Goal: Task Accomplishment & Management: Complete application form

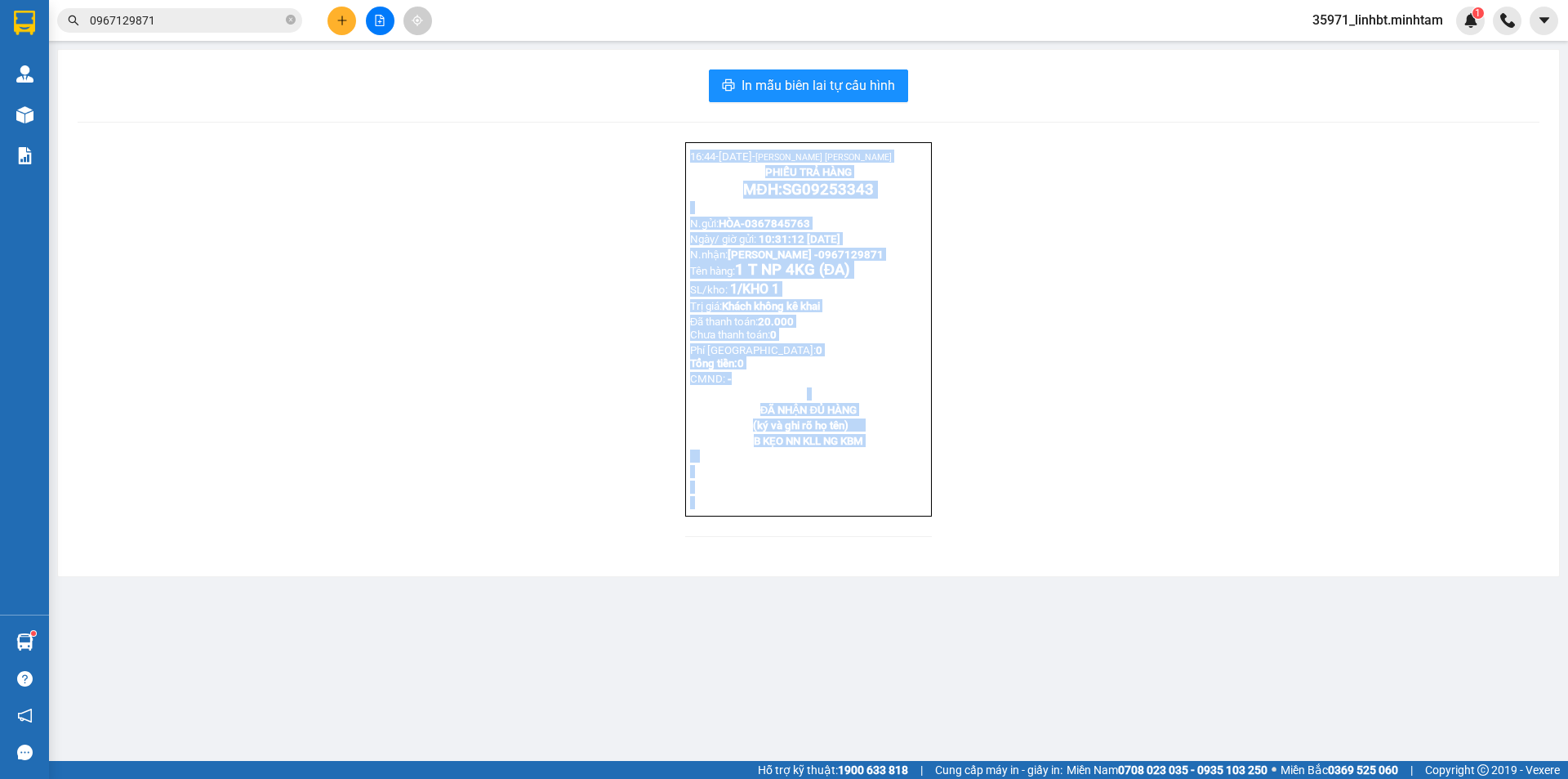
click at [882, 196] on p "MĐH: SG09253343" at bounding box center [808, 190] width 237 height 18
click at [905, 162] on p "16:44- [DATE]- [PERSON_NAME]" at bounding box center [808, 156] width 237 height 13
click at [906, 159] on p "16:44- [DATE]- [PERSON_NAME]" at bounding box center [808, 156] width 237 height 13
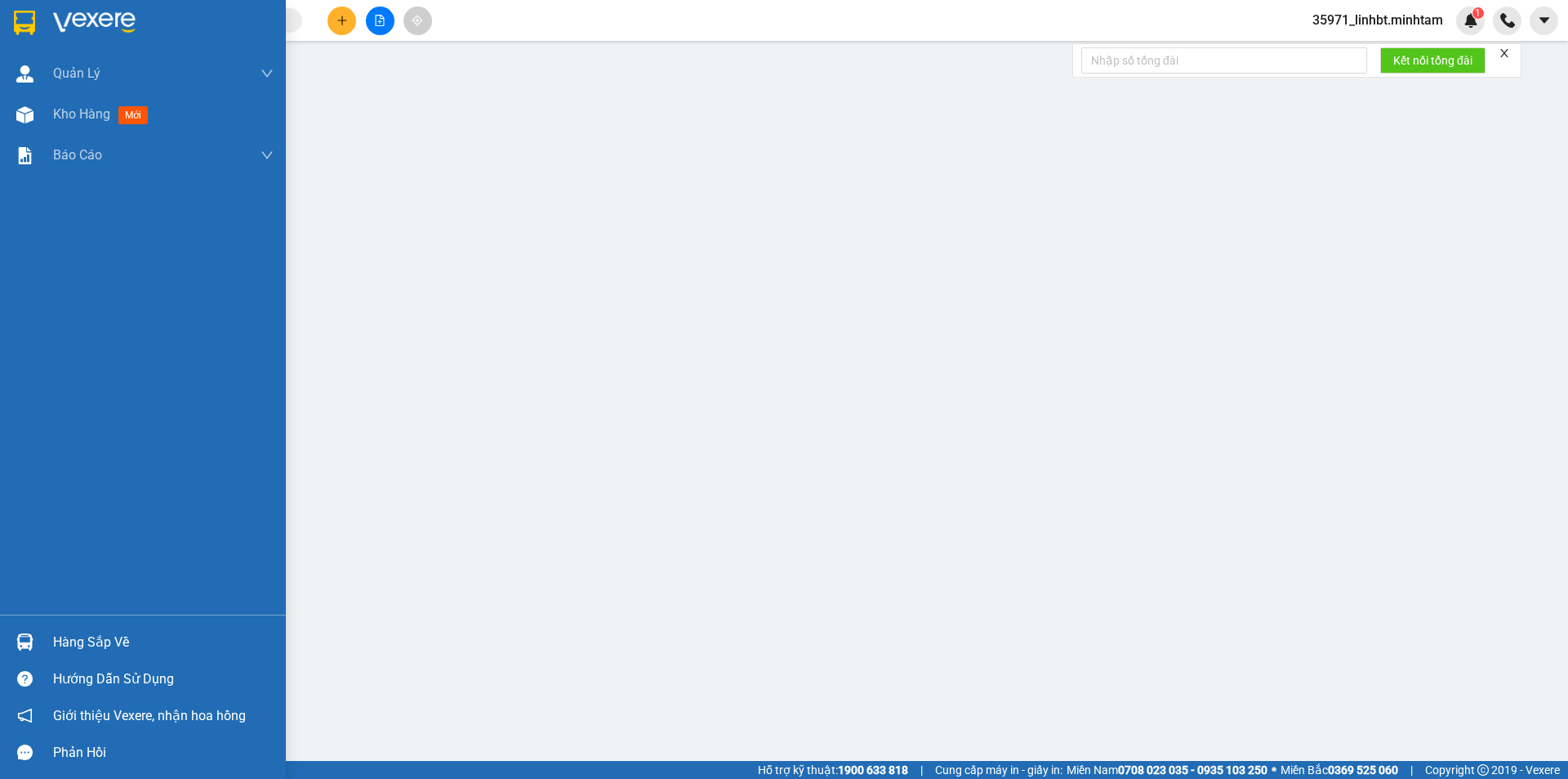
click at [31, 631] on div at bounding box center [25, 641] width 29 height 29
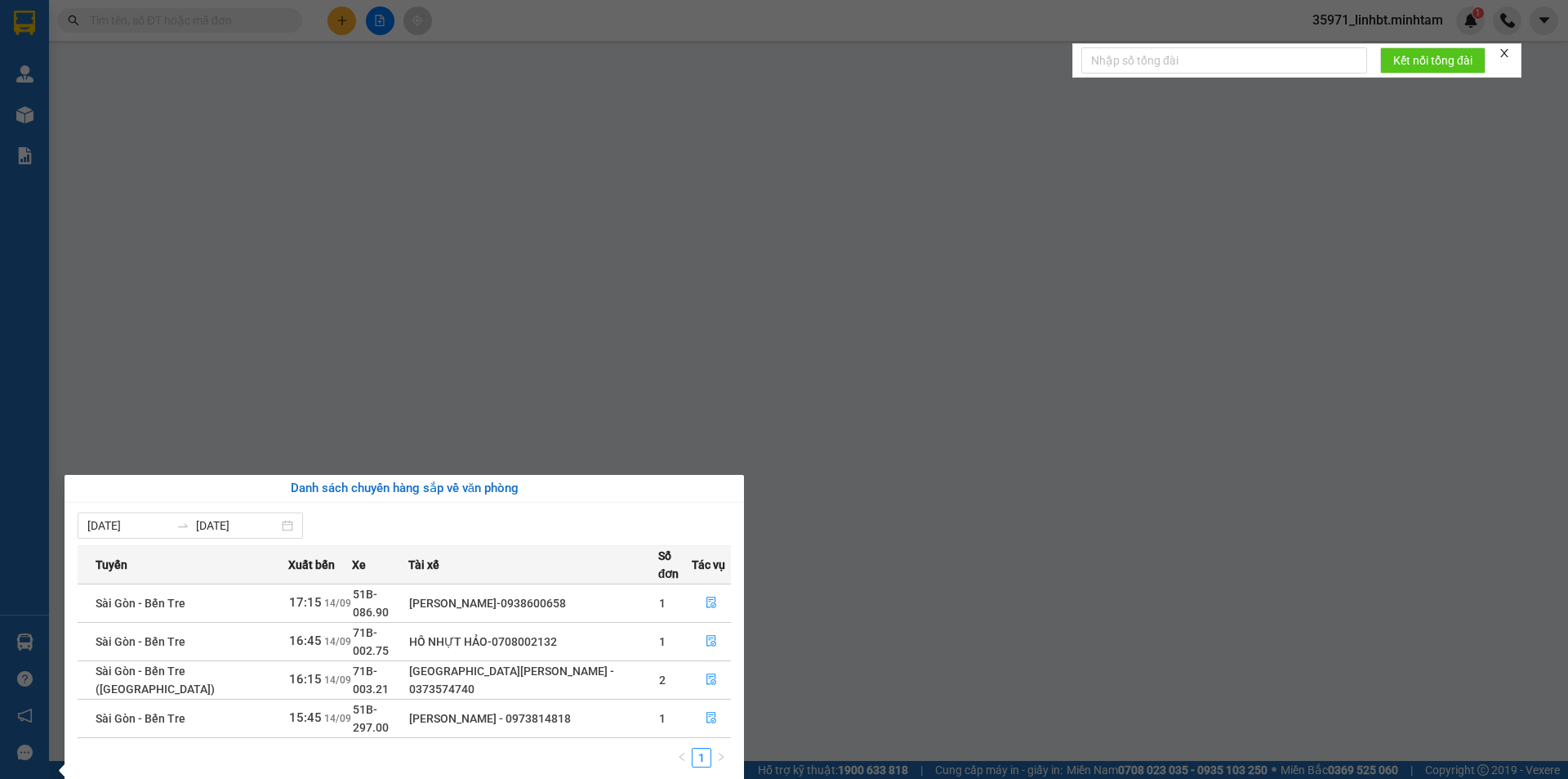
click at [250, 26] on section "Kết quả tìm kiếm ( 0 ) Bộ lọc No Data 35971_linhbt.minhtam 1 Quản Lý Quản lý gi…" at bounding box center [784, 390] width 1568 height 779
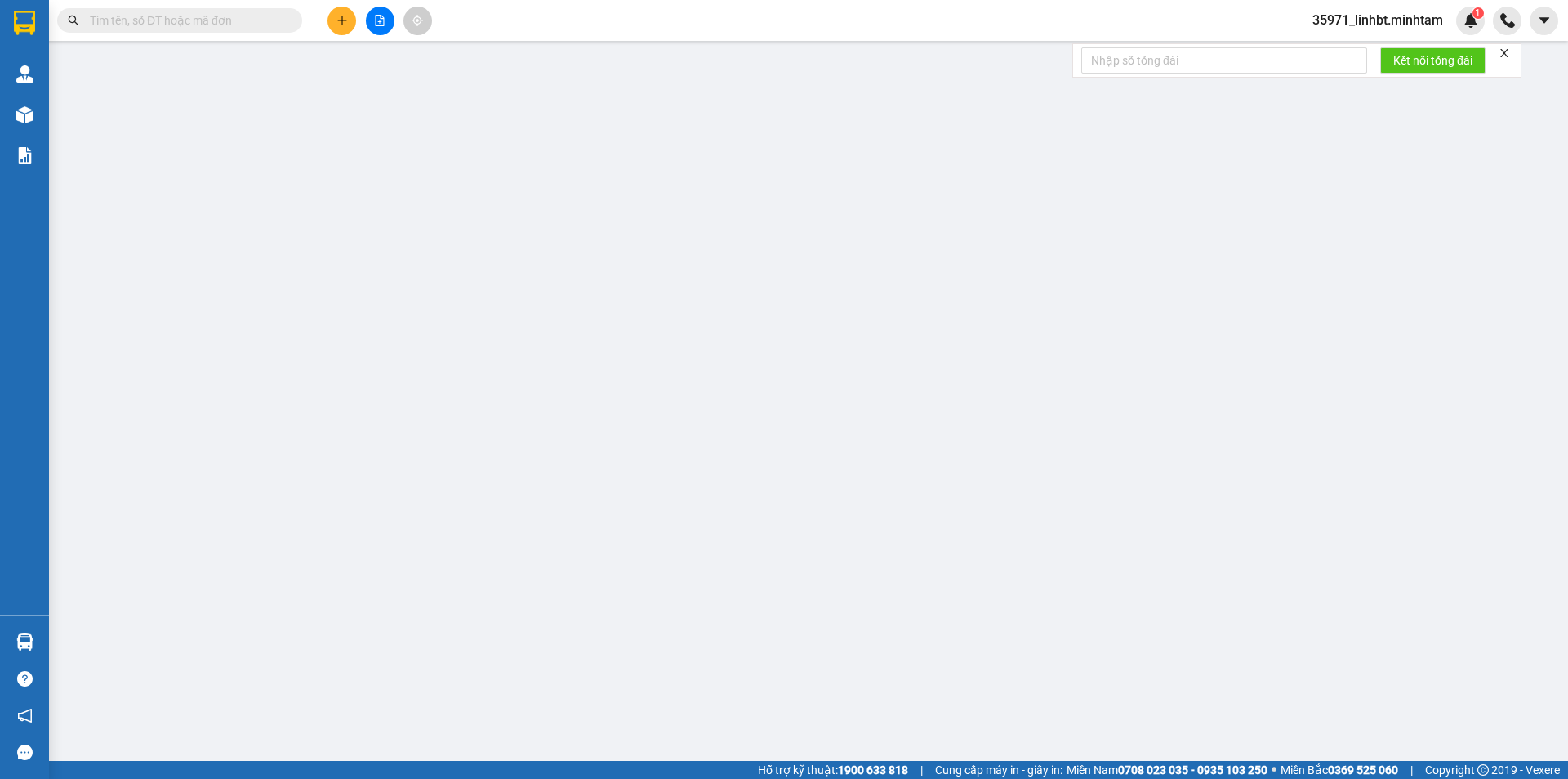
click at [248, 21] on input "text" at bounding box center [186, 21] width 193 height 18
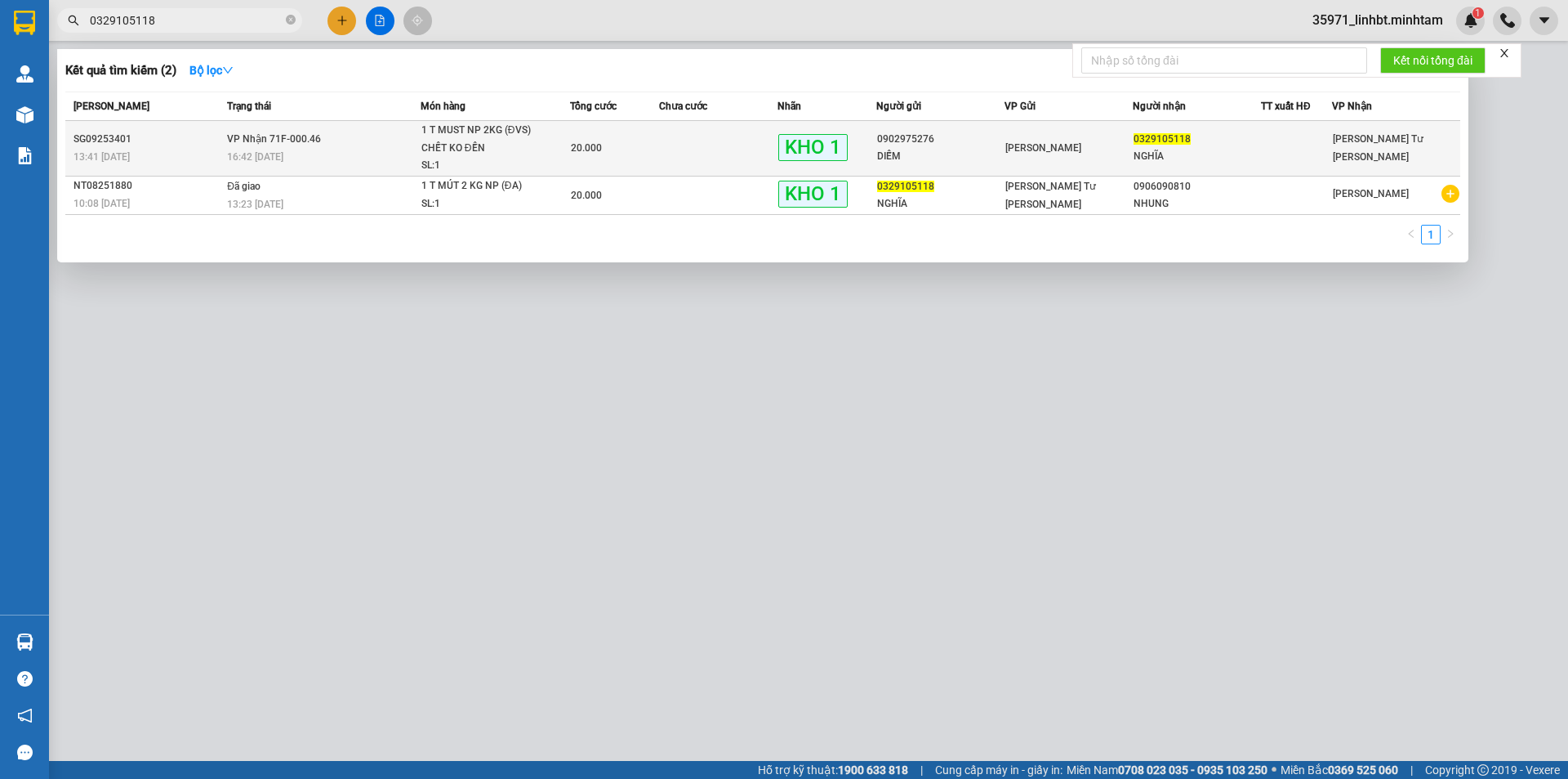
type input "0329105118"
click at [688, 145] on td at bounding box center [718, 148] width 118 height 56
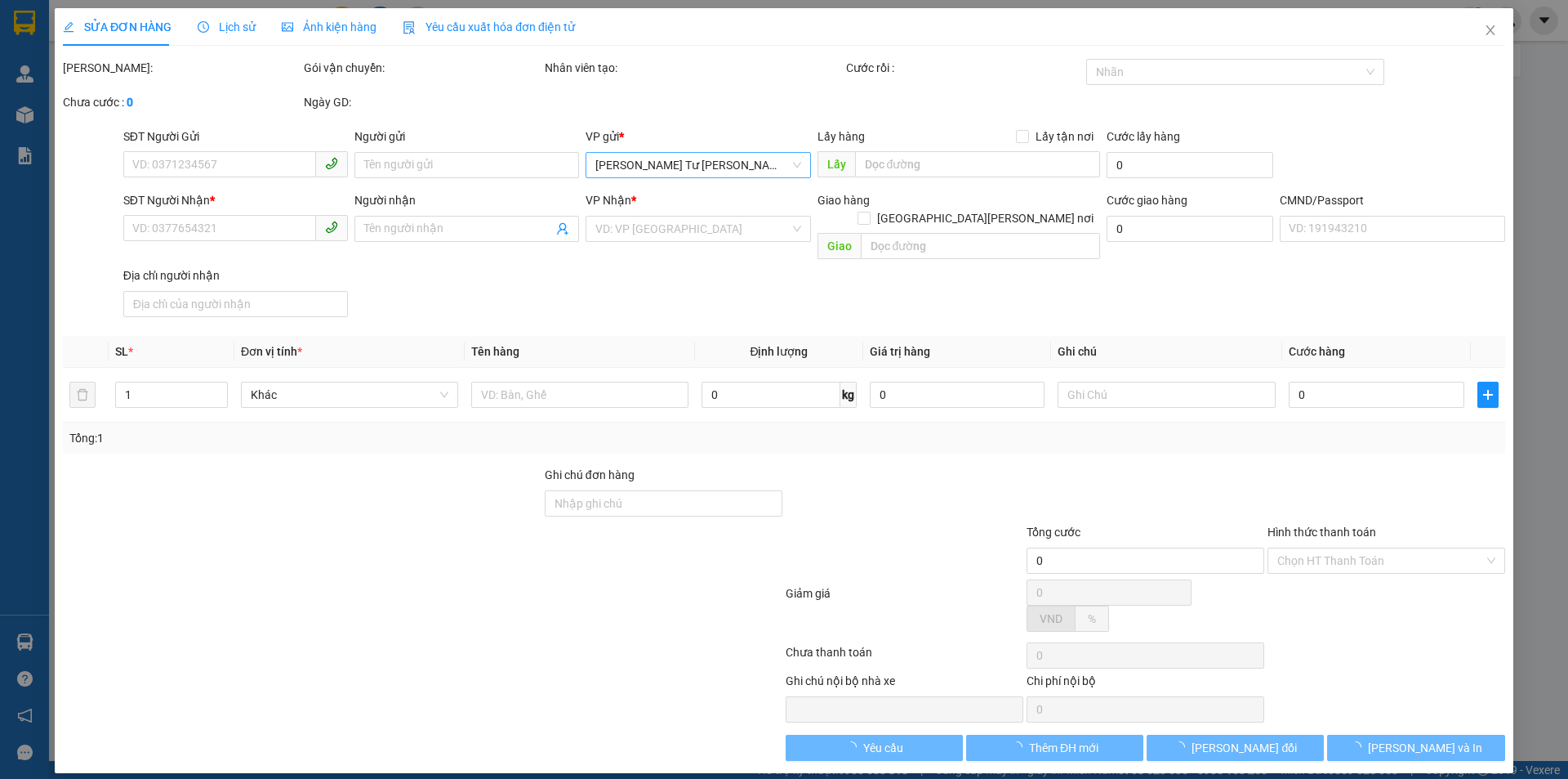
type input "0902975276"
type input "DIỄM"
type input "0329105118"
type input "NGHĨA"
type input "CUA ĐG"
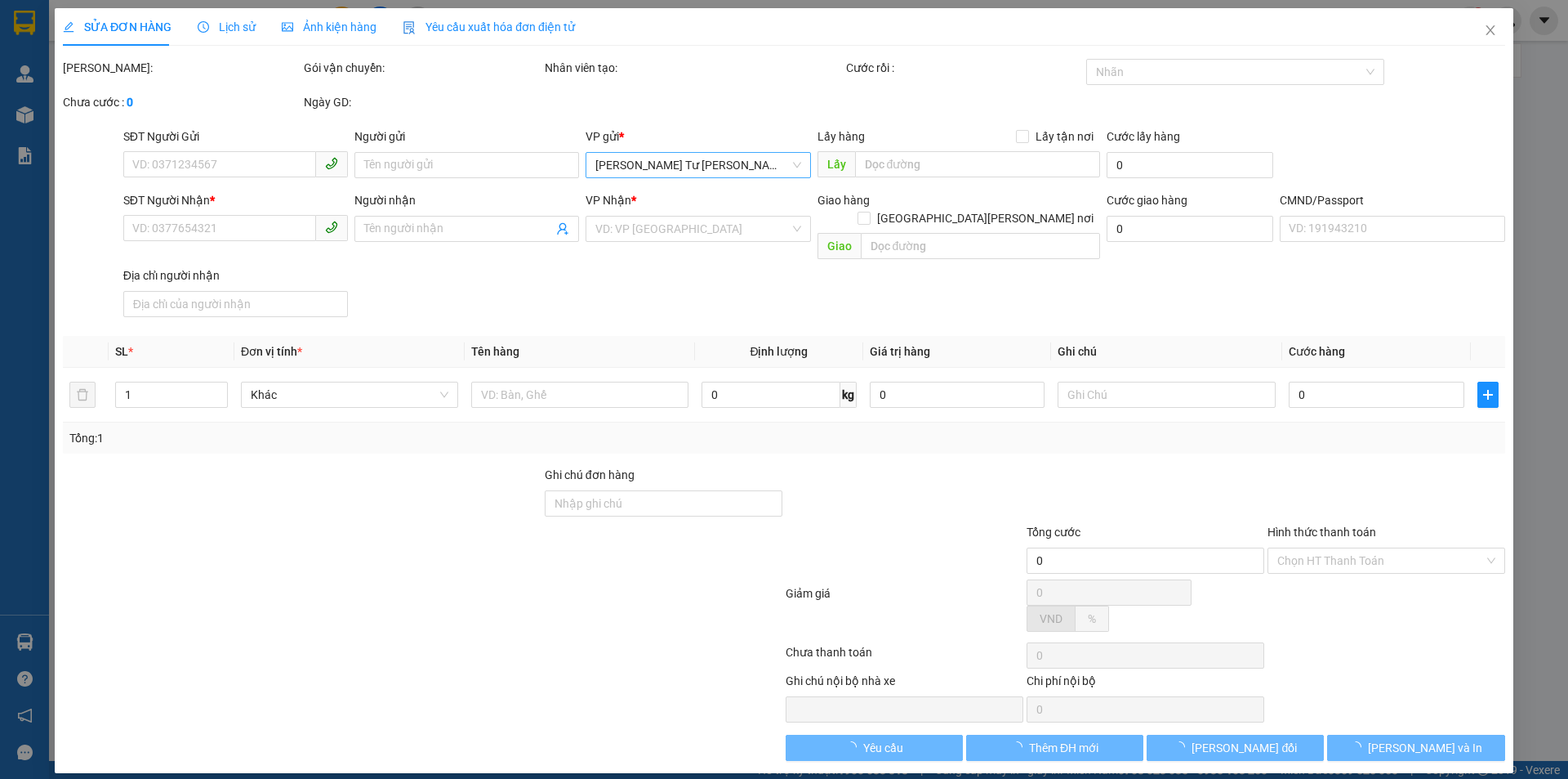
type input "20.000"
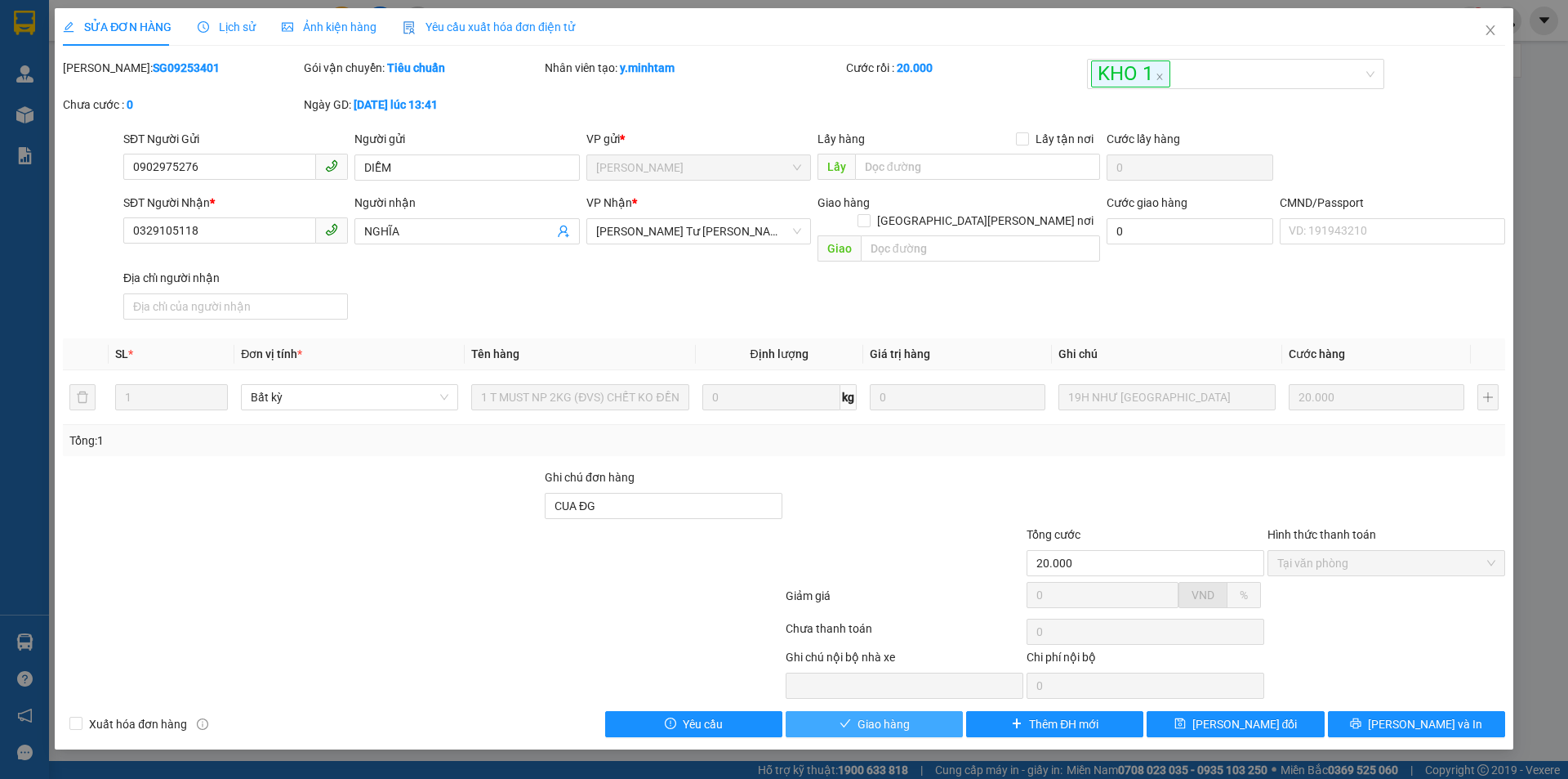
click at [902, 715] on span "Giao hàng" at bounding box center [883, 724] width 52 height 18
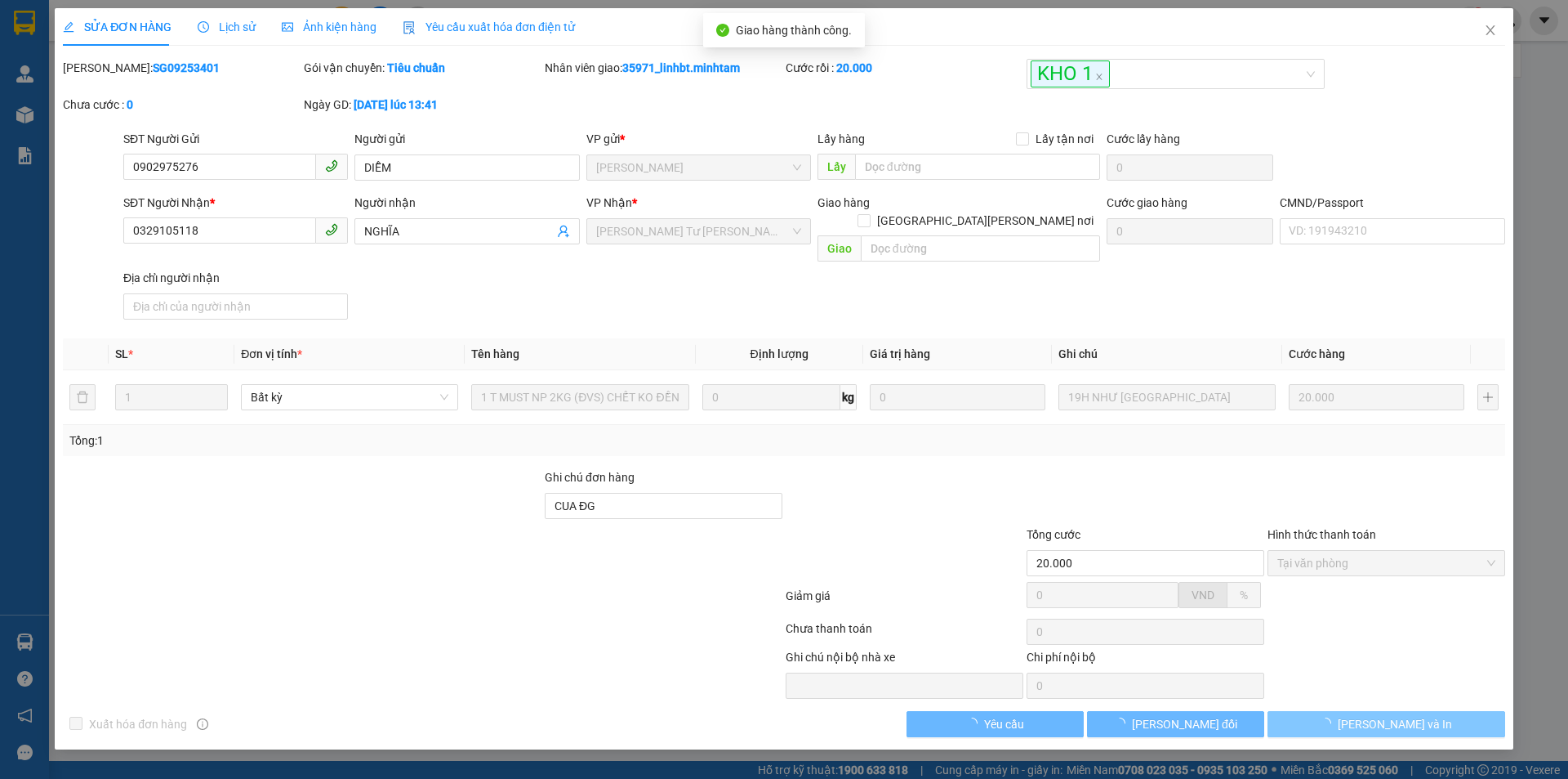
click at [1460, 713] on button "Lưu và In" at bounding box center [1386, 724] width 238 height 27
click at [1459, 711] on main at bounding box center [784, 380] width 1568 height 761
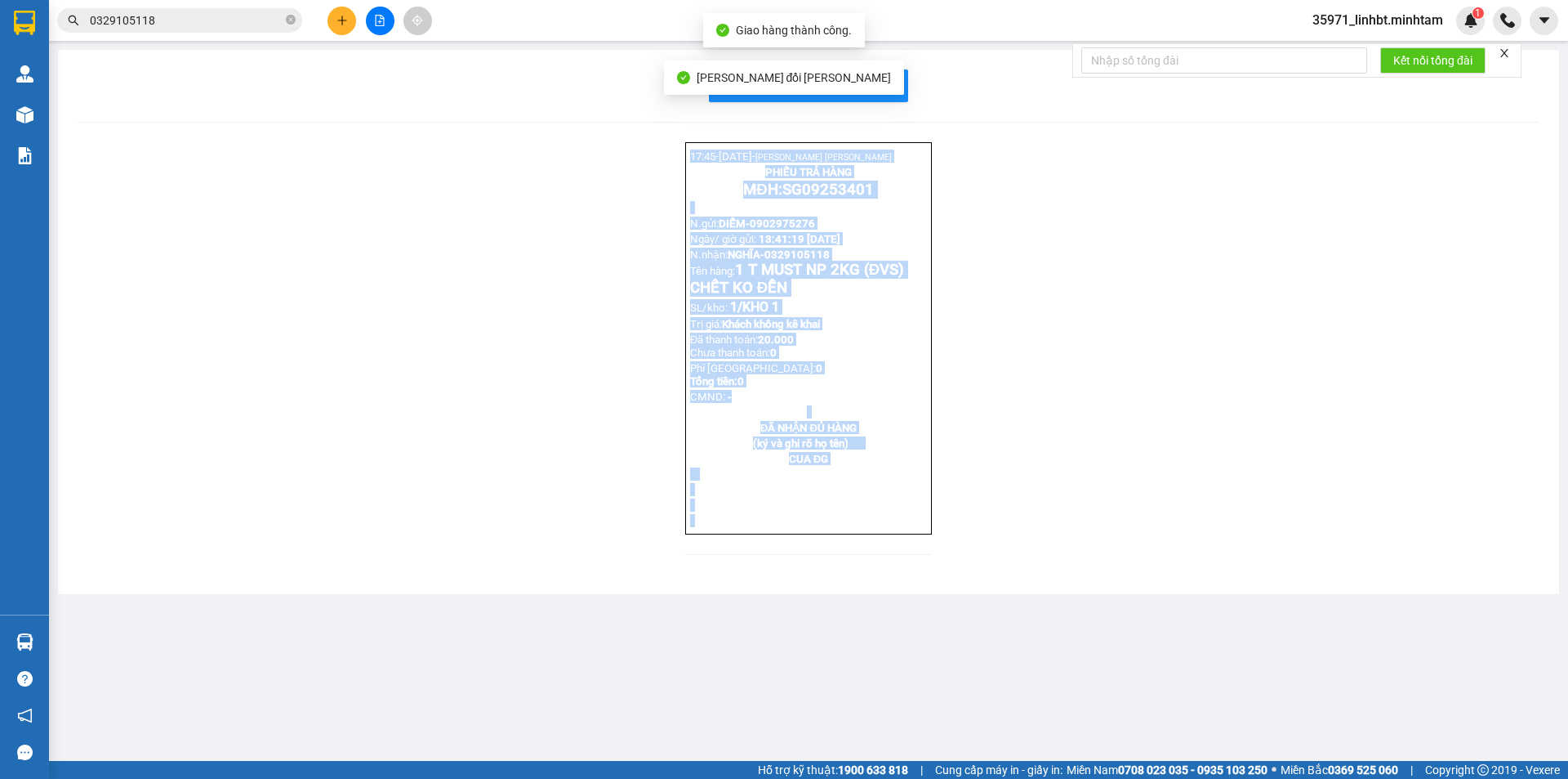
click at [900, 199] on p "MĐH: SG09253401" at bounding box center [808, 190] width 237 height 18
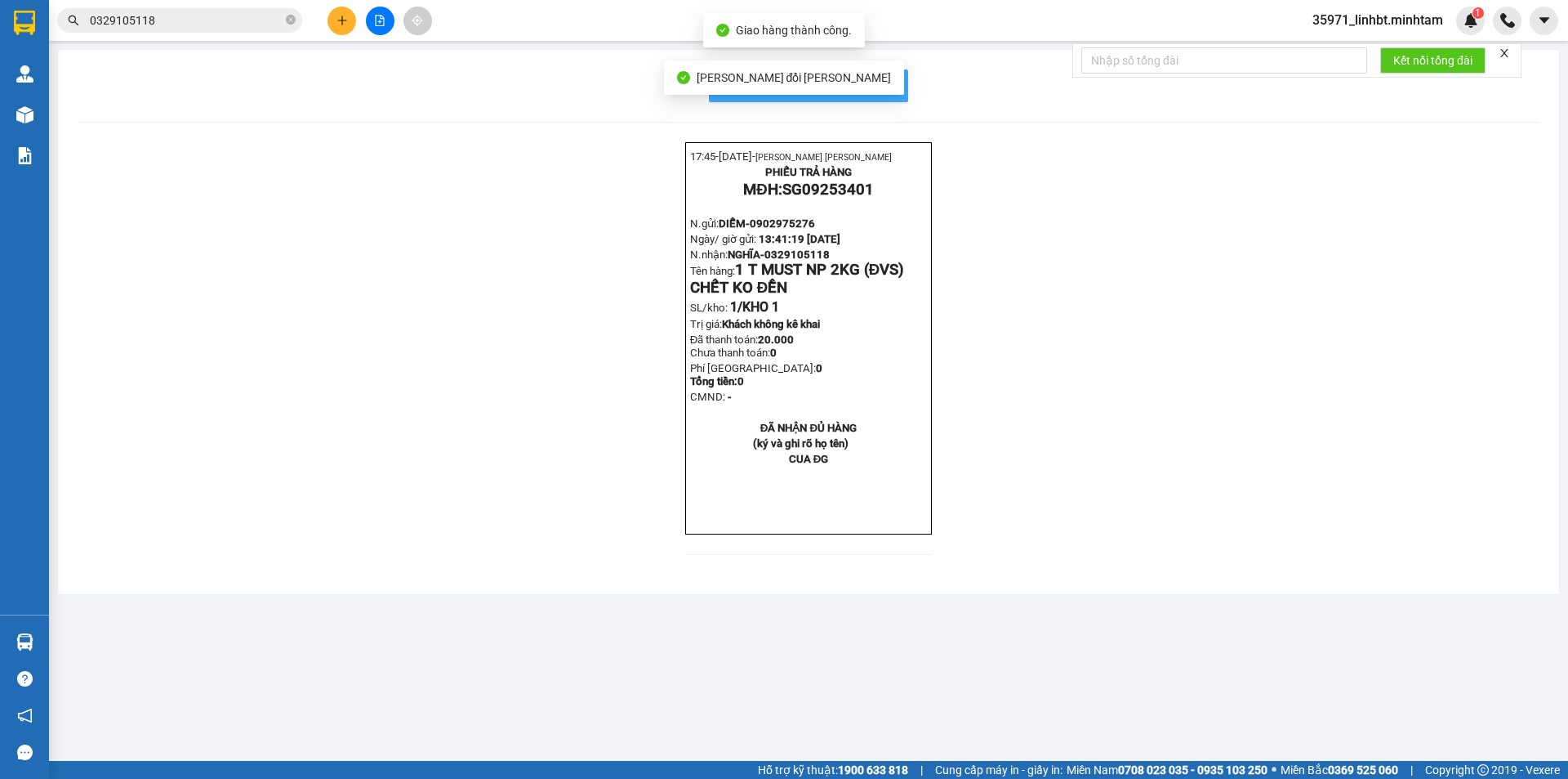
click at [902, 82] on button "In mẫu biên lai tự cấu hình" at bounding box center [808, 85] width 200 height 32
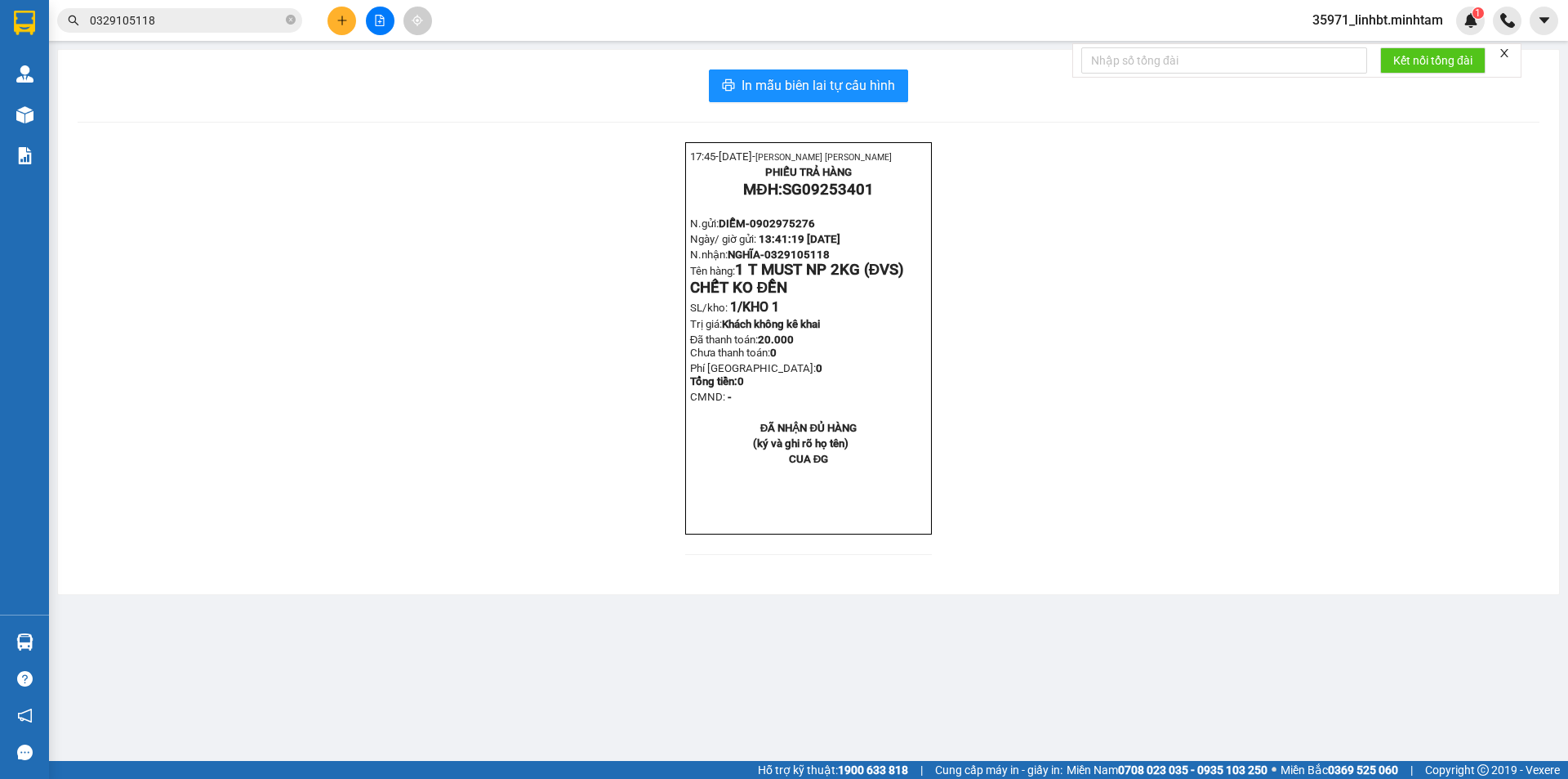
click at [340, 24] on icon "plus" at bounding box center [342, 21] width 12 height 12
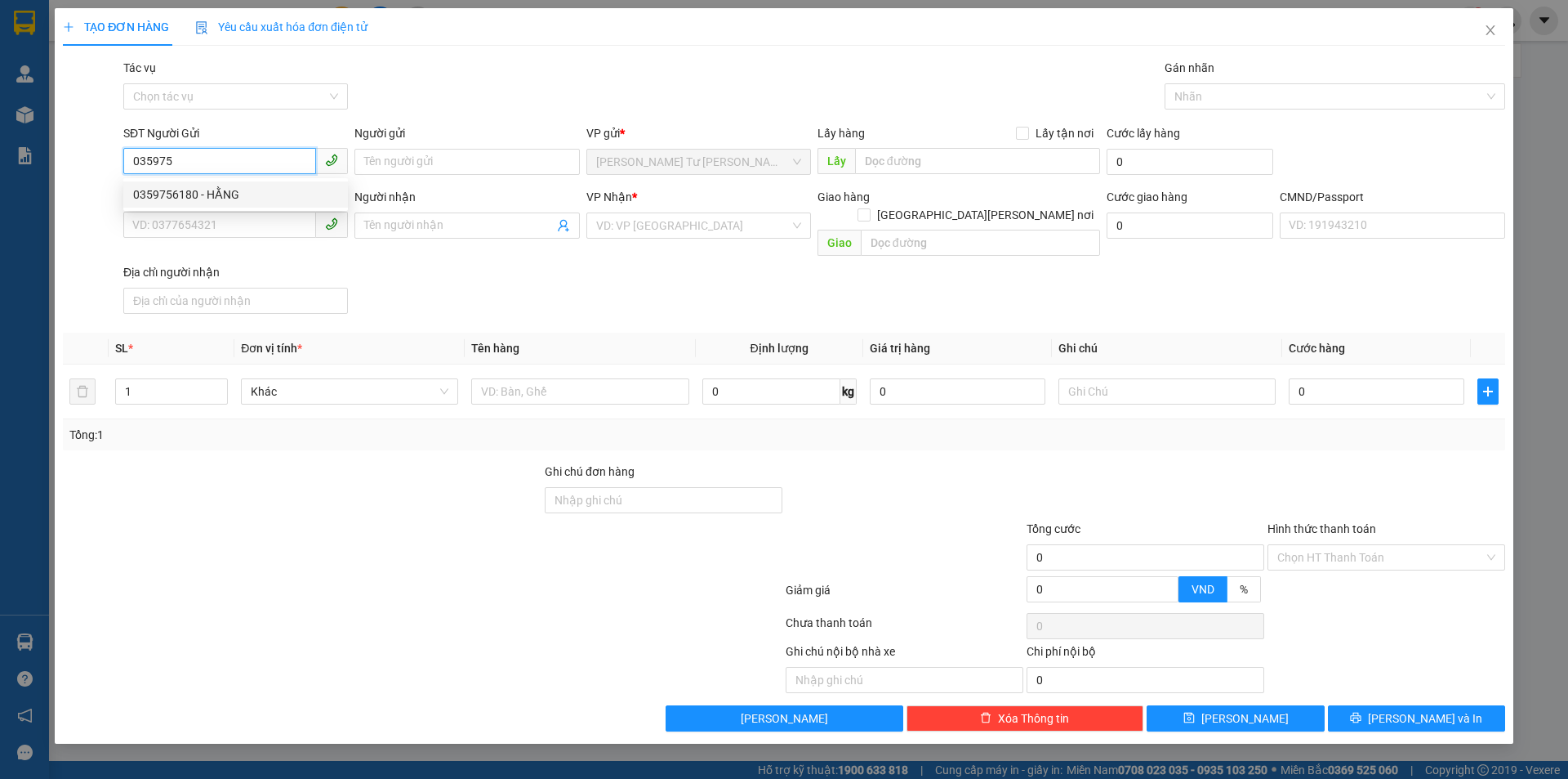
click at [252, 194] on div "0359756180 - HẰNG" at bounding box center [235, 195] width 205 height 18
type input "0359756180"
type input "HẰNG"
type input "0903000219"
type input "ĐIỆP"
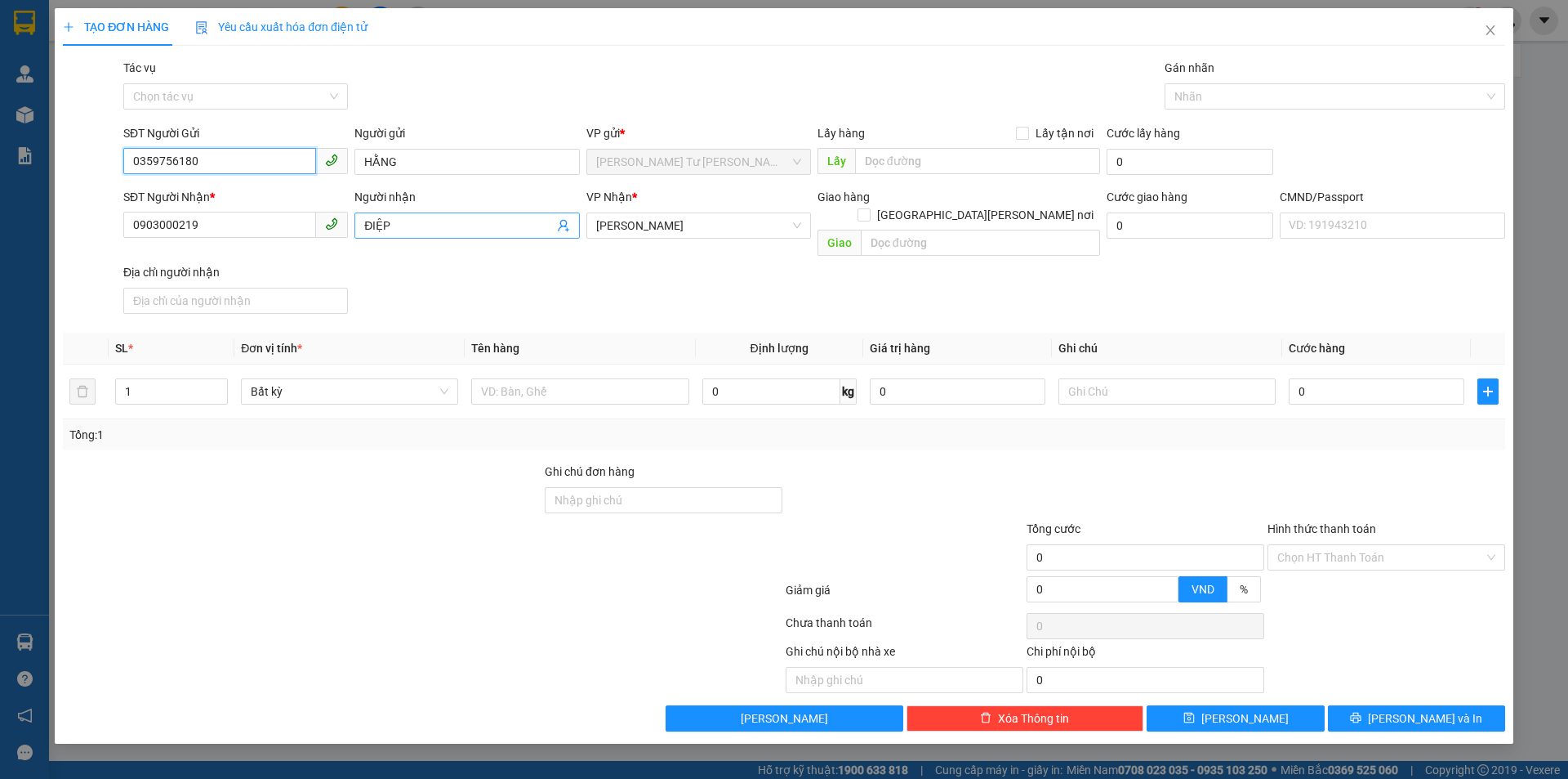
type input "0359756180"
click at [564, 223] on icon "user-add" at bounding box center [563, 225] width 13 height 13
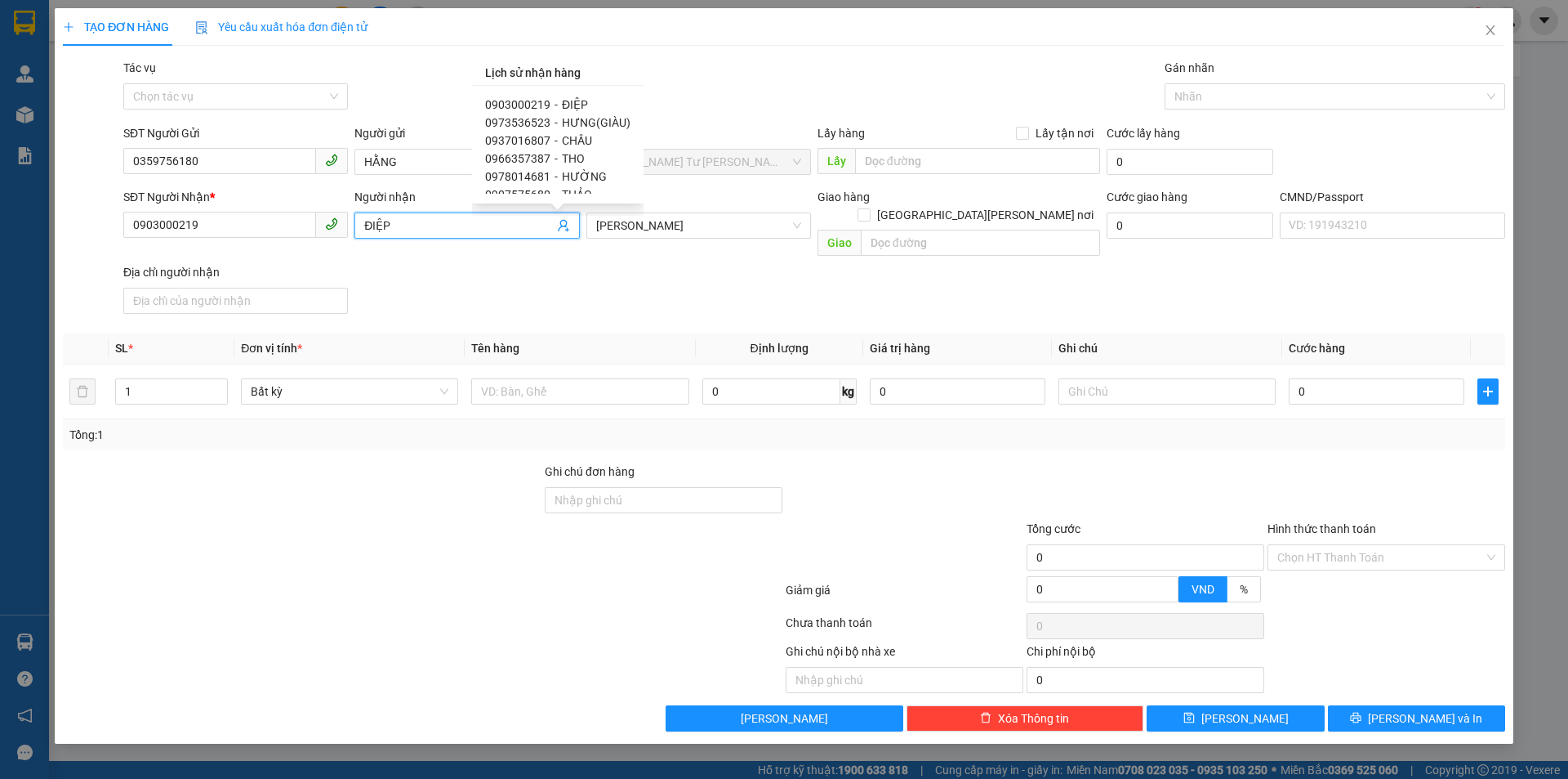
click at [553, 131] on div "0973536523 - HƯNG(GIÀU)" at bounding box center [557, 123] width 145 height 18
type input "0973536523"
type input "HƯNG(GIÀU)"
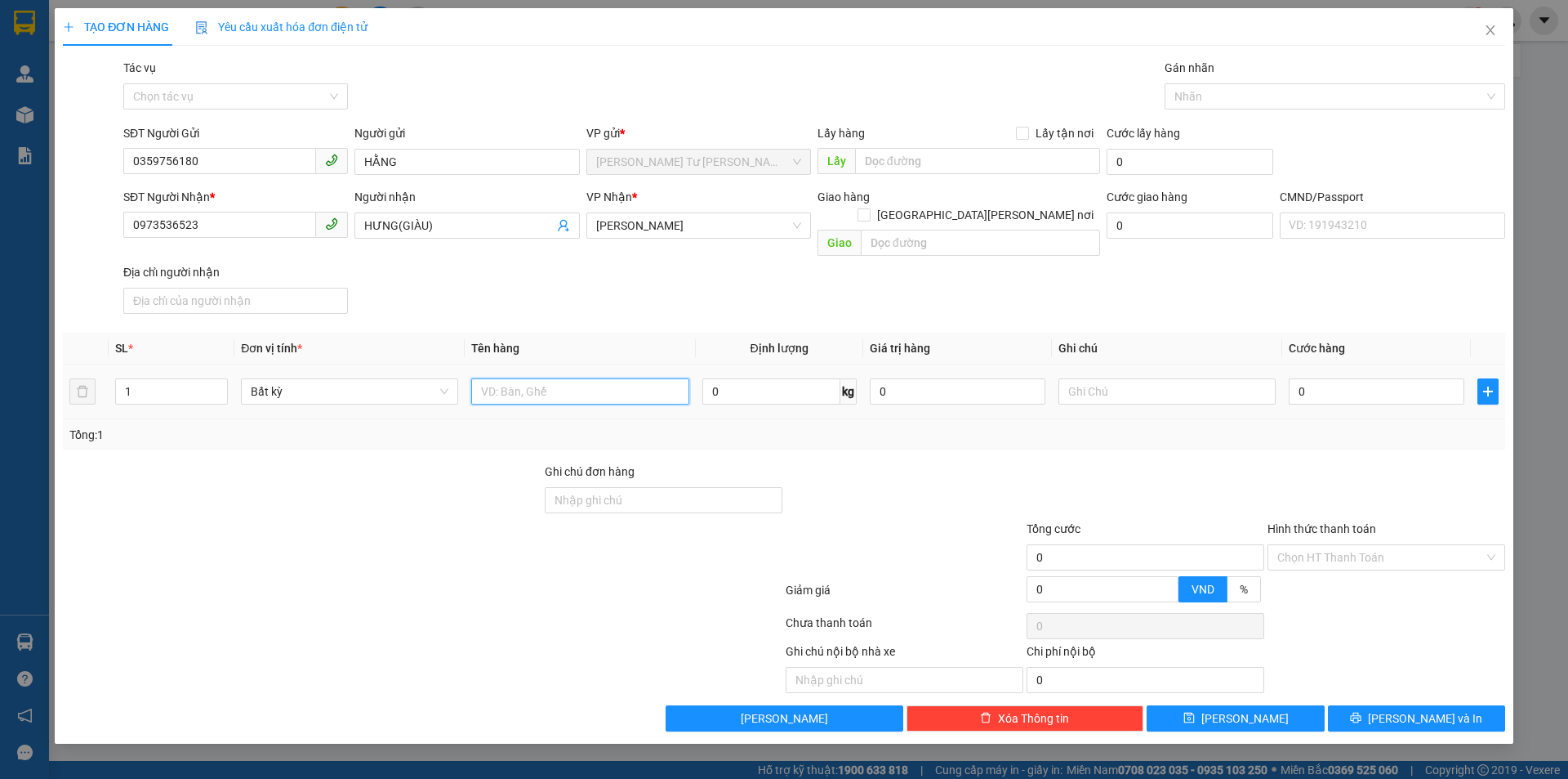
click at [538, 378] on input "text" at bounding box center [580, 391] width 217 height 27
type input "1 THÙNG NP 41KG"
drag, startPoint x: 1143, startPoint y: 379, endPoint x: 1145, endPoint y: 370, distance: 9.2
click at [1143, 378] on input "text" at bounding box center [1167, 391] width 217 height 27
type input "09H00(15/09/2025)TRỌNG"
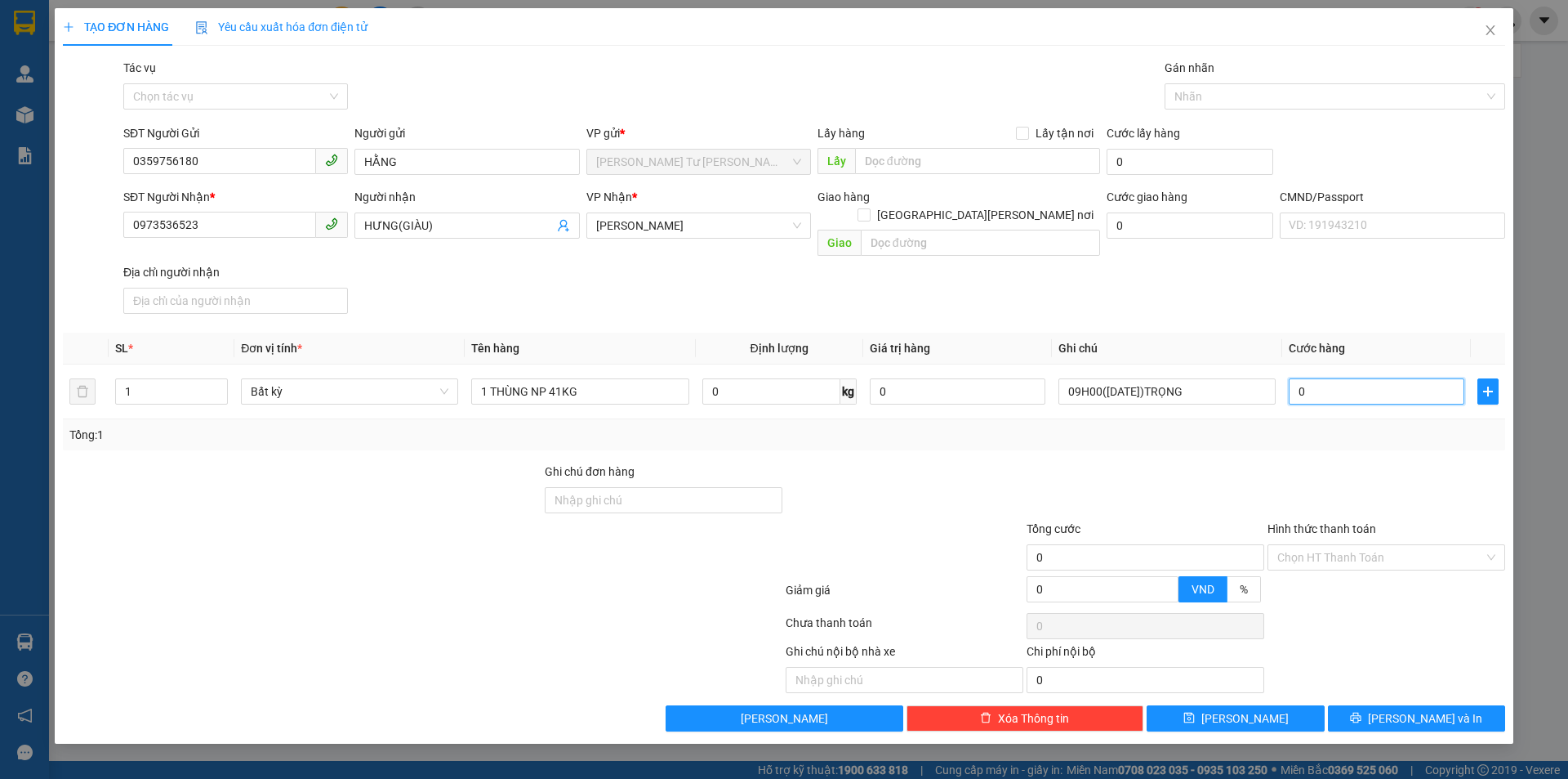
type input "6"
type input "60"
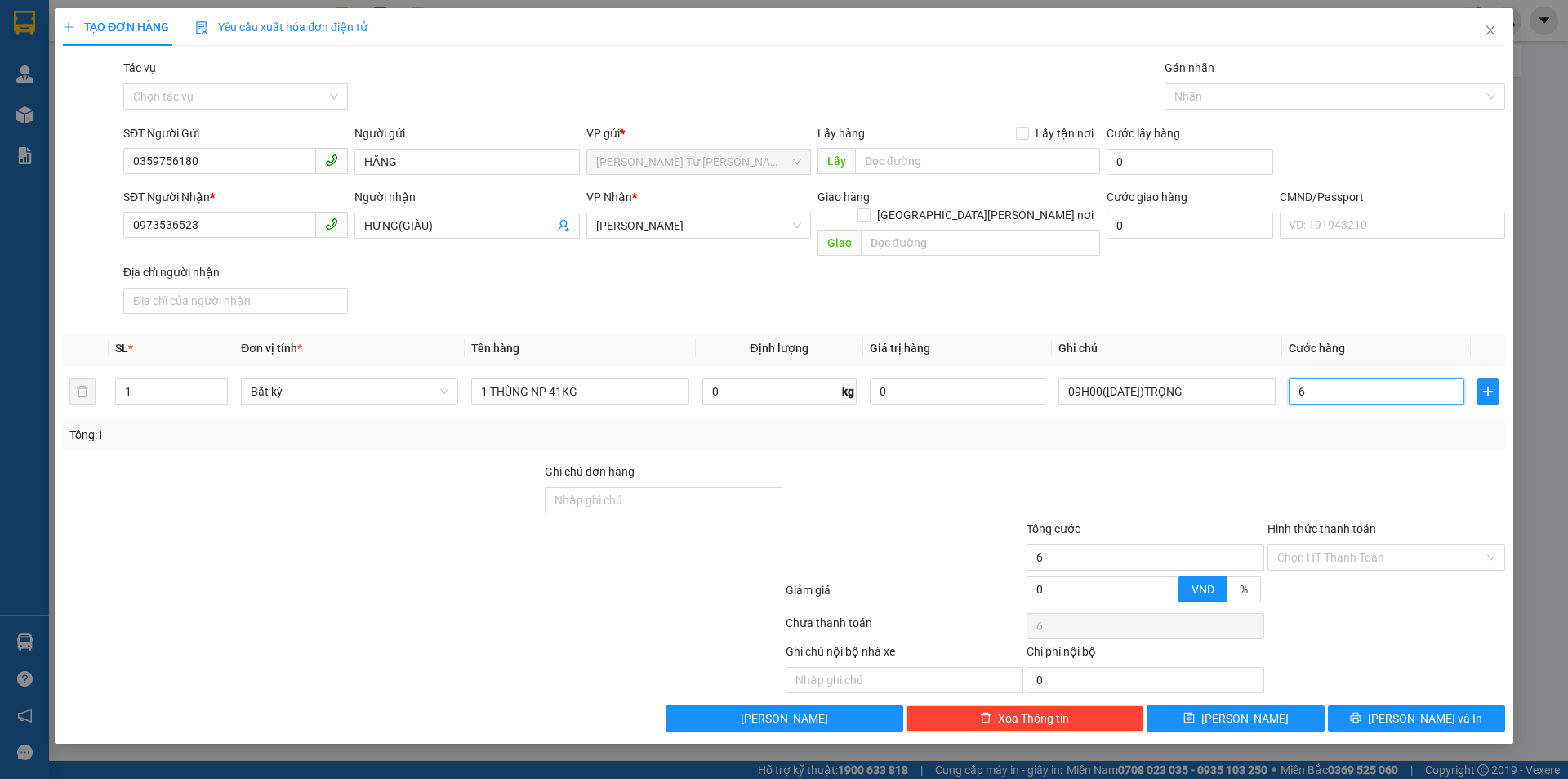
type input "60"
type input "60.000"
click at [1441, 709] on span "Lưu và In" at bounding box center [1425, 719] width 114 height 18
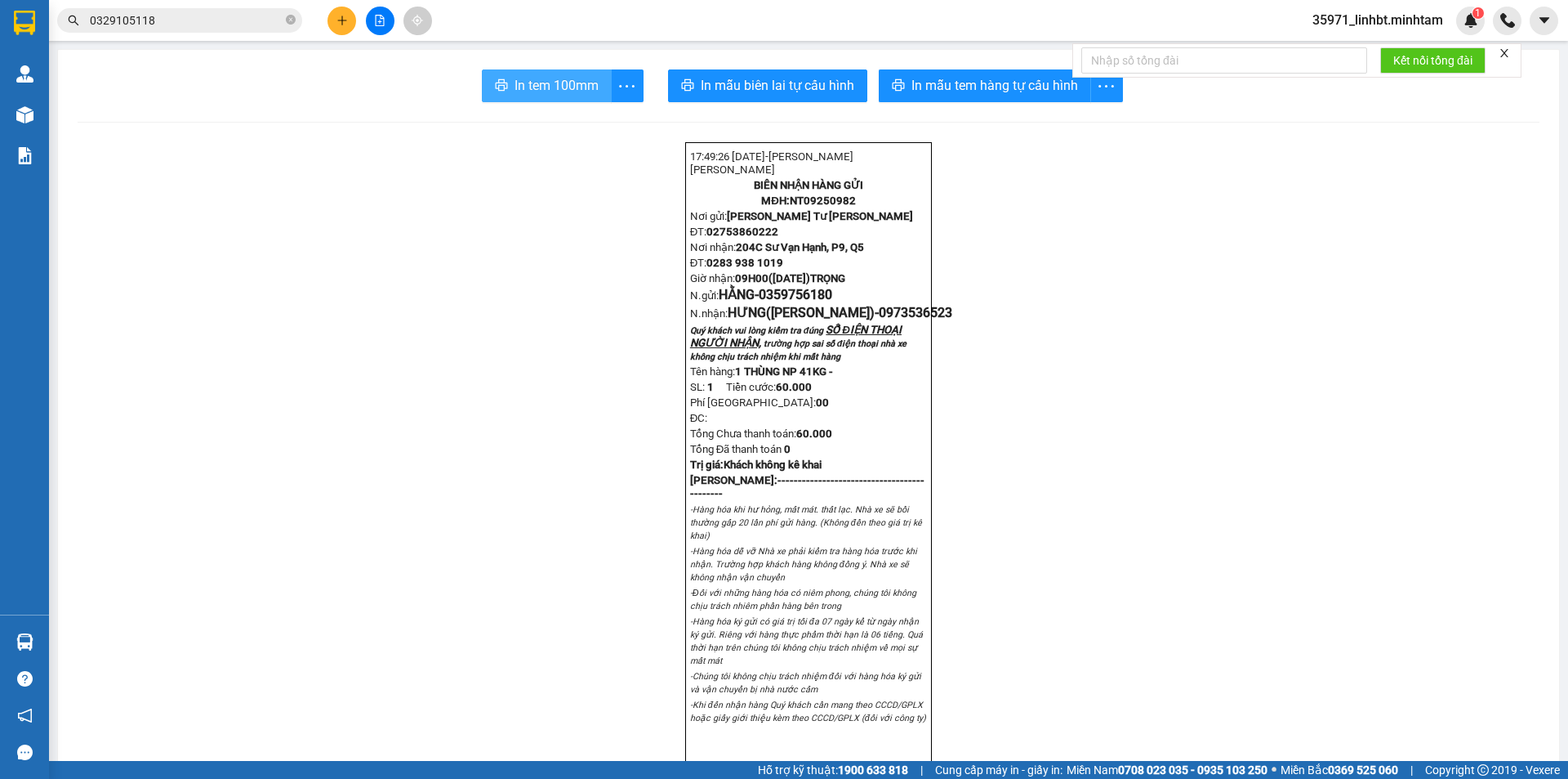
click at [586, 74] on button "In tem 100mm" at bounding box center [547, 85] width 130 height 32
click at [195, 29] on input "0329105118" at bounding box center [186, 21] width 193 height 18
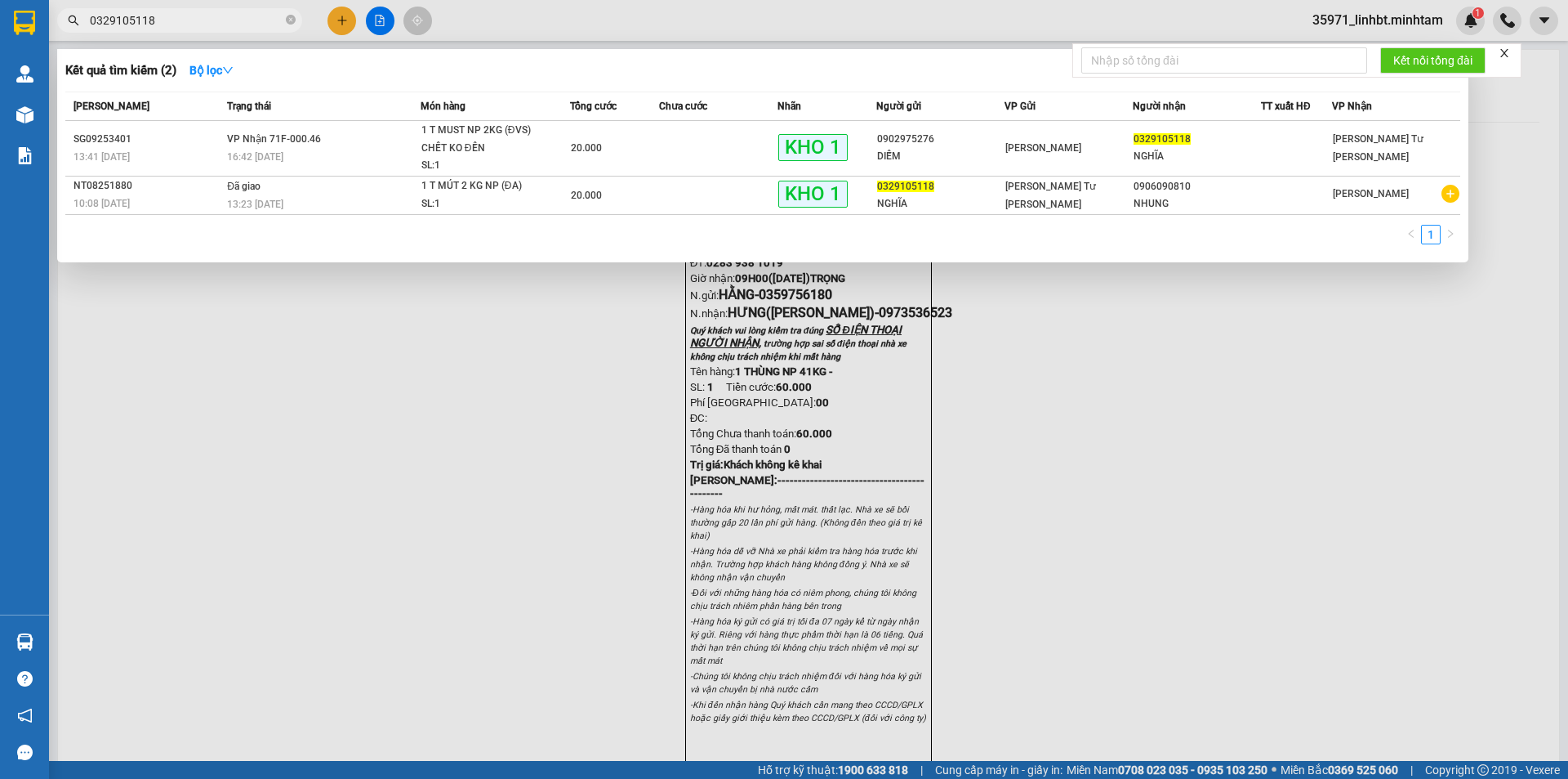
click at [195, 29] on input "0329105118" at bounding box center [186, 21] width 193 height 18
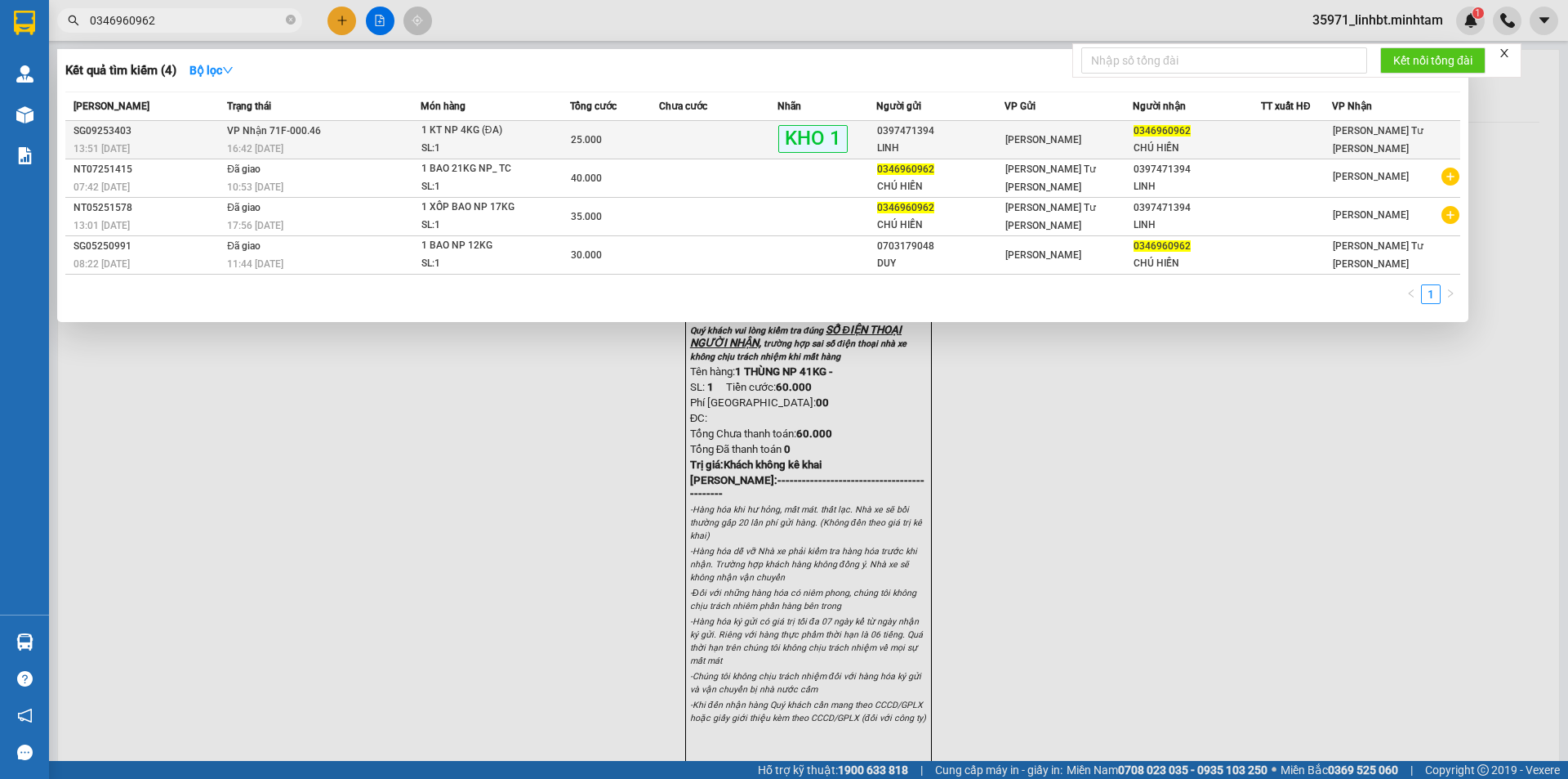
type input "0346960962"
click at [348, 123] on td "VP Nhận 71F-000.46 16:42 - 14/09" at bounding box center [321, 140] width 198 height 38
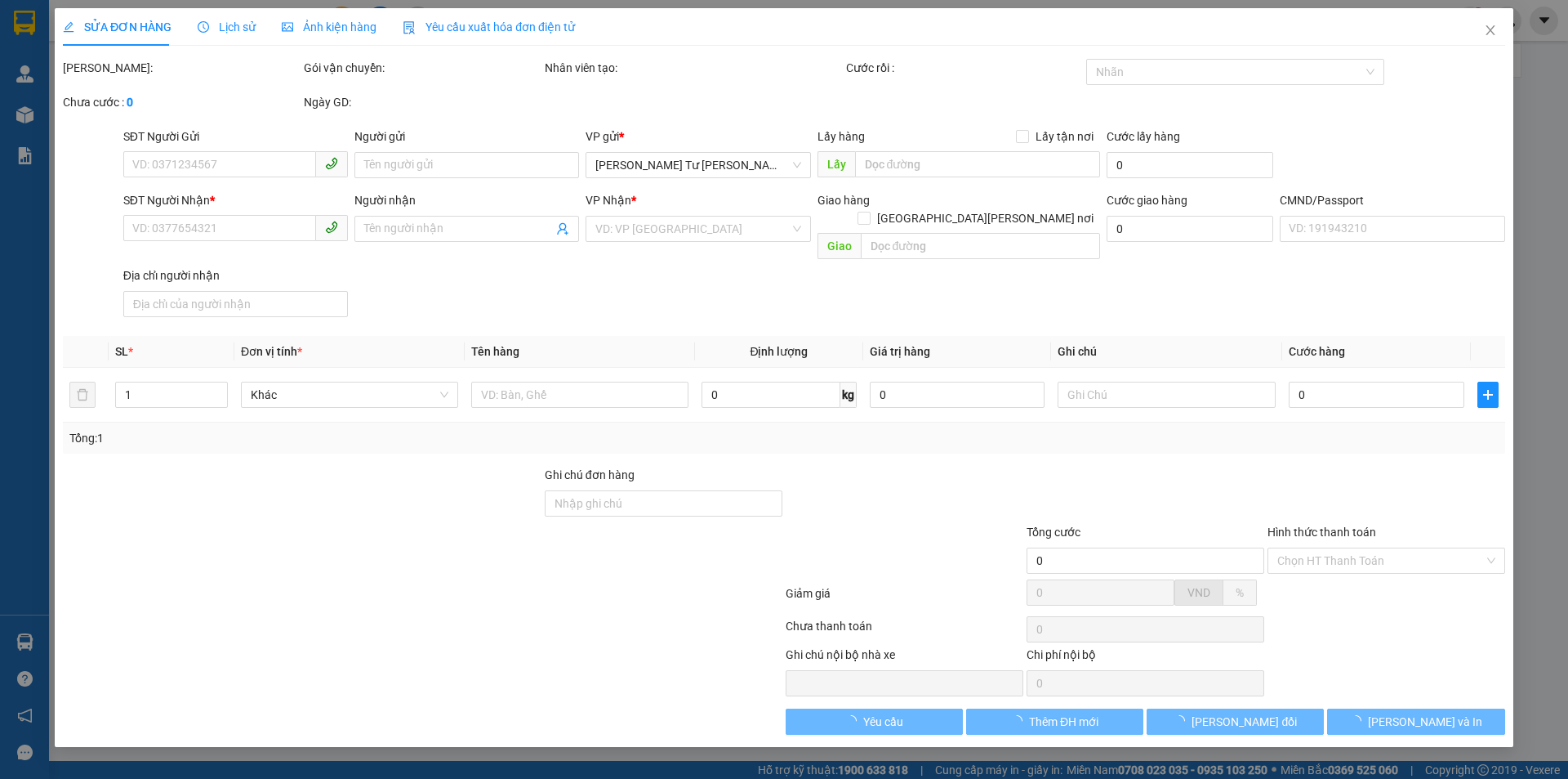
type input "0397471394"
type input "LINH"
type input "0346960962"
type input "CHÚ HIỀN"
type input "HCK SỮA BỘT ĐG"
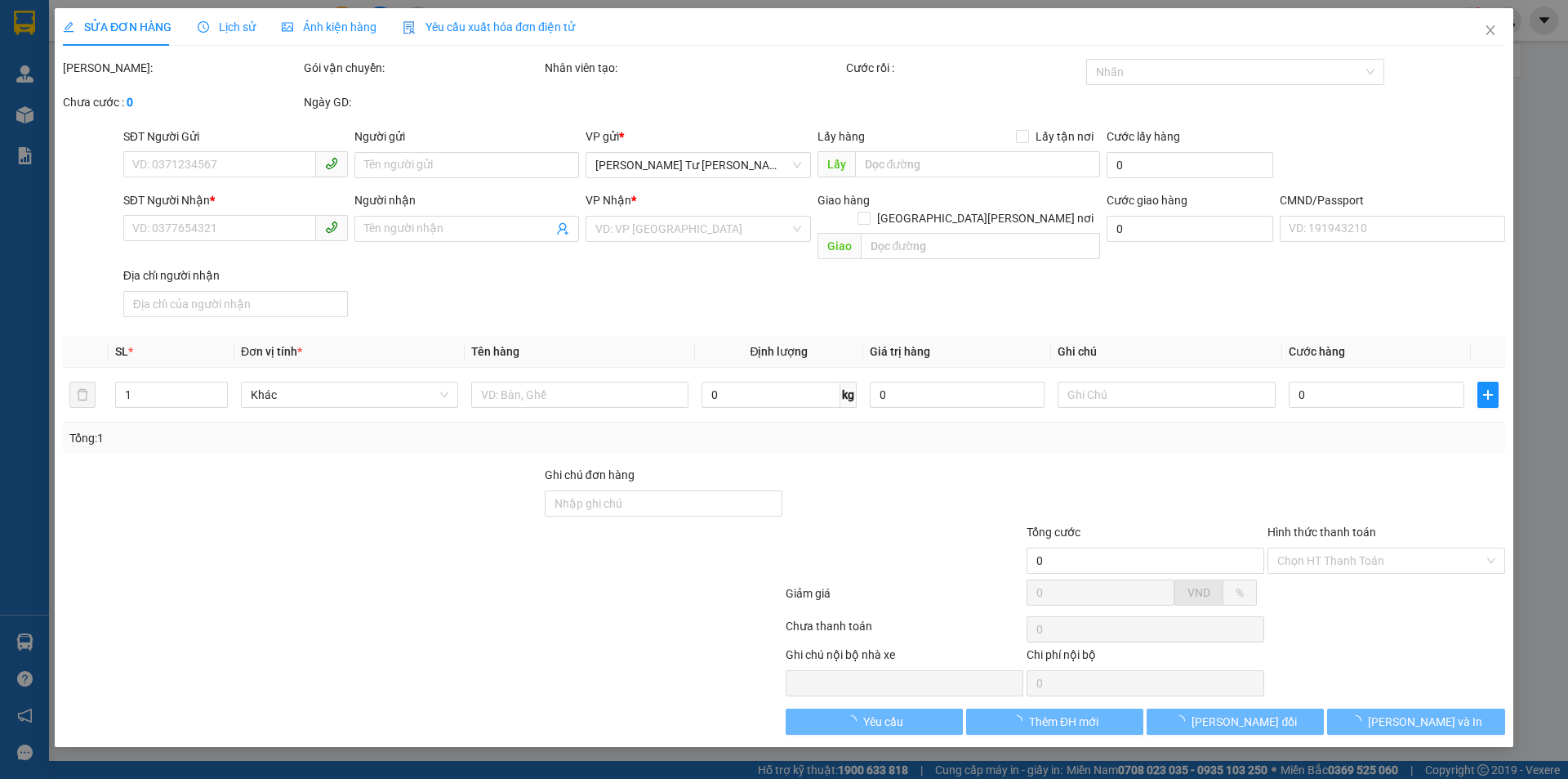
type input "25.000"
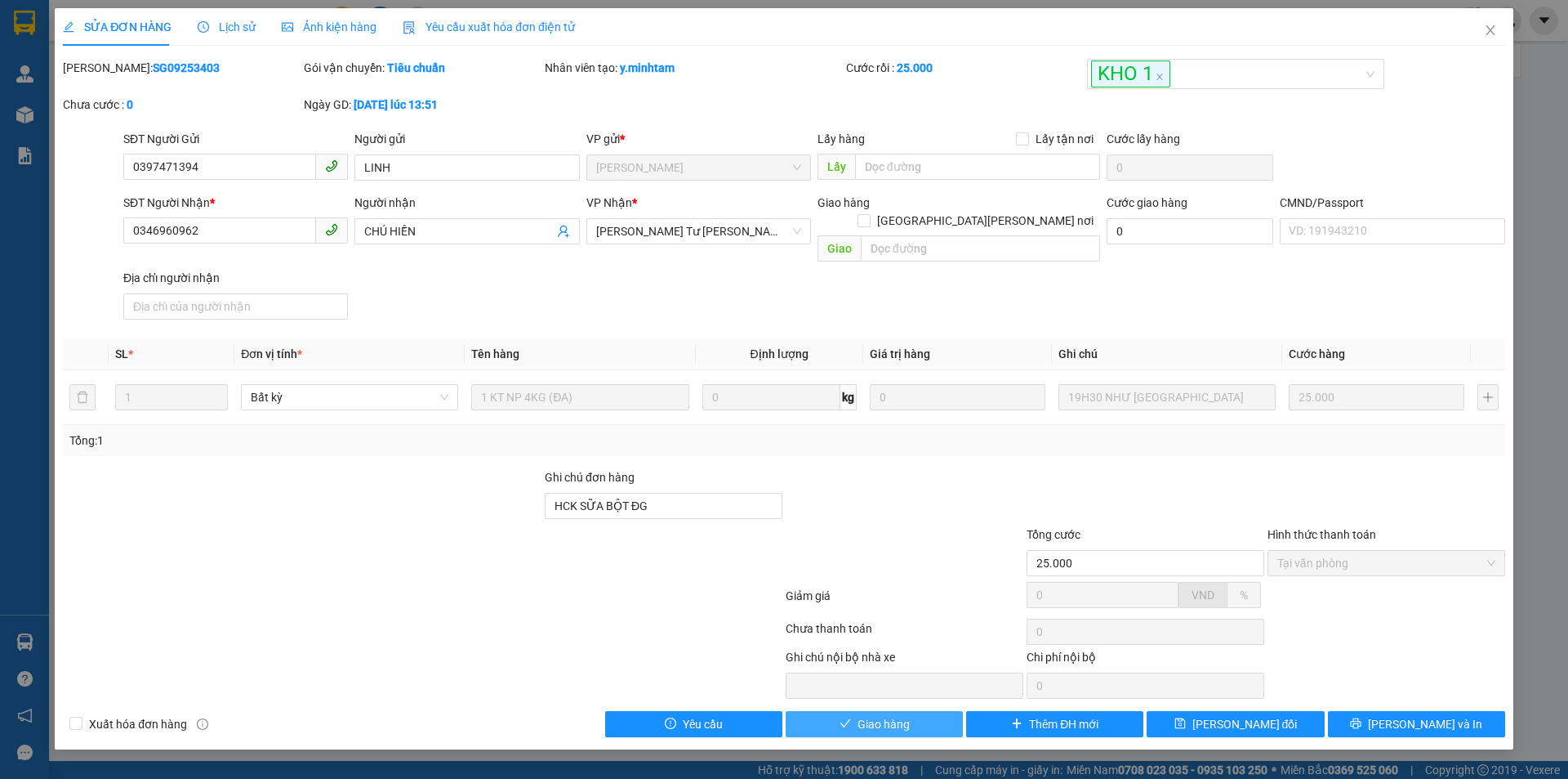
click at [847, 718] on icon "check" at bounding box center [846, 723] width 12 height 12
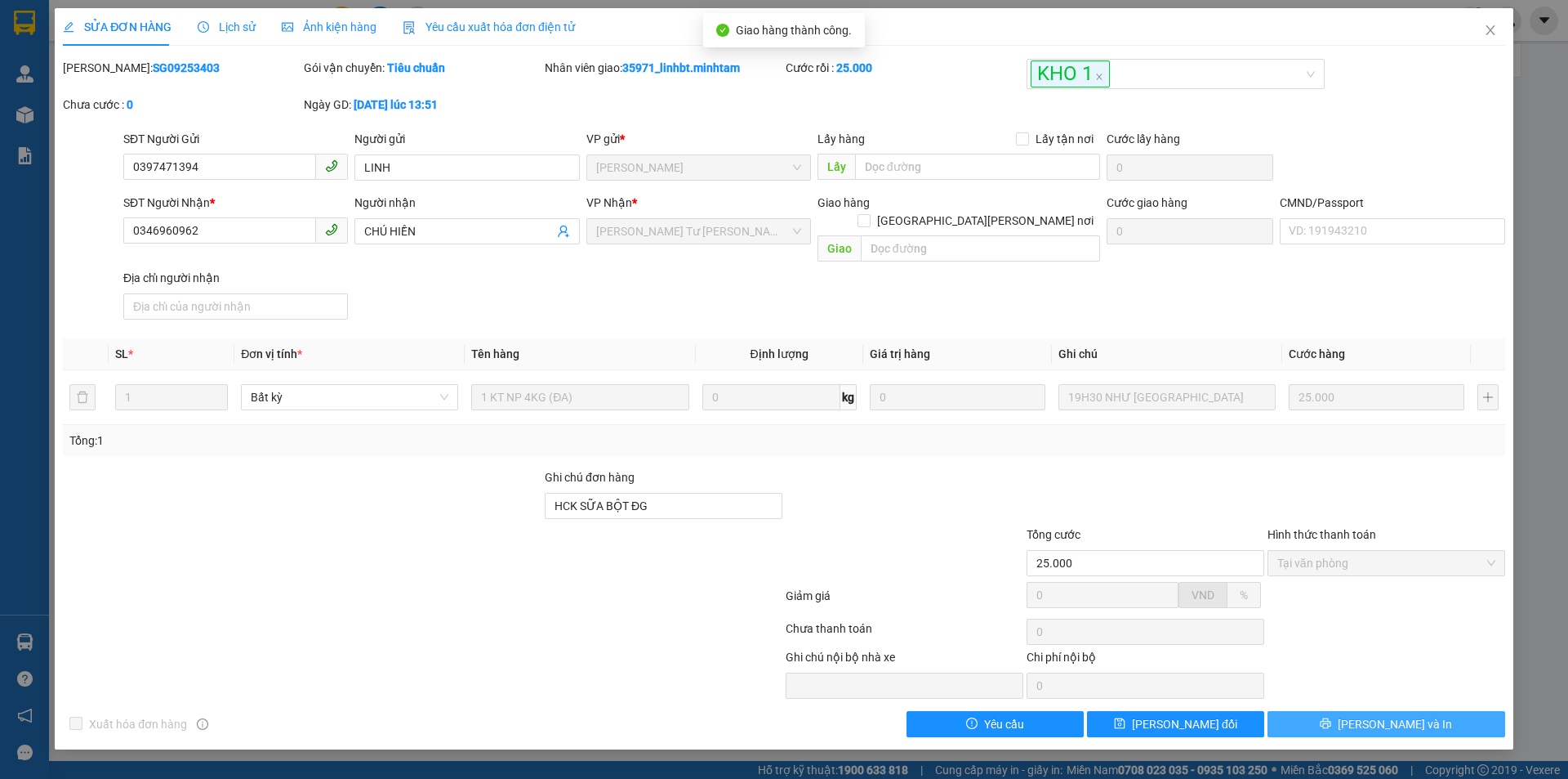
click at [1414, 715] on span "Lưu và In" at bounding box center [1395, 724] width 114 height 18
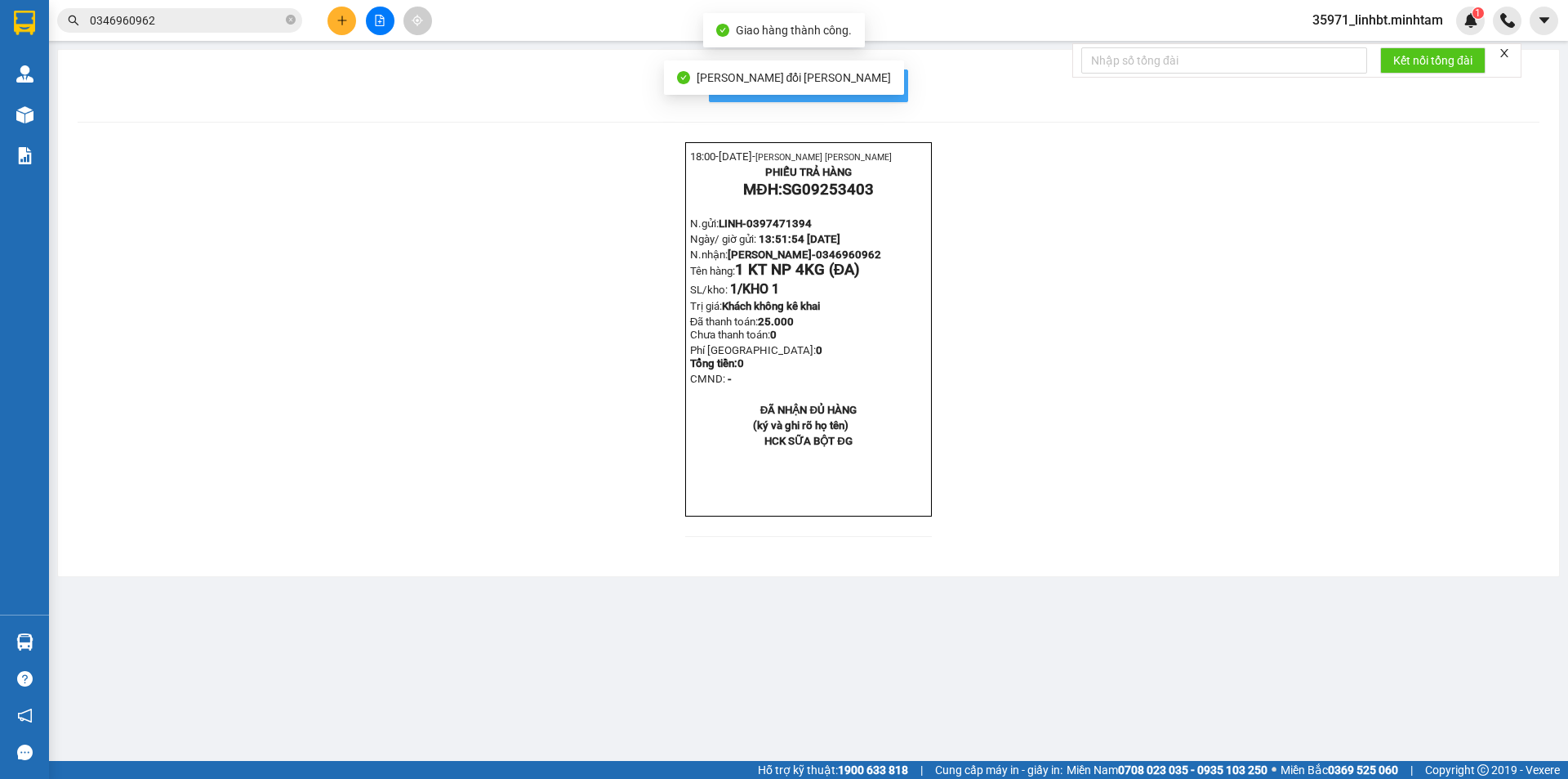
click at [893, 86] on span "In mẫu biên lai tự cấu hình" at bounding box center [818, 85] width 153 height 21
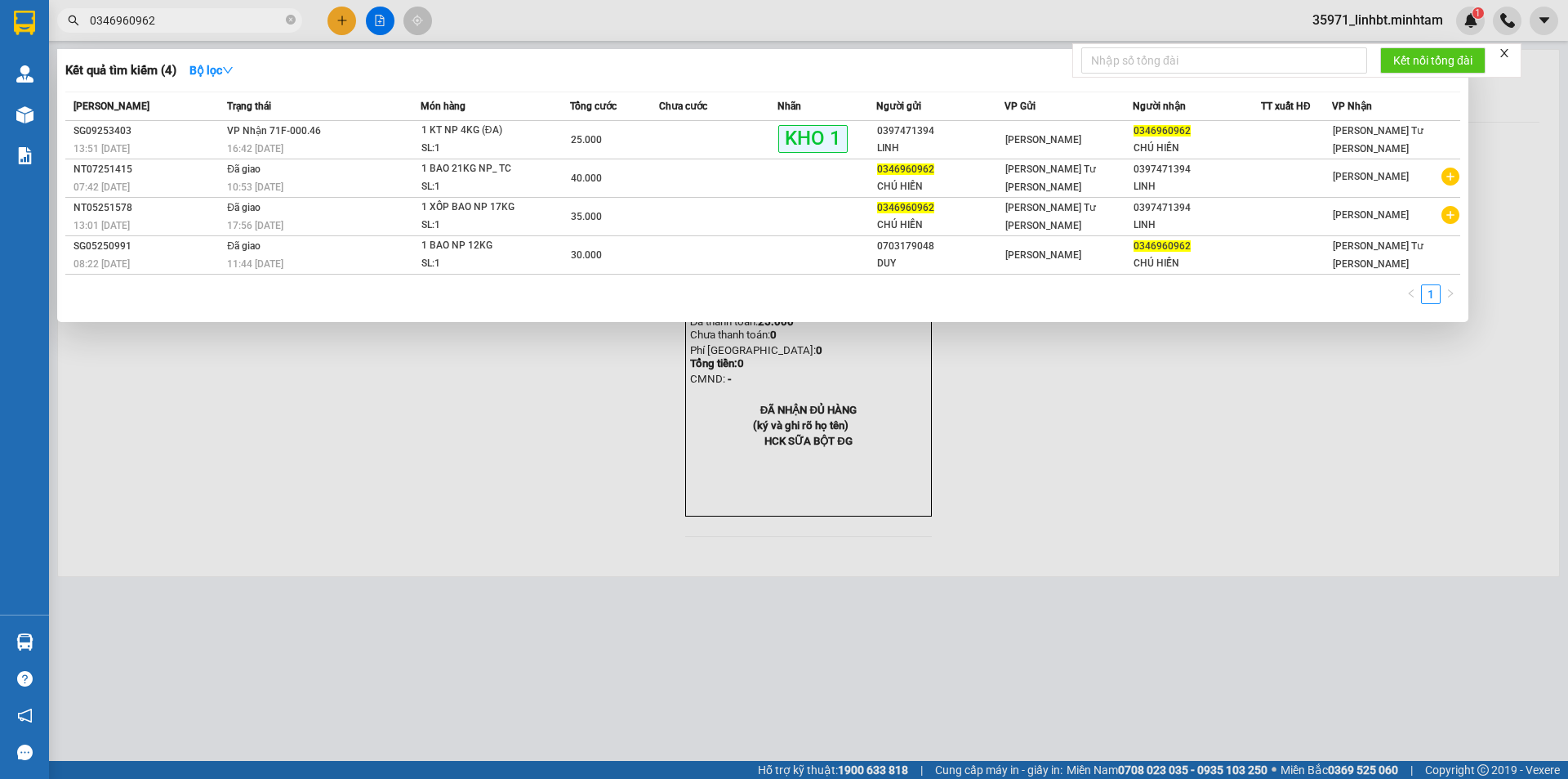
click at [166, 22] on input "0346960962" at bounding box center [186, 21] width 193 height 18
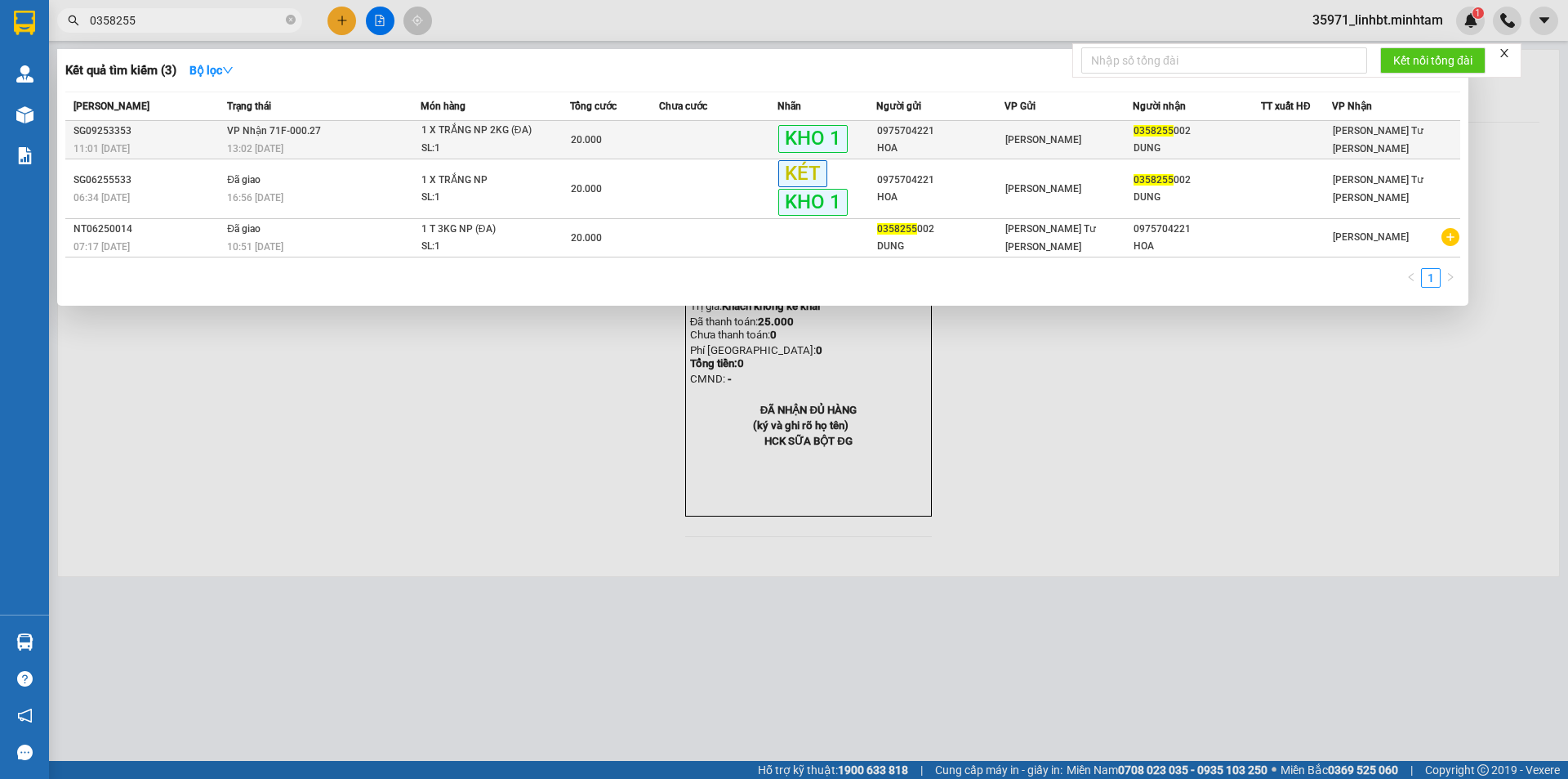
type input "0358255"
click at [494, 138] on div "1 X TRẮNG NP 2KG (ĐA)" at bounding box center [483, 131] width 123 height 18
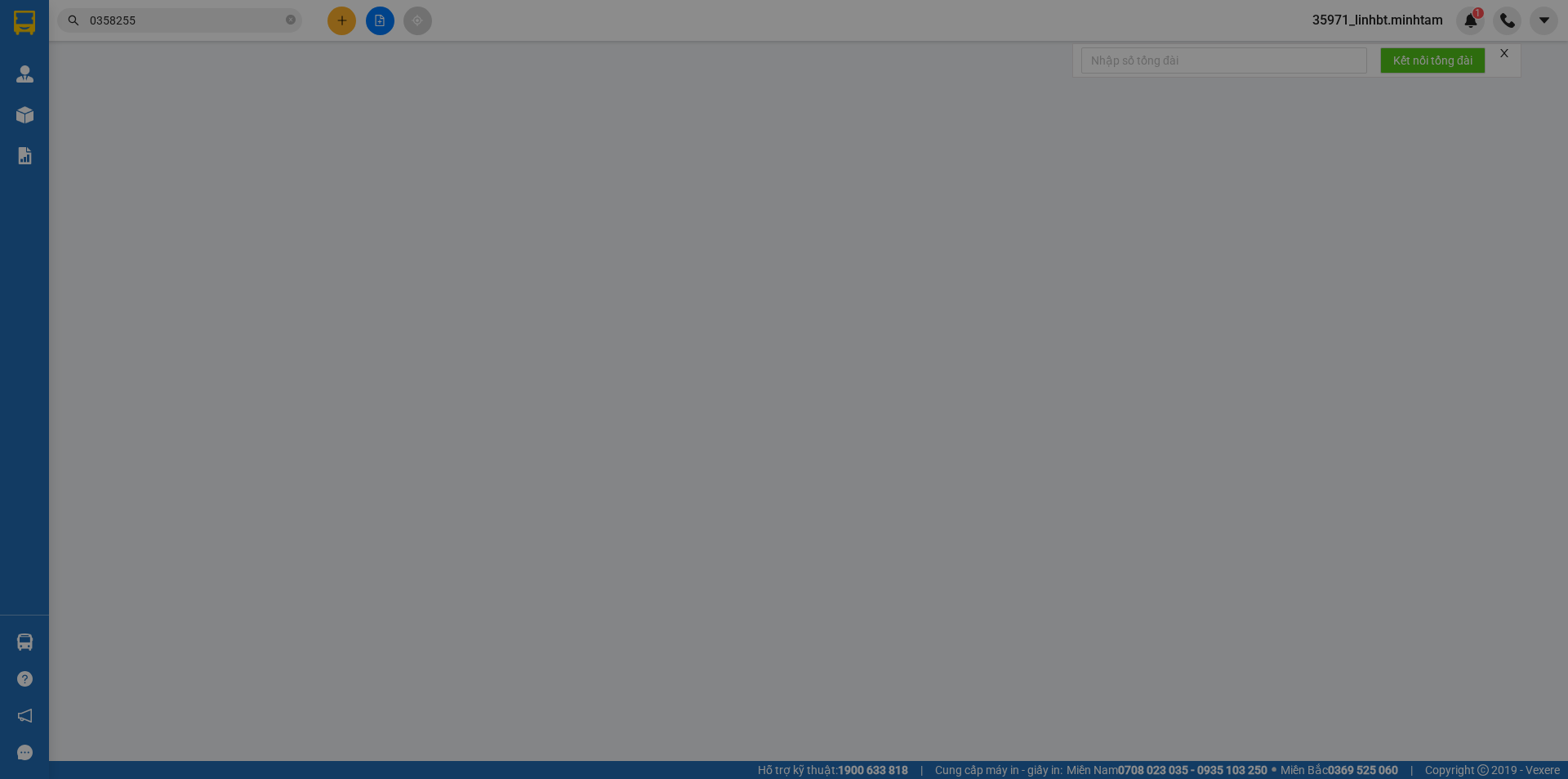
type input "0975704221"
type input "HOA"
type input "0358255002"
type input "DUNG"
type input "KNM"
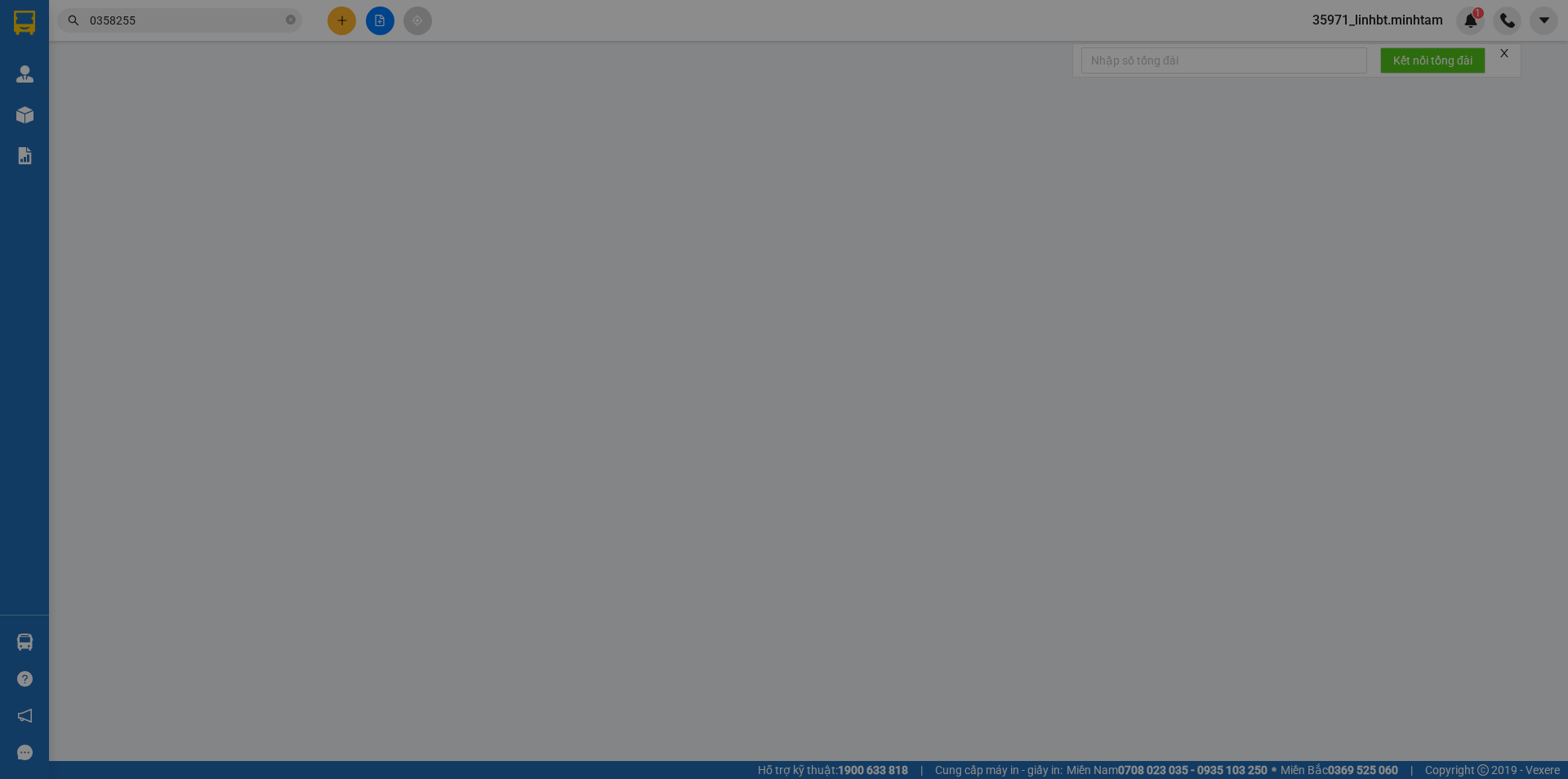
type input "20.000"
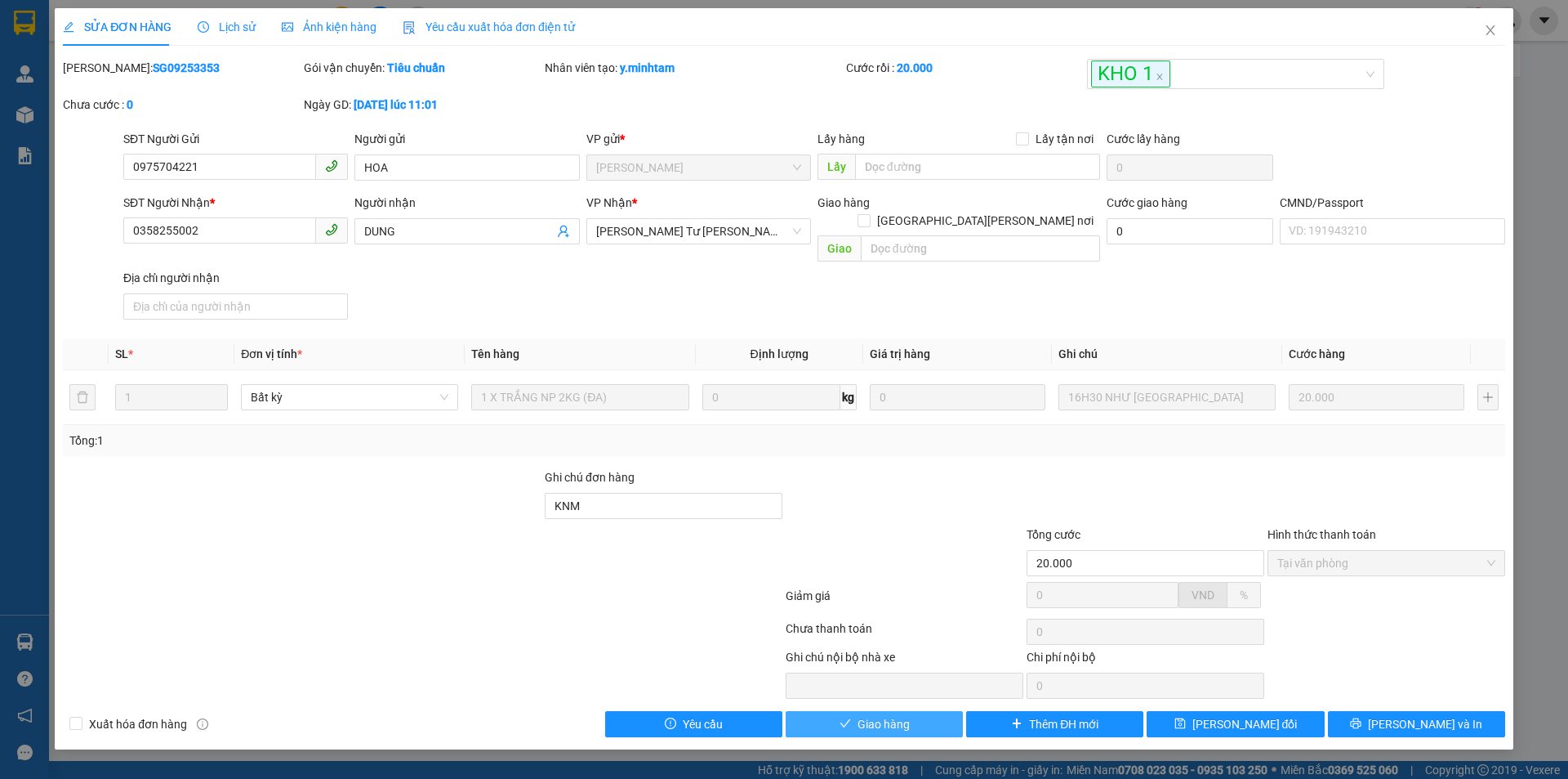
click at [916, 711] on button "Giao hàng" at bounding box center [874, 724] width 177 height 27
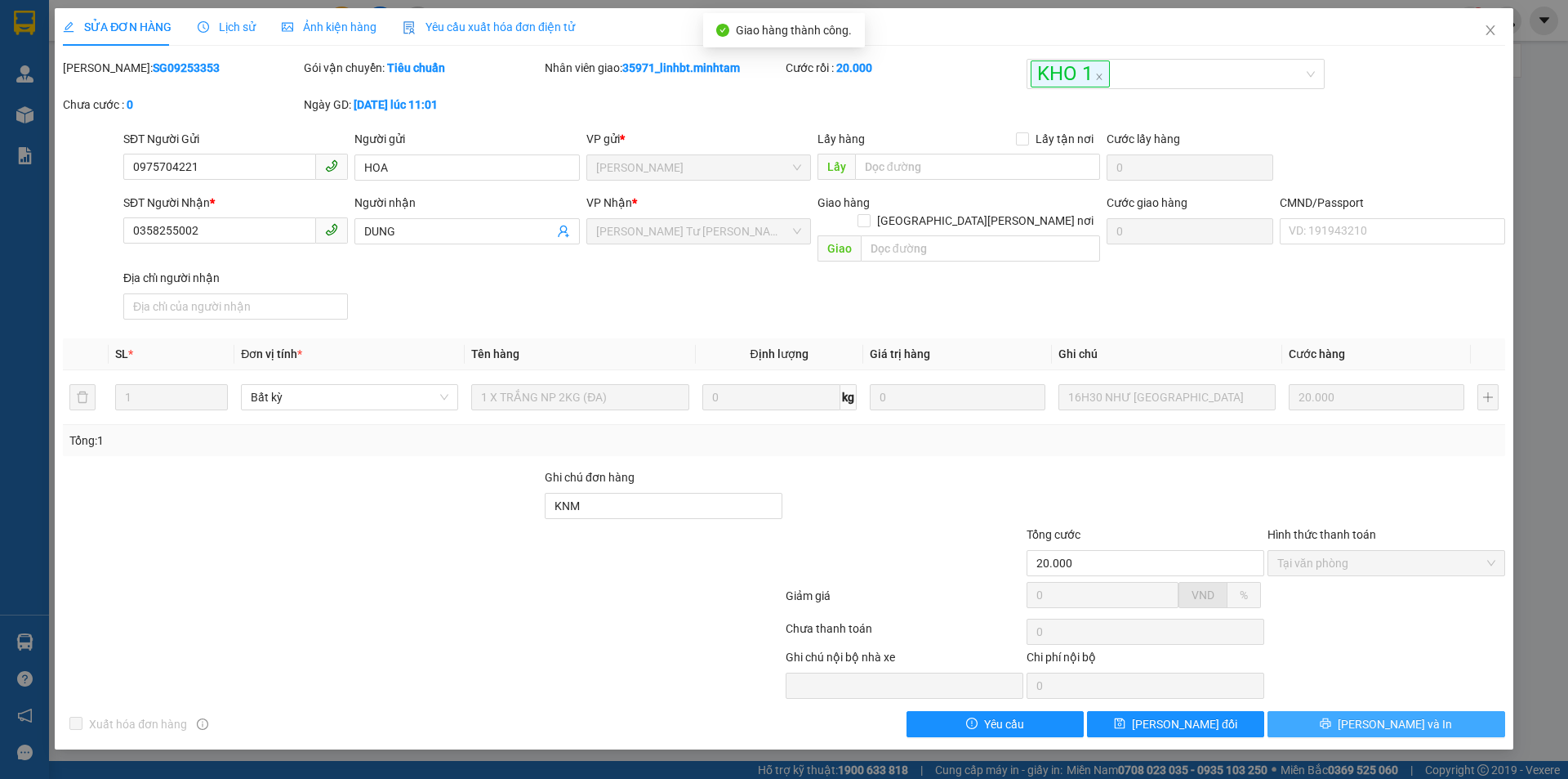
click at [1415, 715] on span "Lưu và In" at bounding box center [1395, 724] width 114 height 18
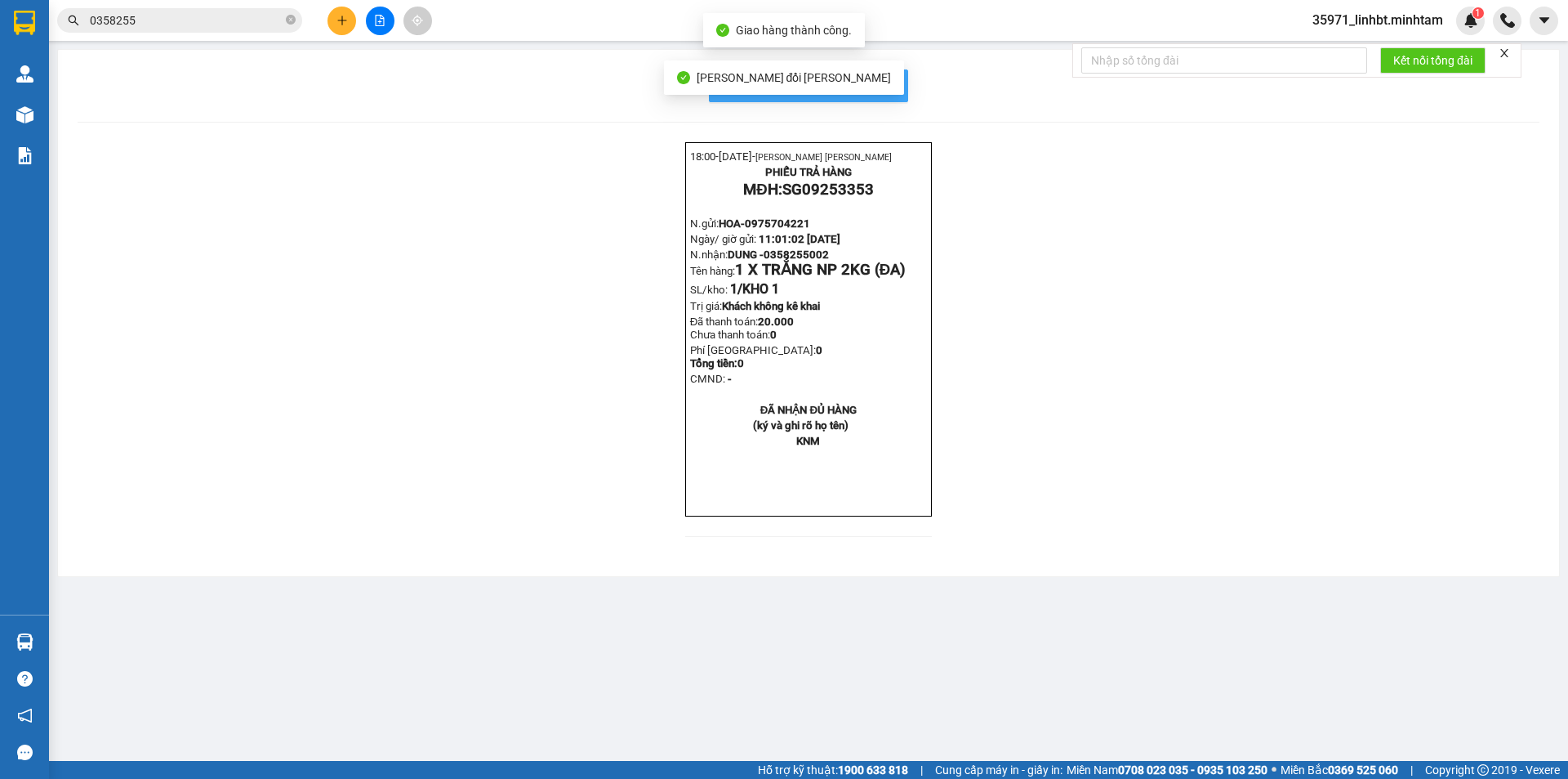
click at [883, 96] on button "In mẫu biên lai tự cấu hình" at bounding box center [808, 85] width 200 height 32
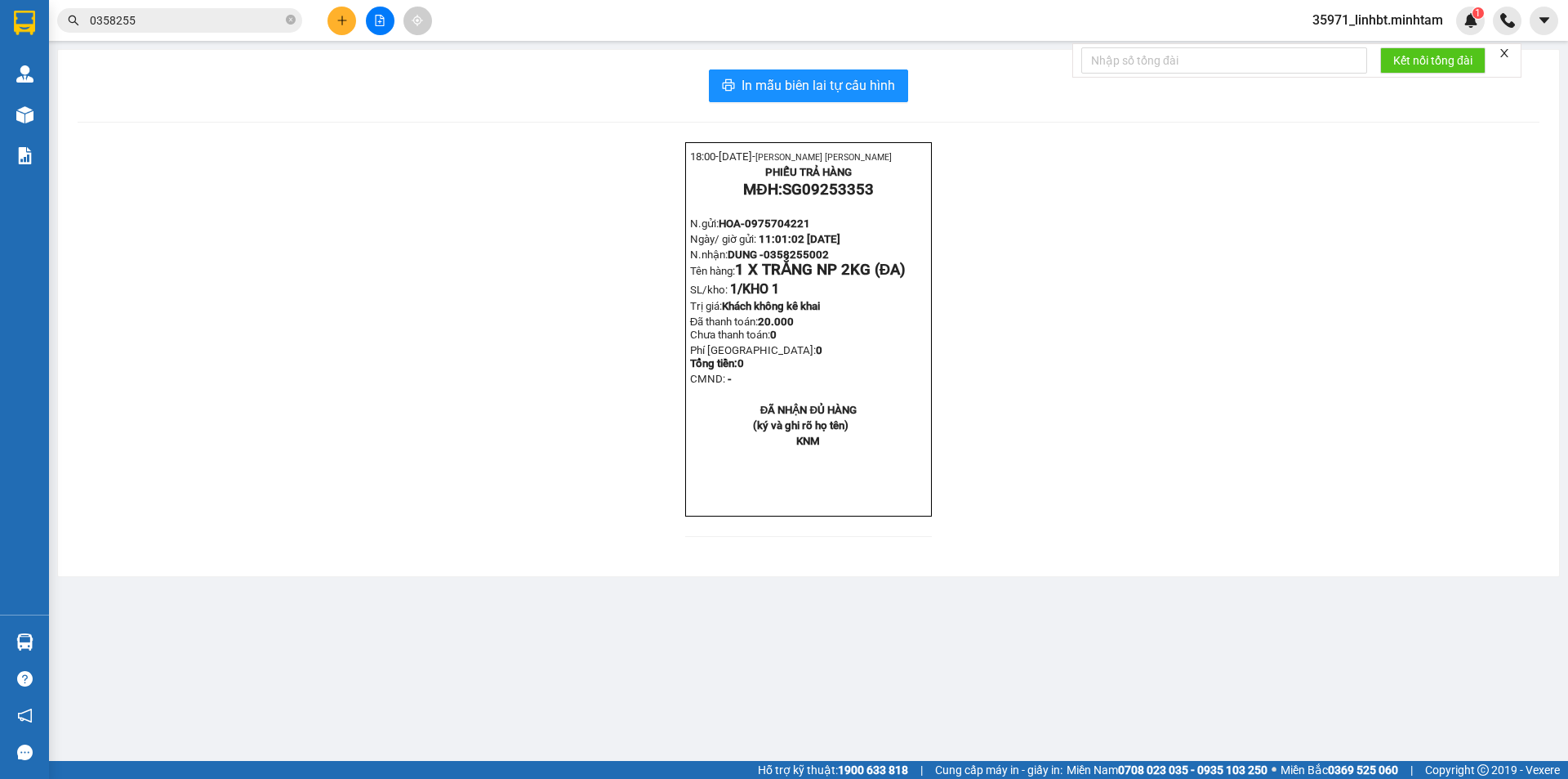
click at [186, 20] on input "0358255" at bounding box center [186, 21] width 193 height 18
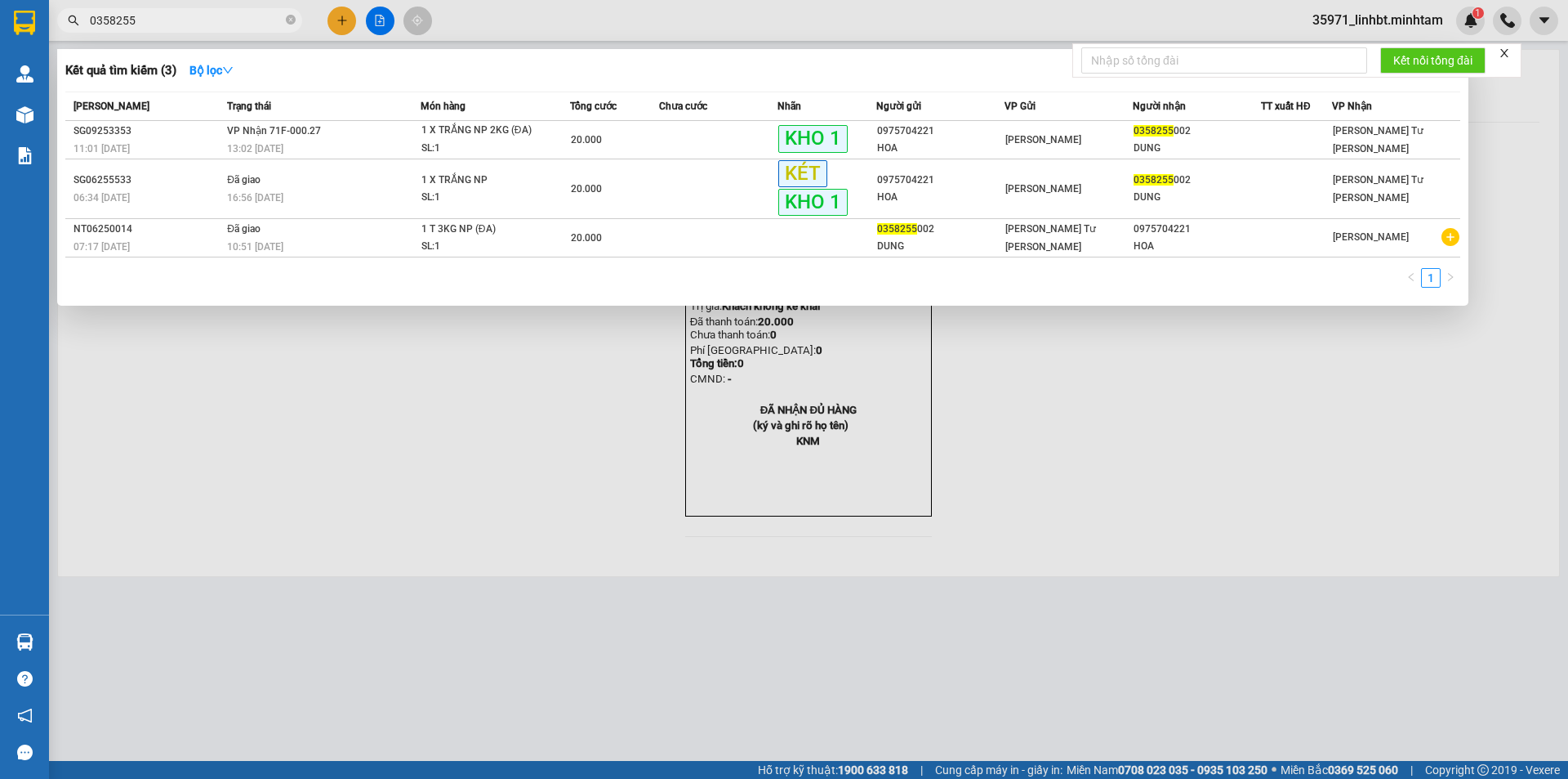
click at [186, 20] on input "0358255" at bounding box center [186, 21] width 193 height 18
type input "="
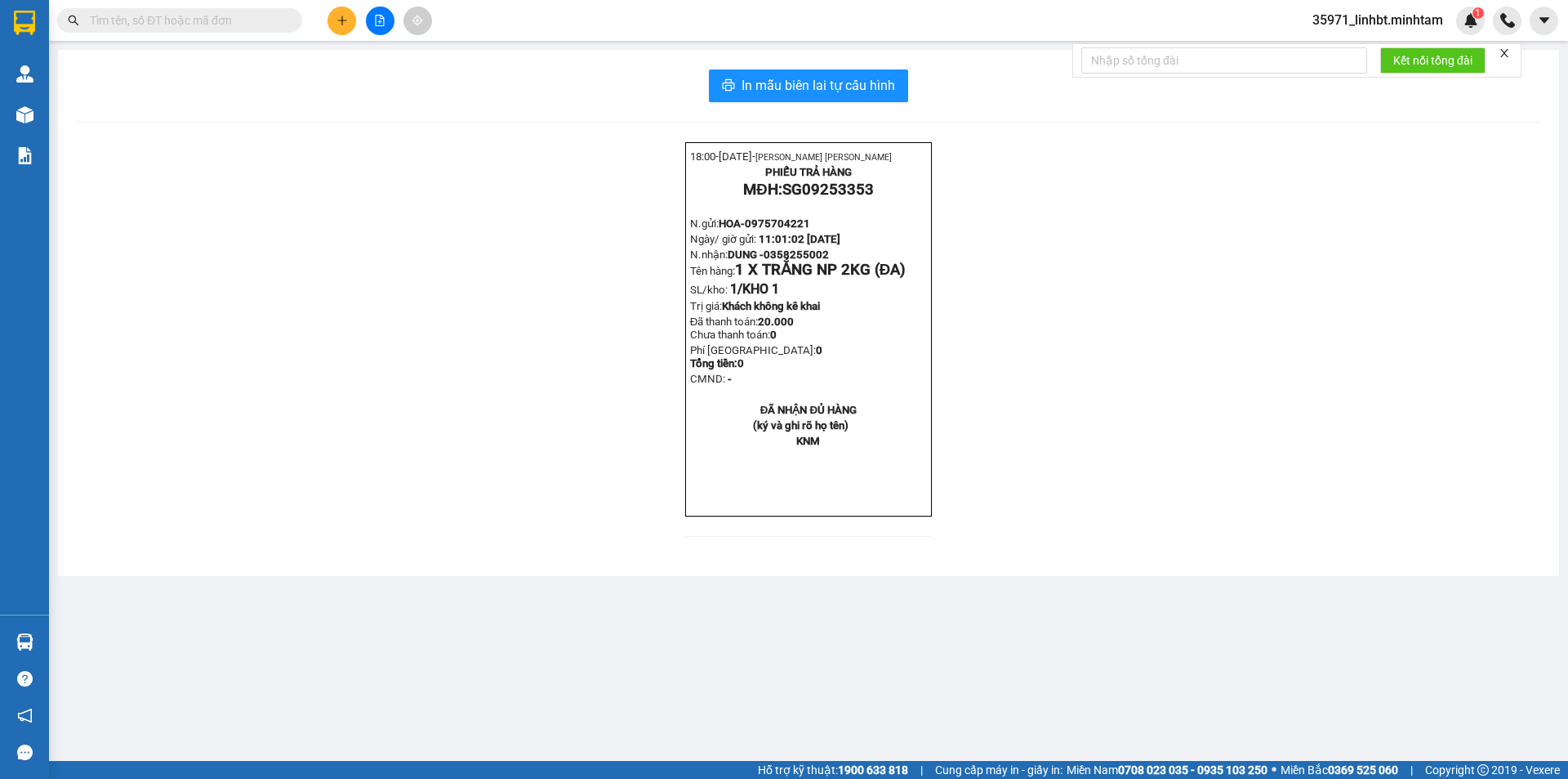
click at [189, 23] on input "text" at bounding box center [186, 21] width 193 height 18
type input "0"
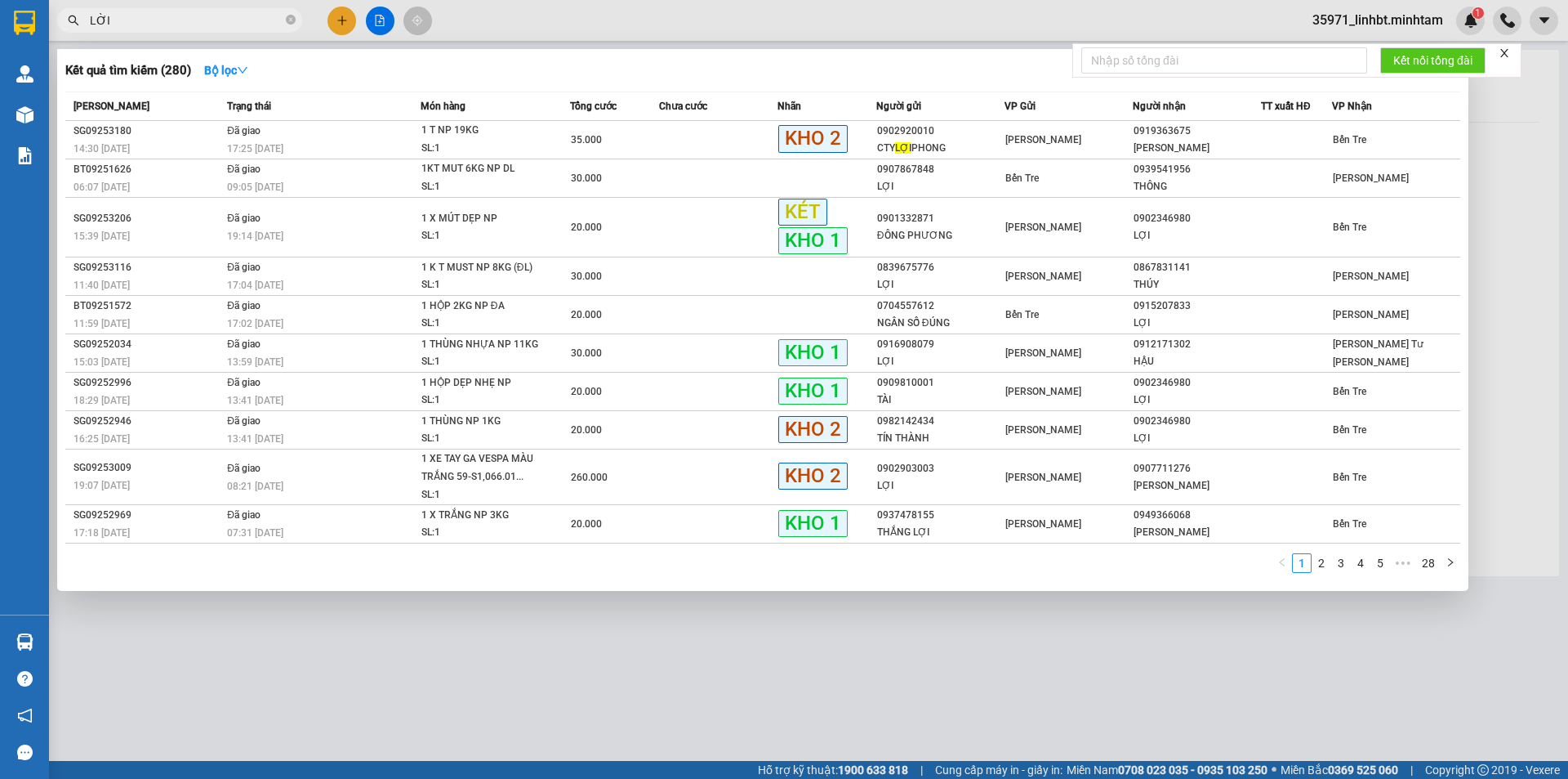
type input "LỜI"
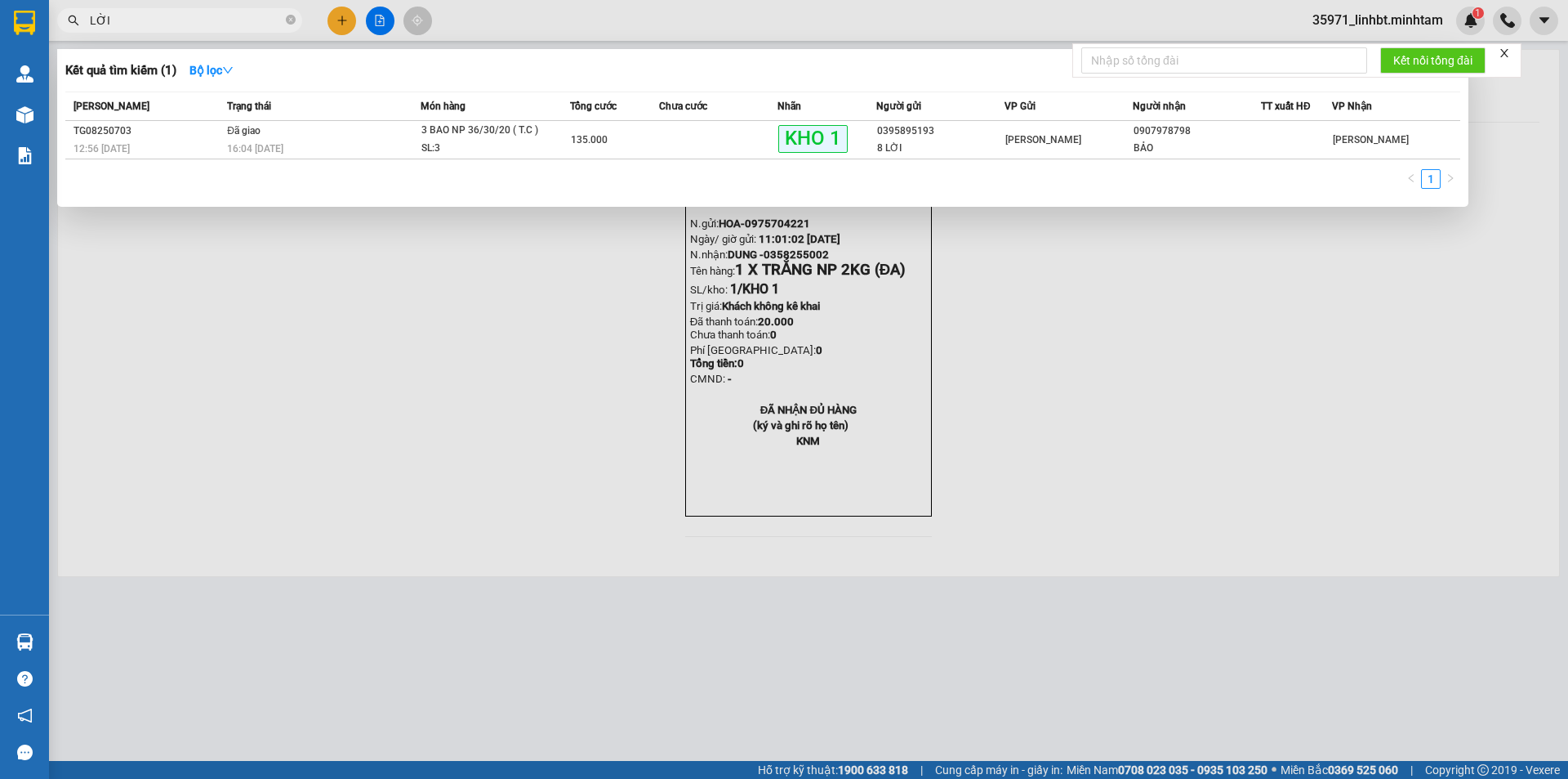
click at [232, 20] on input "LỜI" at bounding box center [186, 21] width 193 height 18
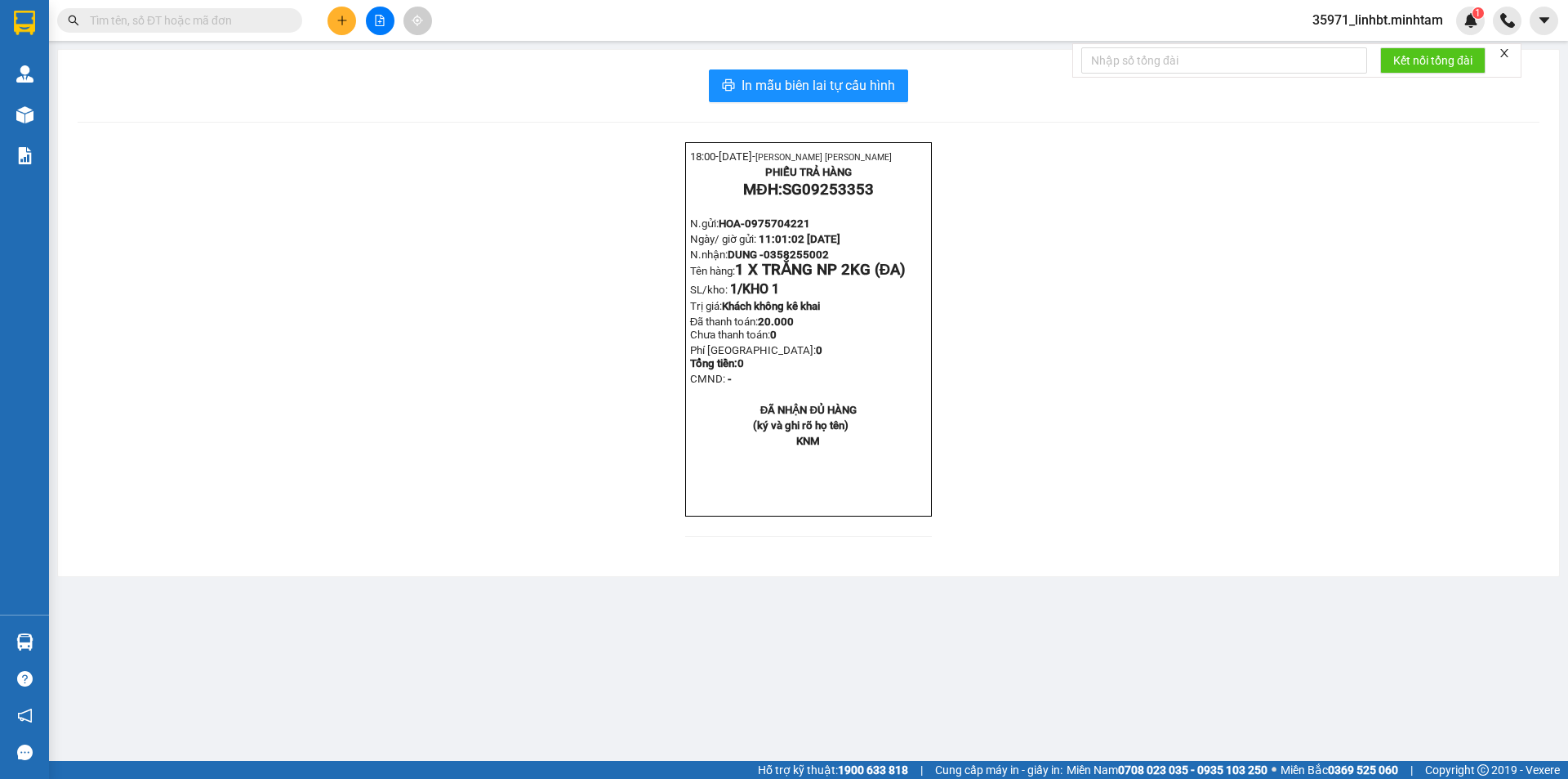
click at [258, 22] on input "text" at bounding box center [186, 21] width 193 height 18
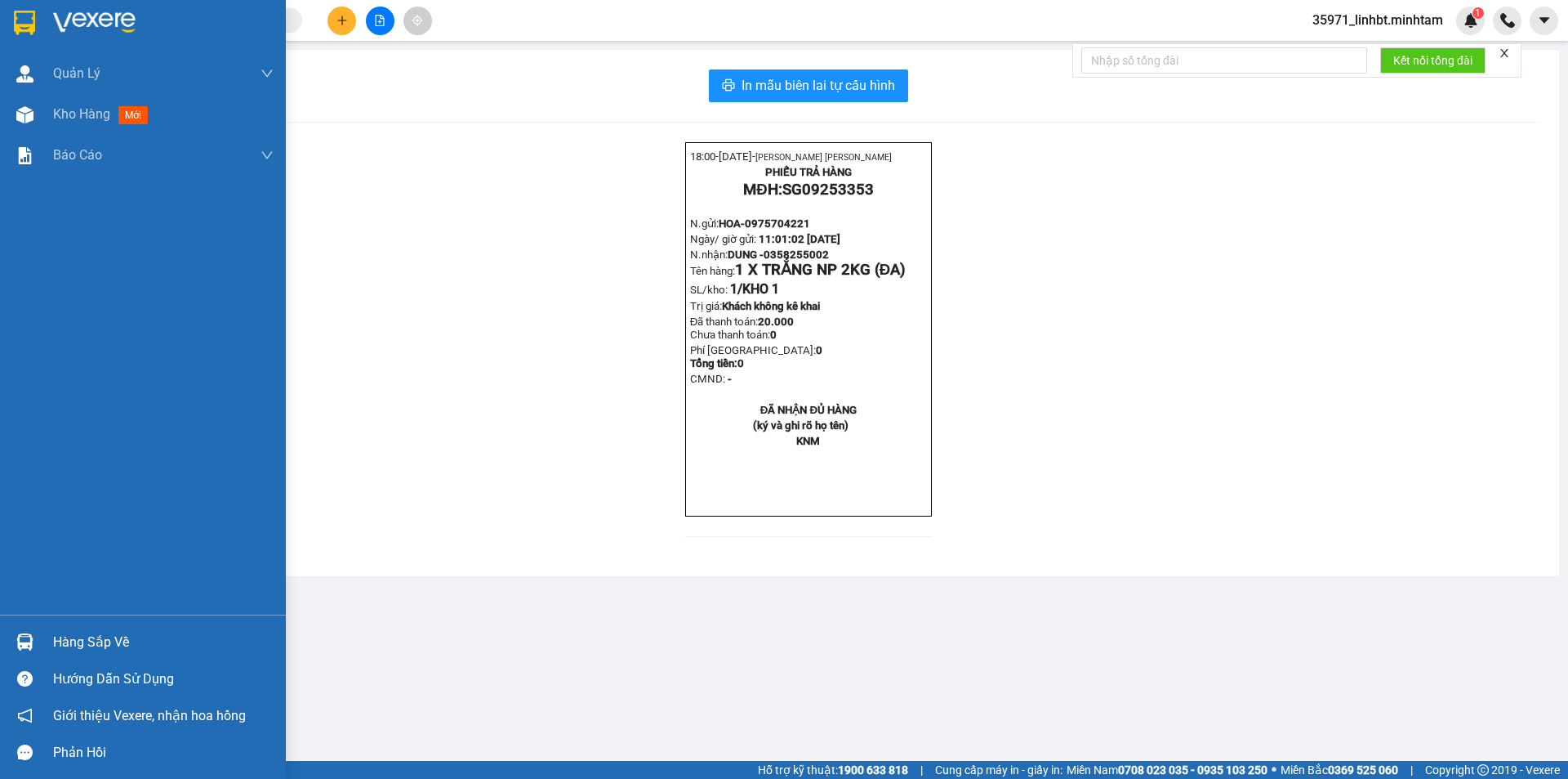
click at [27, 24] on img at bounding box center [25, 23] width 22 height 25
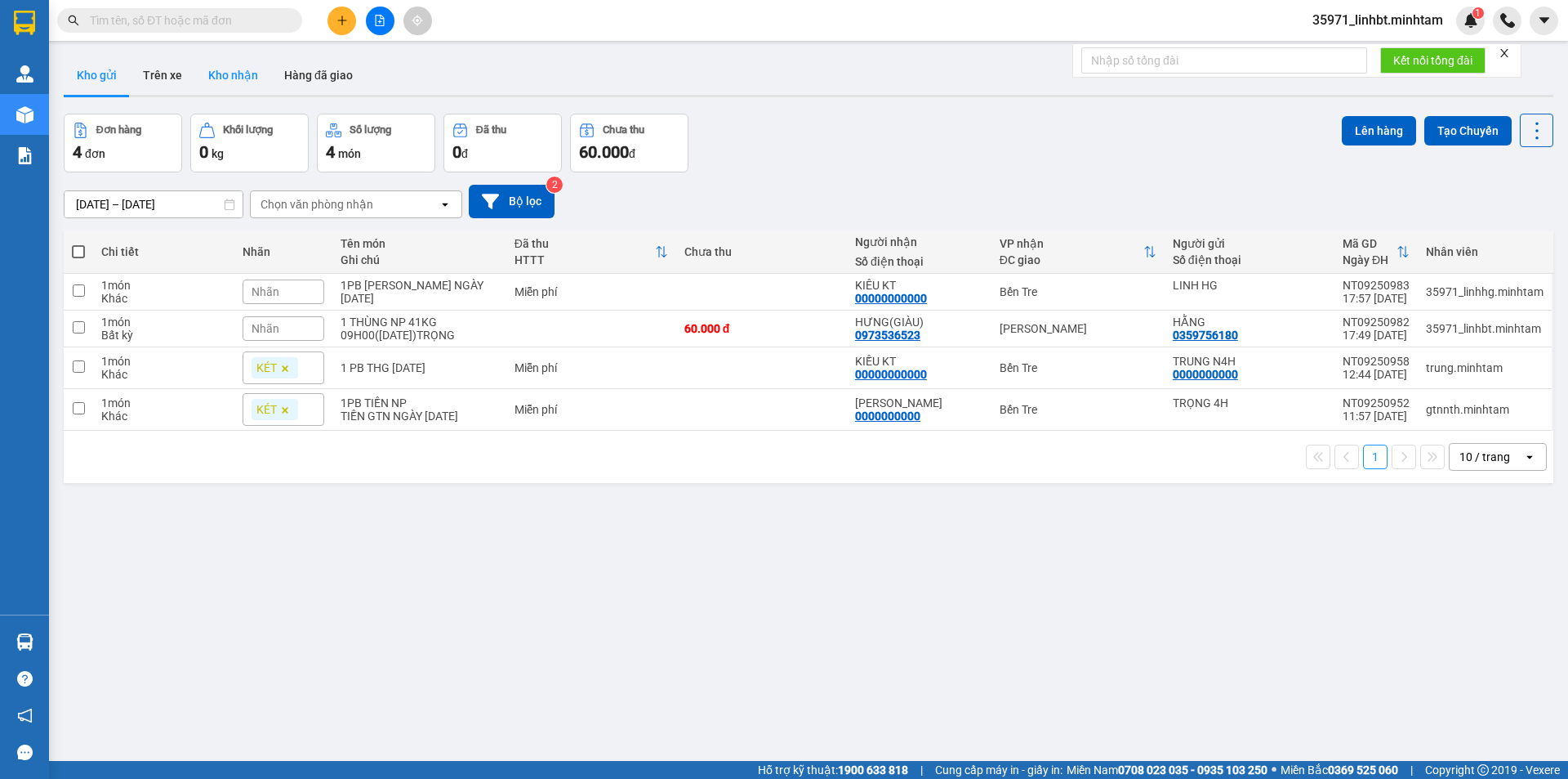
click at [248, 78] on button "Kho nhận" at bounding box center [234, 75] width 76 height 39
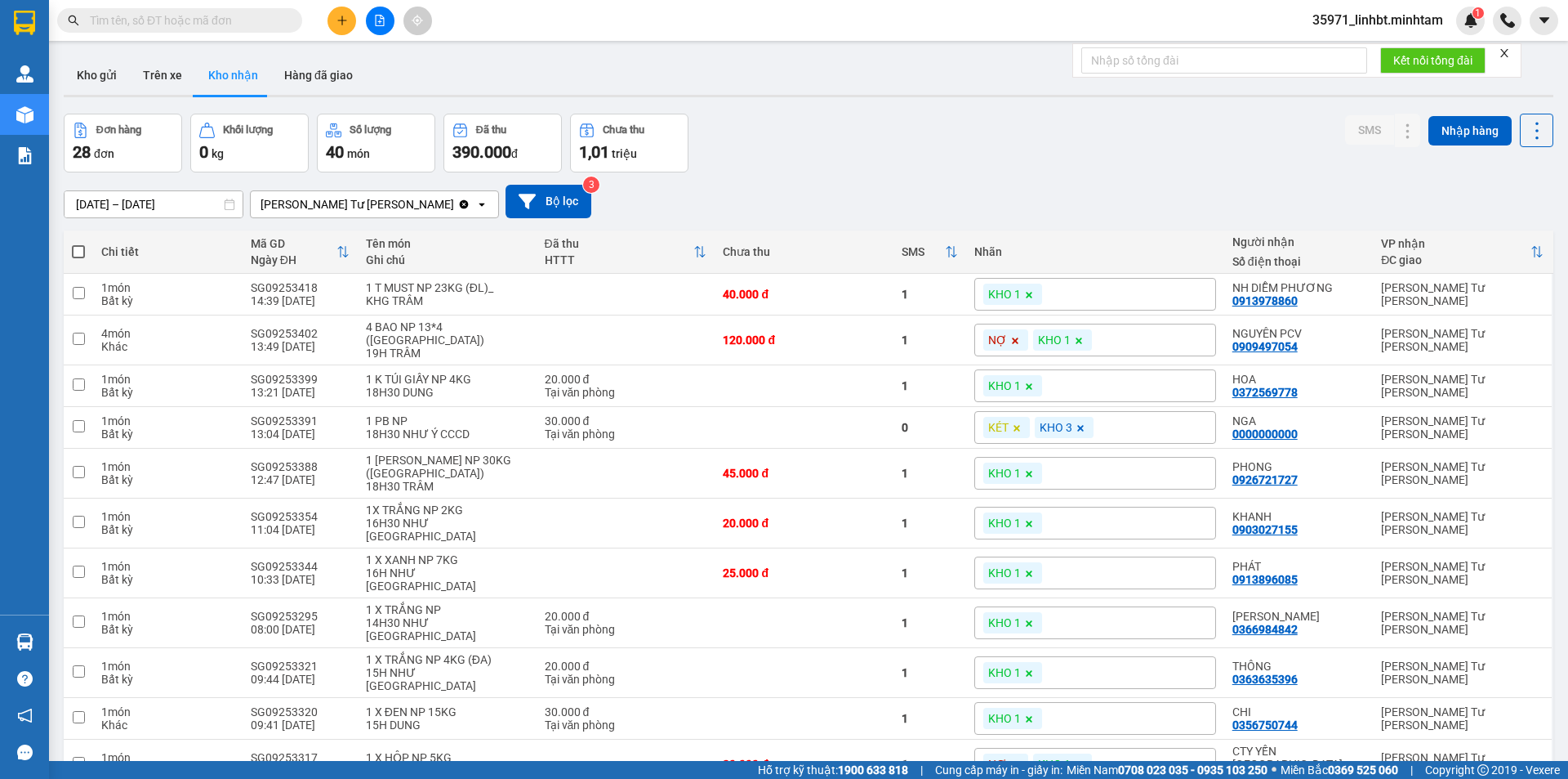
click at [214, 15] on input "text" at bounding box center [186, 21] width 193 height 18
click at [217, 14] on input "text" at bounding box center [186, 21] width 193 height 18
type input "0"
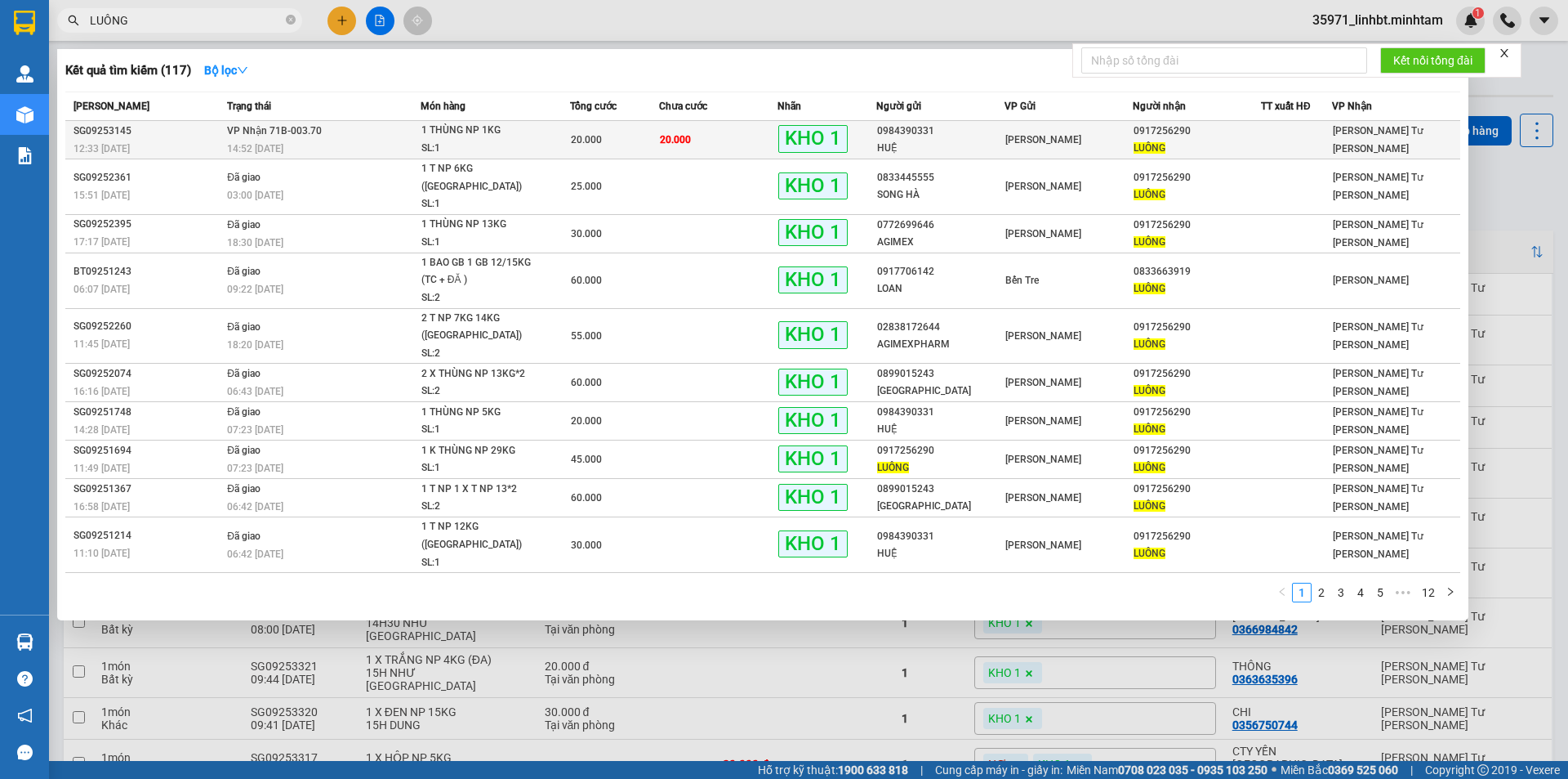
type input "LUÔNG"
click at [660, 135] on span "20.000" at bounding box center [675, 140] width 31 height 12
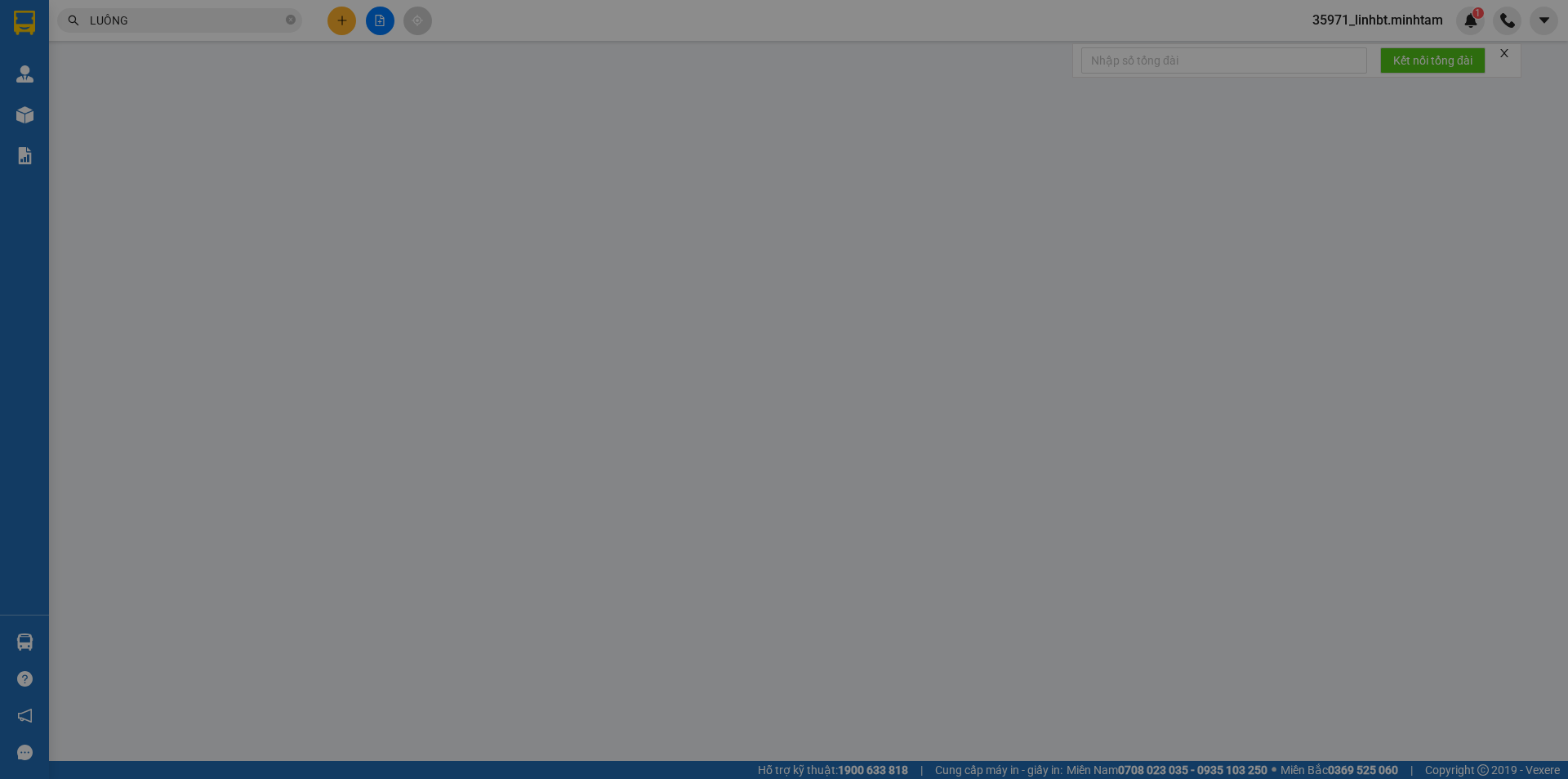
type input "0984390331"
type input "HUỆ"
type input "0917256290"
type input "LUÔNG"
type input "ĐG"
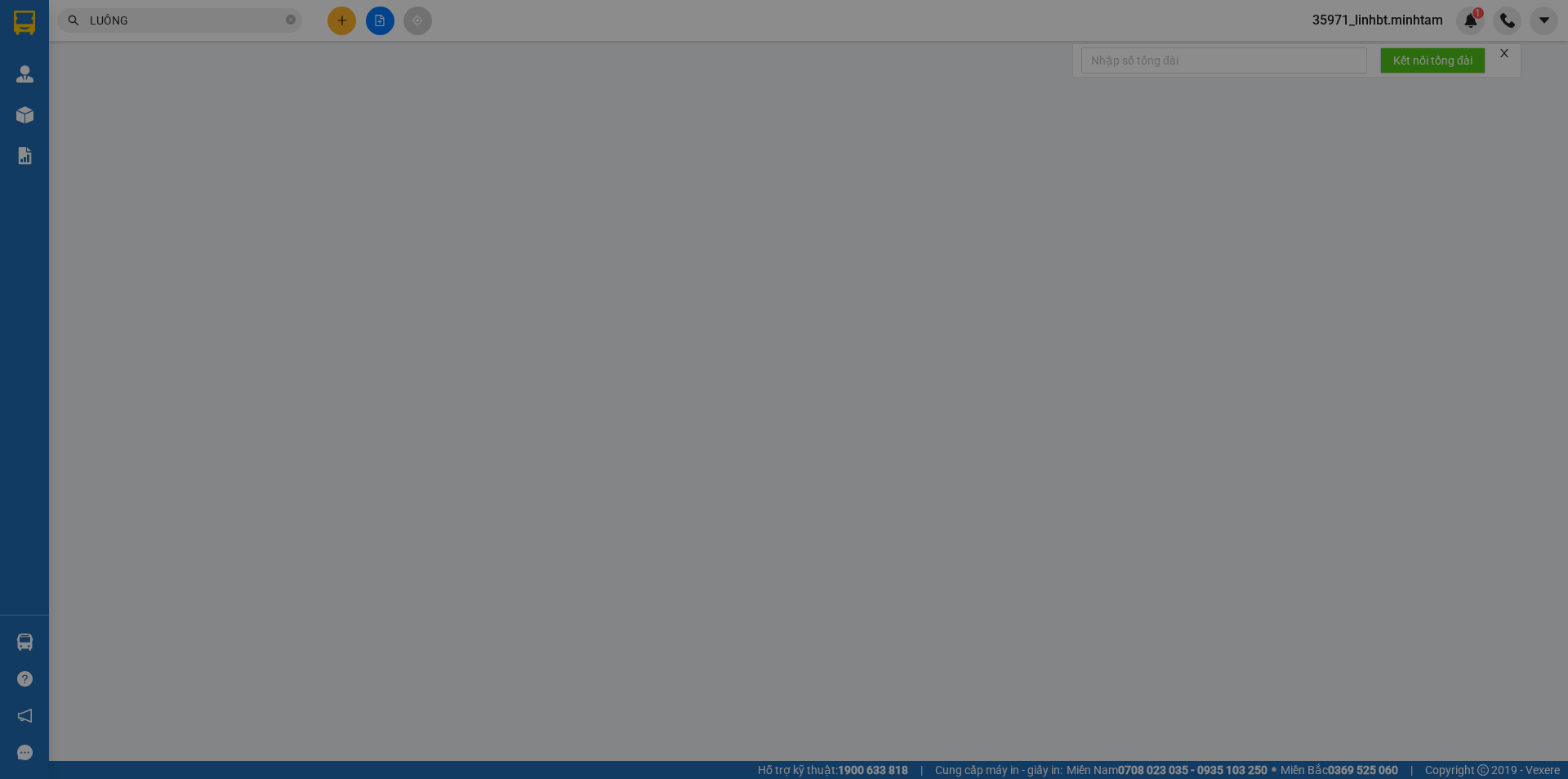
type input "20.000"
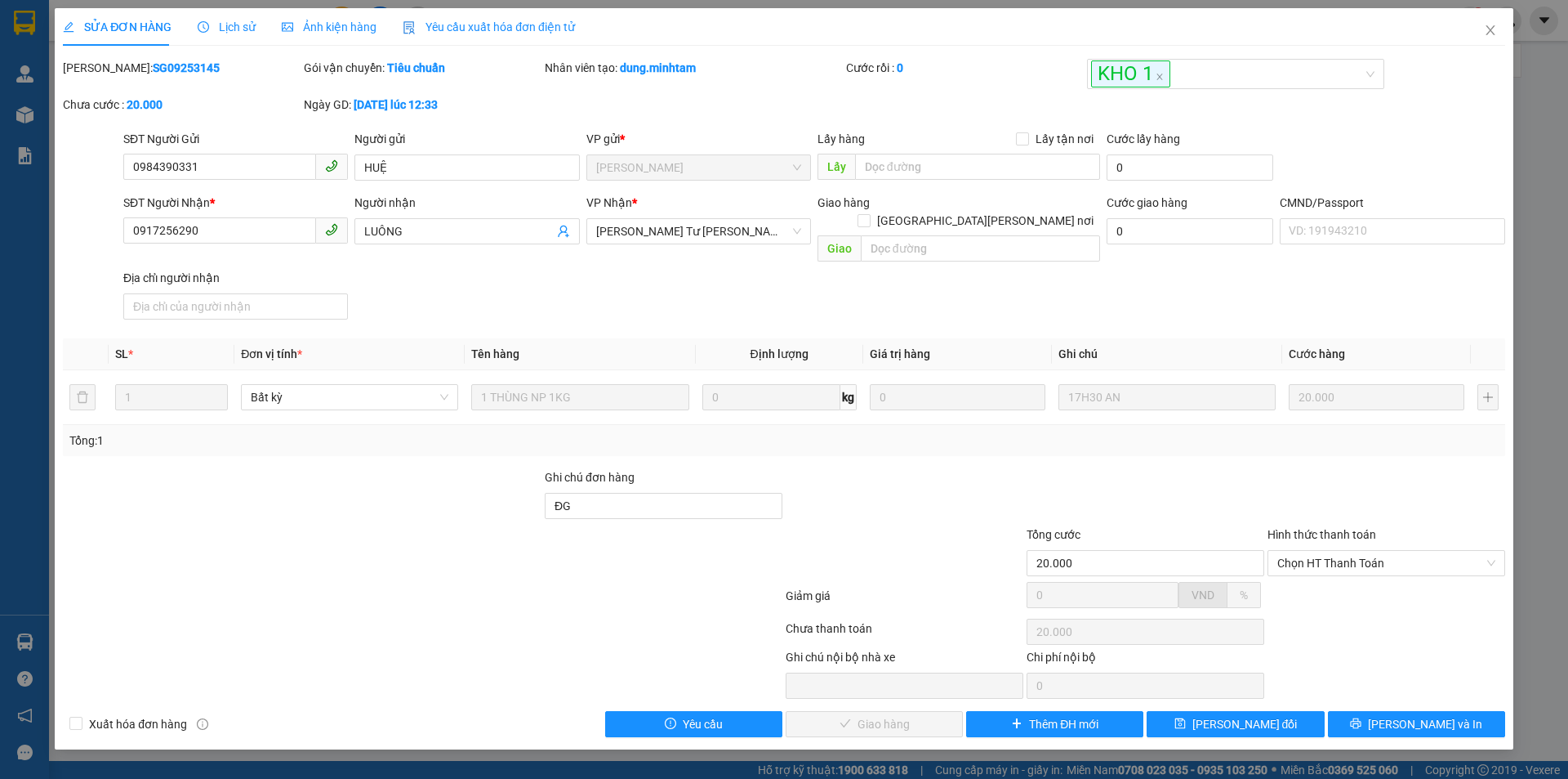
click at [1358, 528] on label "Hình thức thanh toán" at bounding box center [1321, 535] width 109 height 13
click at [1358, 550] on input "Hình thức thanh toán" at bounding box center [1380, 563] width 206 height 25
click at [1304, 567] on div "Tại văn phòng" at bounding box center [1386, 578] width 238 height 27
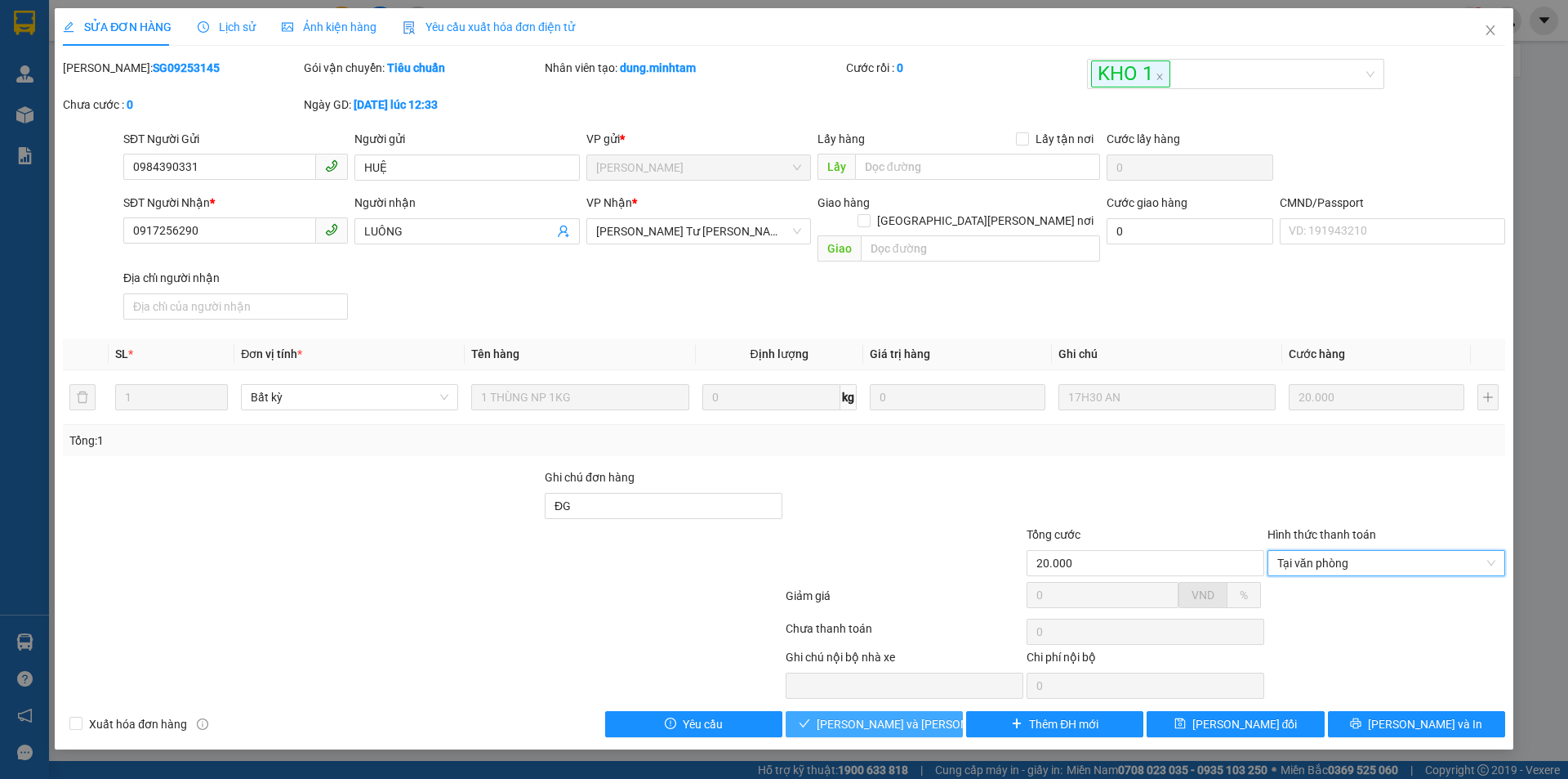
click at [861, 715] on span "Lưu và Giao hàng" at bounding box center [927, 724] width 220 height 18
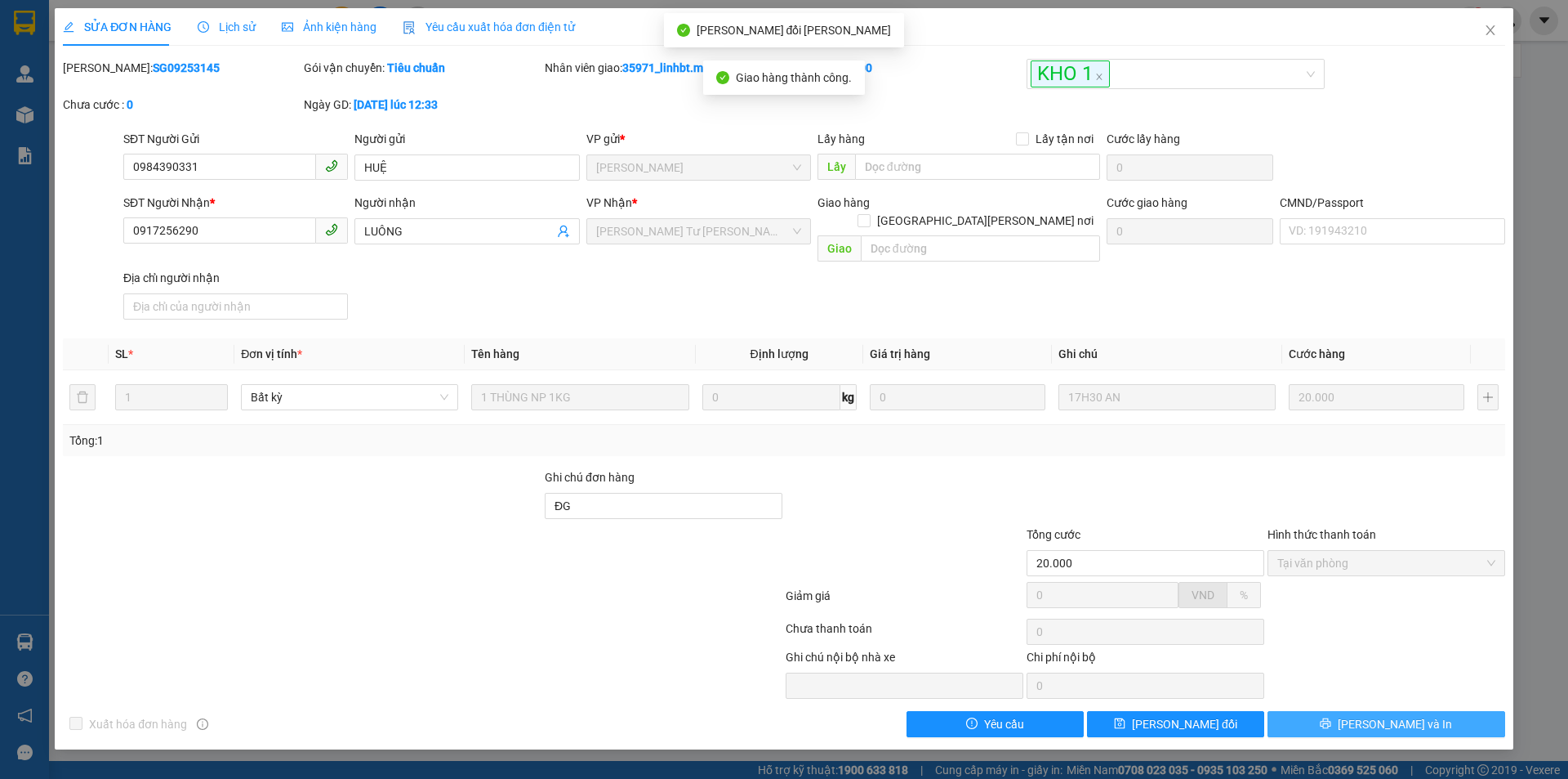
click at [1390, 711] on button "Lưu và In" at bounding box center [1386, 724] width 238 height 27
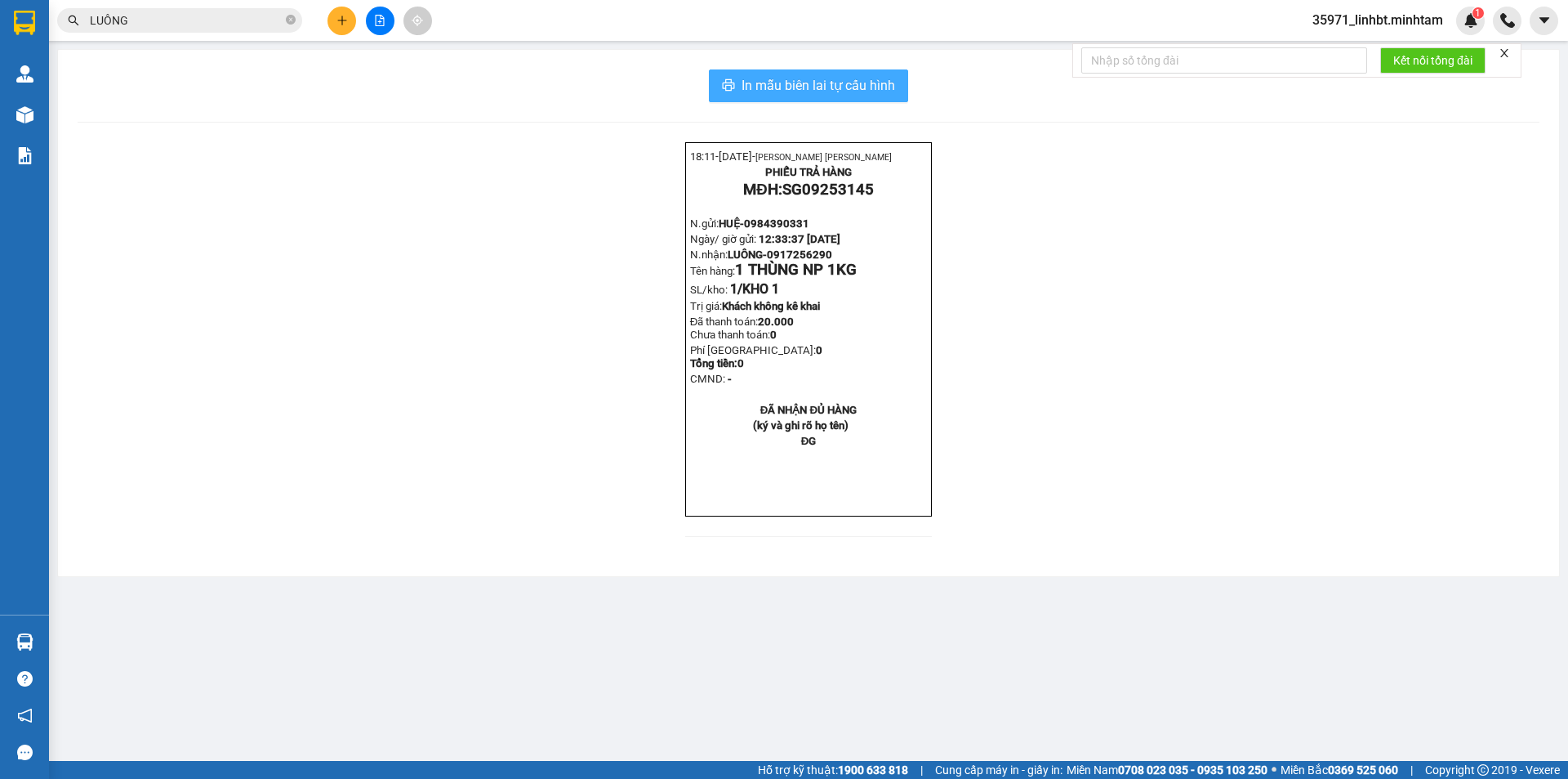
drag, startPoint x: 806, startPoint y: 92, endPoint x: 816, endPoint y: 87, distance: 11.2
click at [808, 91] on span "In mẫu biên lai tự cấu hình" at bounding box center [818, 85] width 153 height 21
click at [203, 21] on input "LUÔNG" at bounding box center [186, 21] width 193 height 18
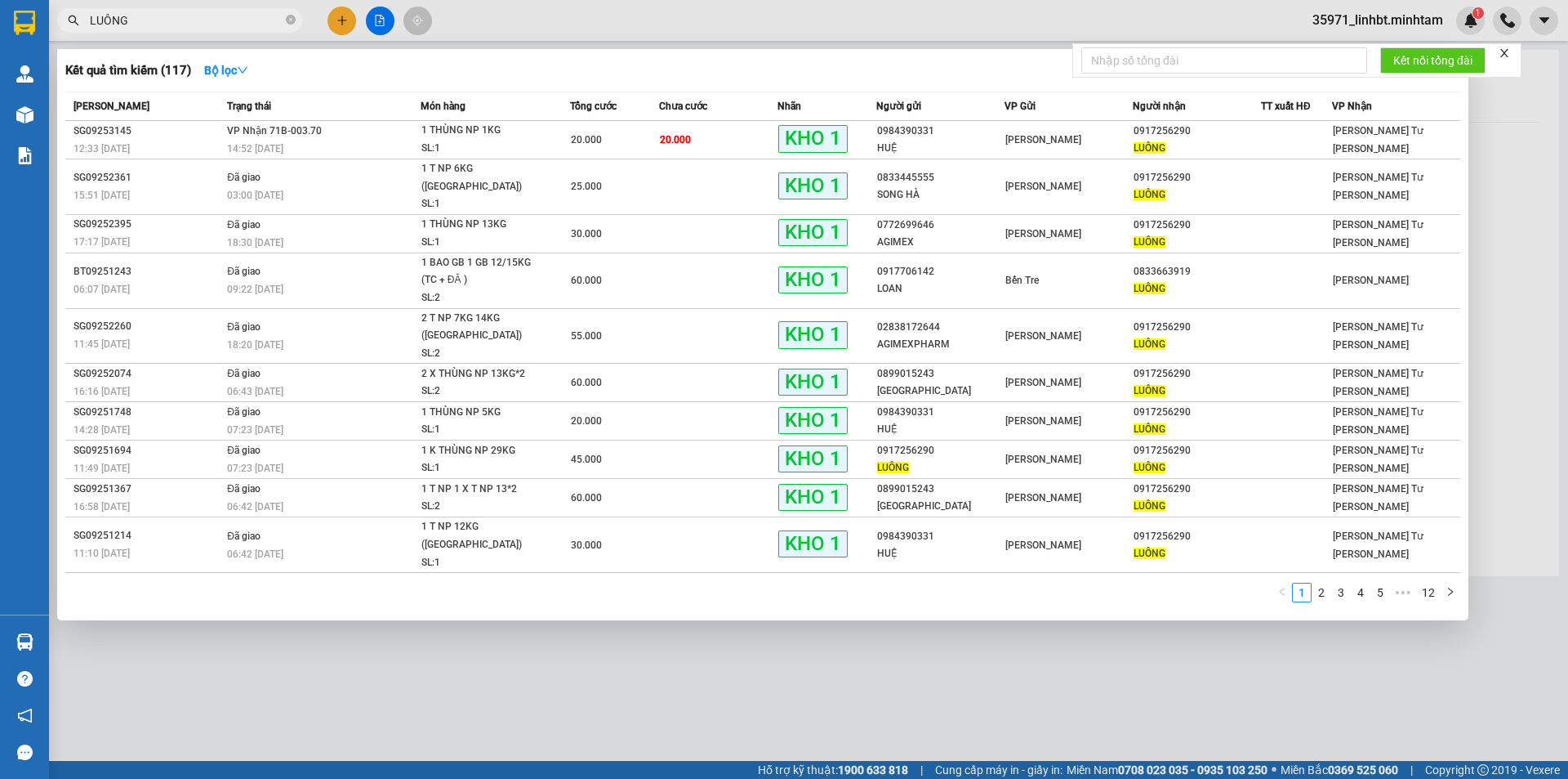
click at [203, 21] on input "LUÔNG" at bounding box center [186, 21] width 193 height 18
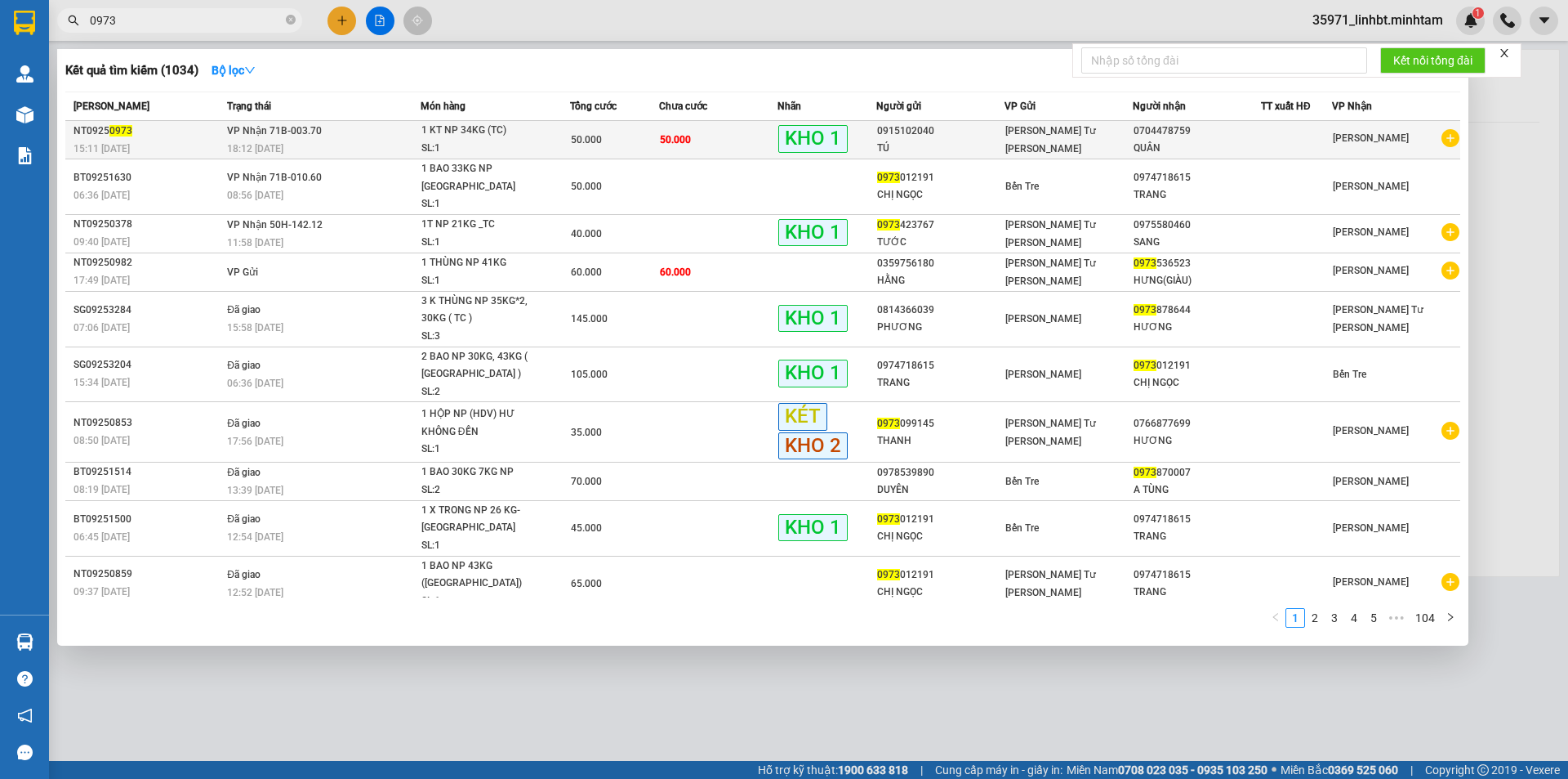
type input "0973"
click at [706, 131] on td "50.000" at bounding box center [718, 140] width 118 height 38
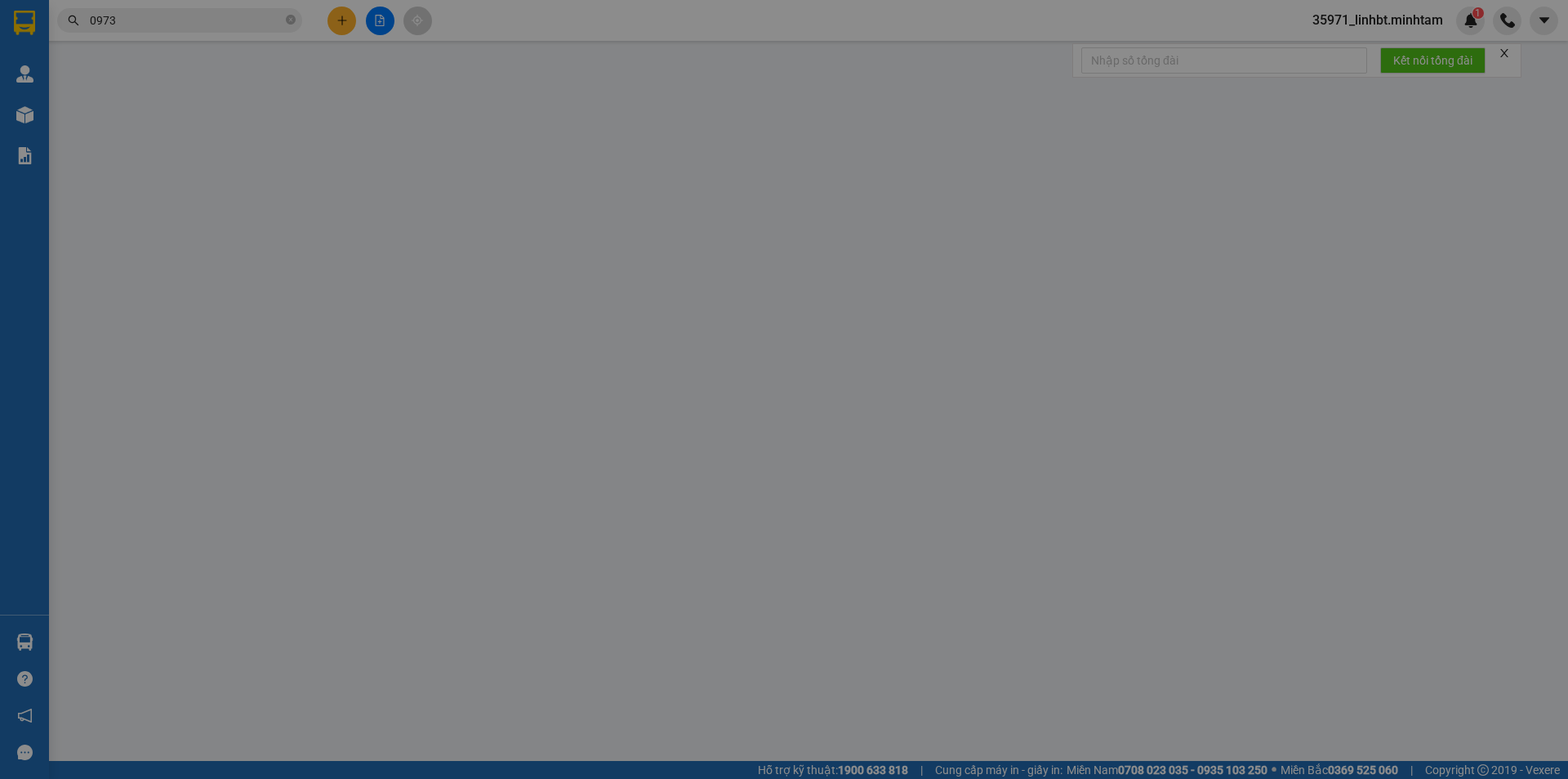
type input "0915102040"
type input "TÚ"
type input "0704478759"
type input "QUÂN"
type input "NGNN THUÊ BAO"
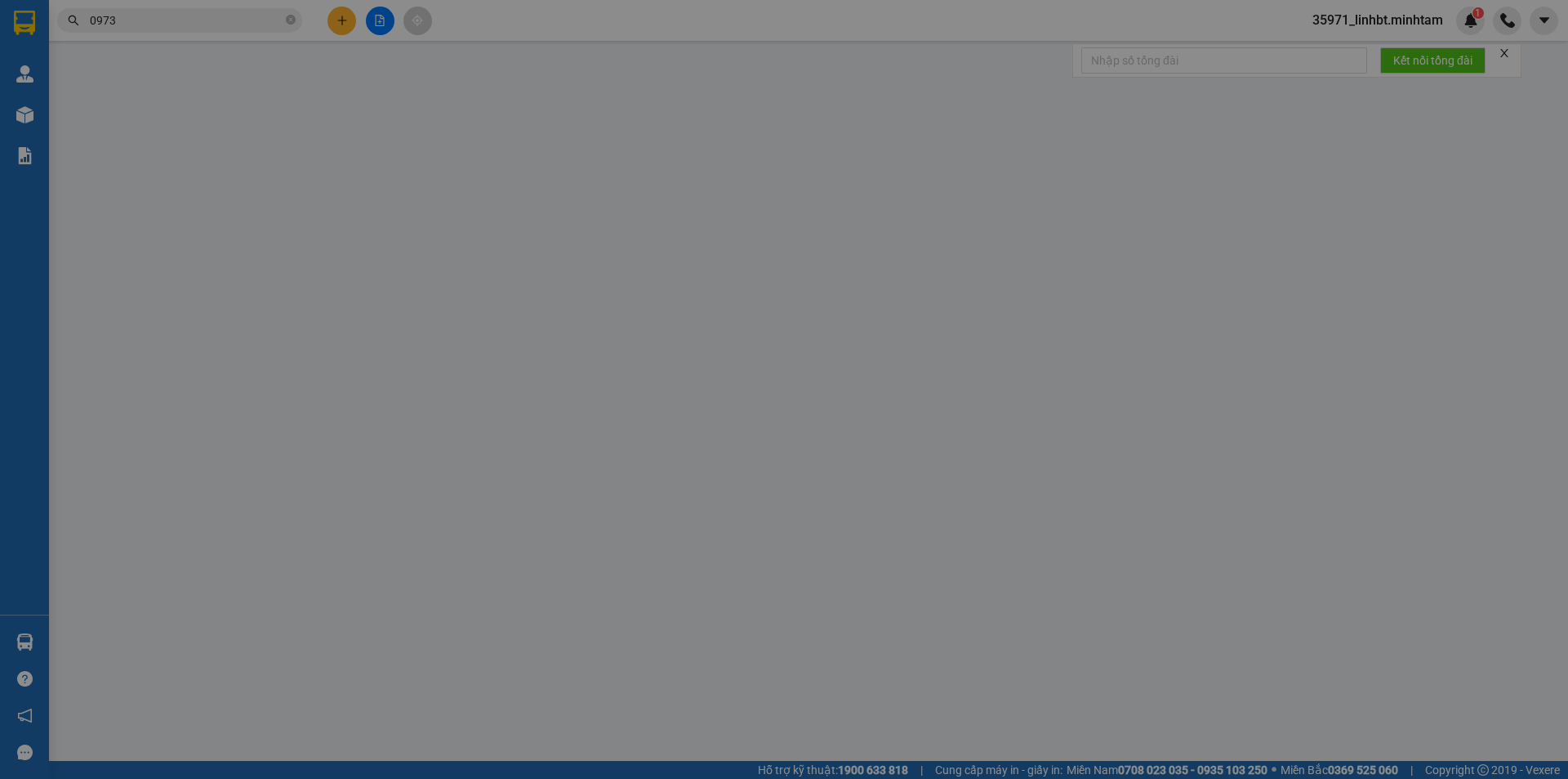
type input "50.000"
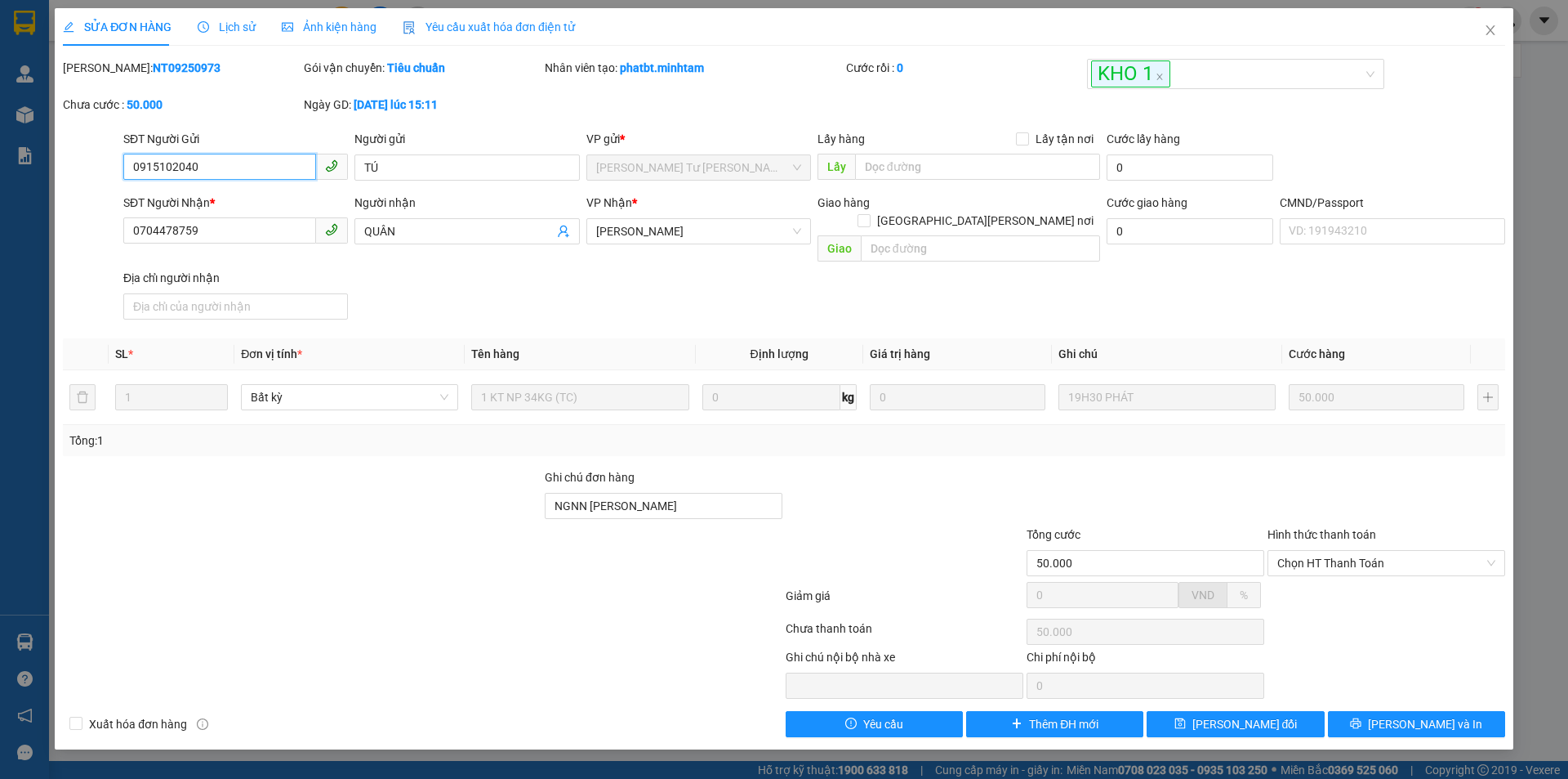
click at [173, 162] on input "0915102040" at bounding box center [220, 167] width 193 height 27
click at [191, 225] on input "0704478759" at bounding box center [220, 230] width 193 height 27
click at [163, 167] on input "0915102040" at bounding box center [220, 167] width 193 height 27
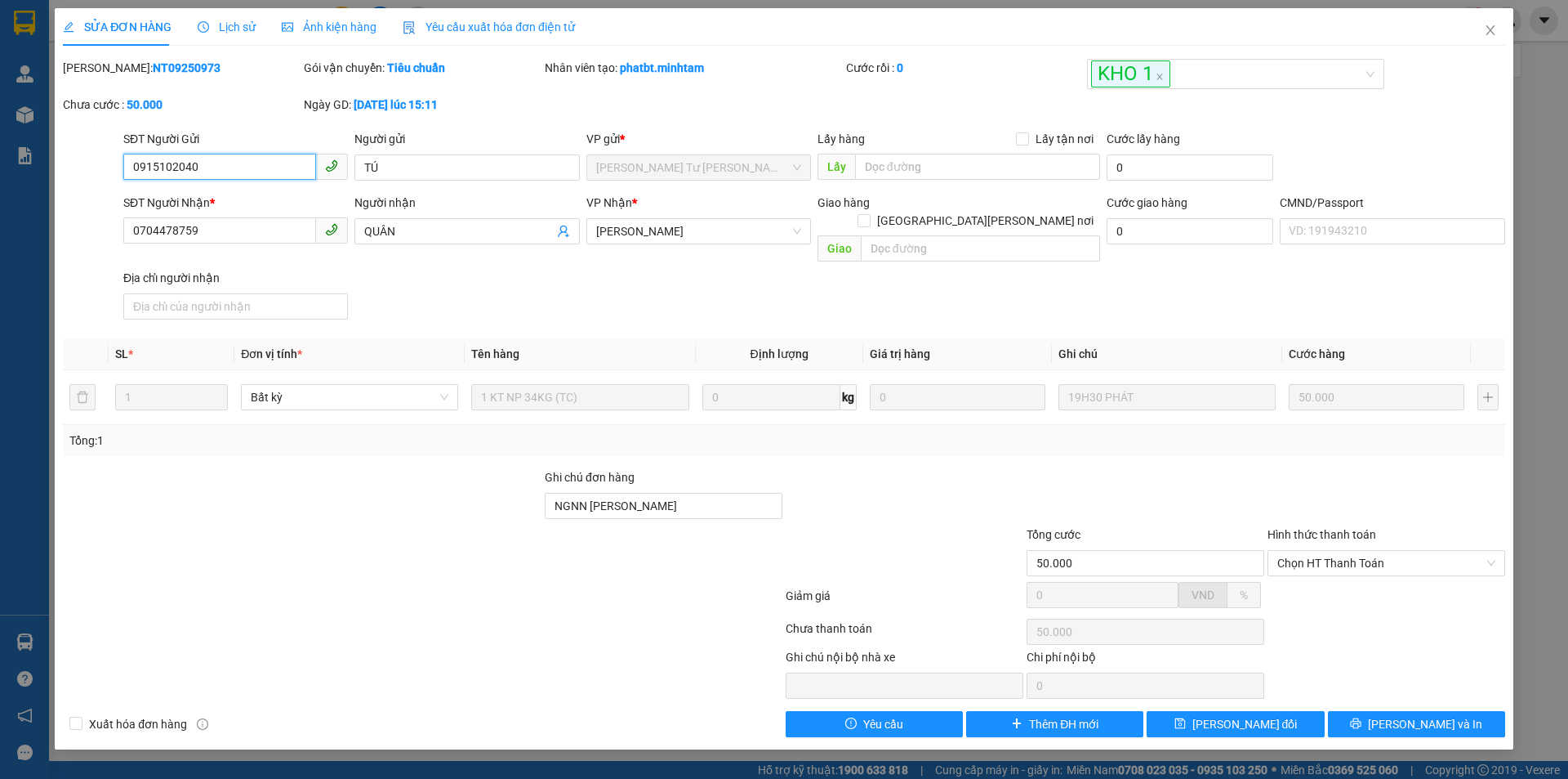
click at [163, 167] on input "0915102040" at bounding box center [220, 167] width 193 height 27
click at [486, 114] on div "Ngày GD: 14-09-2025 lúc 15:11" at bounding box center [422, 112] width 241 height 34
click at [491, 112] on div "Ngày GD: 14-09-2025 lúc 15:11" at bounding box center [422, 104] width 238 height 18
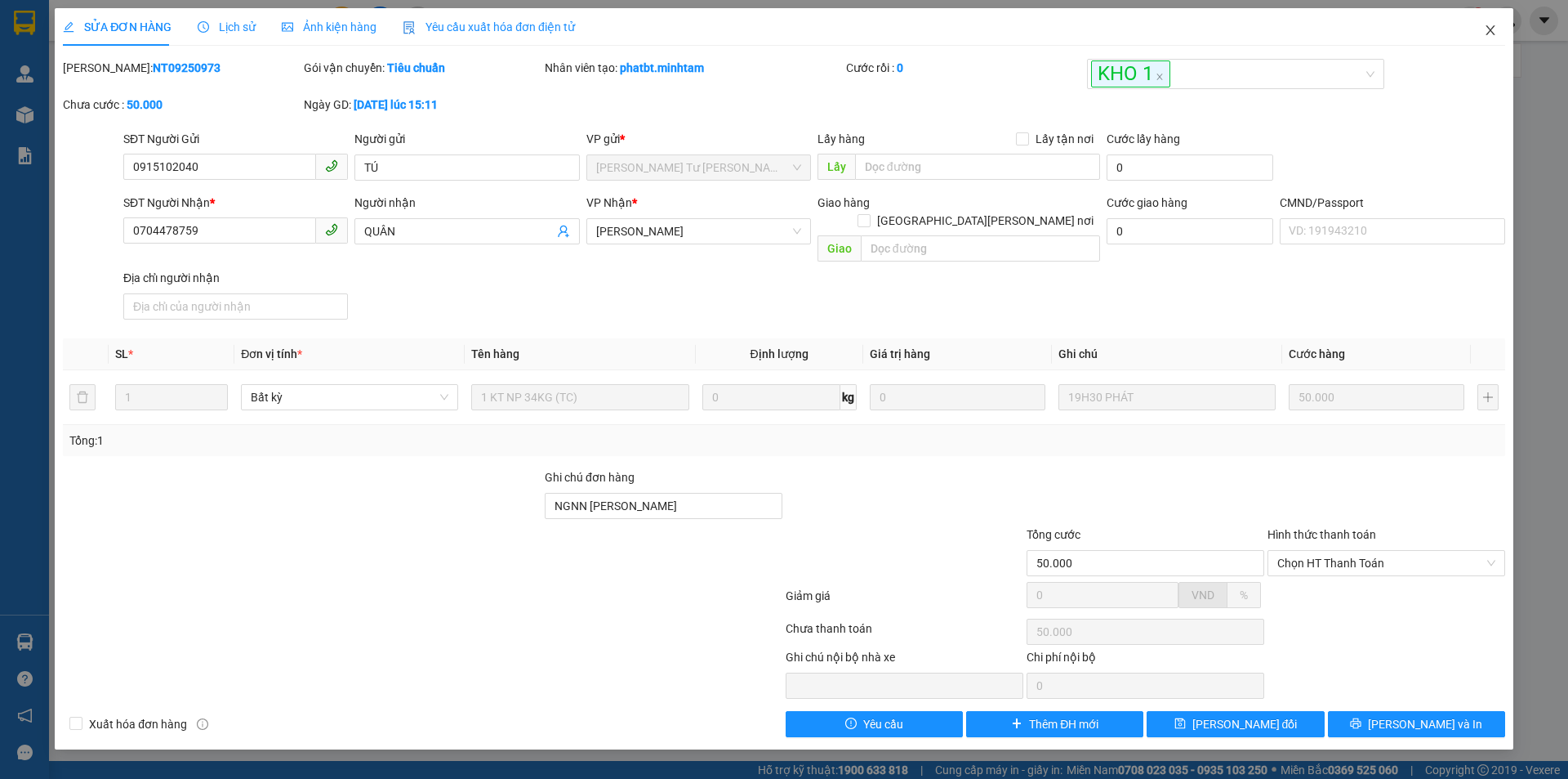
click at [1493, 29] on icon "close" at bounding box center [1490, 31] width 13 height 13
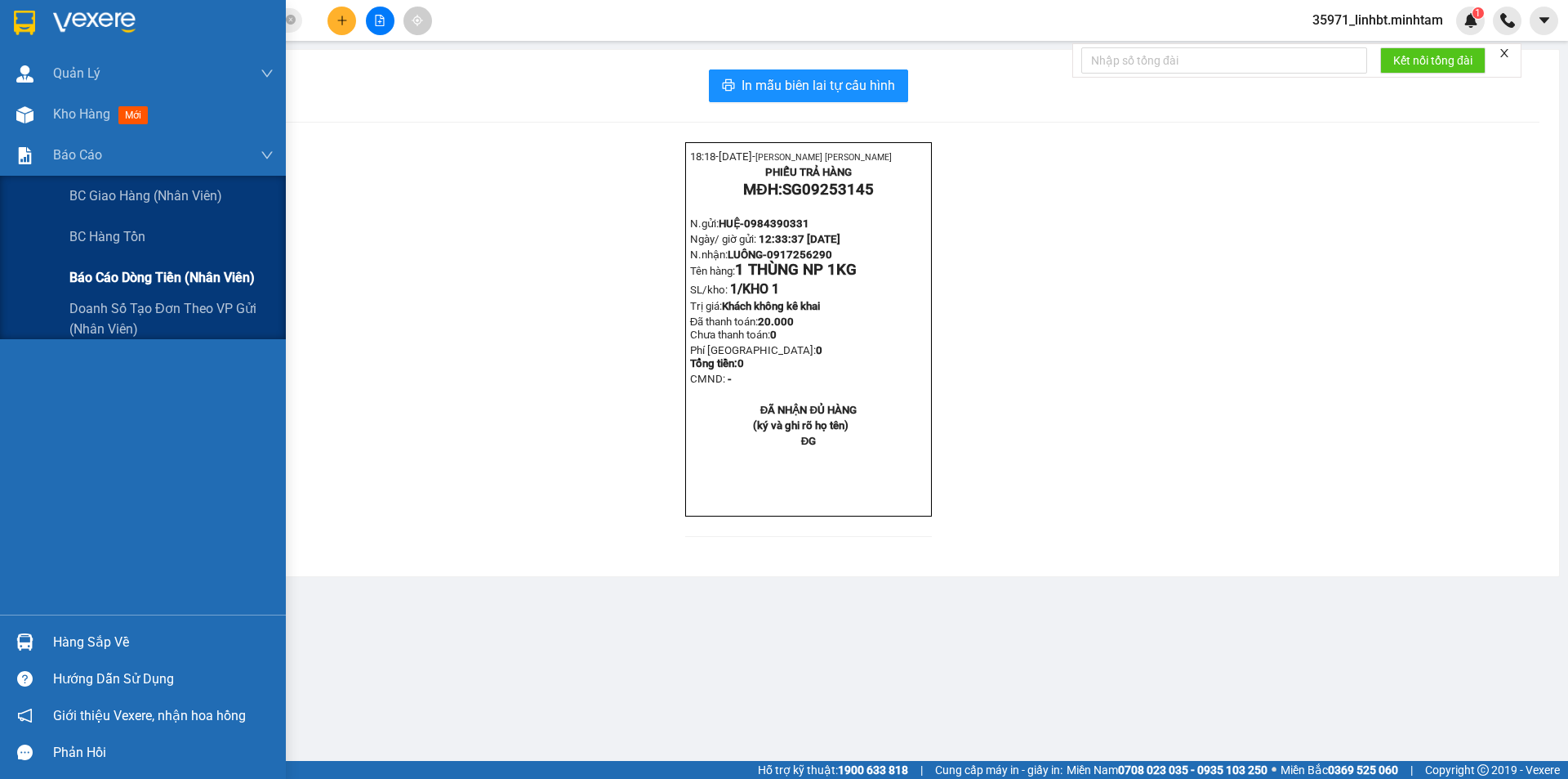
click at [165, 276] on span "Báo cáo dòng tiền (nhân viên)" at bounding box center [162, 277] width 186 height 21
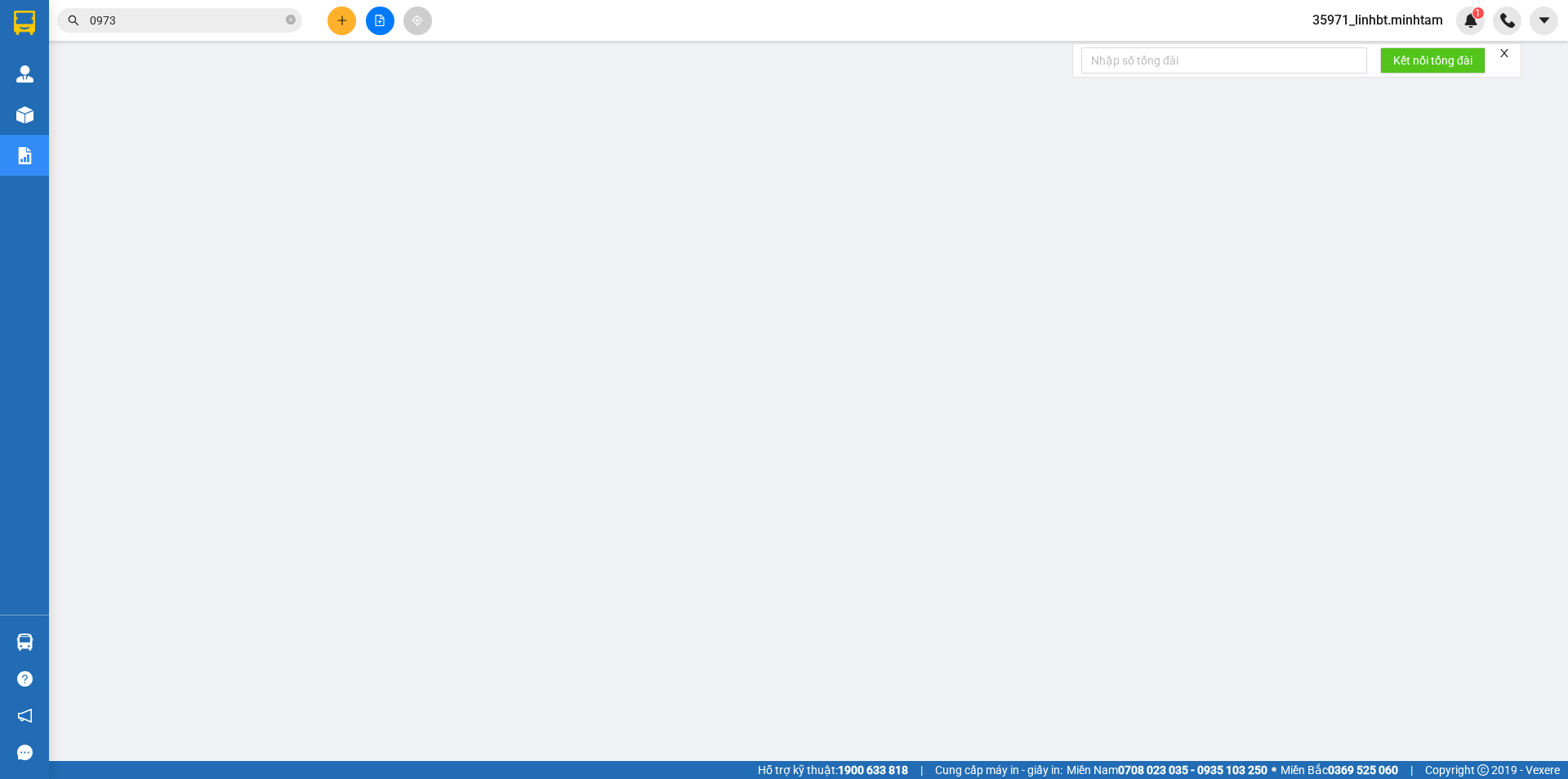
click at [336, 17] on icon "plus" at bounding box center [342, 21] width 12 height 12
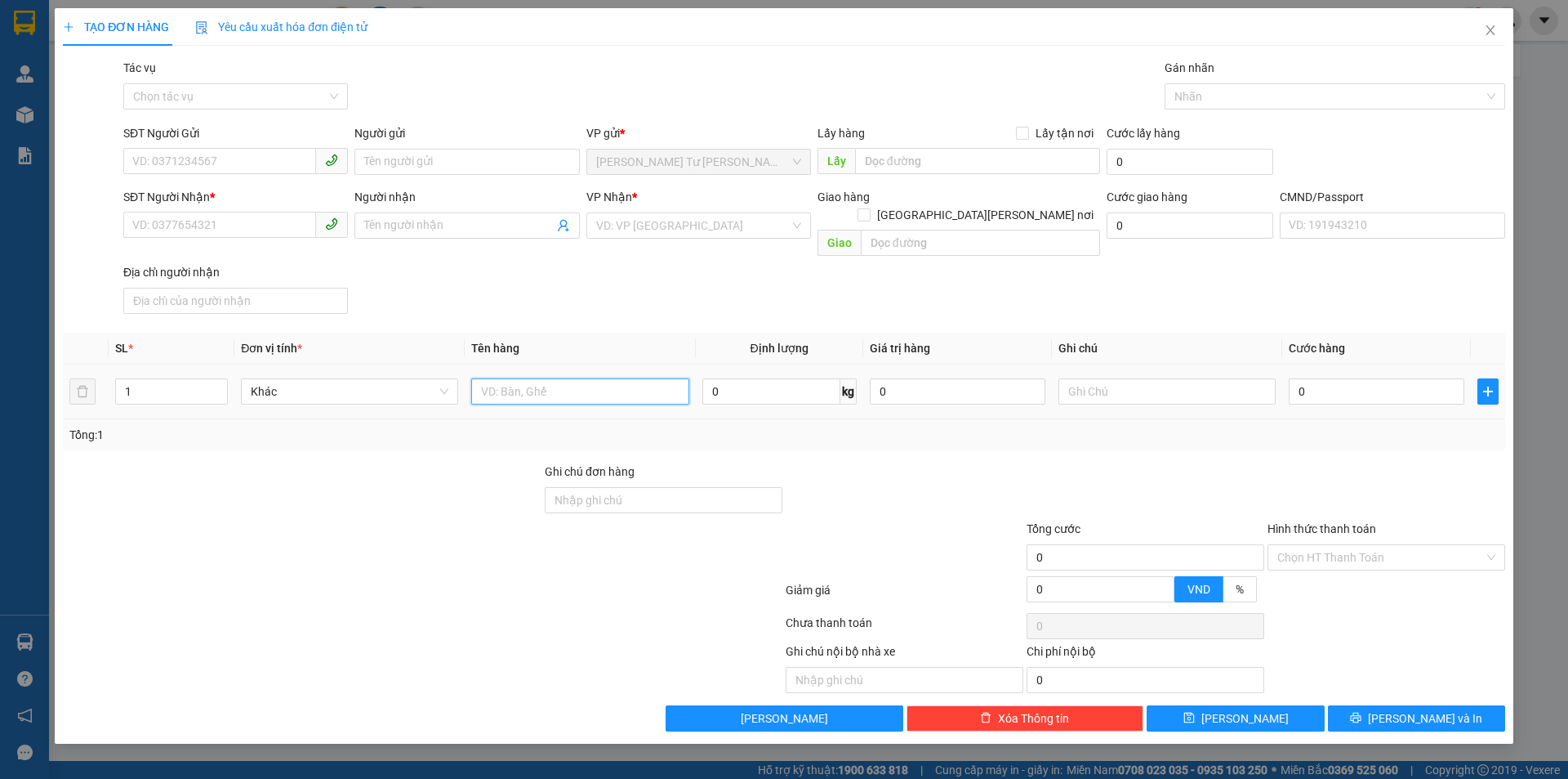
click at [551, 378] on input "text" at bounding box center [580, 391] width 217 height 27
type input "1 G BAO 31KG_ ĐA"
click at [1104, 378] on input "text" at bounding box center [1167, 391] width 217 height 27
click at [1086, 378] on input "8H AI LINH" at bounding box center [1167, 391] width 217 height 27
type input "8H MAI LINH"
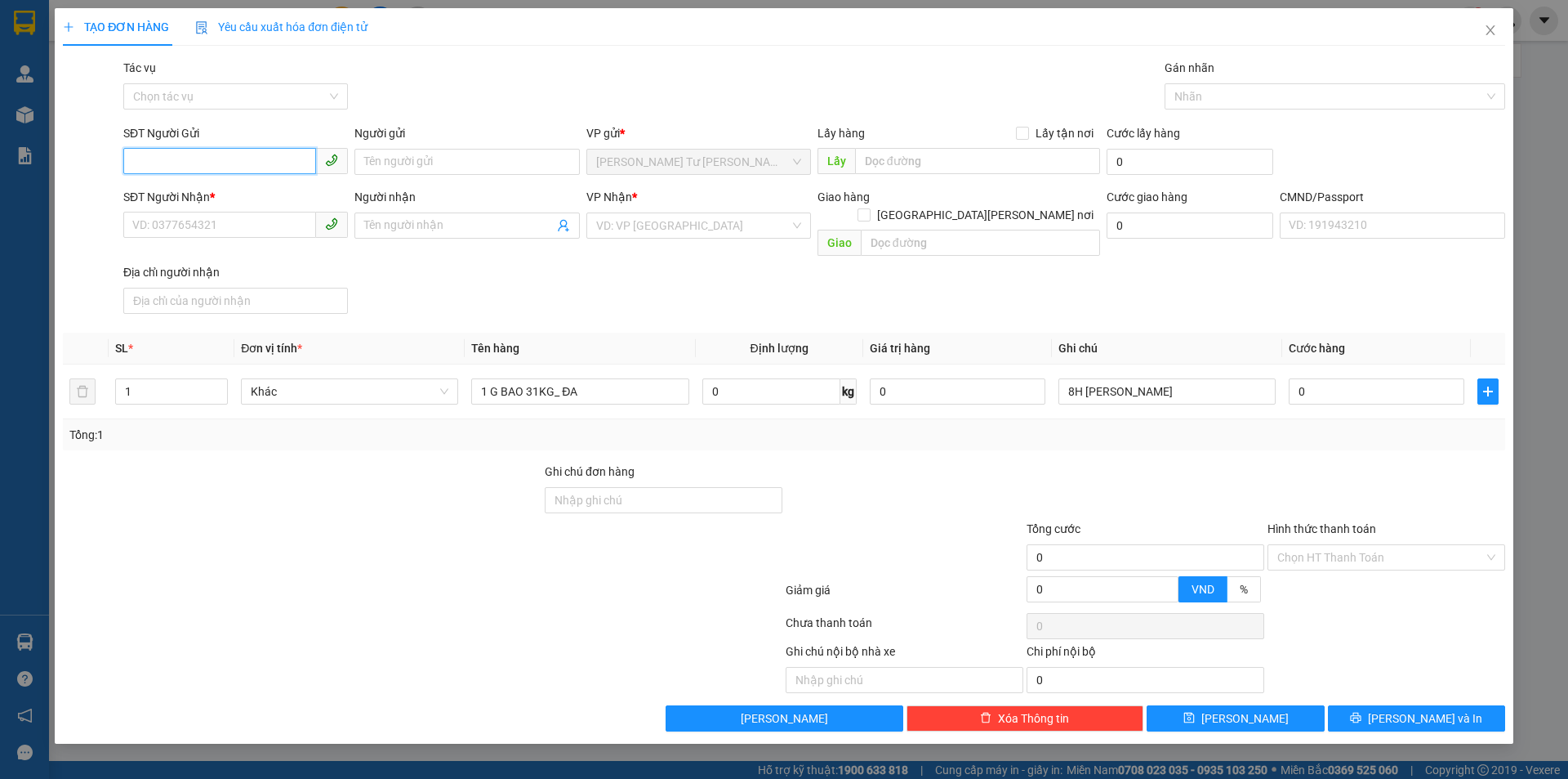
click at [228, 155] on input "SĐT Người Gửi" at bounding box center [220, 161] width 193 height 27
click at [145, 158] on input "00355" at bounding box center [220, 161] width 193 height 27
click at [236, 162] on input "0355" at bounding box center [220, 161] width 193 height 27
type input "0355348963"
click at [205, 186] on div "0355348963 - LIÊN" at bounding box center [235, 195] width 205 height 18
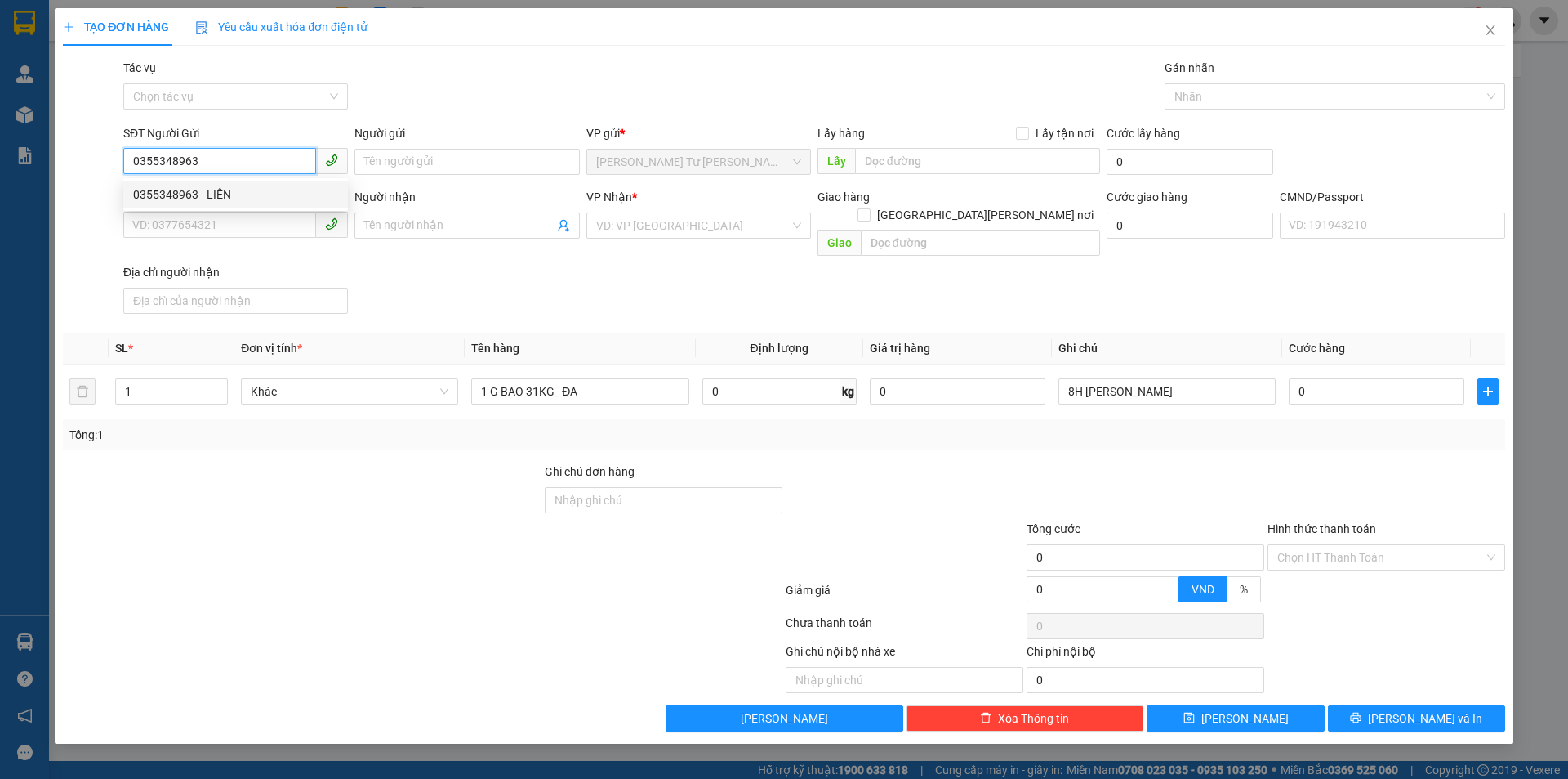
type input "LIÊN"
type input "0906635837"
type input "TOÀN"
type input "0355348963"
click at [1404, 387] on div "0" at bounding box center [1377, 391] width 176 height 32
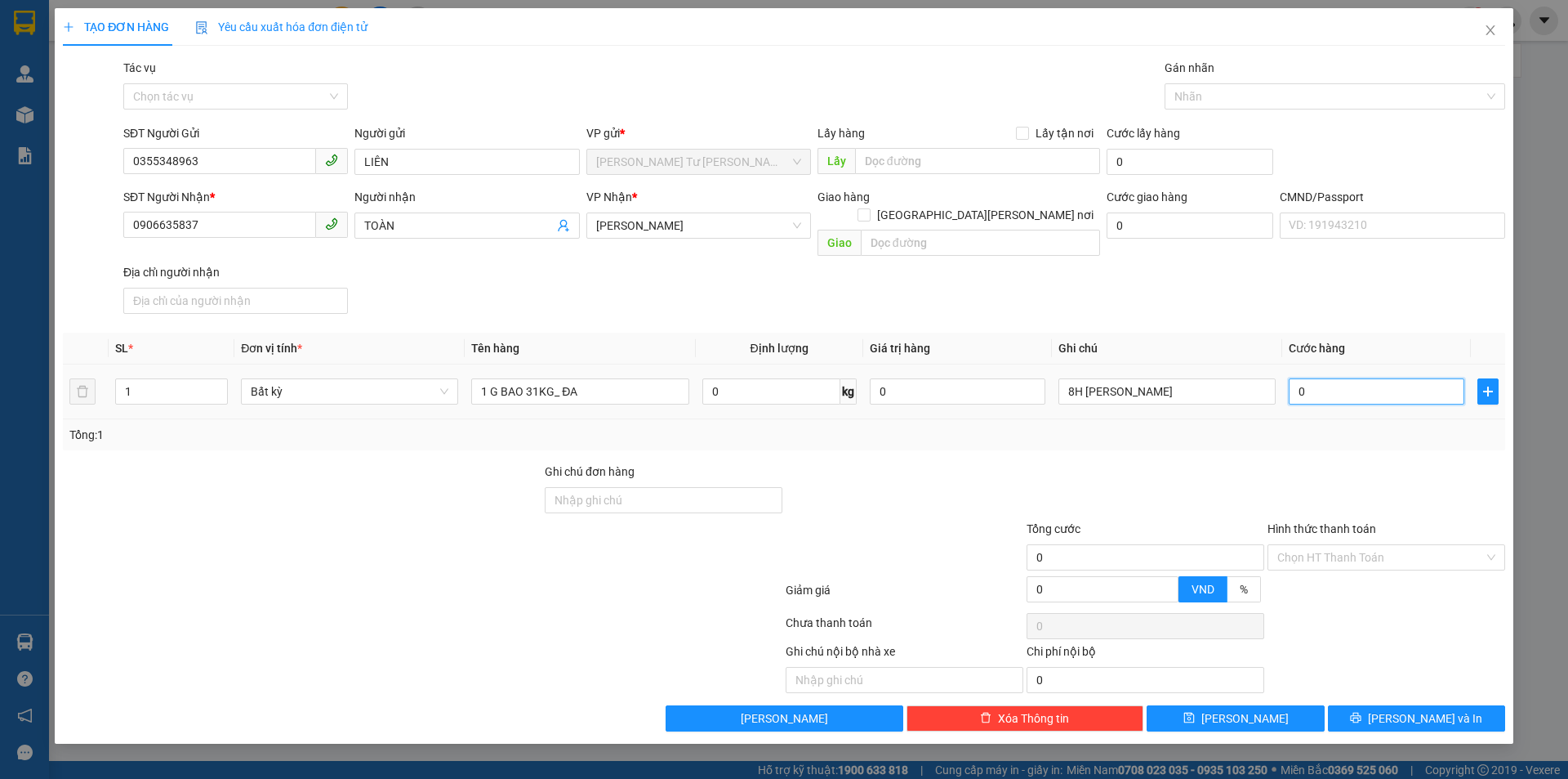
click at [1408, 378] on input "0" at bounding box center [1377, 391] width 176 height 27
type input "4"
type input "45"
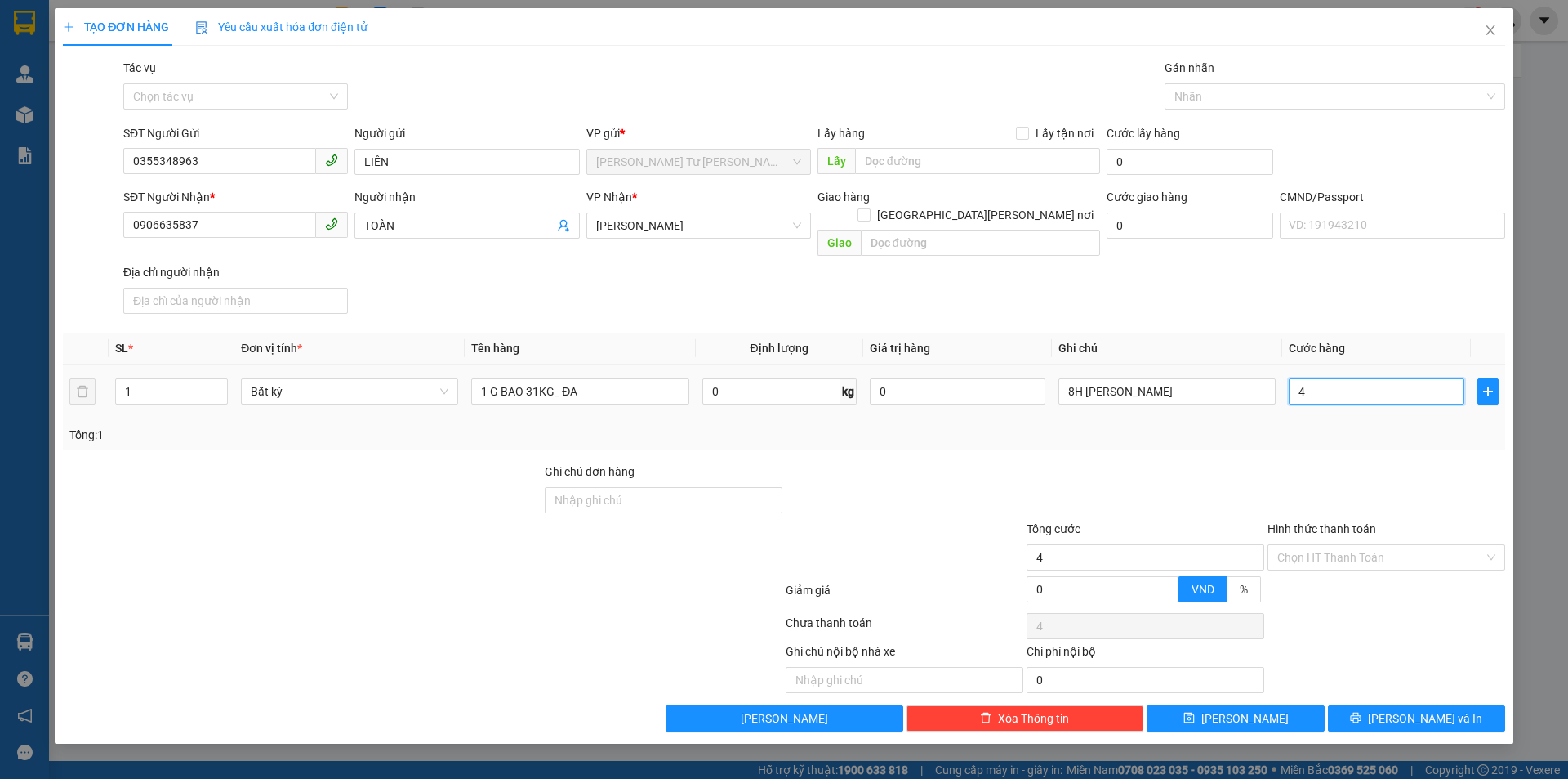
type input "45"
type input "45.000"
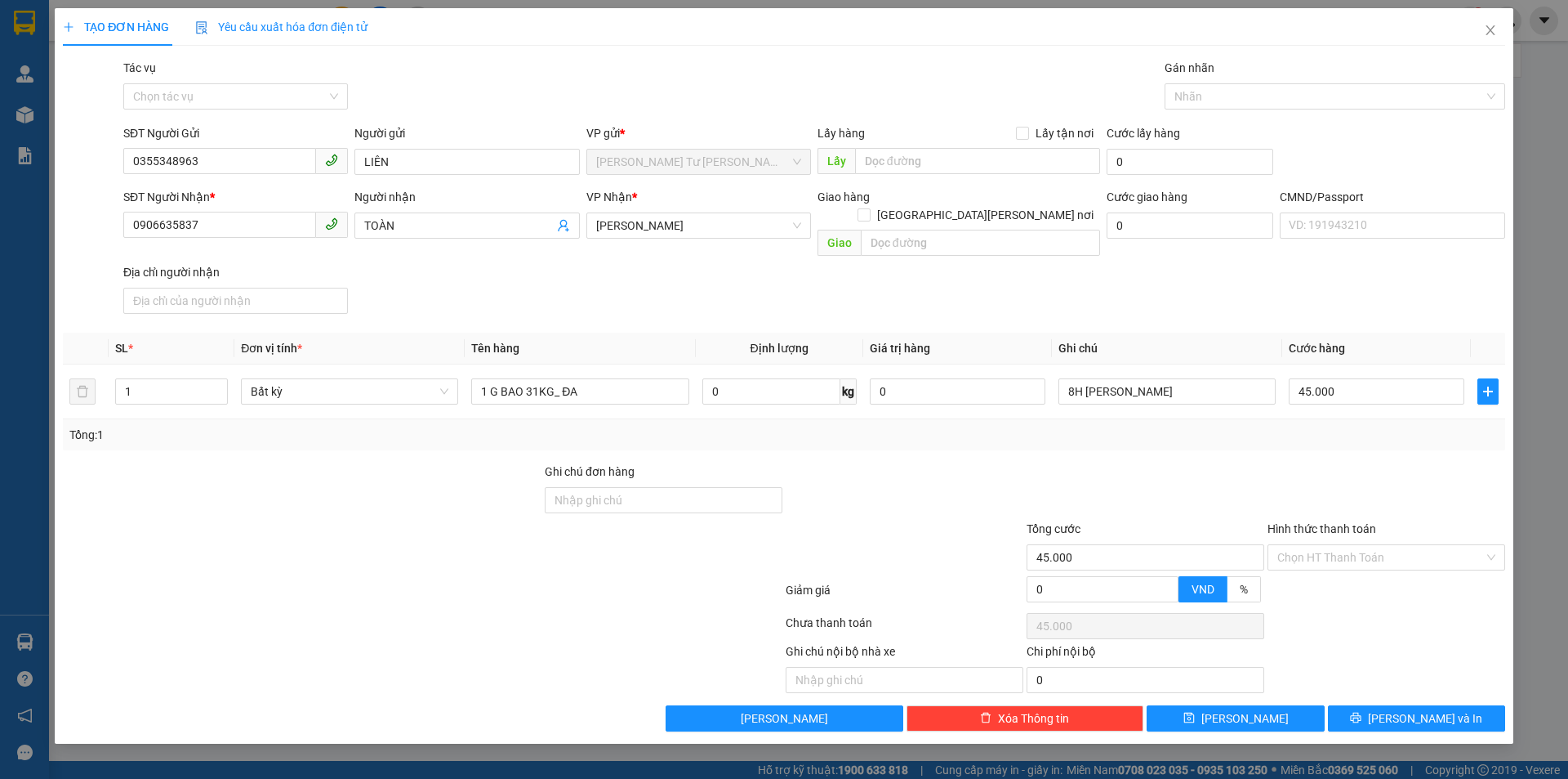
click at [1288, 437] on div "Transit Pickup Surcharge Ids Transit Deliver Surcharge Ids Transit Deliver Surc…" at bounding box center [784, 394] width 1442 height 672
click at [1361, 712] on icon "printer" at bounding box center [1356, 718] width 12 height 12
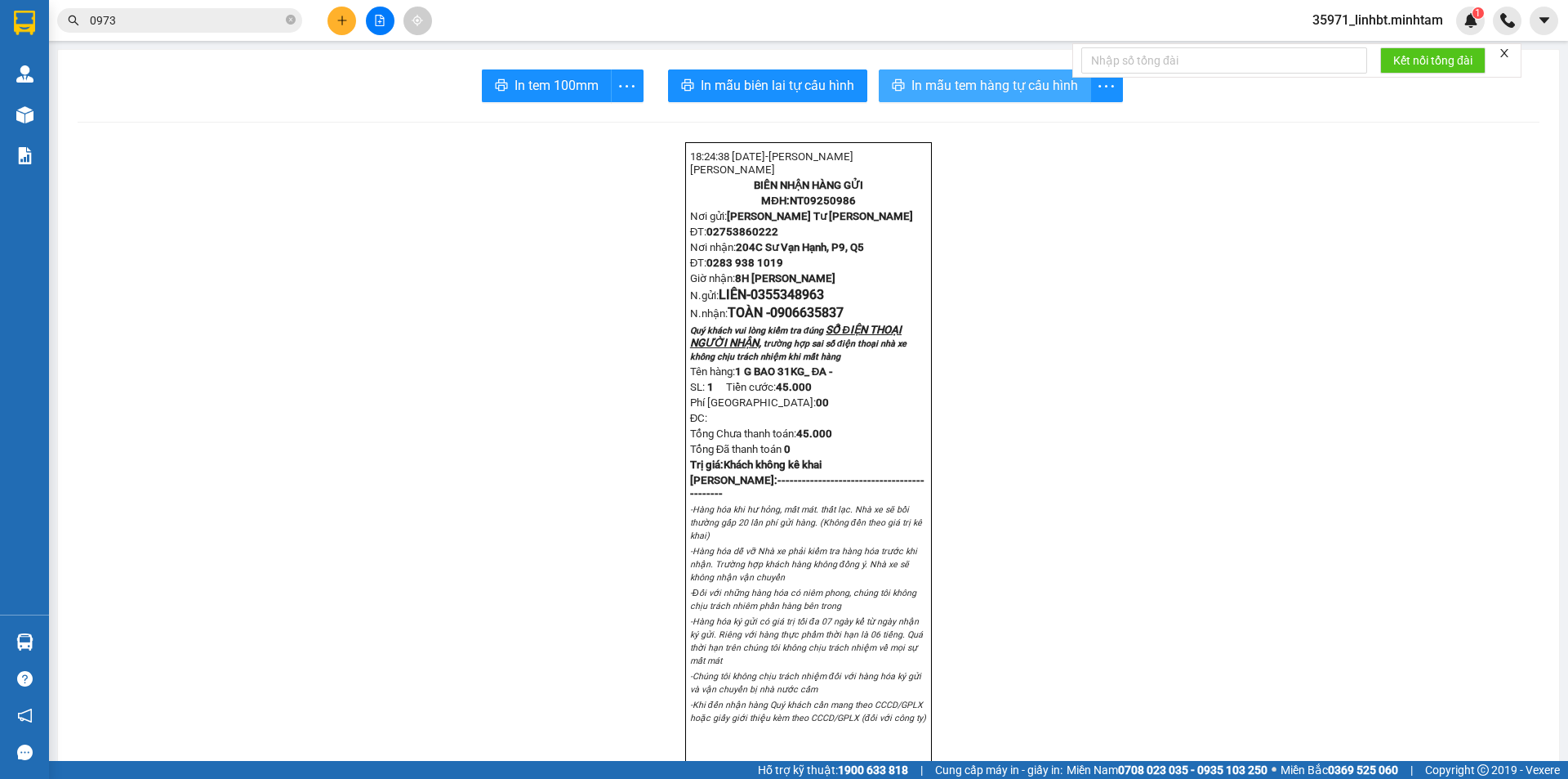
click at [924, 92] on span "In mẫu tem hàng tự cấu hình" at bounding box center [994, 85] width 166 height 21
click at [336, 19] on icon "plus" at bounding box center [342, 21] width 12 height 12
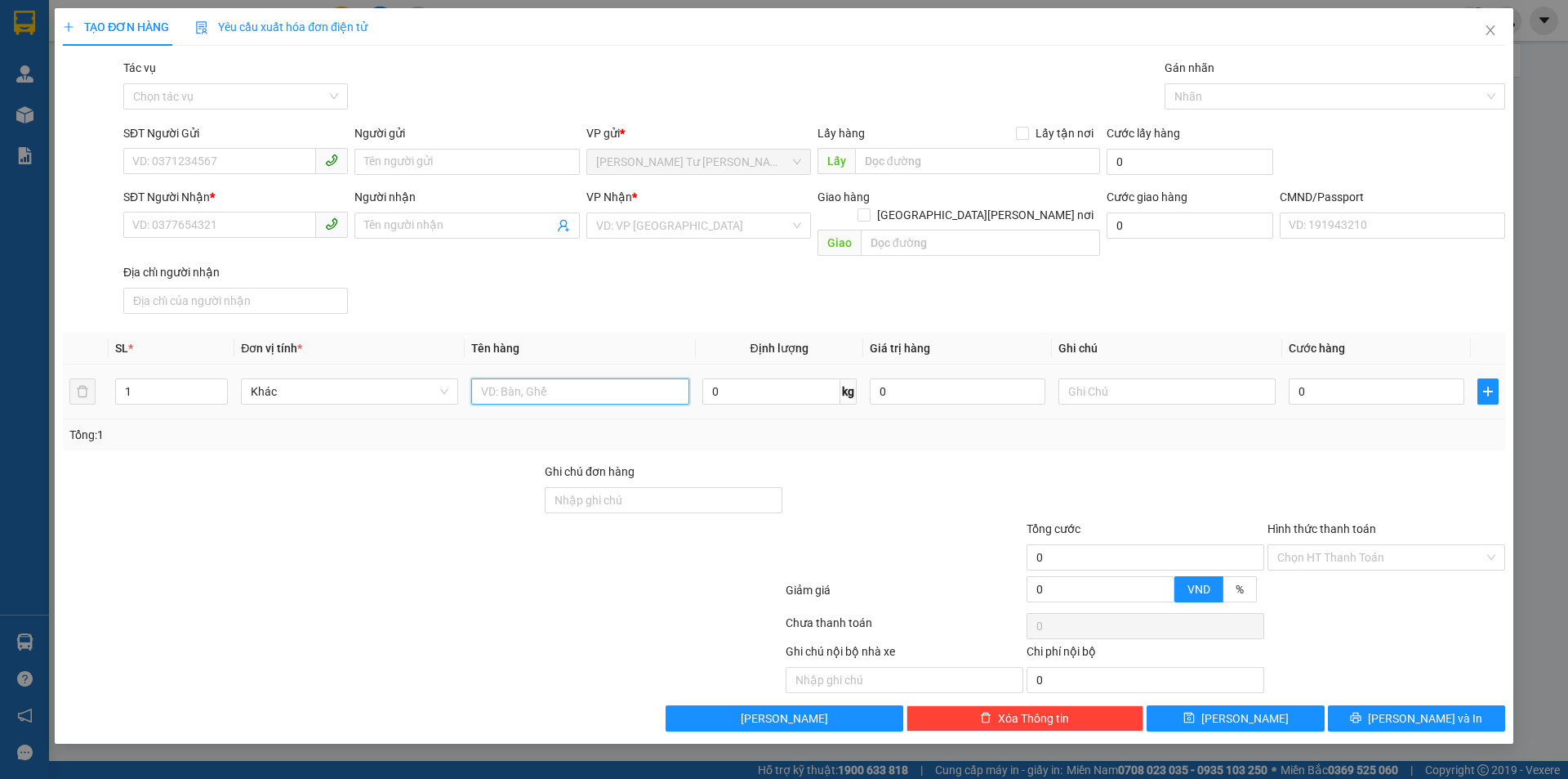
click at [593, 378] on input "text" at bounding box center [580, 391] width 217 height 27
type input "3 T 23/24/46KG NP_ TC"
click at [258, 157] on input "SĐT Người Gửi" at bounding box center [220, 161] width 193 height 27
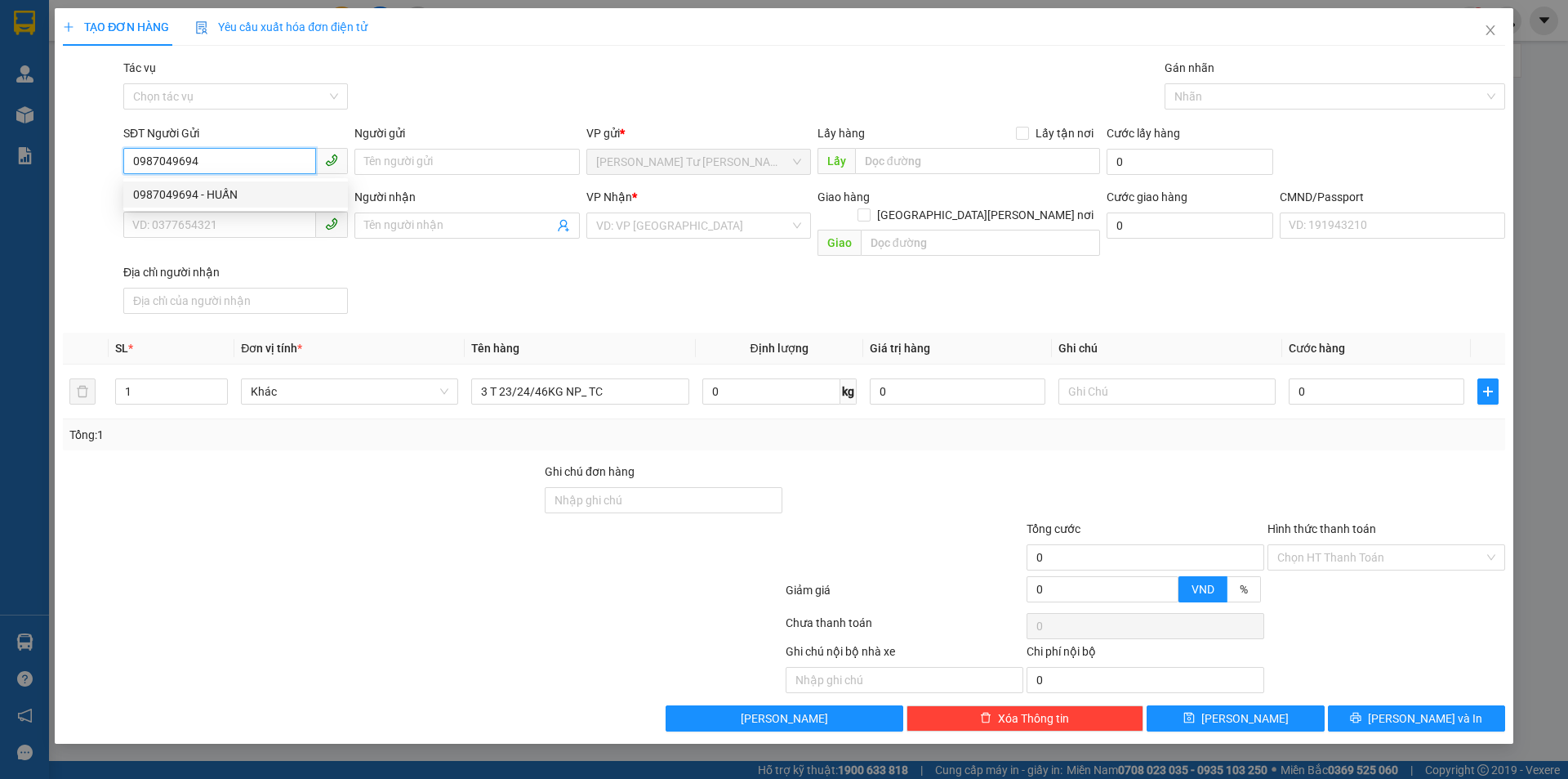
type input "0987049694"
click at [186, 181] on div "0987049694 0987049694 - HUẤN" at bounding box center [235, 194] width 224 height 32
click at [189, 194] on div "SĐT Người Nhận *" at bounding box center [235, 197] width 224 height 18
click at [189, 211] on input "SĐT Người Nhận *" at bounding box center [220, 225] width 193 height 27
click at [251, 157] on input "0987049694" at bounding box center [220, 161] width 193 height 27
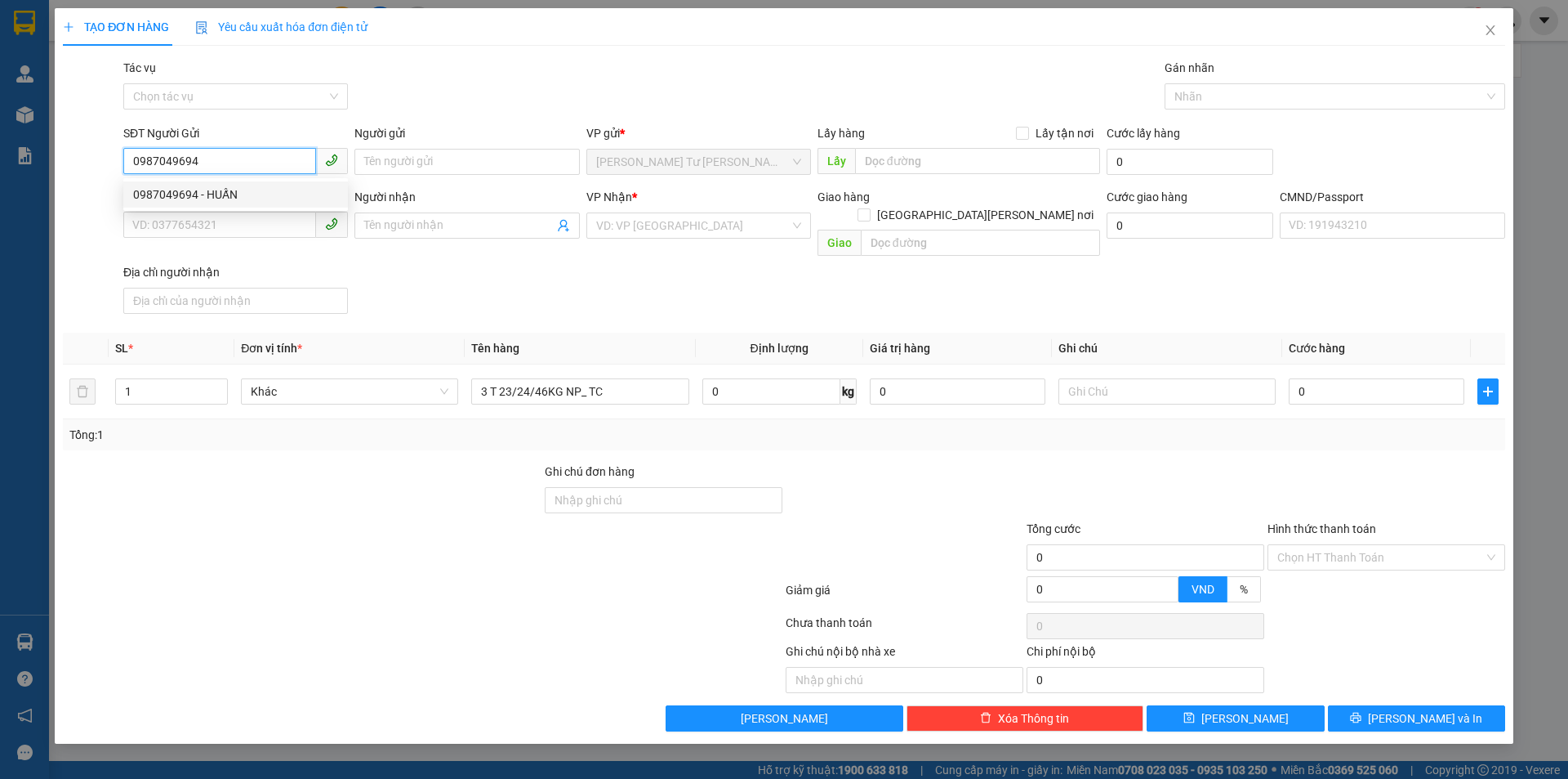
click at [224, 200] on div "0987049694 - HUẤN" at bounding box center [235, 195] width 205 height 18
type input "HUẤN"
type input "0938370379"
type input "TUYỀN"
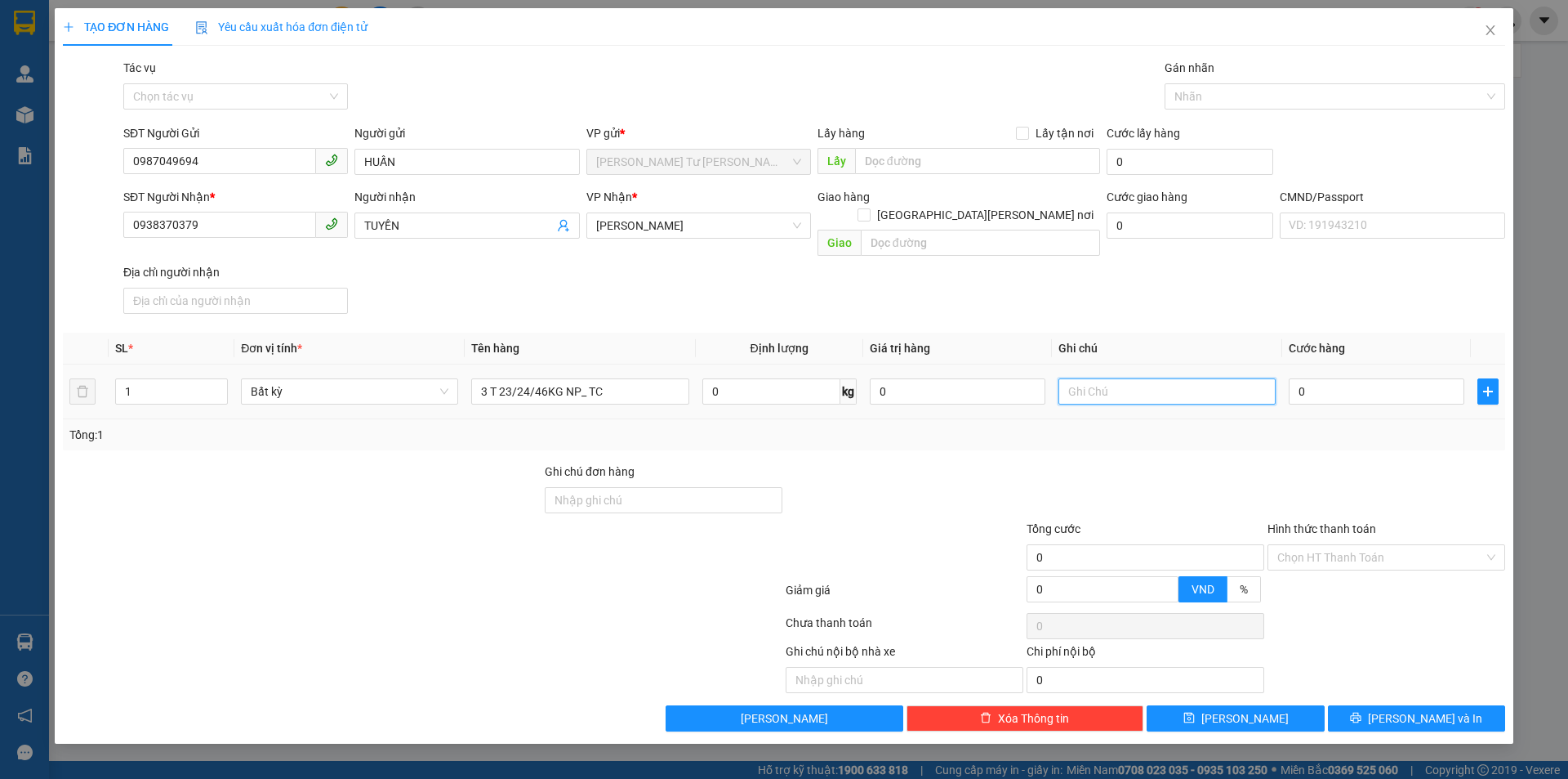
click at [1147, 378] on input "text" at bounding box center [1167, 391] width 217 height 27
type input "8H MAI LINH"
click at [1315, 378] on input "0" at bounding box center [1377, 391] width 176 height 27
click at [1329, 378] on input "0" at bounding box center [1377, 391] width 176 height 27
type input "01"
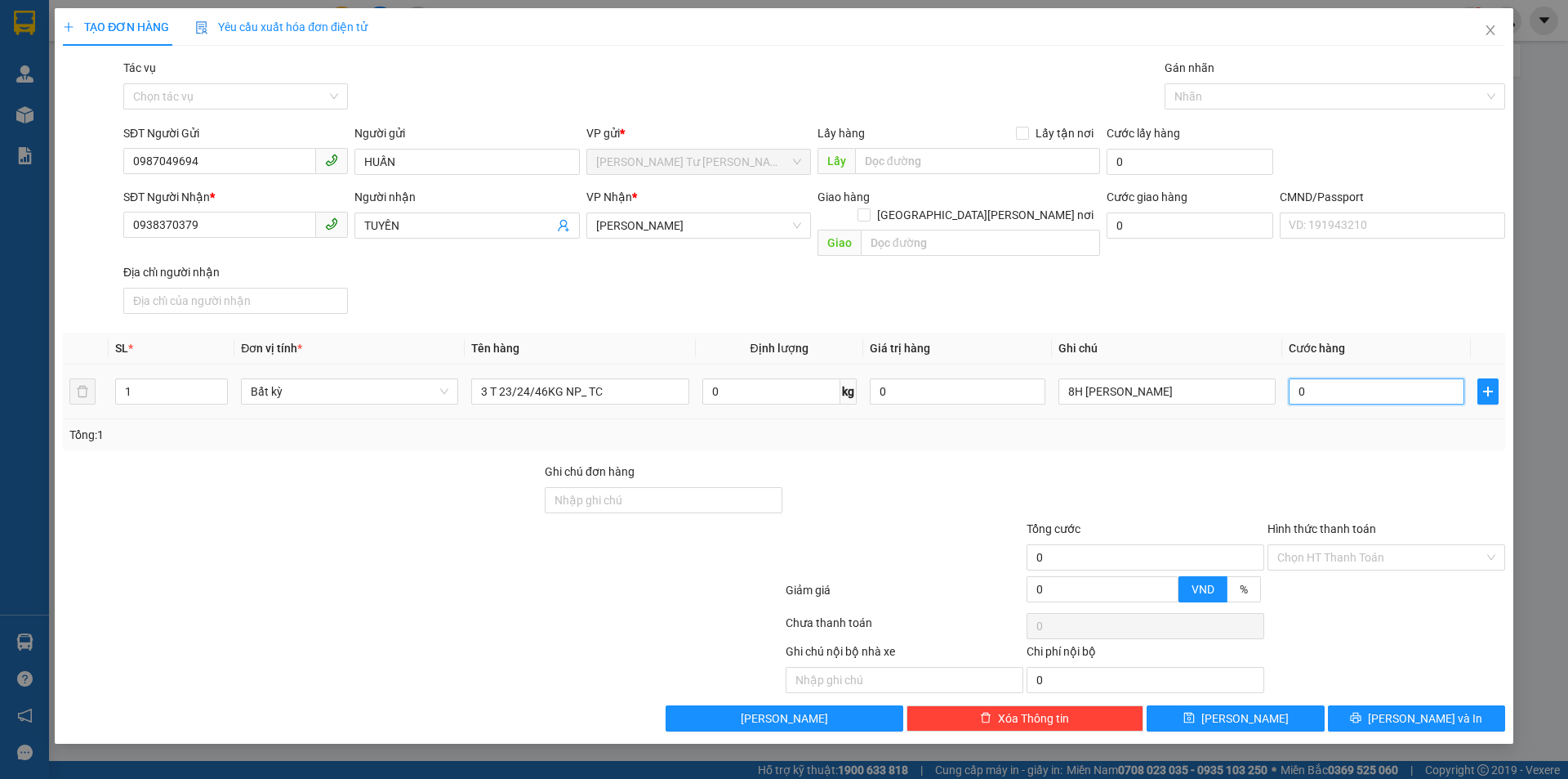
type input "1"
type input "015"
type input "15"
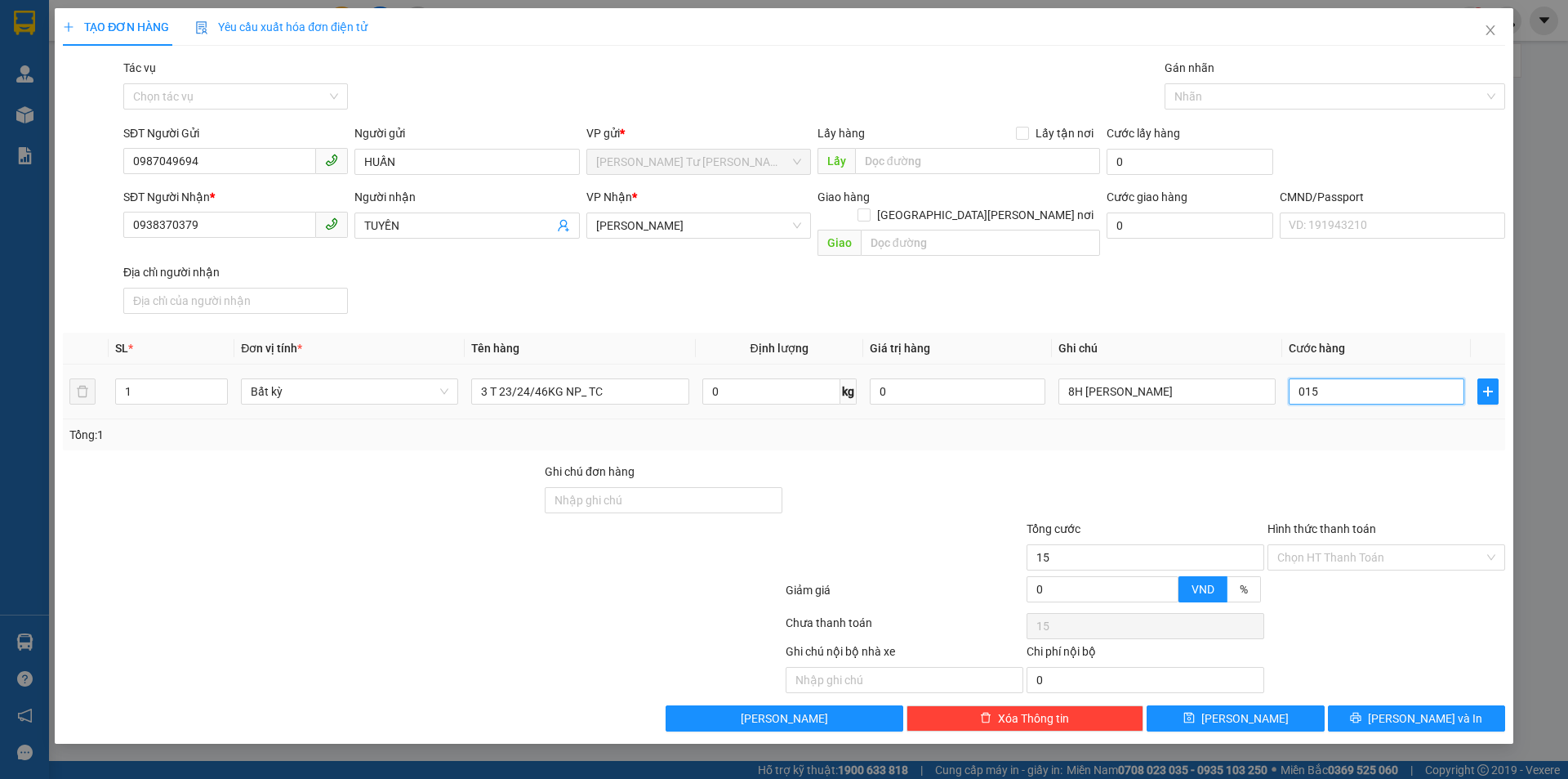
type input "0.150"
type input "150"
type input "150.000"
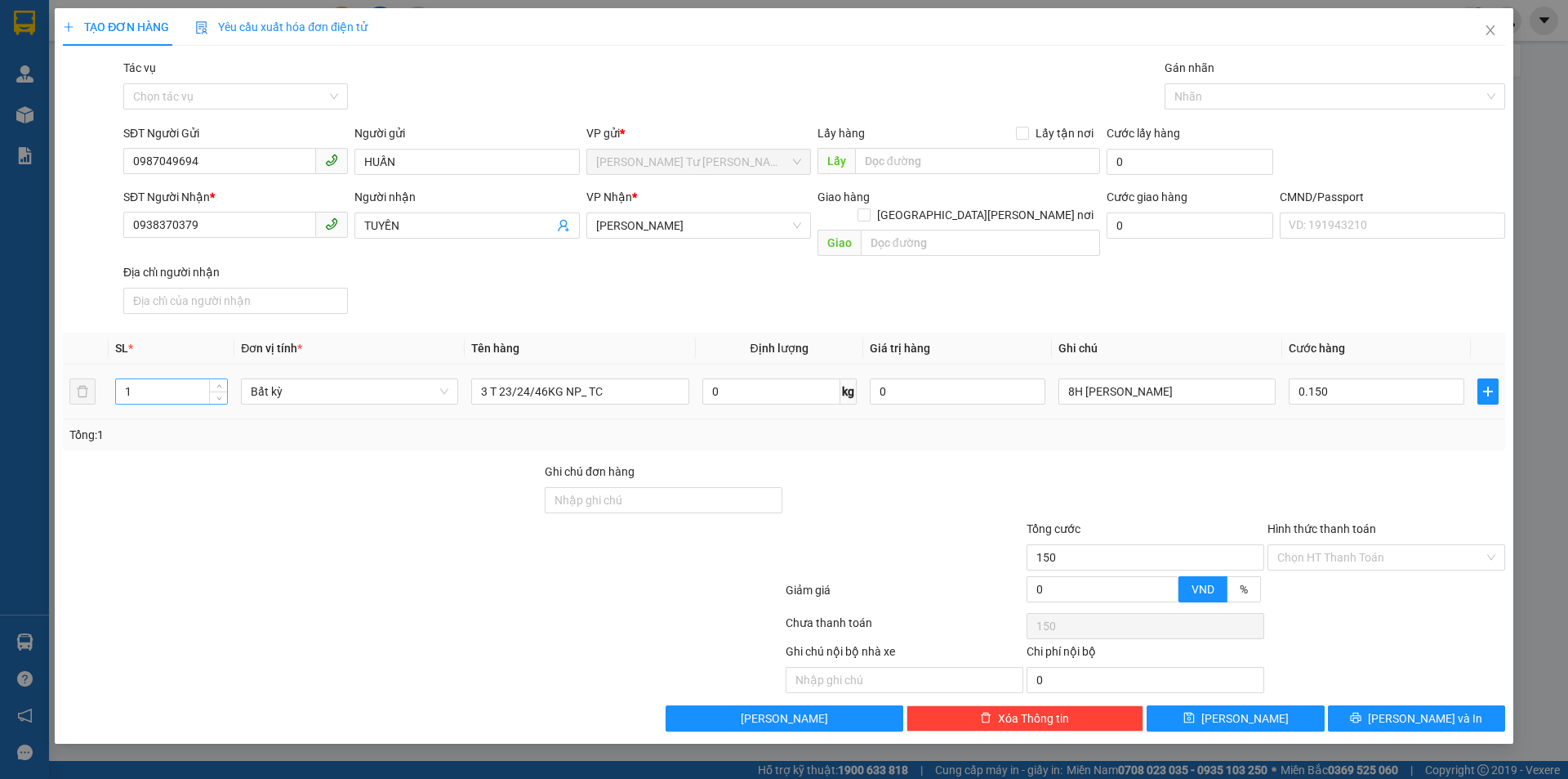
type input "150.000"
click at [184, 379] on input "1" at bounding box center [171, 391] width 111 height 25
type input "3"
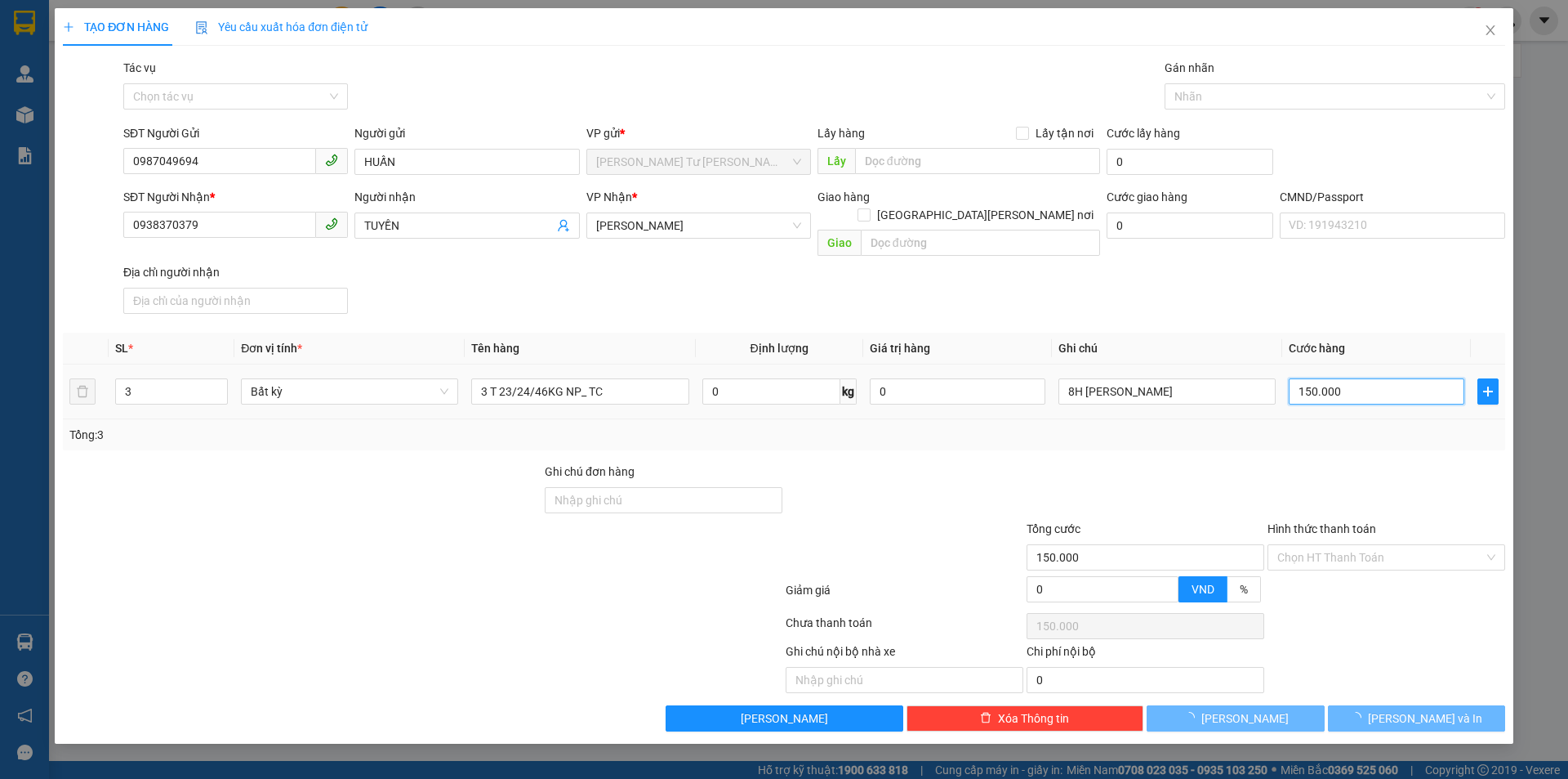
click at [1334, 378] on input "150.000" at bounding box center [1377, 391] width 176 height 27
type input "0"
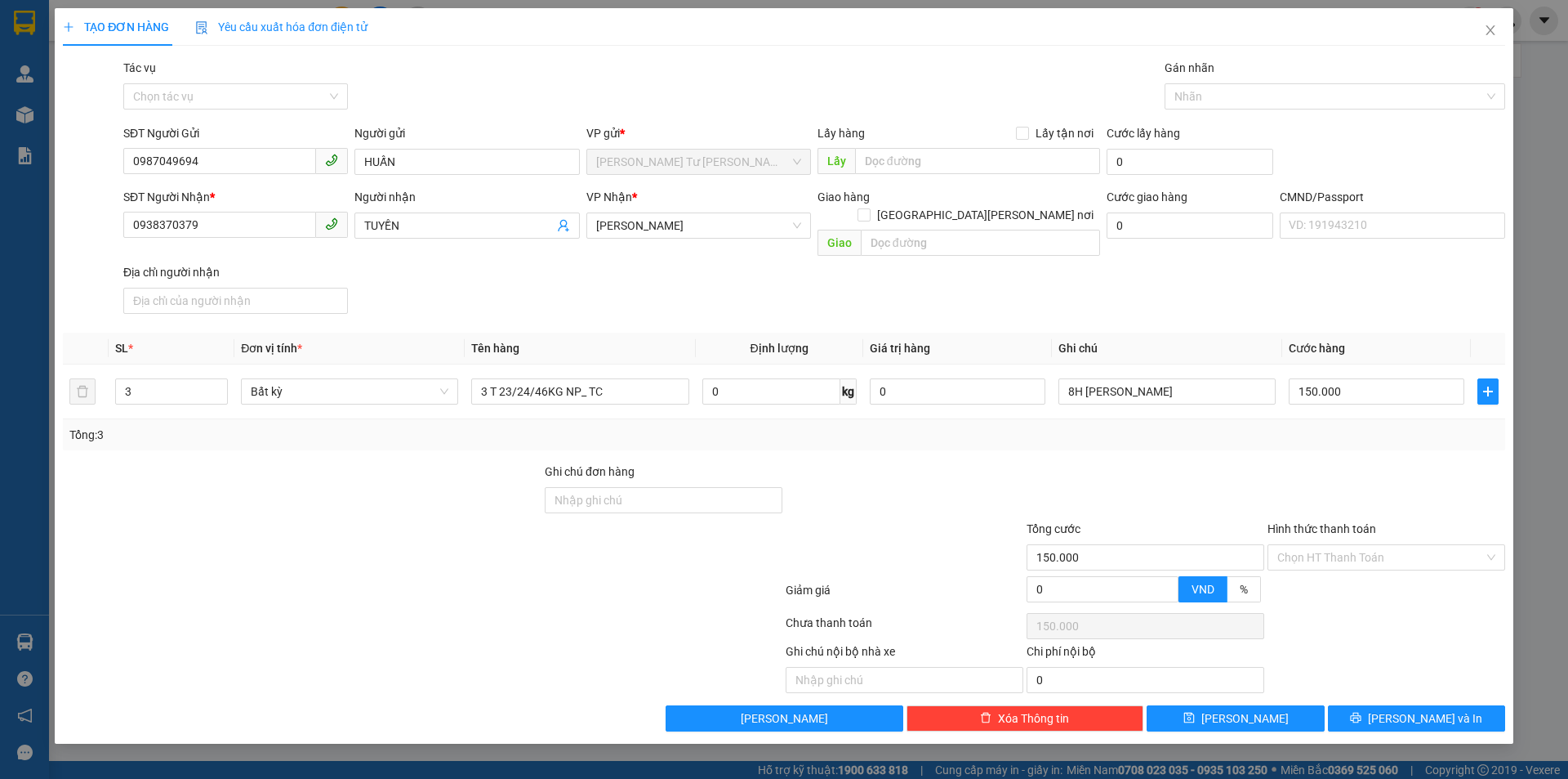
click at [1251, 462] on div at bounding box center [1145, 491] width 241 height 57
click at [1449, 705] on button "Lưu và In" at bounding box center [1416, 719] width 177 height 27
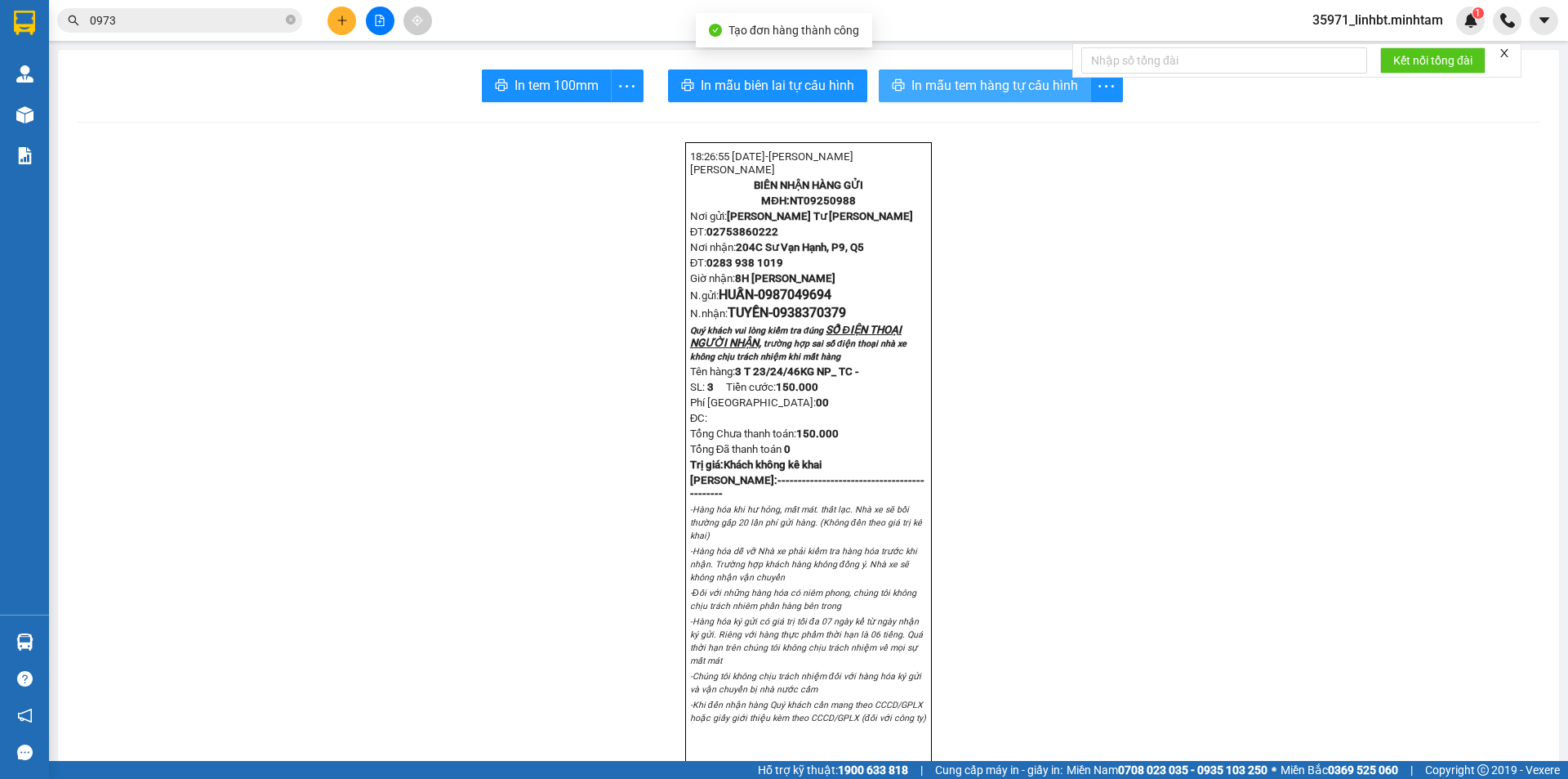
click at [982, 80] on span "In mẫu tem hàng tự cấu hình" at bounding box center [994, 85] width 166 height 21
click at [803, 298] on span "0987049694" at bounding box center [794, 294] width 74 height 16
click at [345, 24] on icon "plus" at bounding box center [342, 21] width 12 height 12
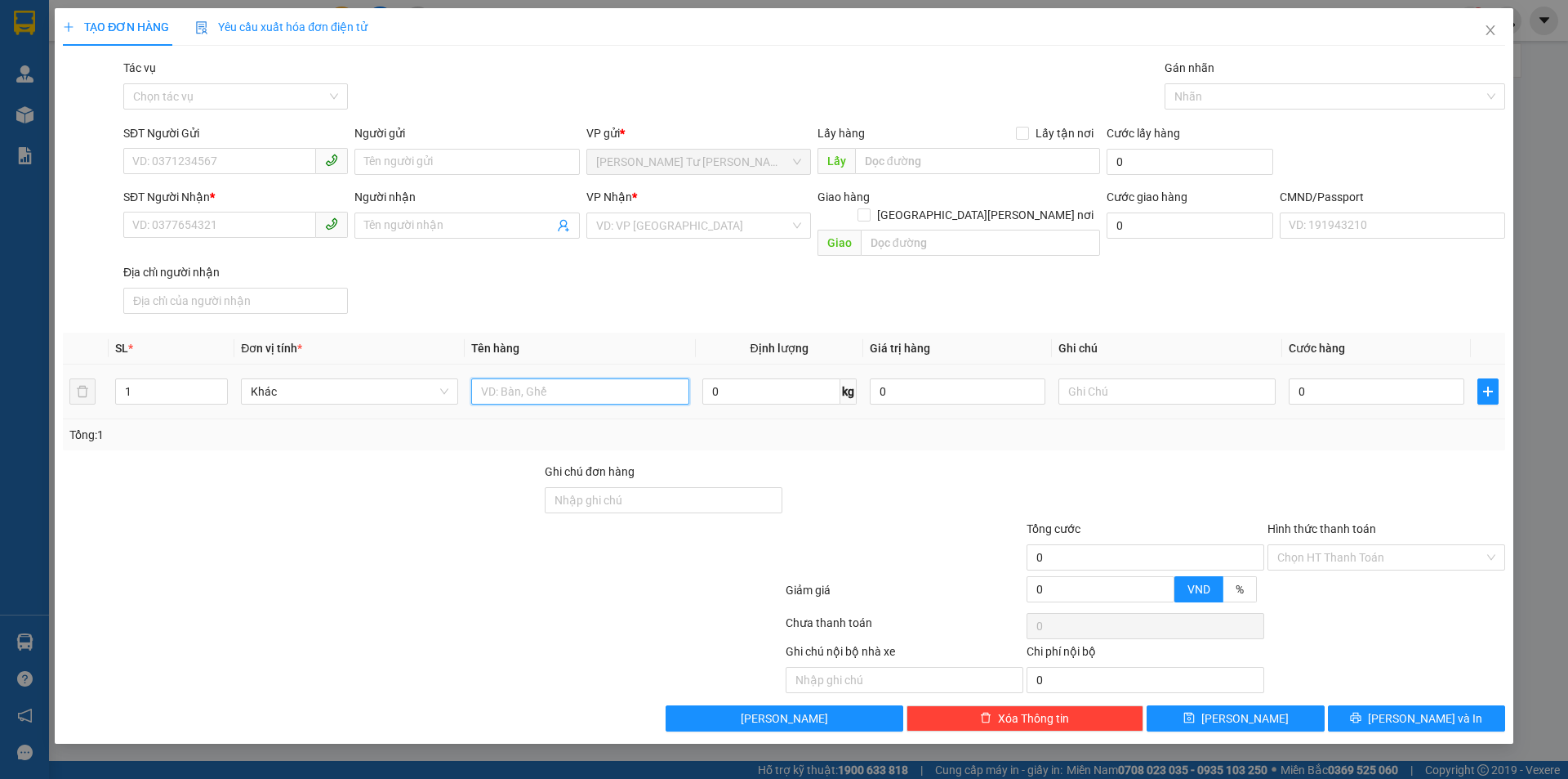
click at [517, 378] on input "text" at bounding box center [580, 391] width 217 height 27
click at [230, 155] on input "SĐT Người Gửi" at bounding box center [220, 161] width 193 height 27
paste input "0987049694"
type input "0987049694"
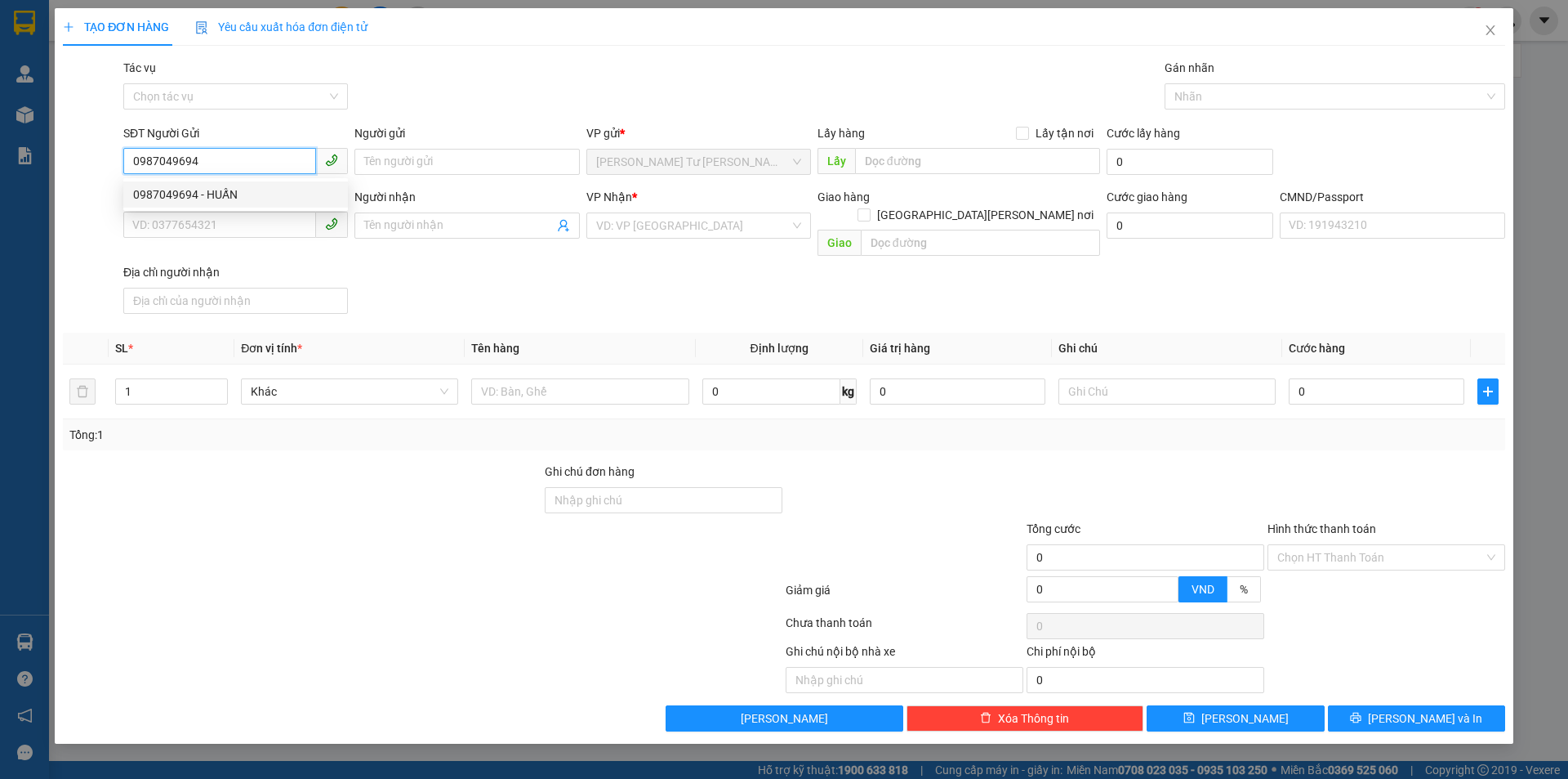
drag, startPoint x: 224, startPoint y: 191, endPoint x: 266, endPoint y: 199, distance: 42.8
click at [227, 191] on div "0987049694 - HUẤN" at bounding box center [235, 195] width 205 height 18
type input "HUẤN"
type input "0938370379"
type input "TUYỀN"
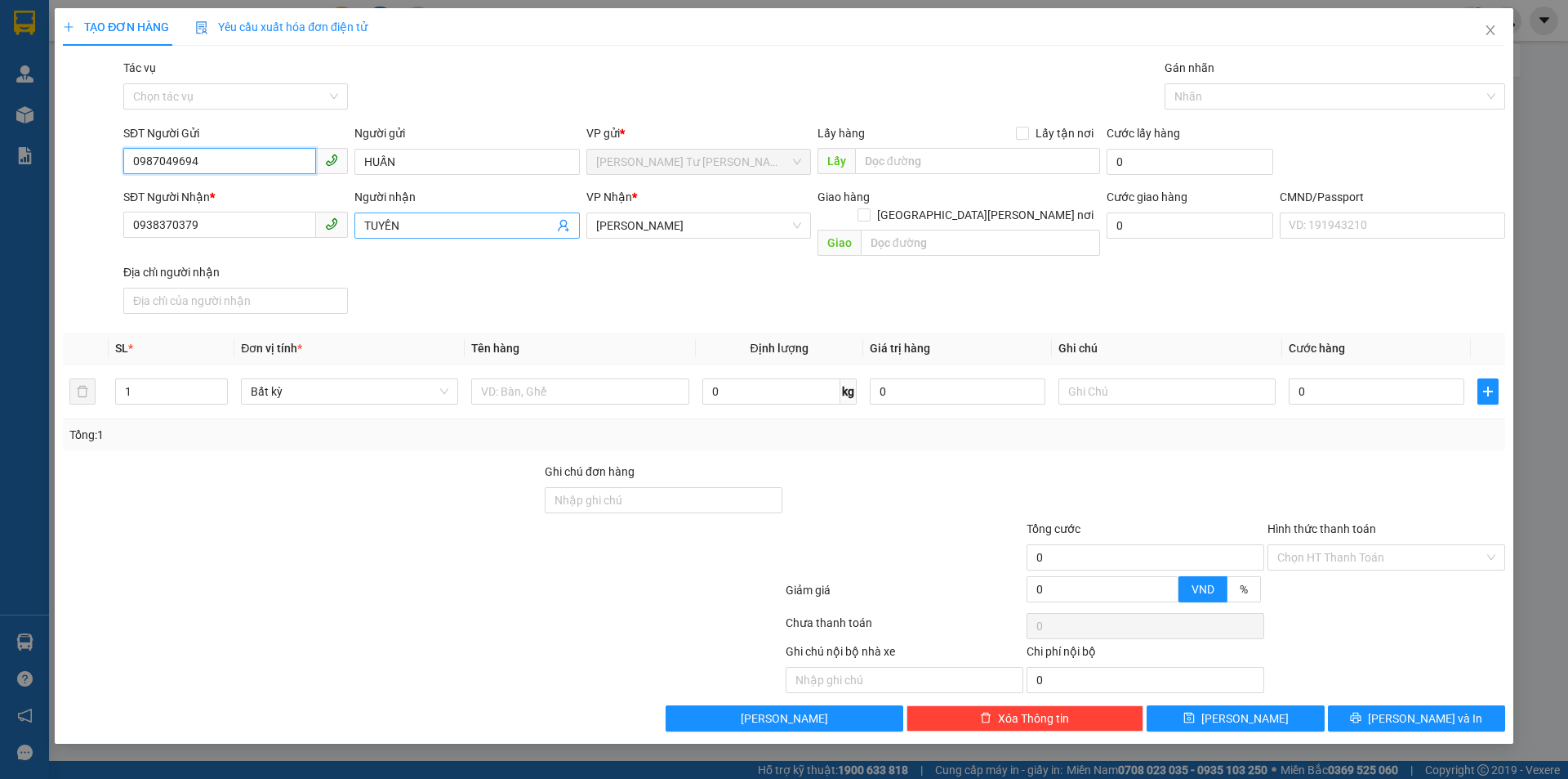
type input "0987049694"
click at [565, 230] on icon "user-add" at bounding box center [563, 225] width 13 height 13
click at [575, 186] on span "THẮNG" at bounding box center [594, 185] width 39 height 13
type input "0355039616"
type input "THẮNG"
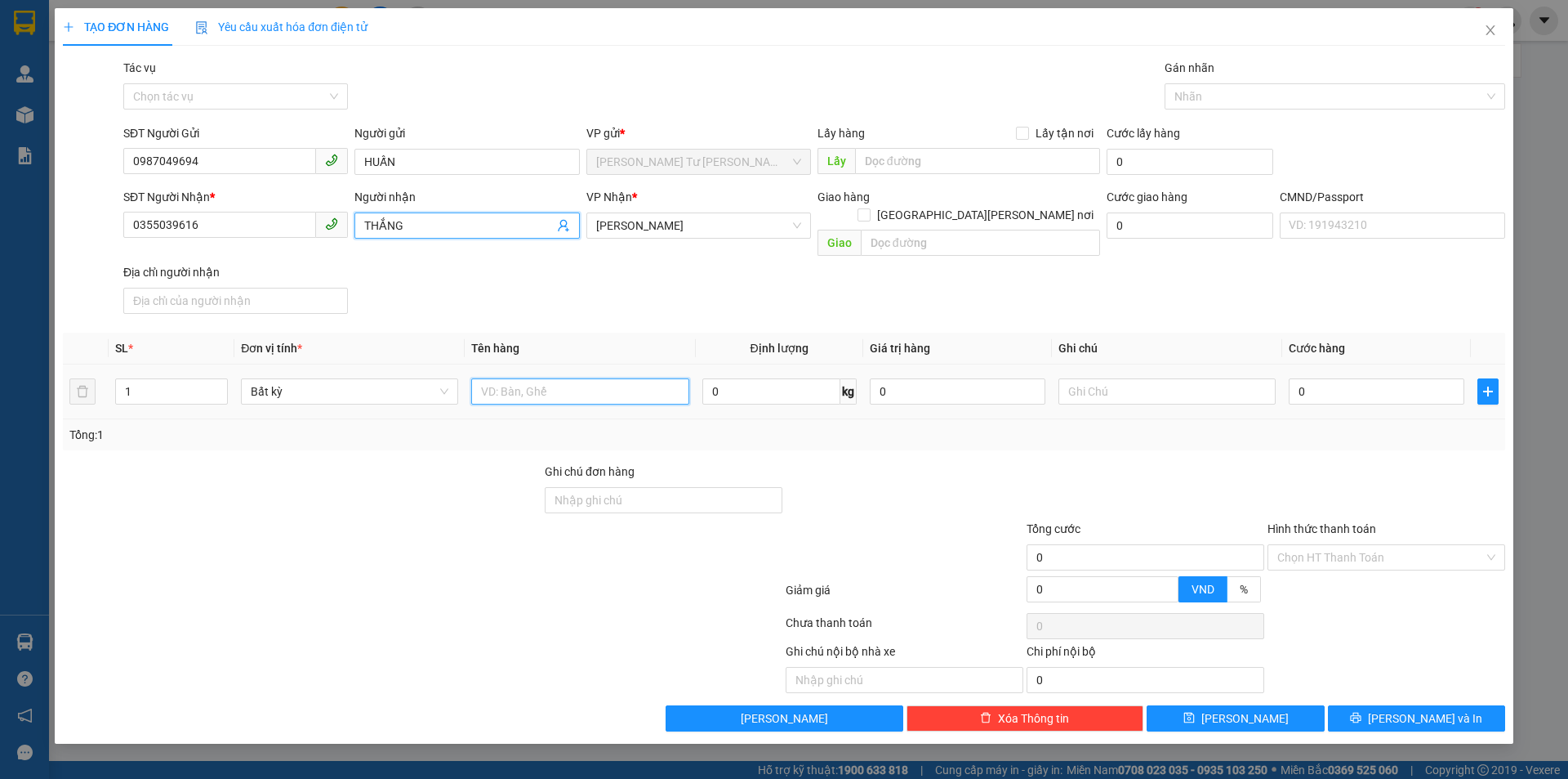
click at [595, 379] on input "text" at bounding box center [580, 391] width 217 height 27
type input "1 T NP 33KG_ TC"
click at [1135, 378] on input "text" at bounding box center [1167, 391] width 217 height 27
type input "8H MAI LINH"
click at [1321, 378] on input "0" at bounding box center [1377, 391] width 176 height 27
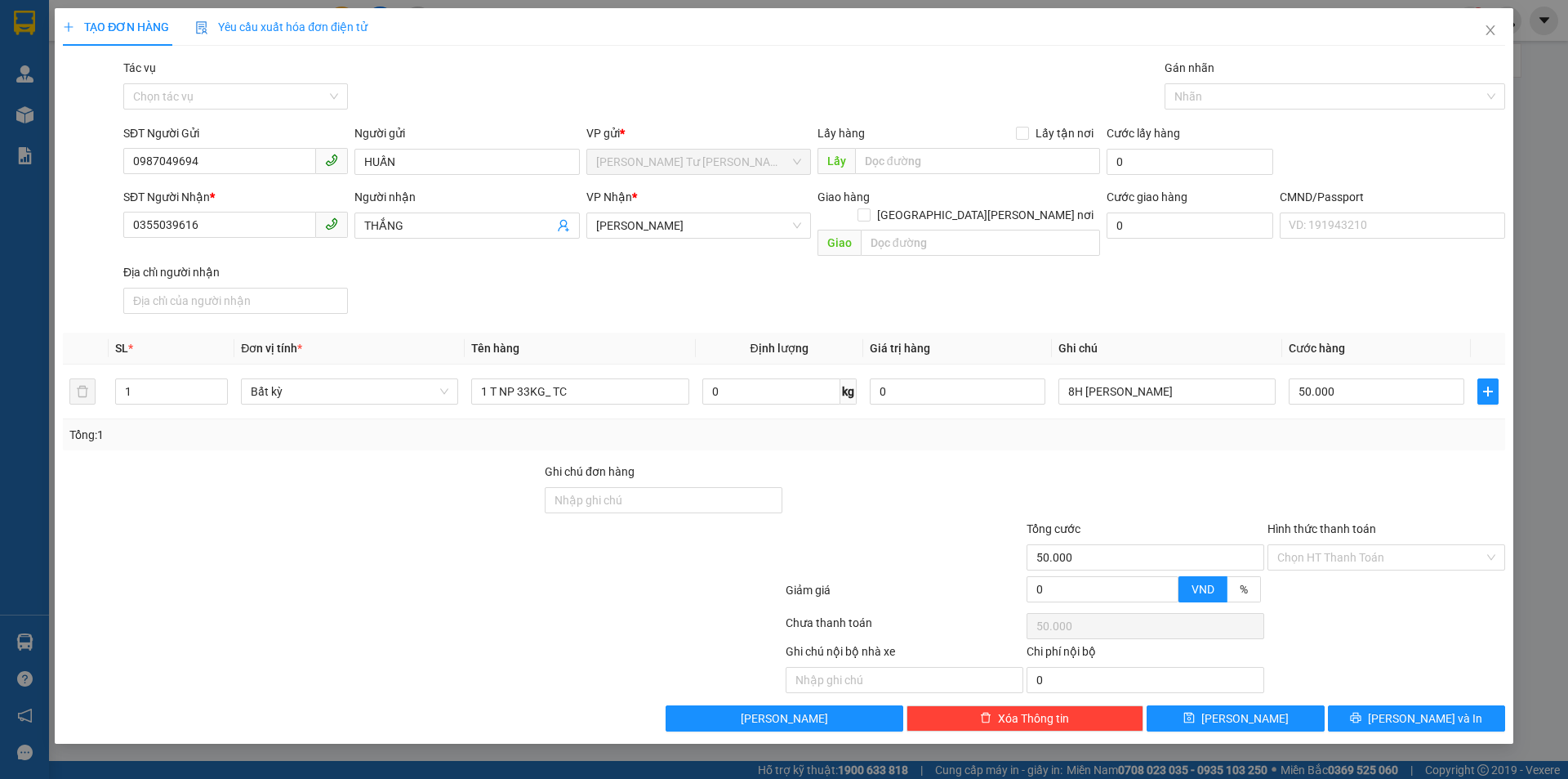
click at [1258, 426] on div "Tổng: 1" at bounding box center [784, 434] width 1442 height 31
click at [1402, 705] on button "Lưu và In" at bounding box center [1416, 719] width 177 height 27
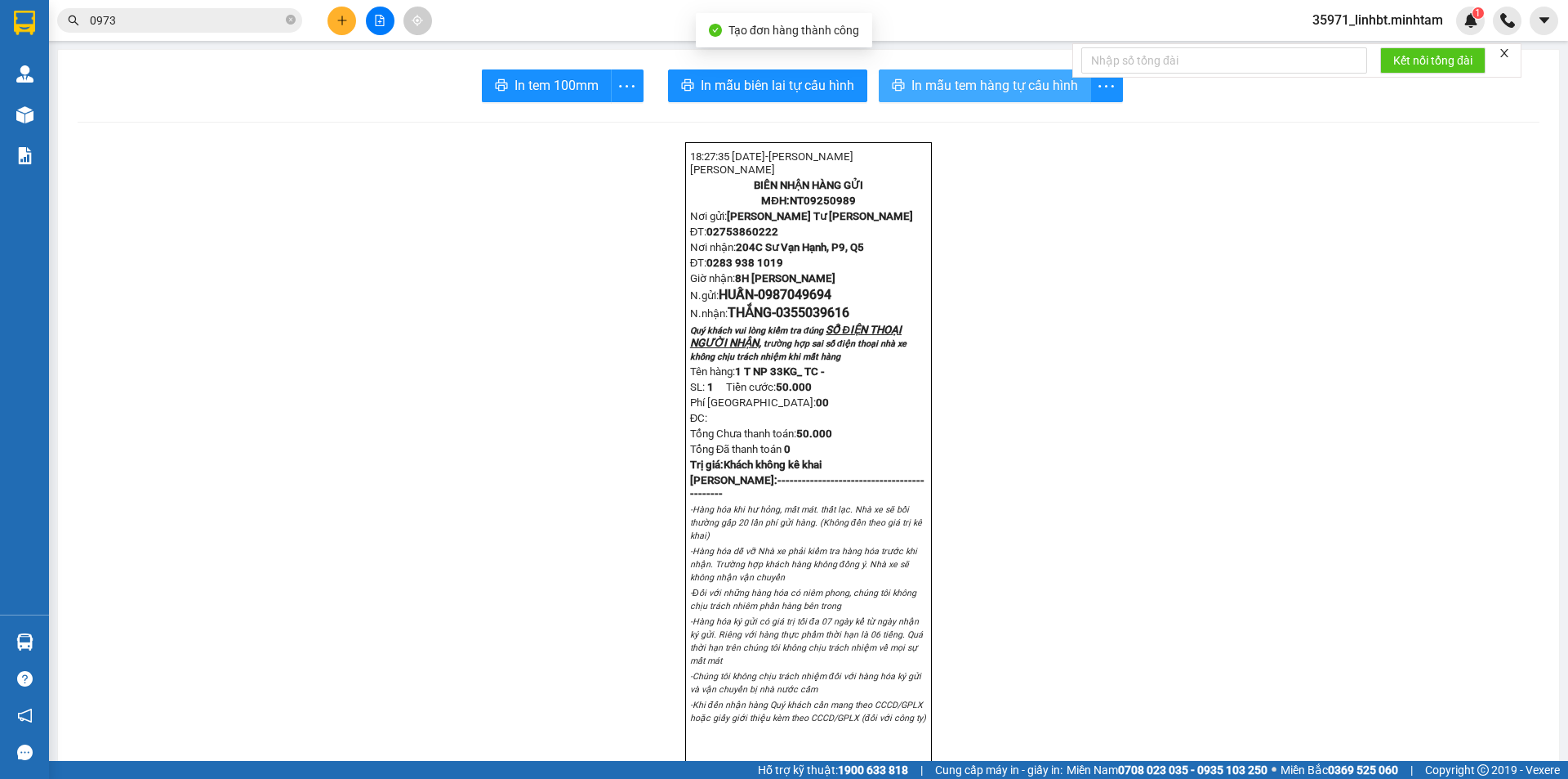
click at [911, 94] on span "In mẫu tem hàng tự cấu hình" at bounding box center [994, 85] width 166 height 21
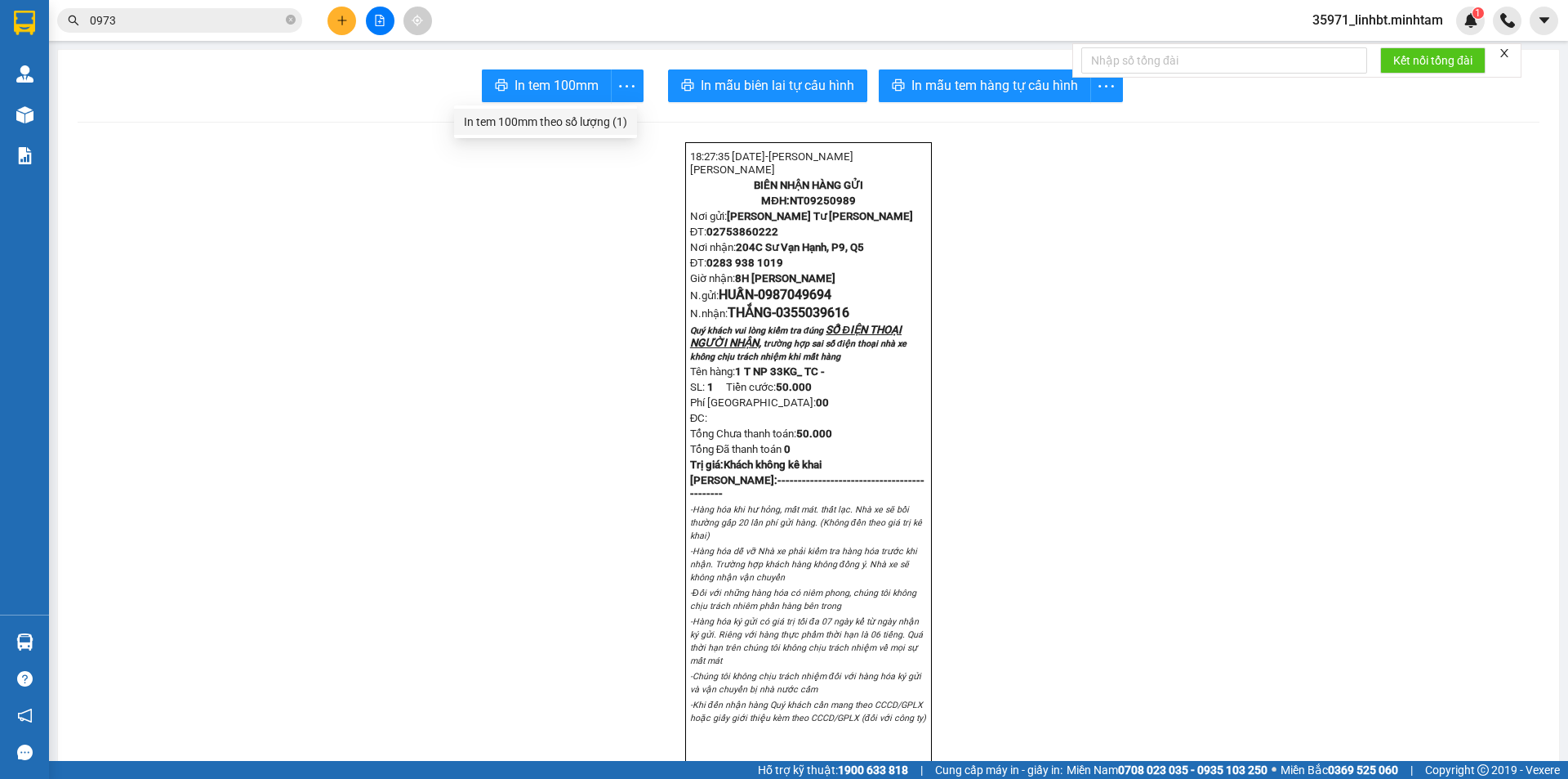
click at [580, 128] on div "In tem 100mm theo số lượng (1)" at bounding box center [545, 122] width 163 height 18
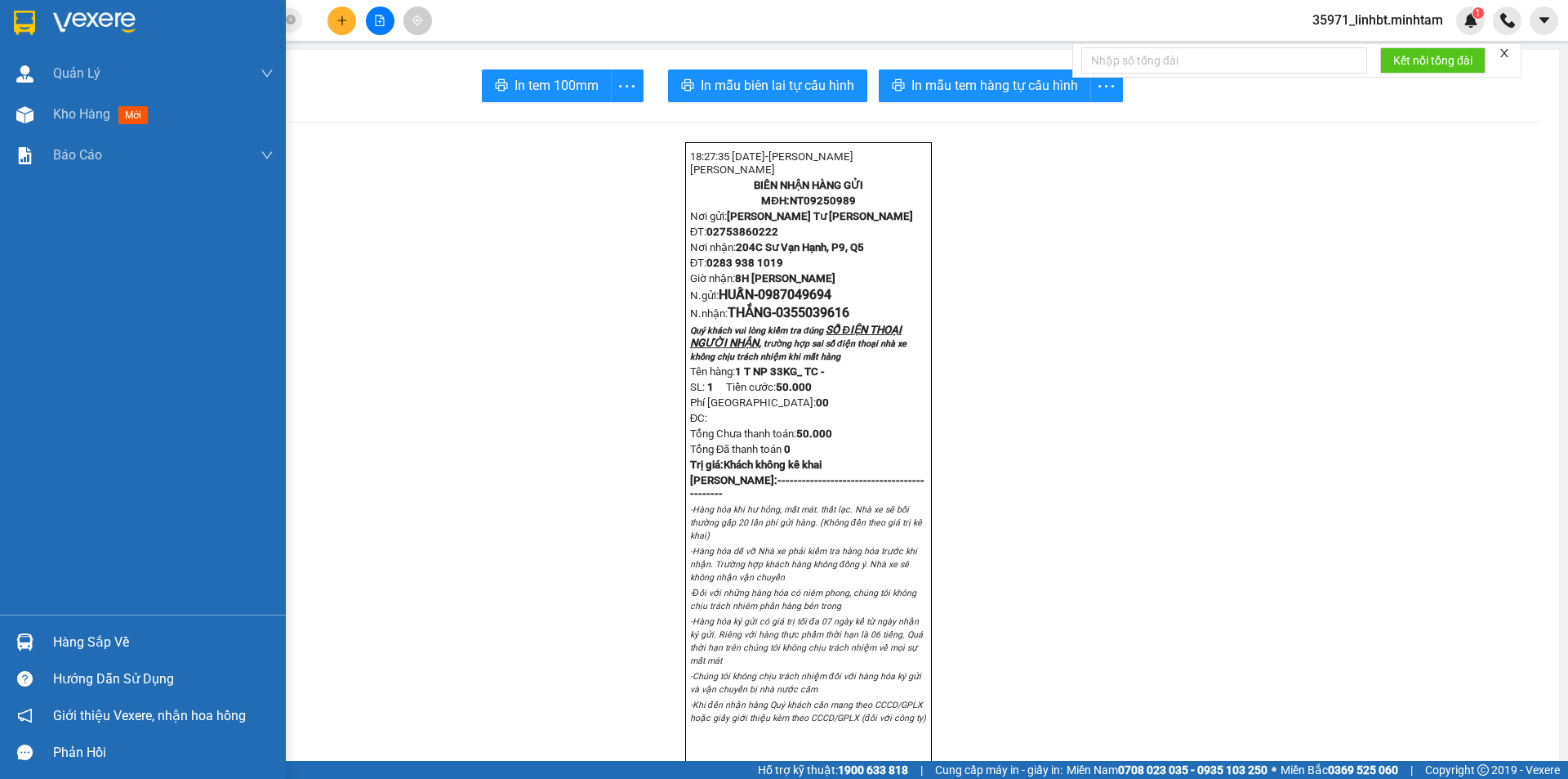
click at [33, 21] on img at bounding box center [25, 23] width 22 height 25
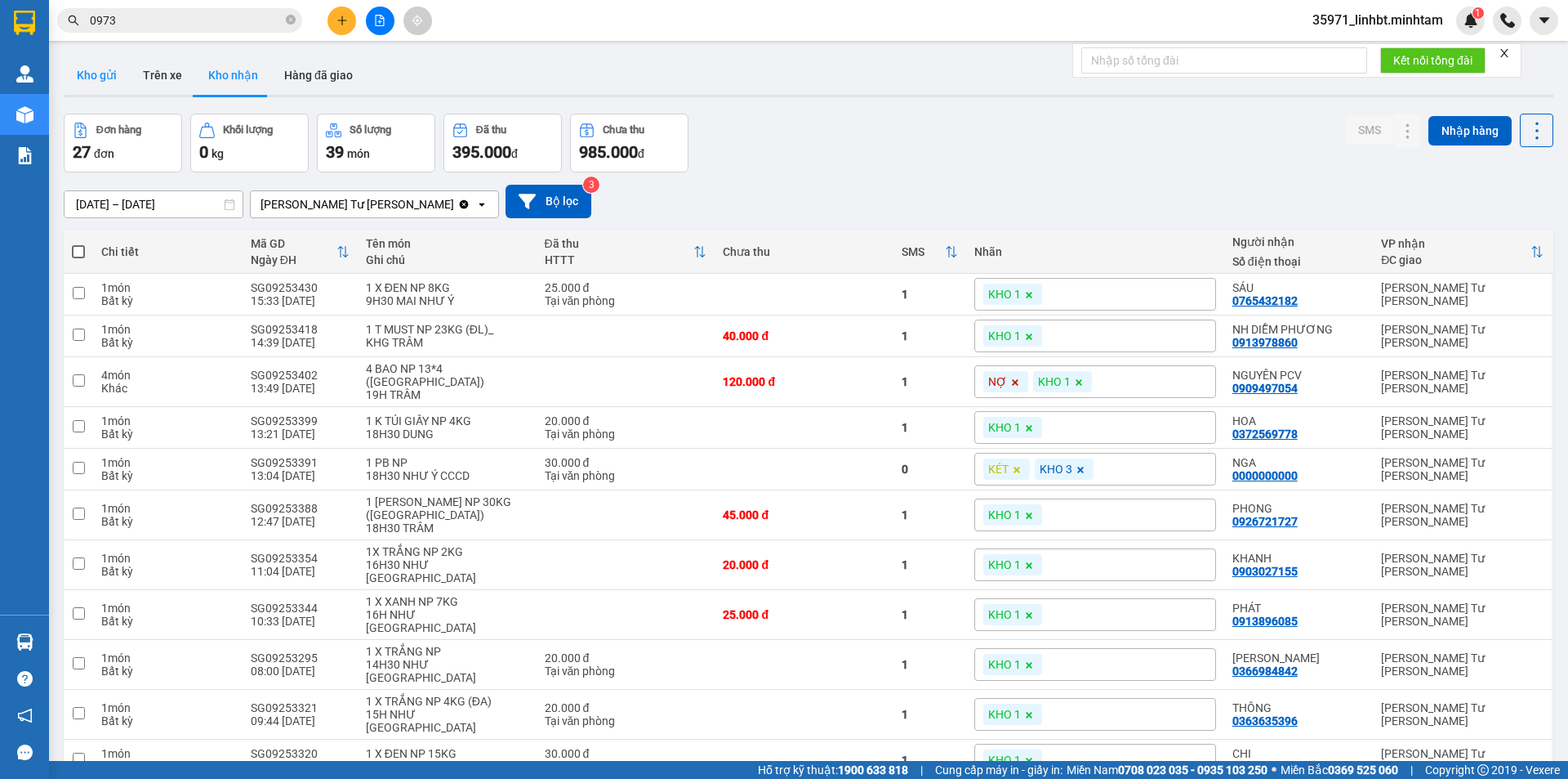
click at [88, 69] on button "Kho gửi" at bounding box center [97, 75] width 66 height 39
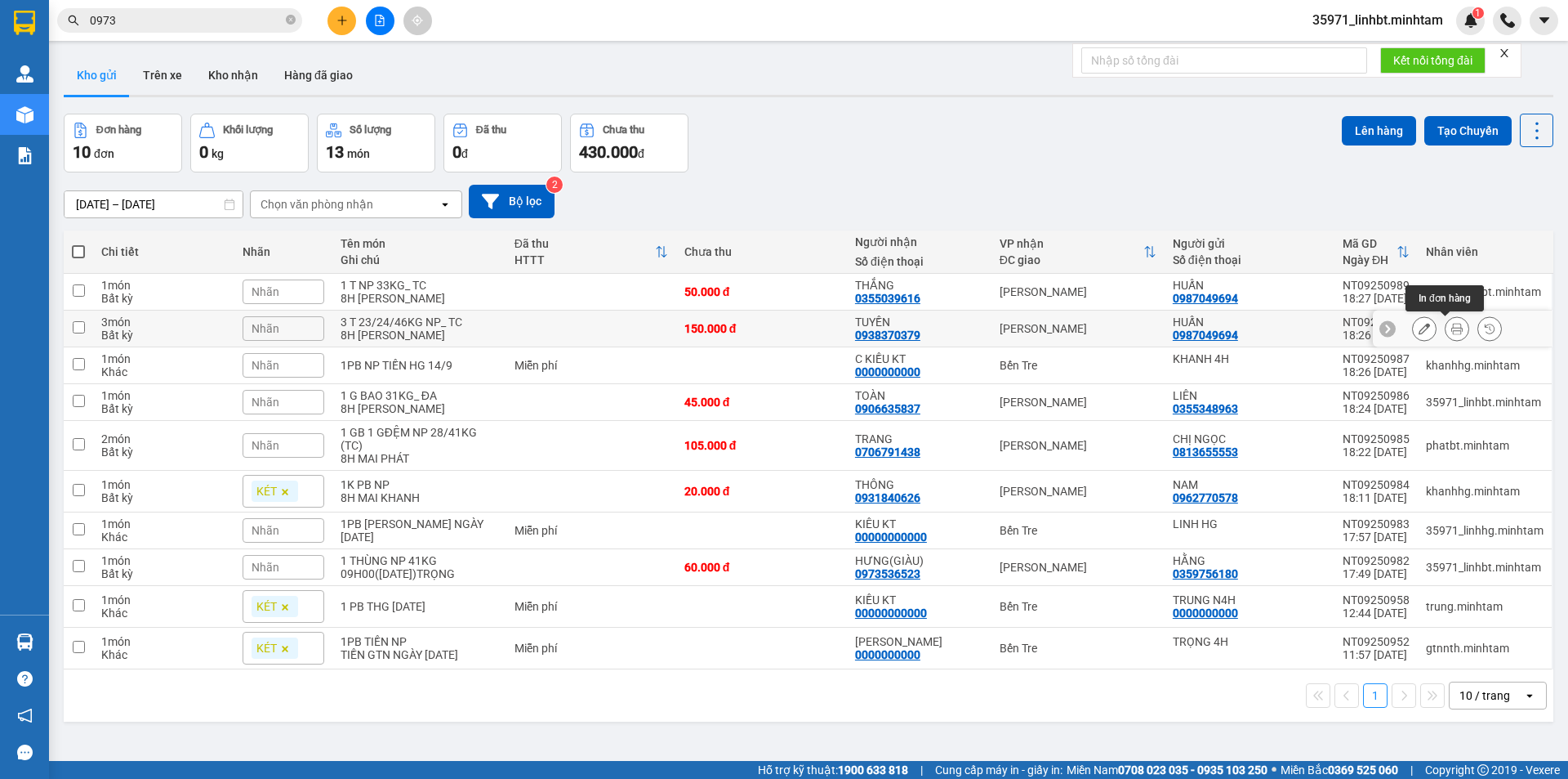
click at [1452, 327] on button at bounding box center [1457, 329] width 23 height 29
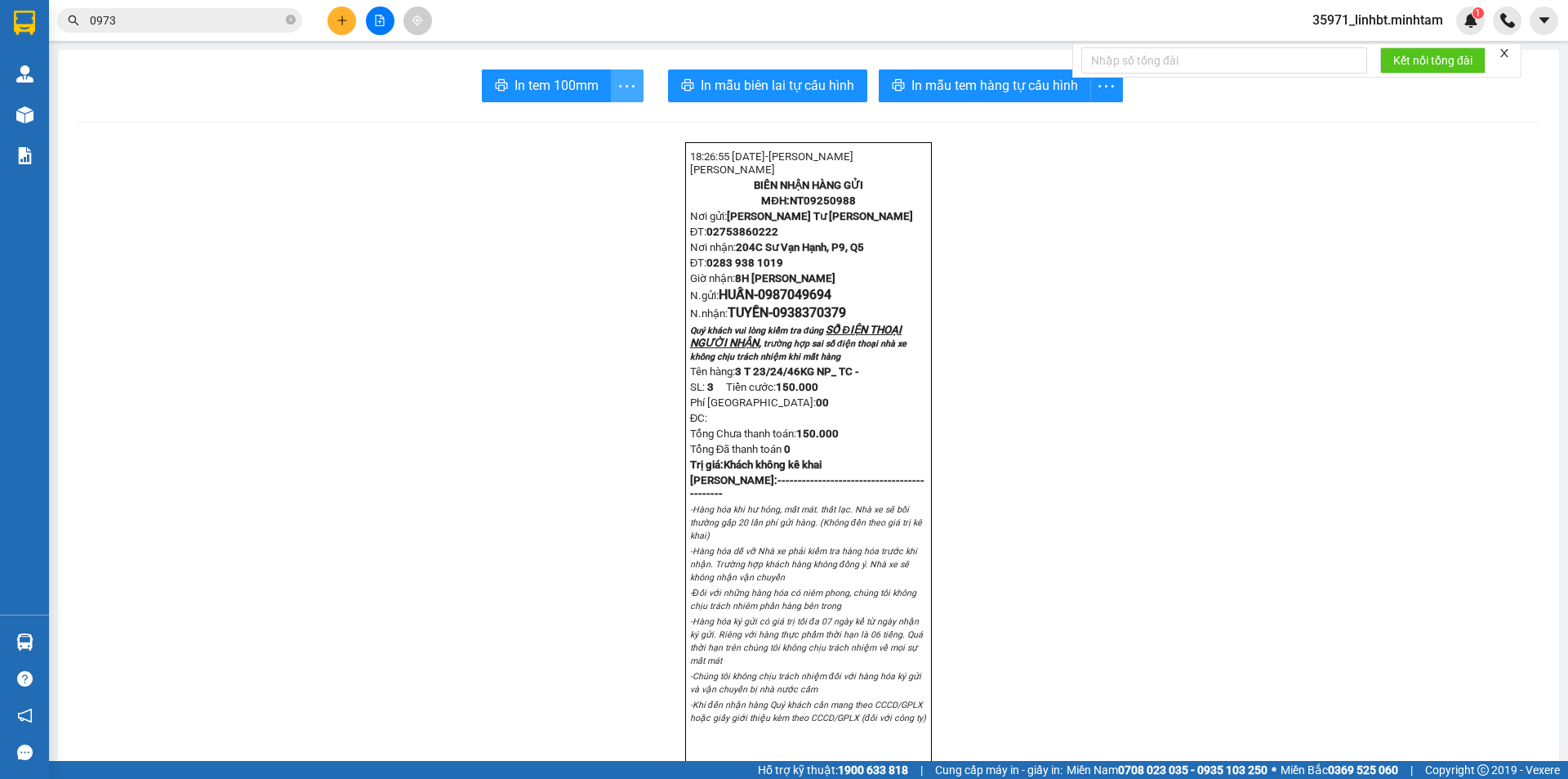
click at [623, 80] on icon "more" at bounding box center [626, 86] width 21 height 21
click at [566, 123] on div "In tem 100mm theo số lượng (3)" at bounding box center [545, 122] width 163 height 18
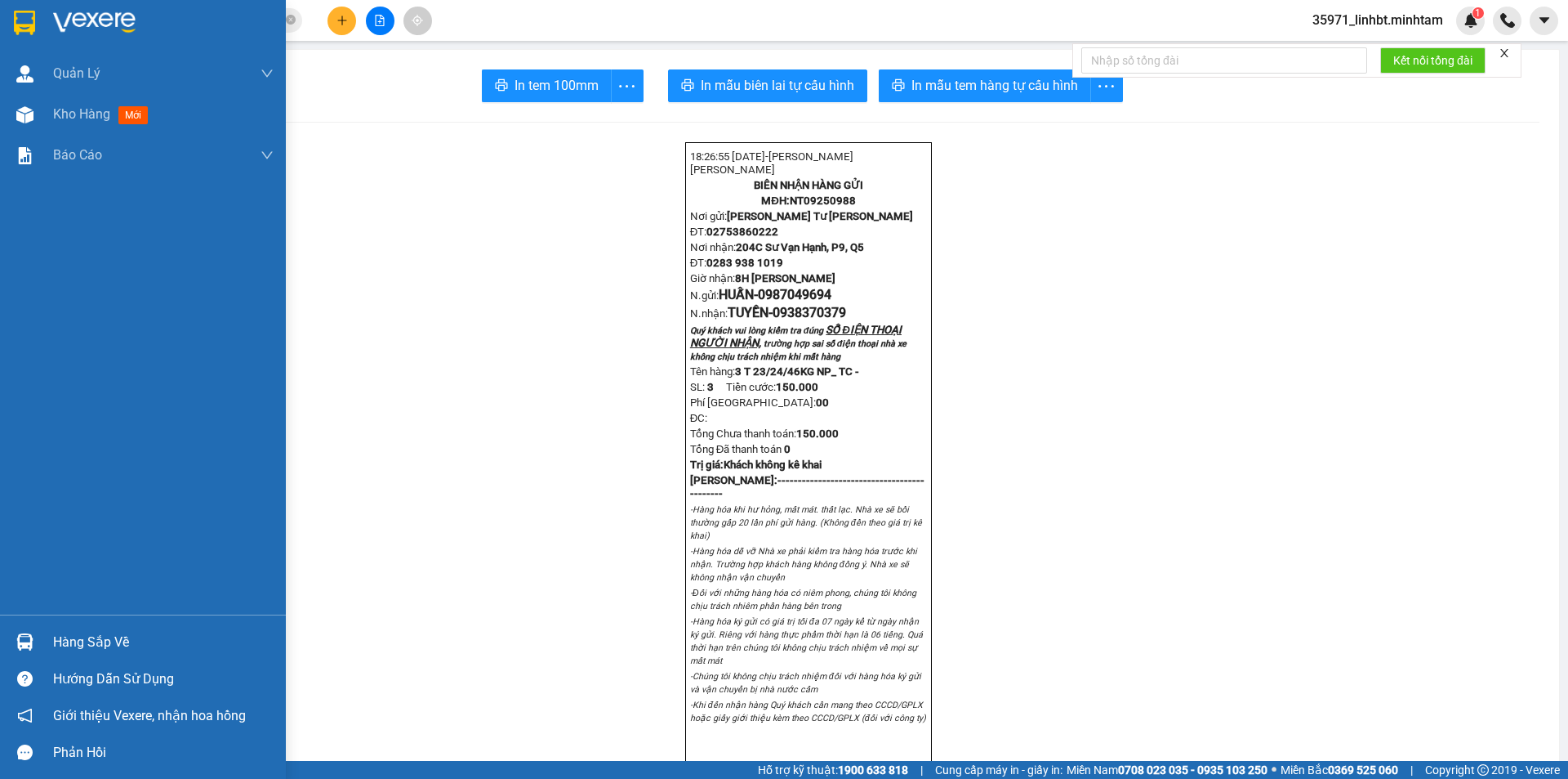
click at [34, 17] on img at bounding box center [25, 23] width 22 height 25
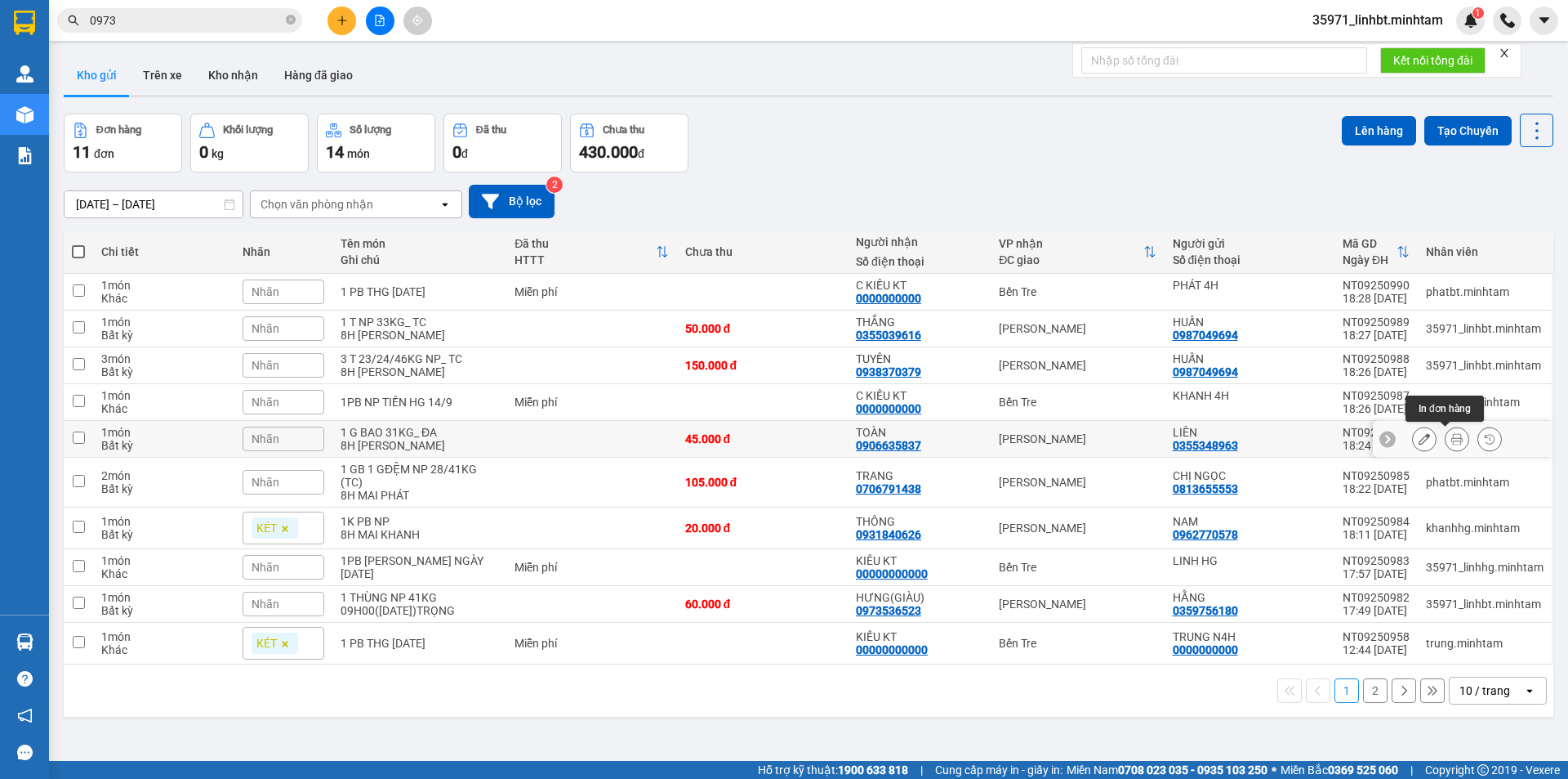
click at [1451, 441] on icon at bounding box center [1457, 439] width 12 height 12
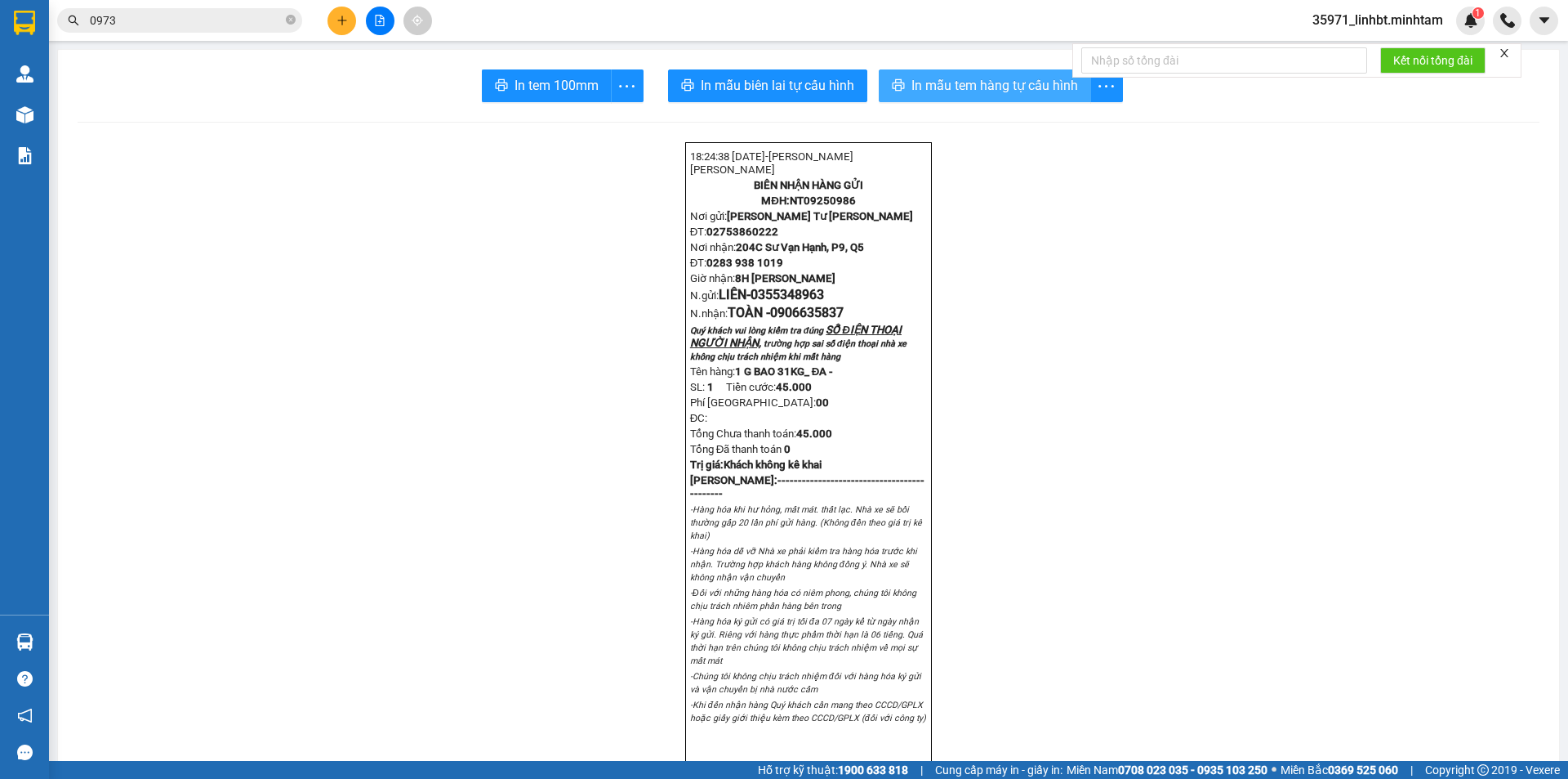
click at [929, 81] on span "In mẫu tem hàng tự cấu hình" at bounding box center [994, 85] width 166 height 21
click at [541, 85] on span "In tem 100mm" at bounding box center [557, 85] width 84 height 21
click at [336, 17] on icon "plus" at bounding box center [342, 21] width 12 height 12
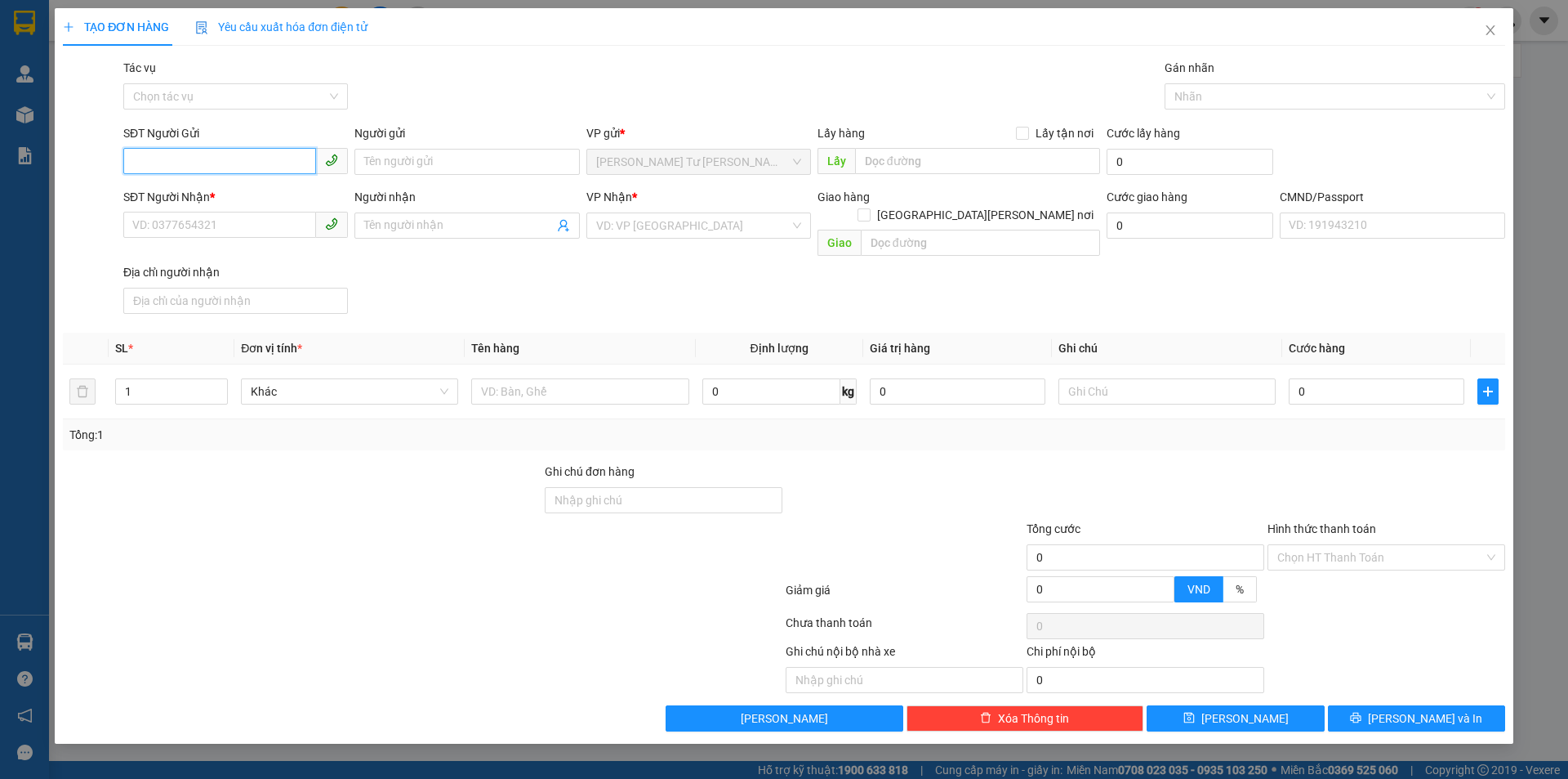
click at [171, 162] on input "SĐT Người Gửi" at bounding box center [220, 161] width 193 height 27
click at [171, 162] on input "SĐT Người Gửi" at bounding box center [220, 161] width 193 height 27
click at [170, 162] on input "SĐT Người Gửi" at bounding box center [220, 161] width 193 height 27
click at [438, 162] on input "Người gửi" at bounding box center [466, 162] width 224 height 27
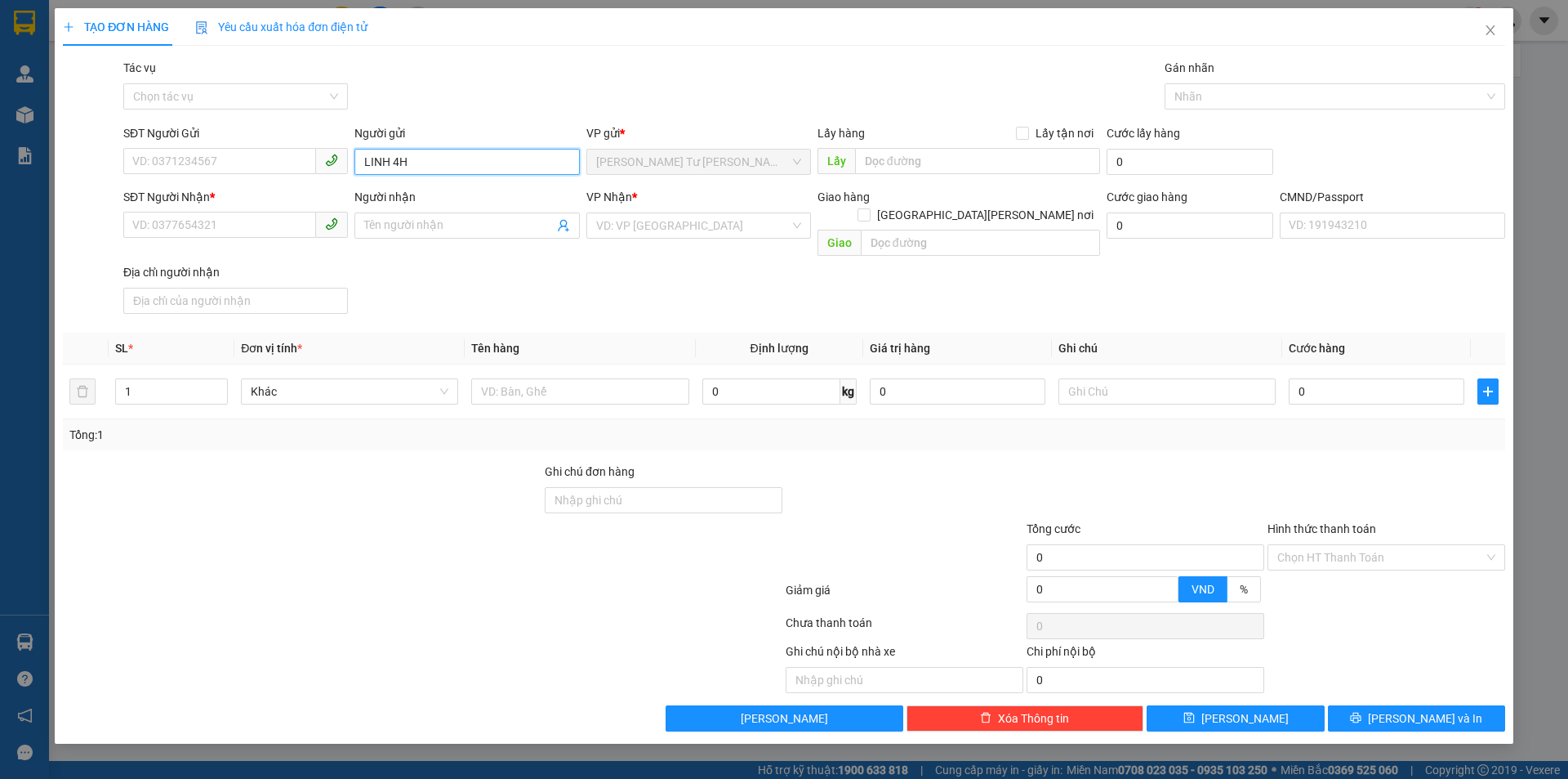
type input "LINH 4H"
click at [445, 157] on input "LINH 4H" at bounding box center [466, 162] width 224 height 27
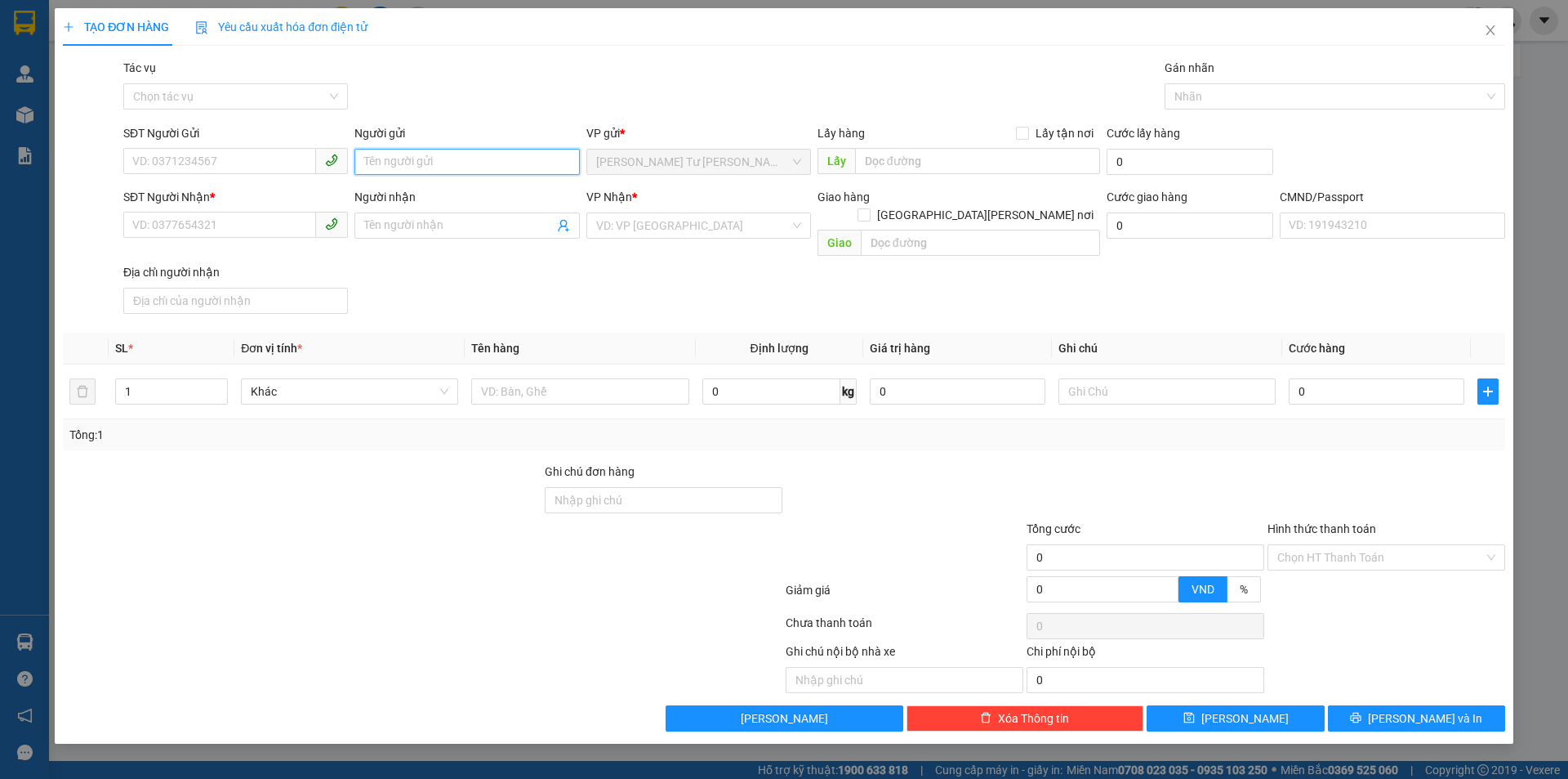
click at [445, 164] on input "Người gửi" at bounding box center [466, 162] width 224 height 27
click at [550, 378] on input "text" at bounding box center [580, 391] width 217 height 27
type input "2 T NP 42/47KG_ TC"
click at [182, 144] on div "SĐT Người Gửi" at bounding box center [235, 137] width 224 height 25
click at [191, 153] on input "SĐT Người Gửi" at bounding box center [220, 161] width 193 height 27
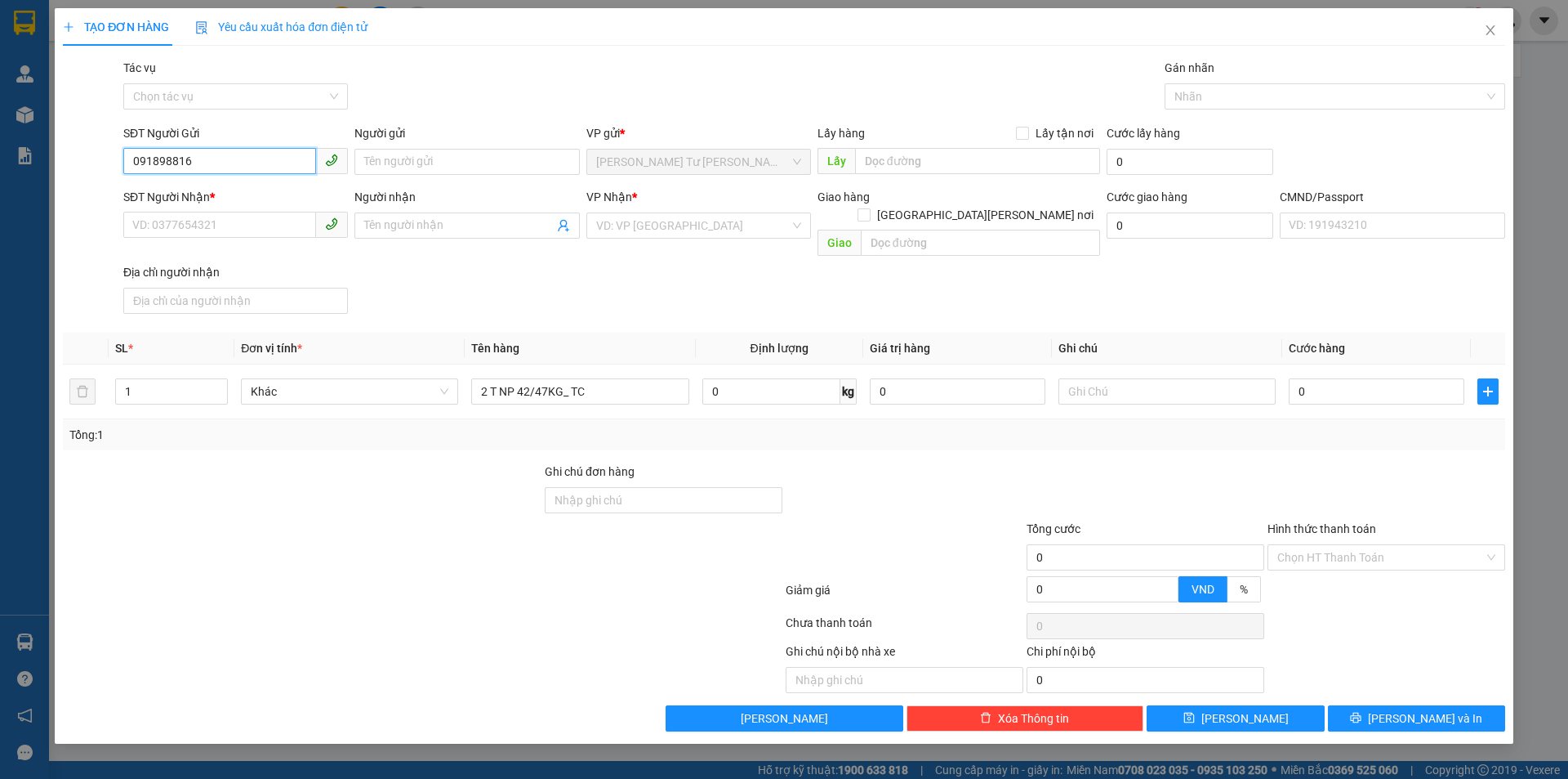
type input "0918988168"
click at [203, 182] on div "0918988168 - THANH" at bounding box center [235, 195] width 224 height 27
type input "THANH"
type input "0769749331"
type input "TRÀ MY"
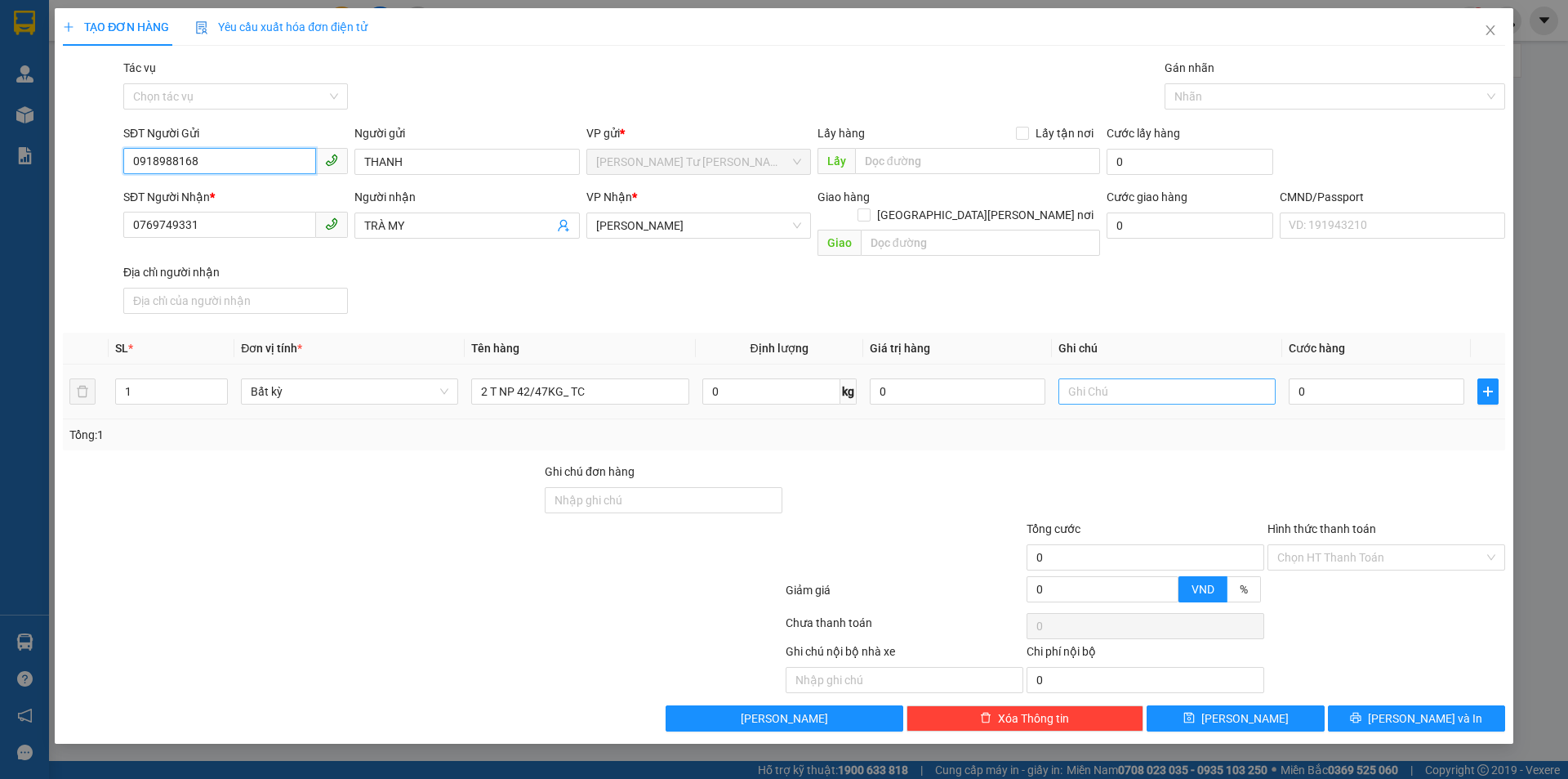
type input "0918988168"
click at [1204, 378] on input "text" at bounding box center [1167, 391] width 217 height 27
type input "8H MAI LINH"
click at [1354, 378] on input "0" at bounding box center [1377, 391] width 176 height 27
type input "1"
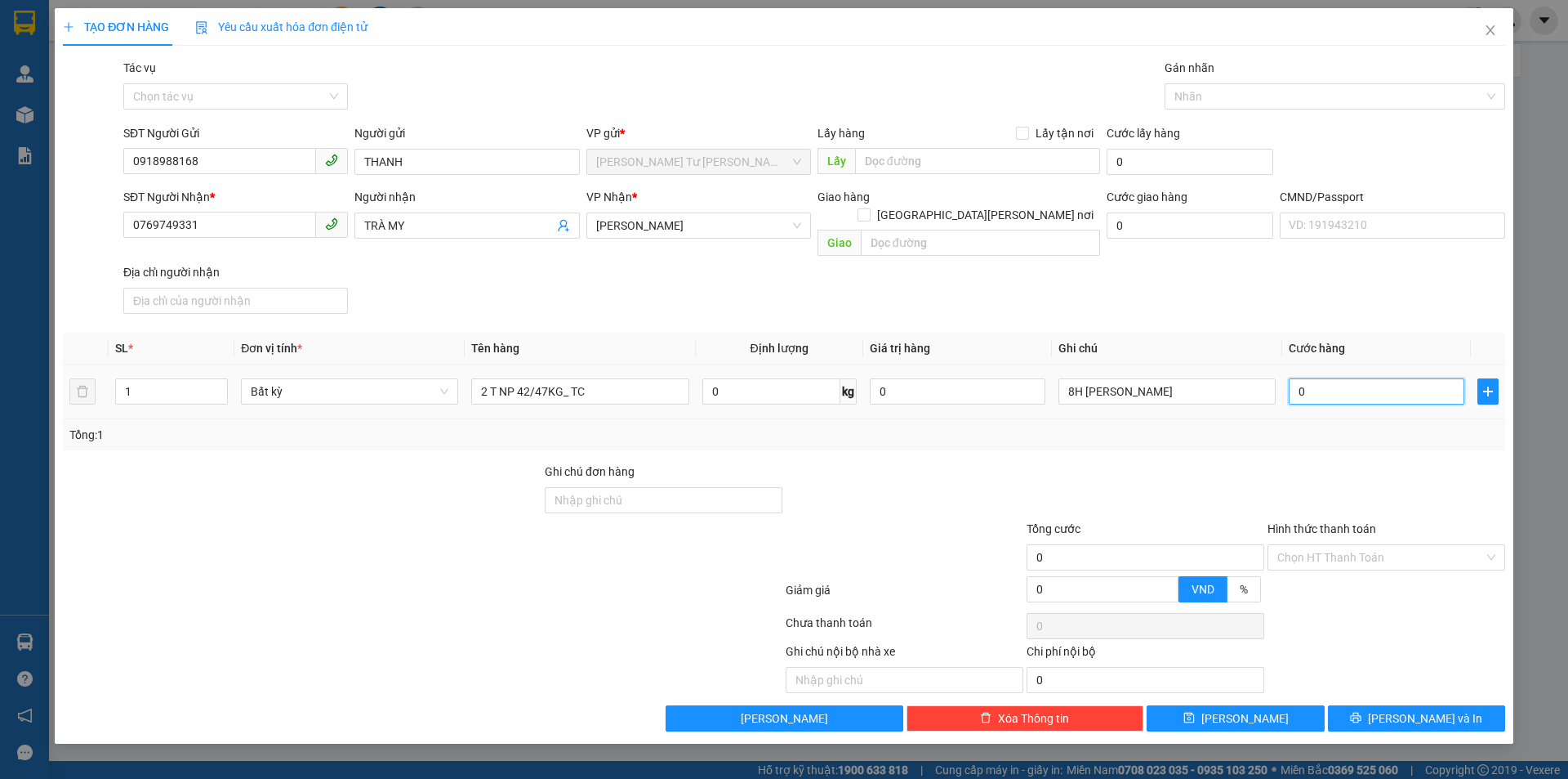
type input "1"
type input "13"
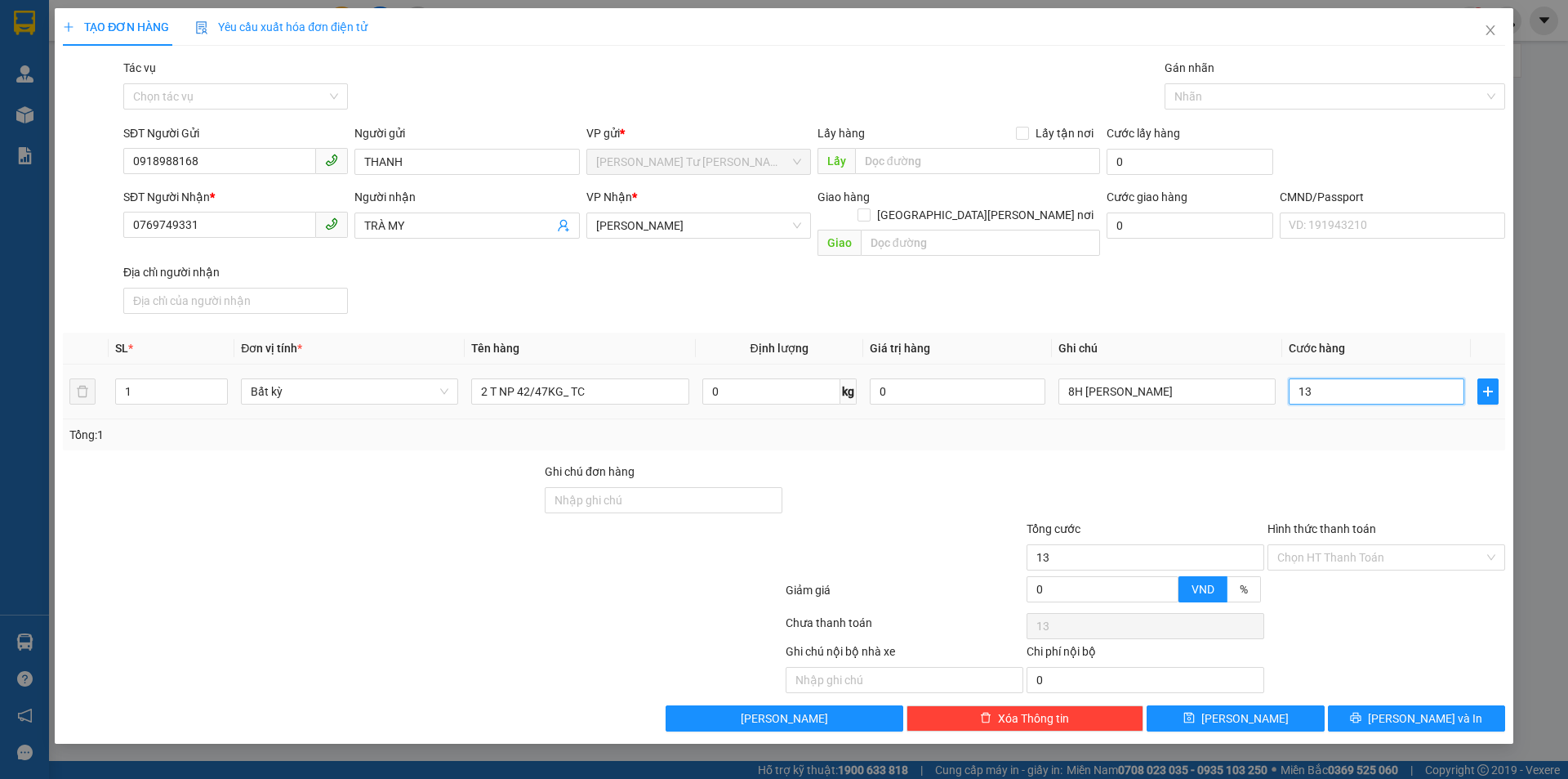
type input "130"
type input "130.000"
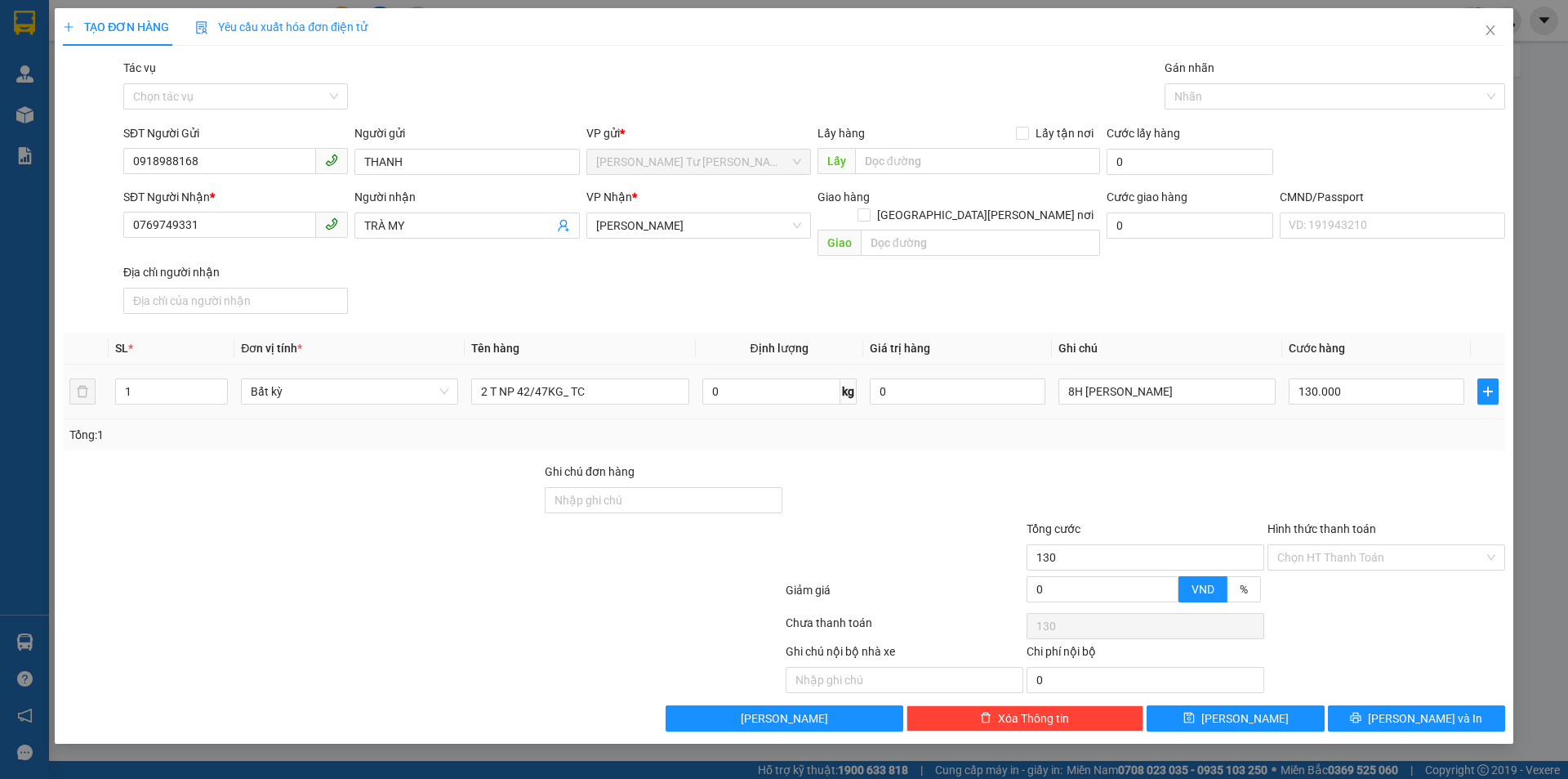
type input "130.000"
click at [1280, 433] on div "Transit Pickup Surcharge Ids Transit Deliver Surcharge Ids Transit Deliver Surc…" at bounding box center [784, 394] width 1442 height 672
click at [162, 385] on div "1" at bounding box center [171, 391] width 113 height 27
click at [166, 379] on input "1" at bounding box center [171, 391] width 111 height 25
type input "2"
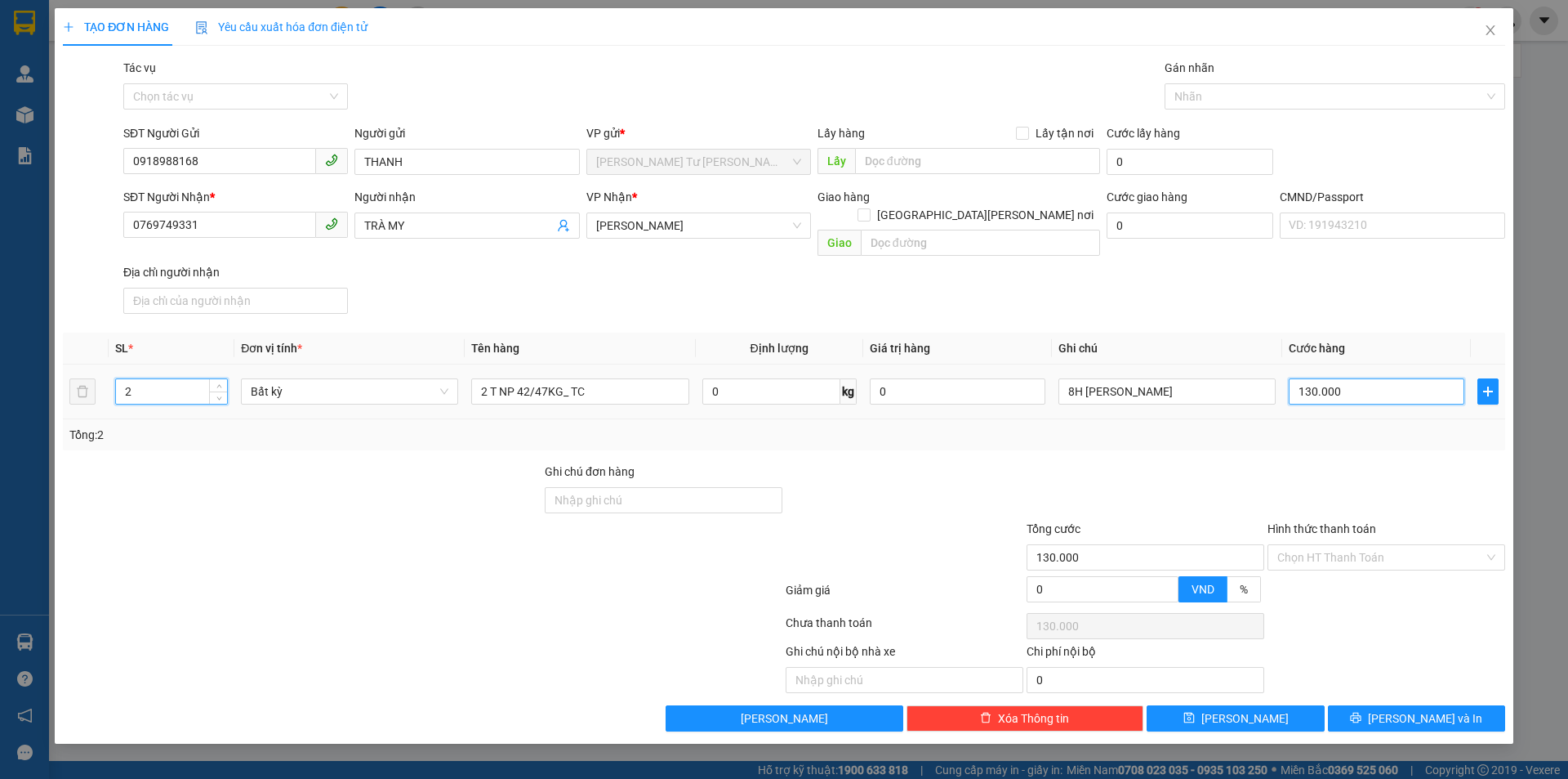
click at [1447, 378] on input "130.000" at bounding box center [1377, 391] width 176 height 27
type input "0"
type input "01"
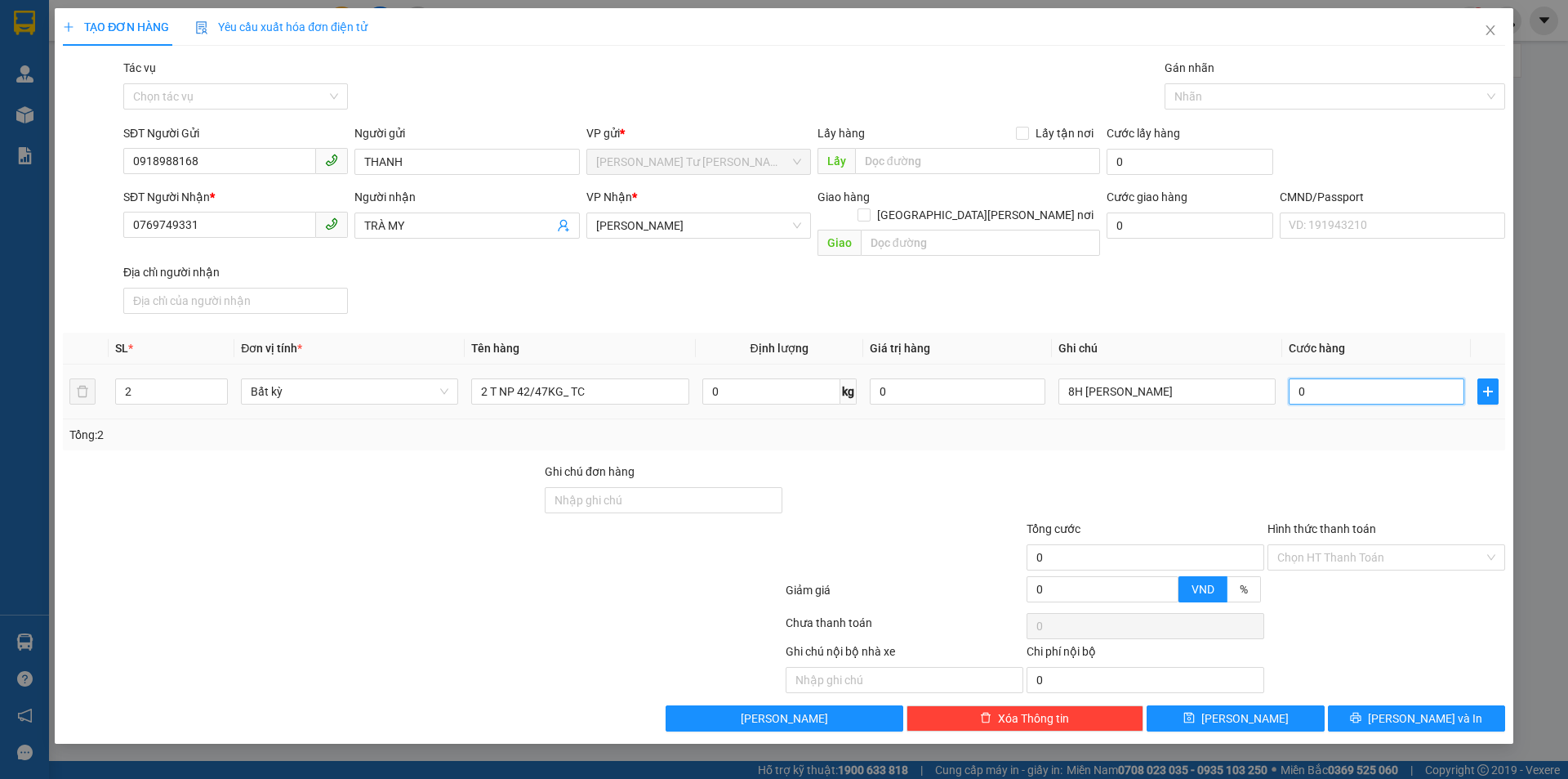
type input "1"
type input "013"
type input "13"
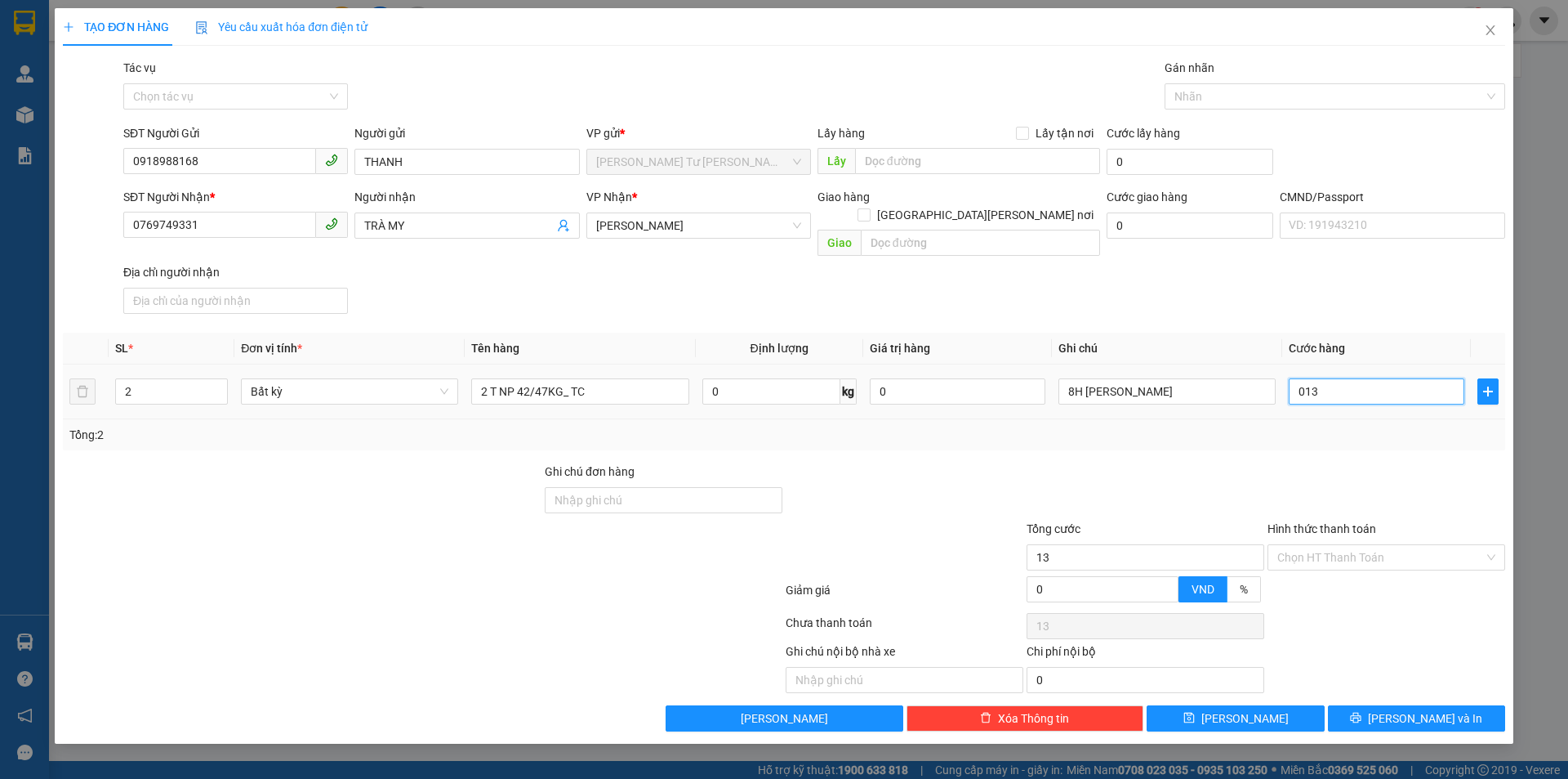
type input "0.130"
type input "130"
type input "130.000"
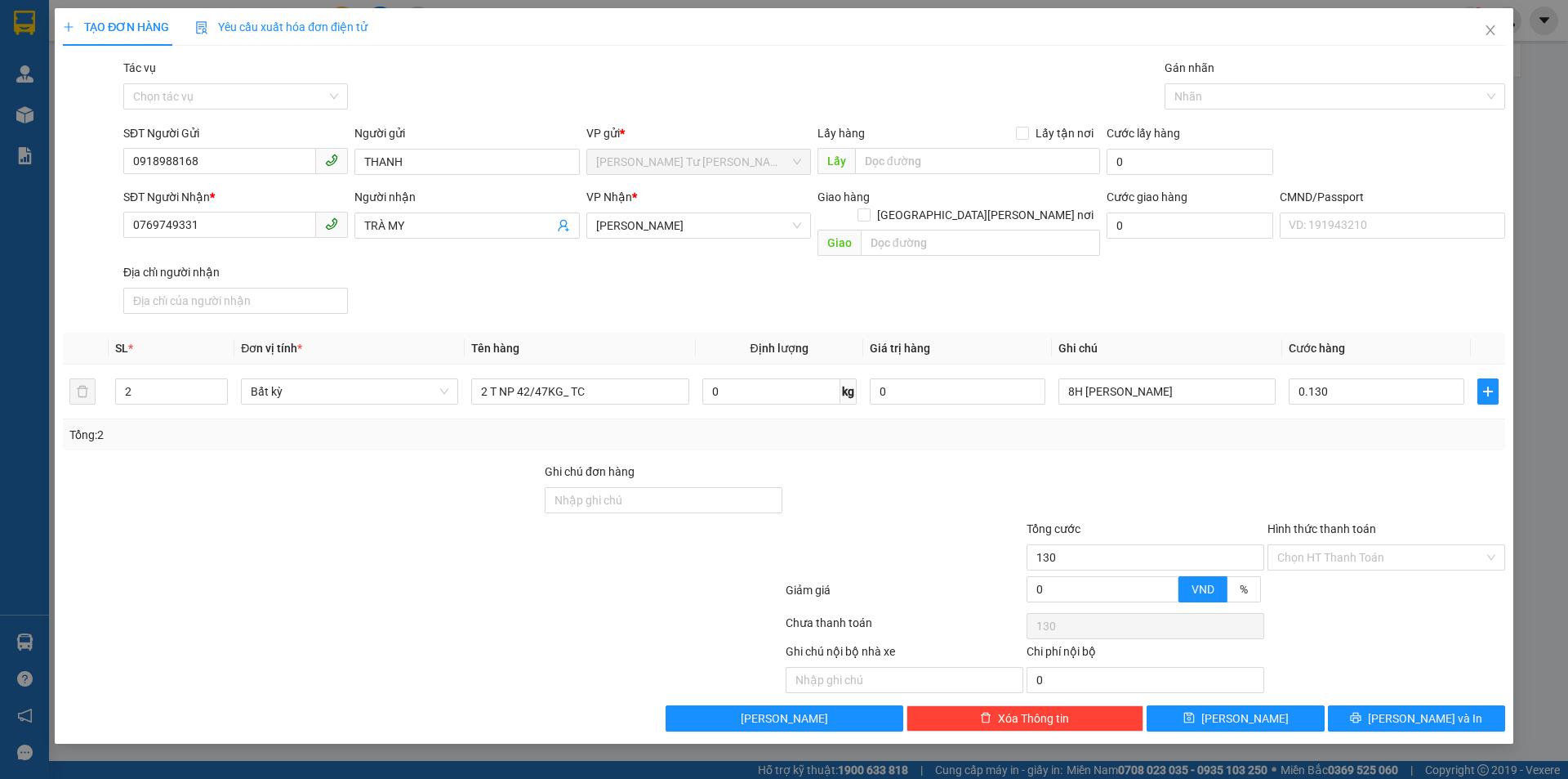
type input "130.000"
click at [1294, 439] on div "Transit Pickup Surcharge Ids Transit Deliver Surcharge Ids Transit Deliver Surc…" at bounding box center [784, 394] width 1442 height 672
click at [1402, 705] on button "Lưu và In" at bounding box center [1416, 719] width 177 height 27
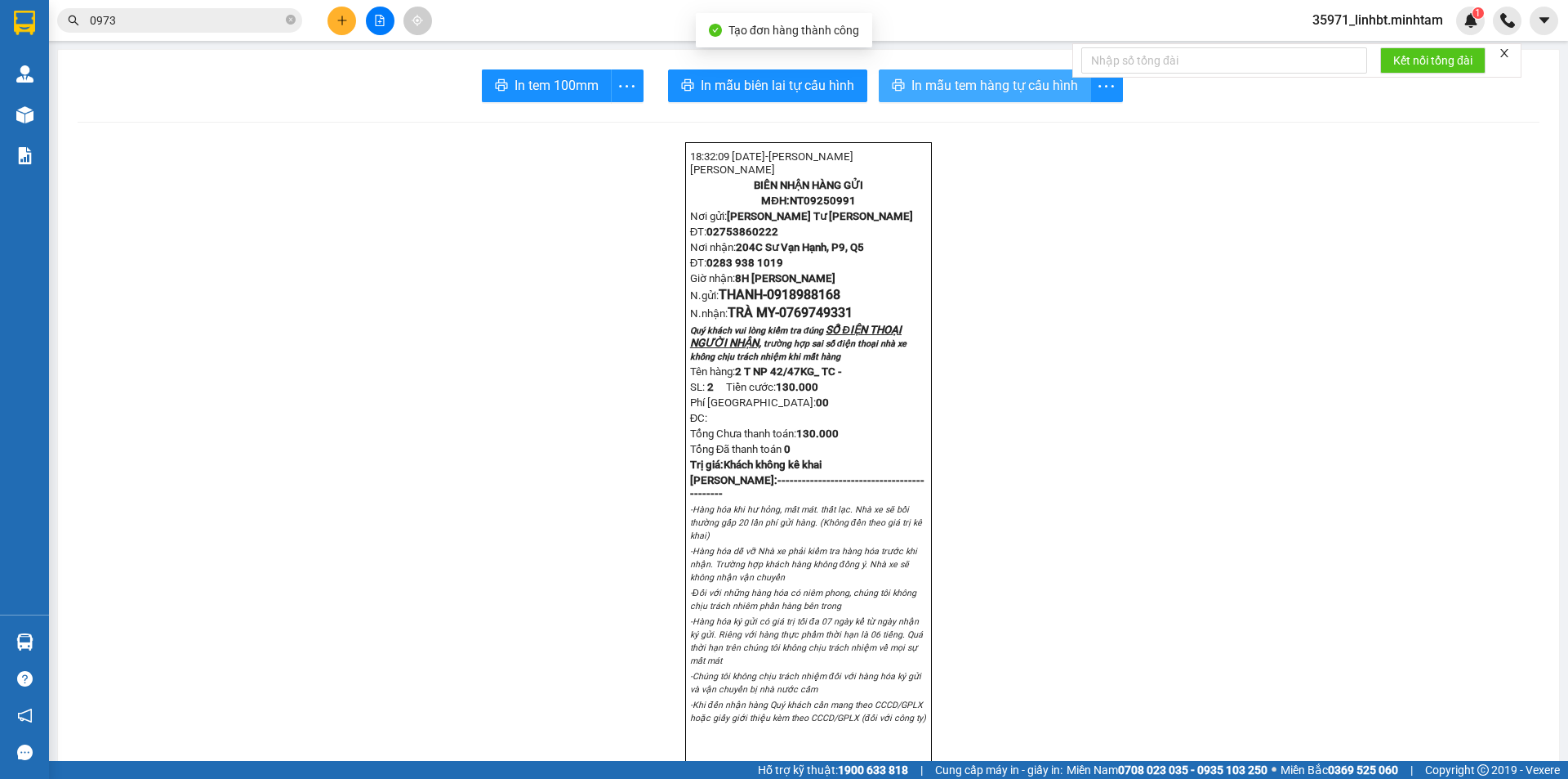
click at [918, 84] on span "In mẫu tem hàng tự cấu hình" at bounding box center [994, 85] width 166 height 21
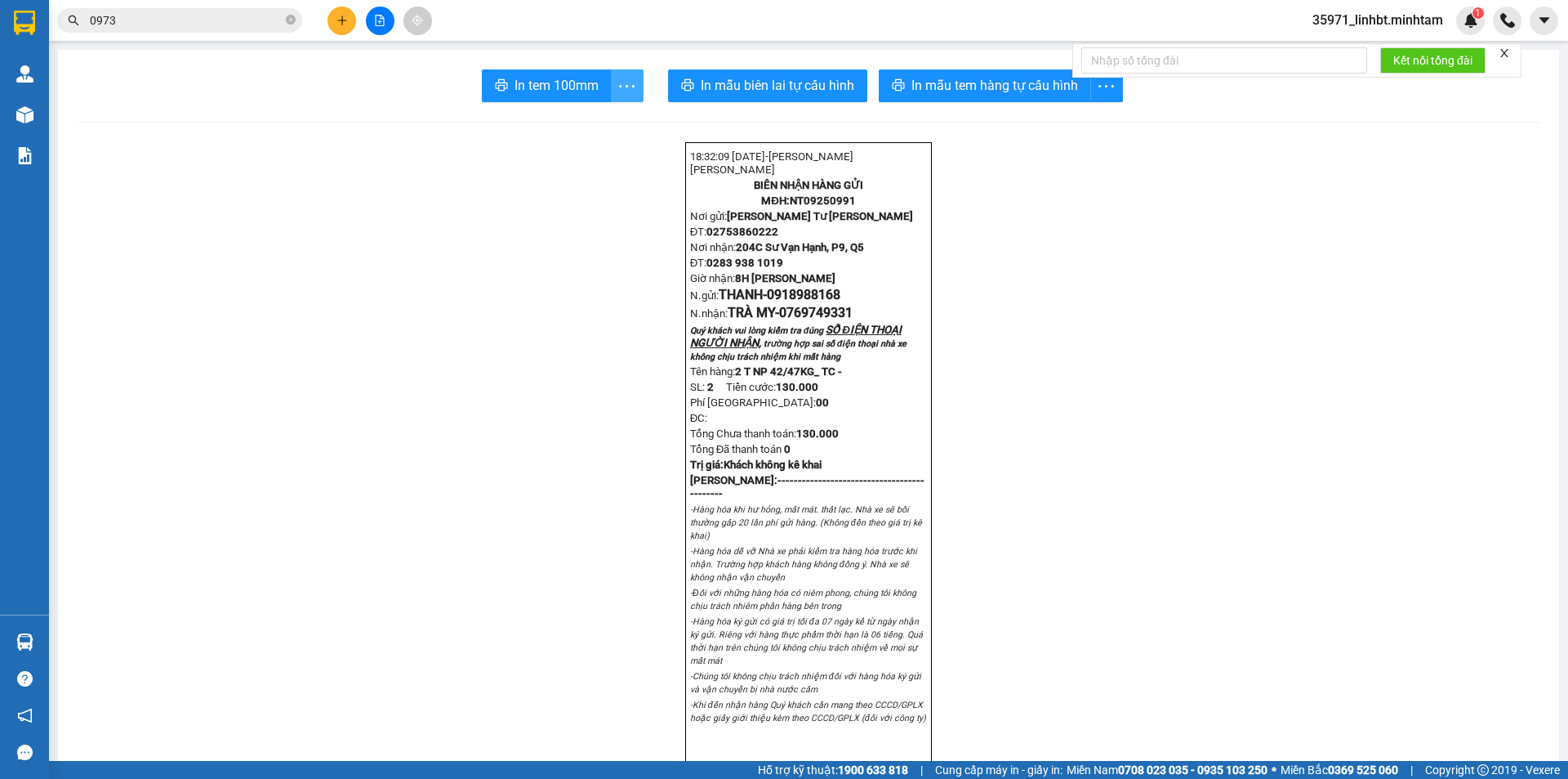
click at [616, 86] on icon "more" at bounding box center [626, 86] width 21 height 21
click at [594, 119] on div "In tem 100mm theo số lượng (2)" at bounding box center [545, 122] width 163 height 18
click at [337, 17] on icon "plus" at bounding box center [342, 21] width 12 height 12
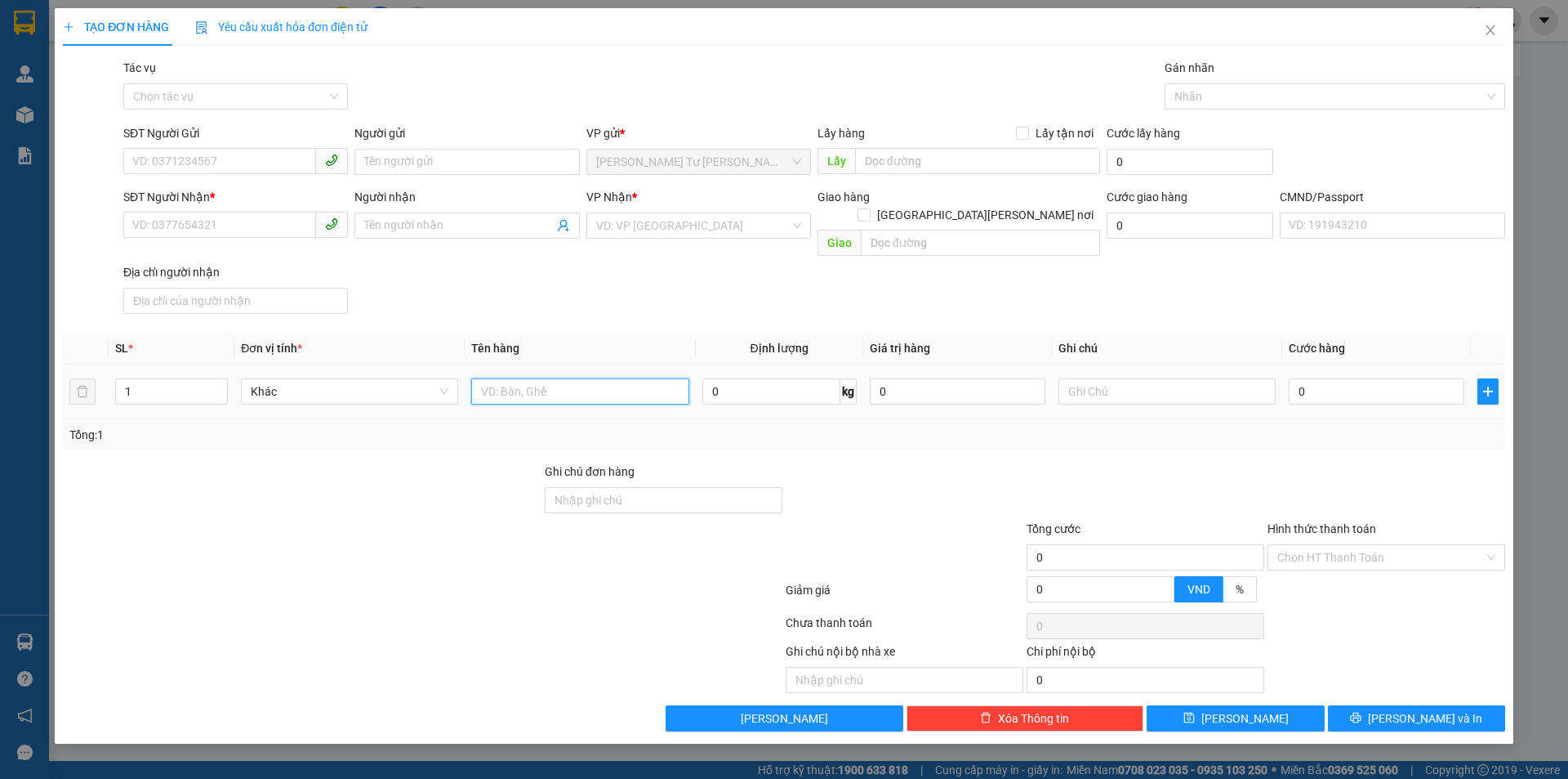
click at [607, 378] on input "text" at bounding box center [580, 391] width 217 height 27
type input "2 B 41/35KG_ TC"
click at [179, 167] on input "SĐT Người Gửi" at bounding box center [220, 161] width 193 height 27
type input "0365942317"
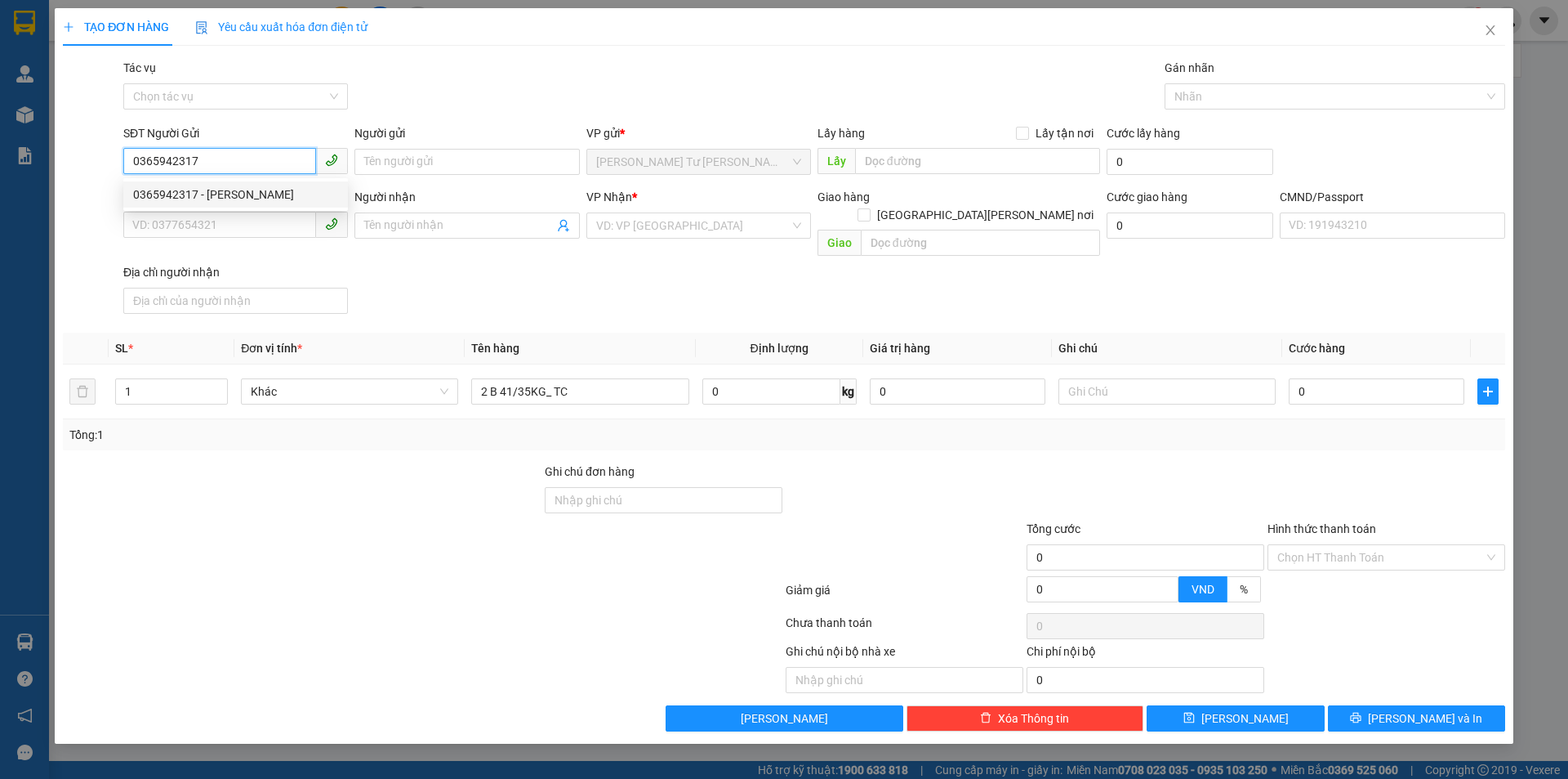
click at [181, 194] on div "0365942317 - TRIỀU" at bounding box center [235, 195] width 205 height 18
type input "TRIỀU"
type input "0374435064"
type input "PHƯỢNG"
type input "0365942317"
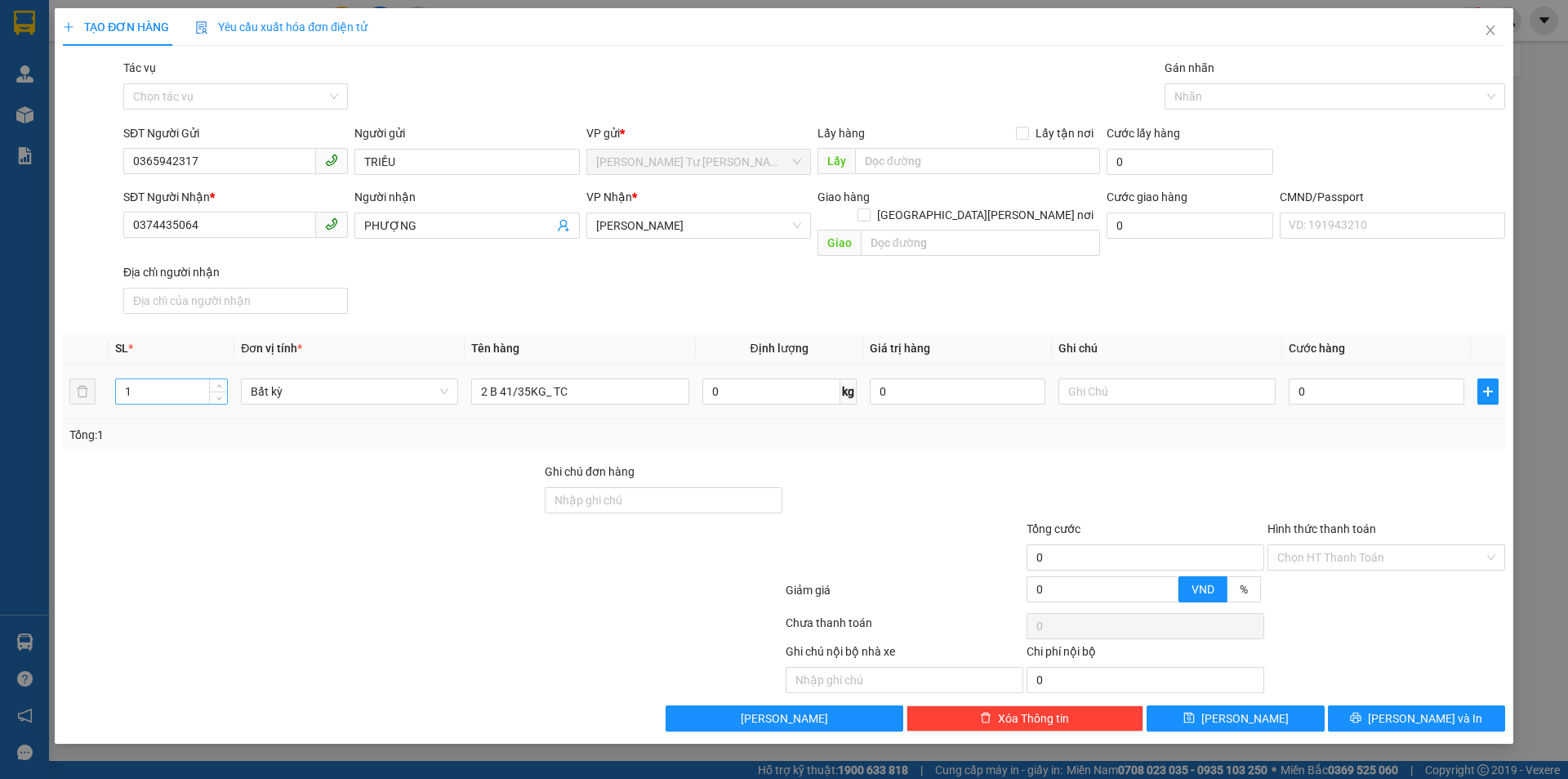
click at [155, 379] on input "1" at bounding box center [171, 391] width 111 height 25
type input "2"
click at [1137, 398] on td at bounding box center [1167, 392] width 230 height 55
click at [1136, 391] on td at bounding box center [1167, 392] width 230 height 55
click at [1138, 381] on input "text" at bounding box center [1167, 391] width 217 height 27
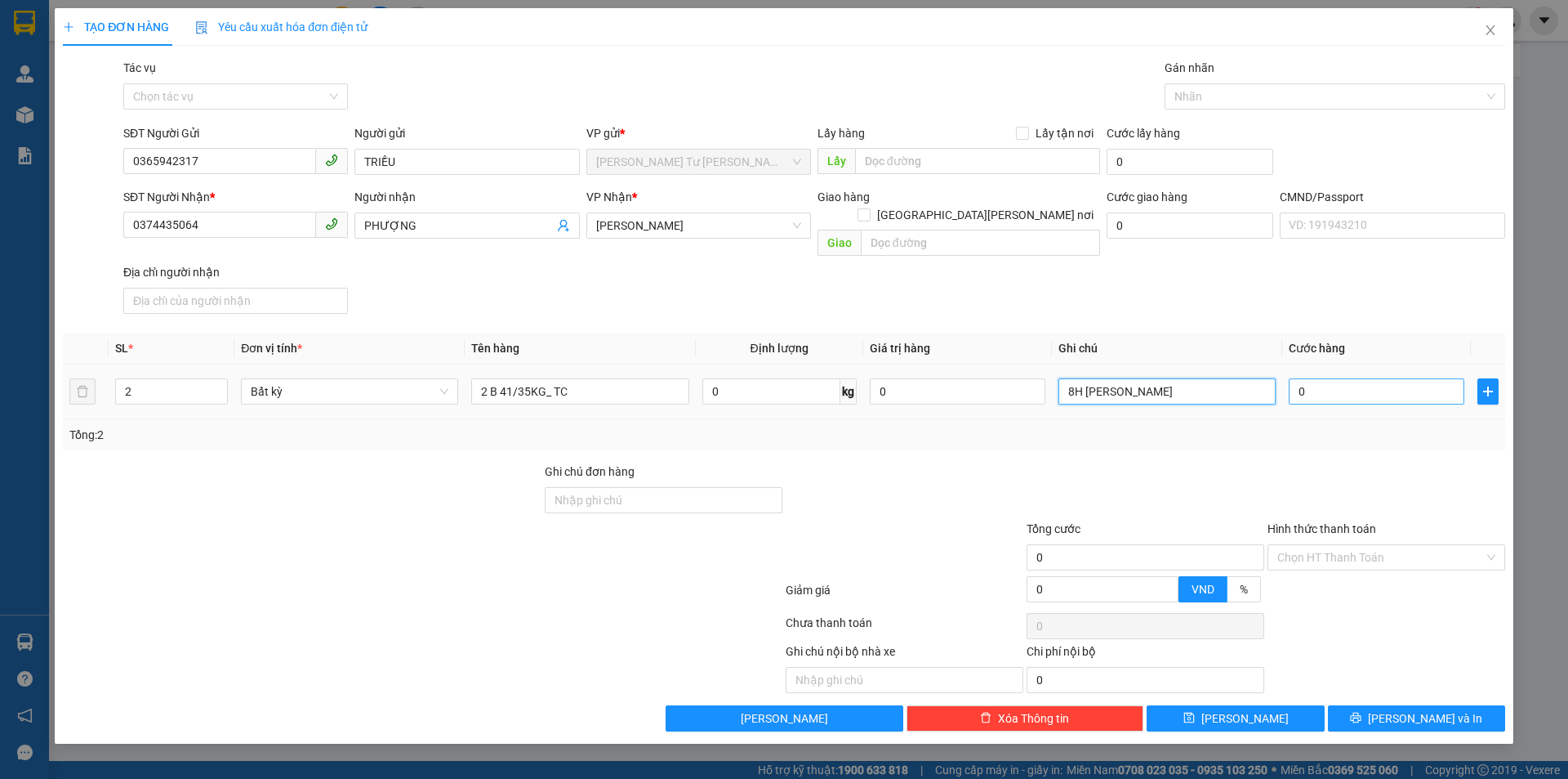
type input "8H MAI LINH"
click at [1320, 378] on input "0" at bounding box center [1377, 391] width 176 height 27
click at [1295, 429] on div "Tổng: 2" at bounding box center [784, 434] width 1442 height 31
click at [1426, 709] on span "Lưu và In" at bounding box center [1425, 719] width 114 height 18
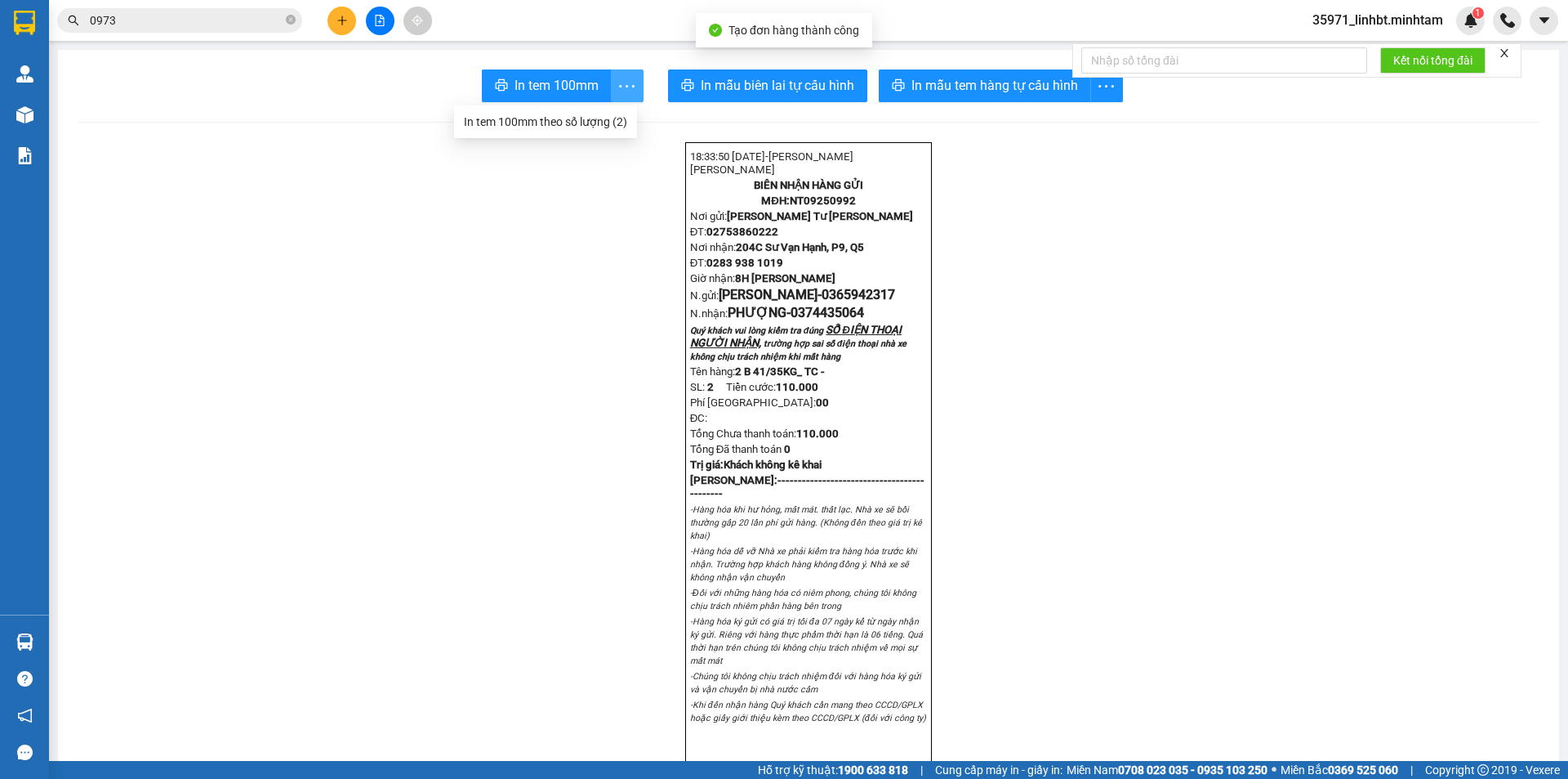
click at [625, 83] on icon "more" at bounding box center [626, 86] width 21 height 21
click at [599, 119] on div "In tem 100mm theo số lượng (2)" at bounding box center [545, 122] width 163 height 18
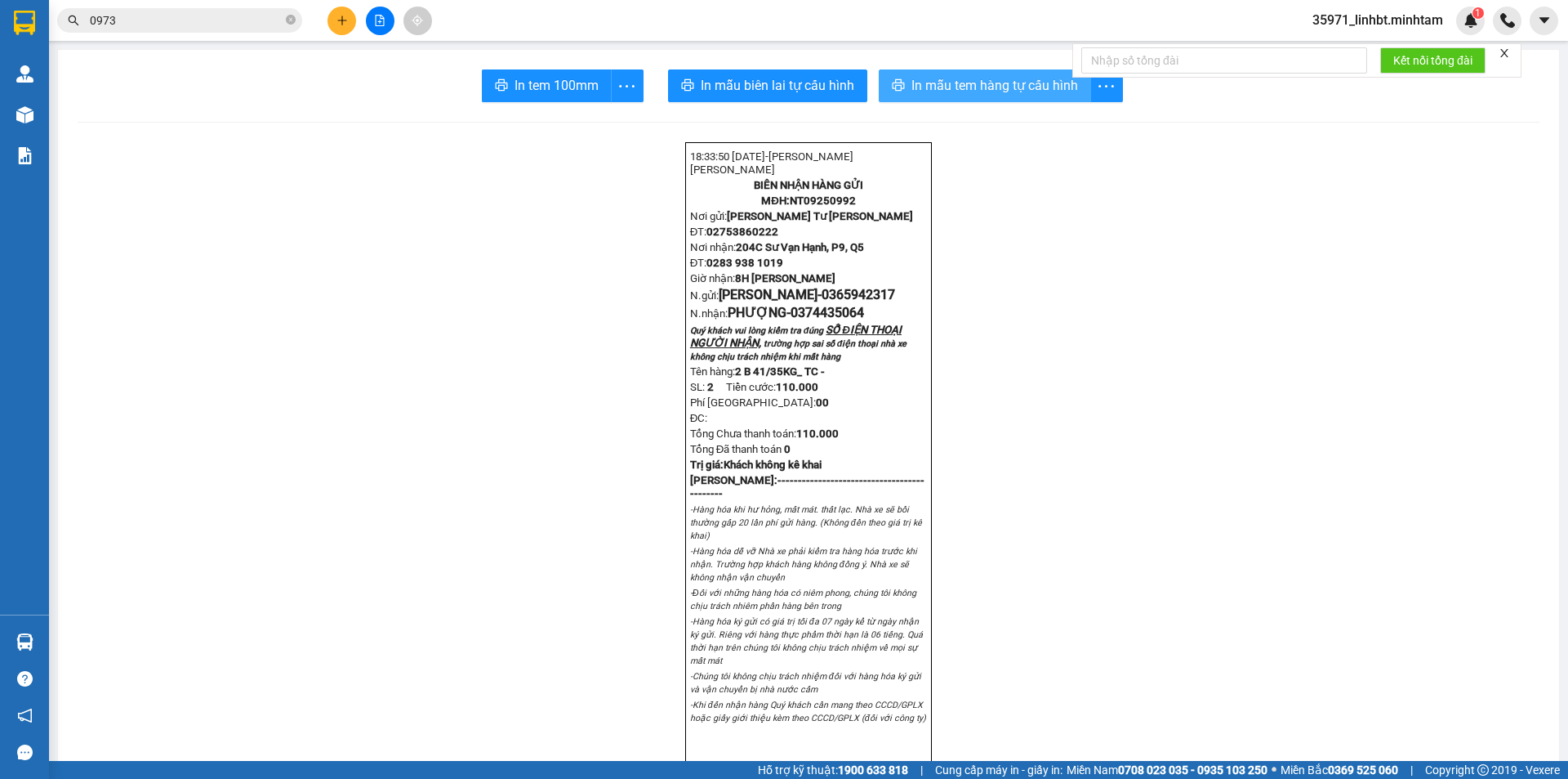
click at [967, 83] on span "In mẫu tem hàng tự cấu hình" at bounding box center [994, 85] width 166 height 21
click at [246, 13] on input "0973" at bounding box center [186, 21] width 193 height 18
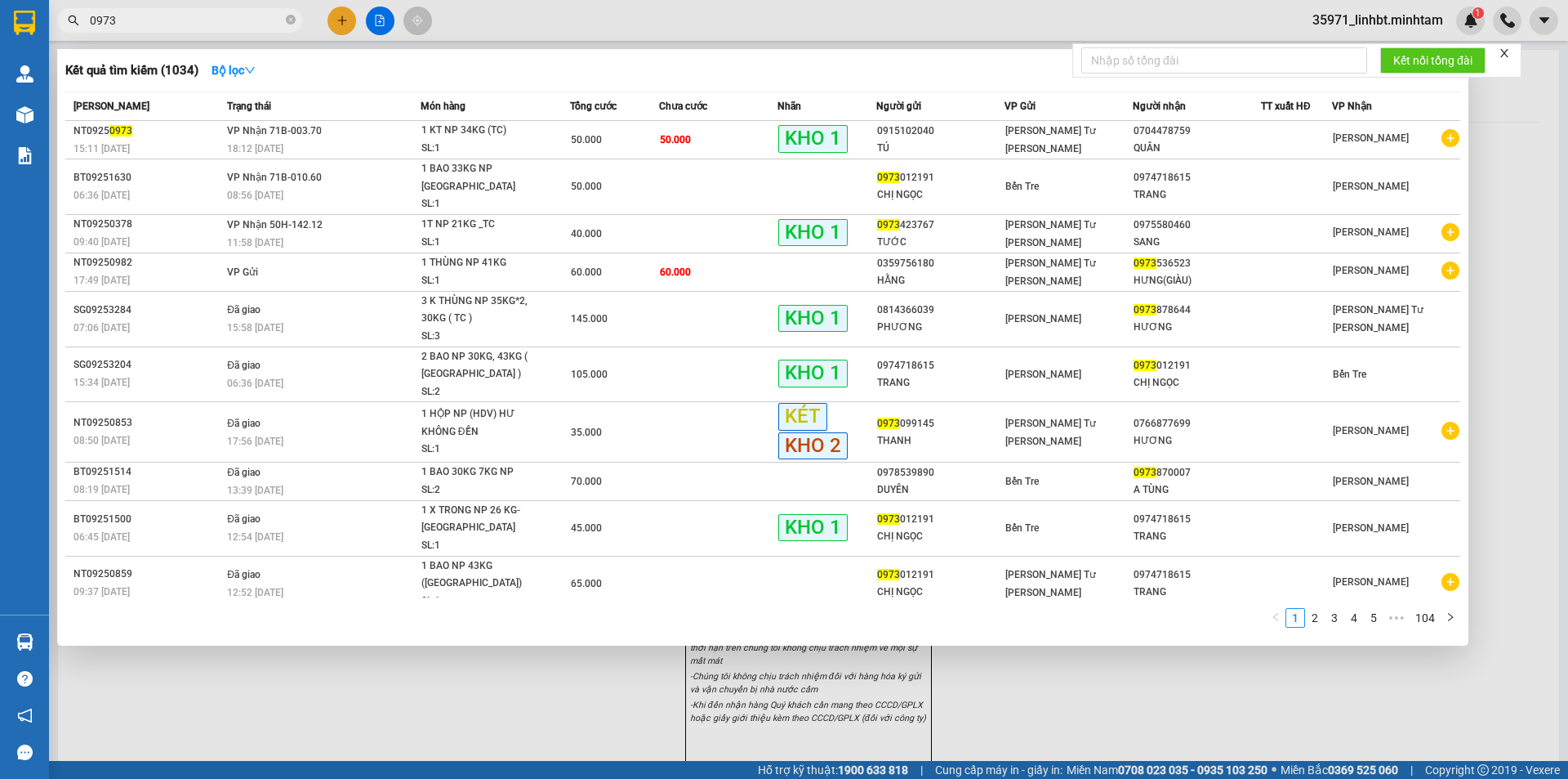
click at [246, 13] on input "0973" at bounding box center [186, 21] width 193 height 18
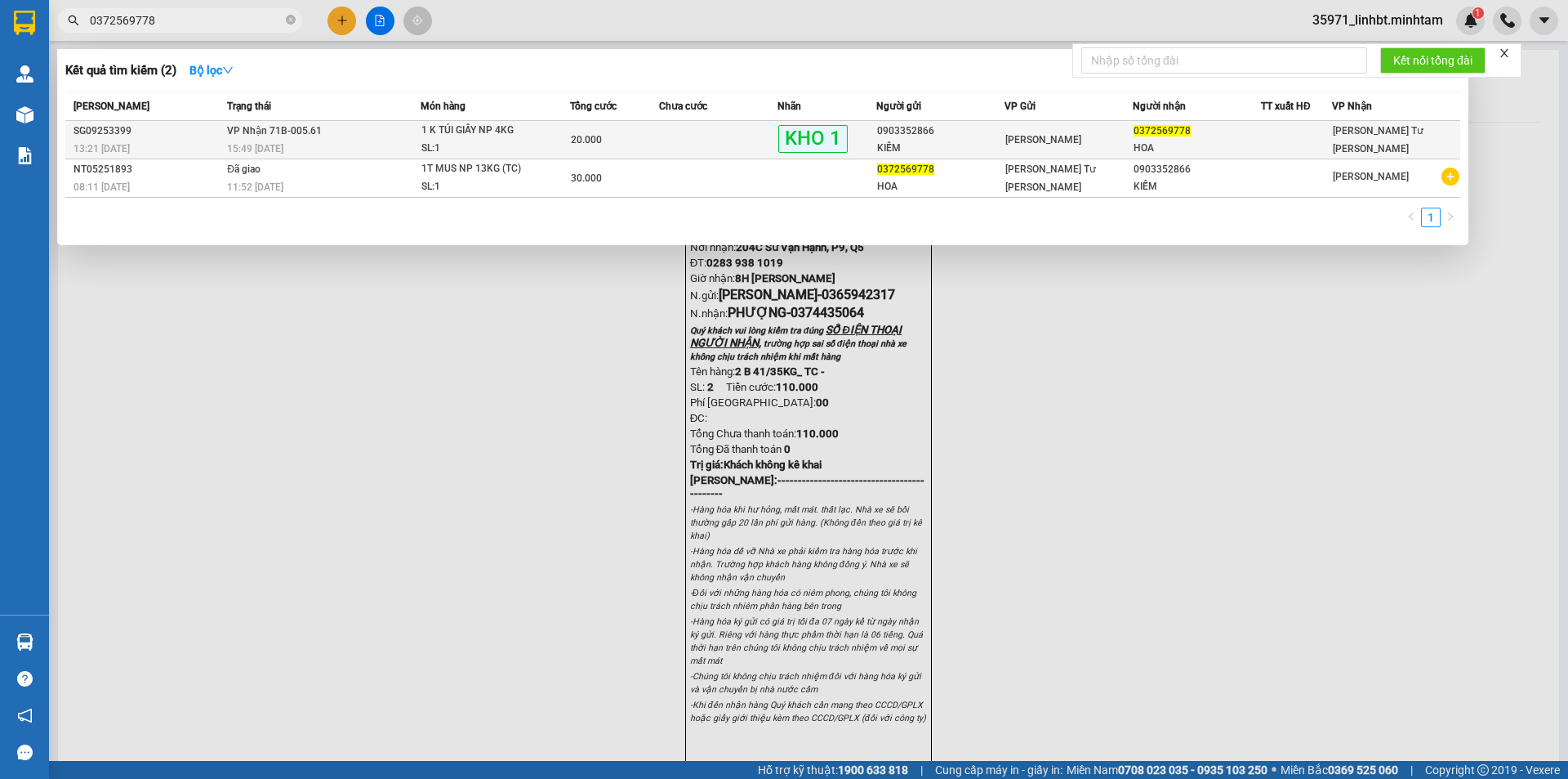
type input "0372569778"
click at [618, 145] on div "20.000" at bounding box center [614, 140] width 87 height 18
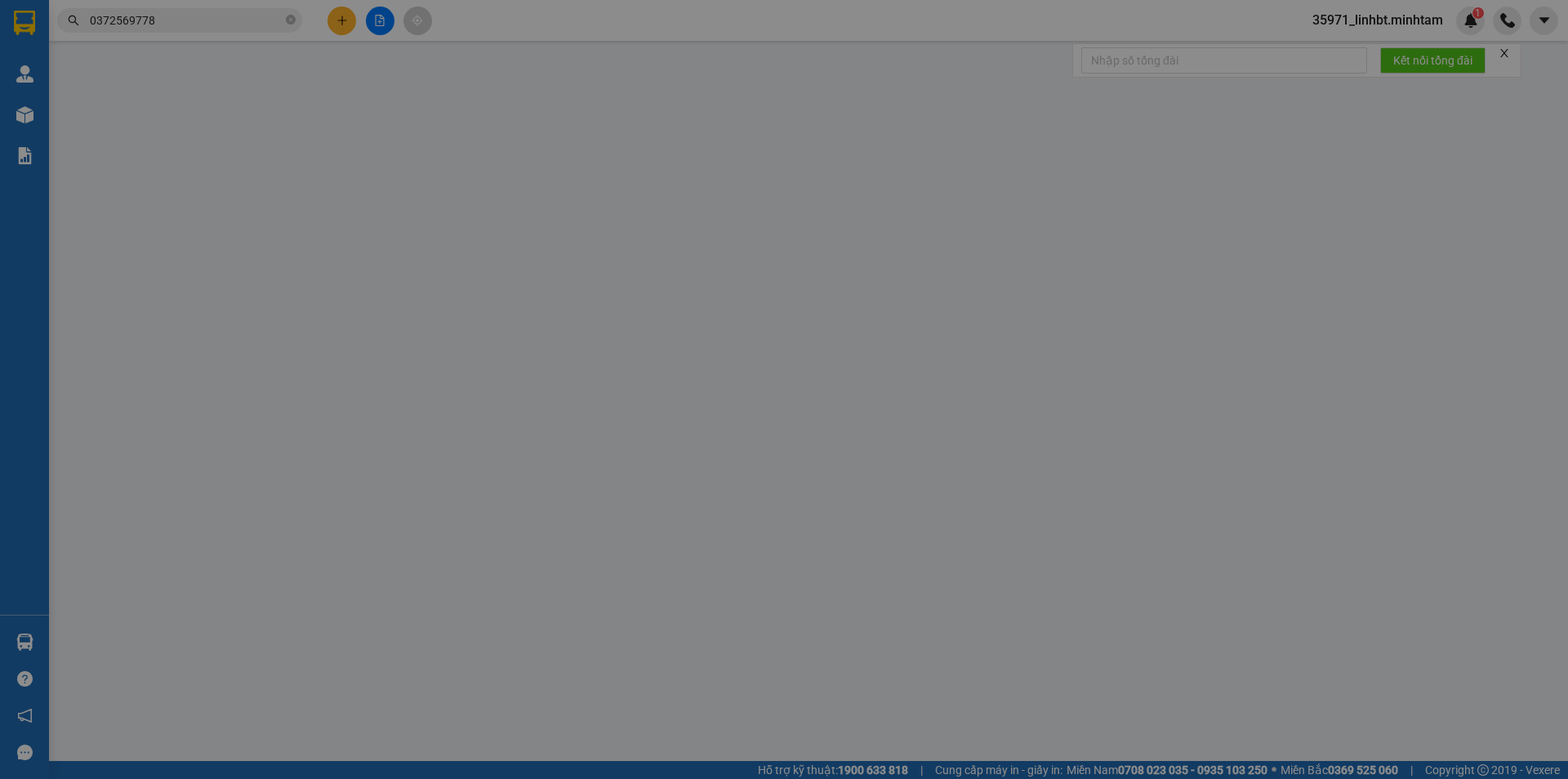
type input "0903352866"
type input "KIẾM"
type input "0372569778"
type input "HOA"
type input "KNM"
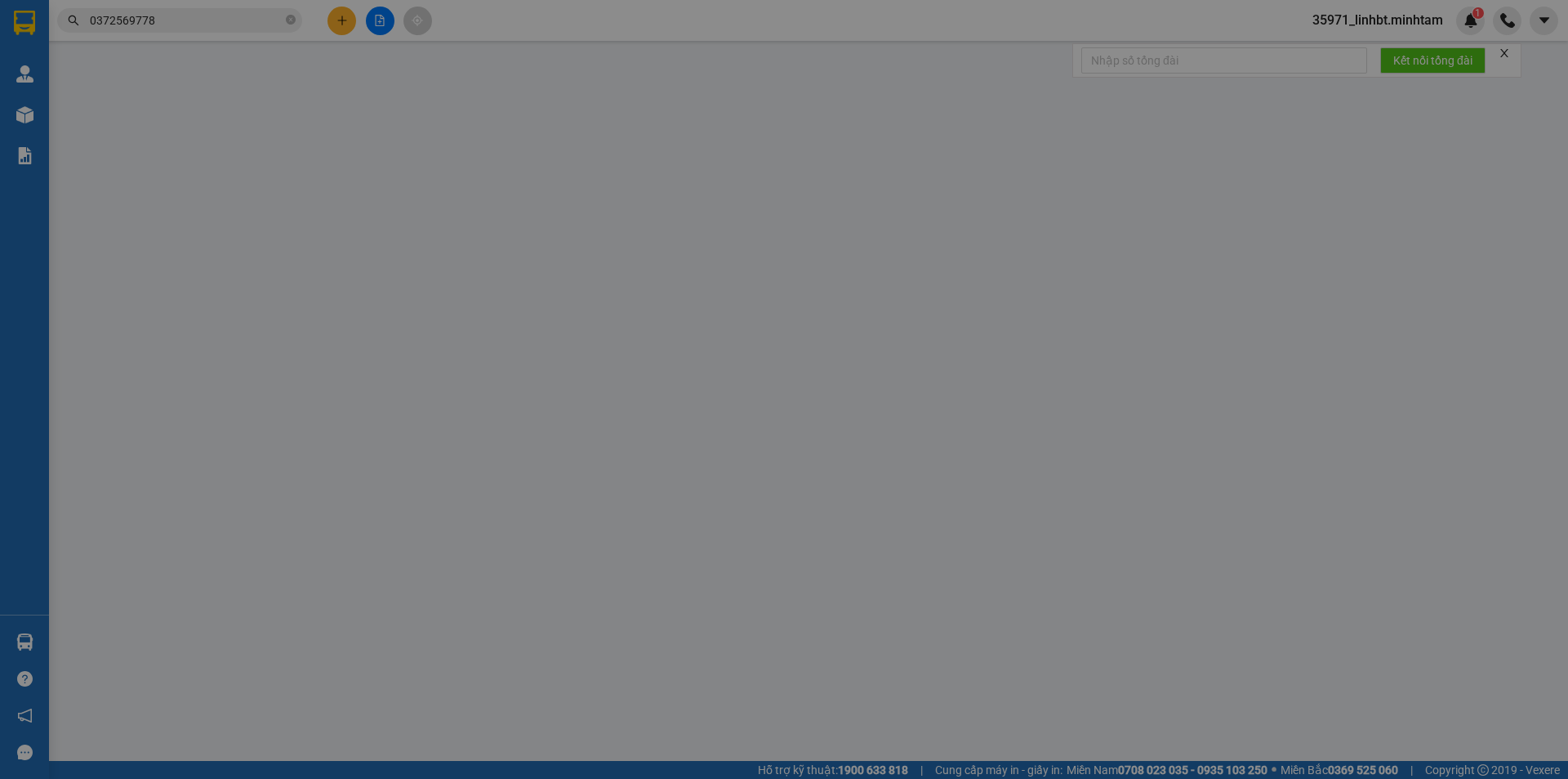
type input "20.000"
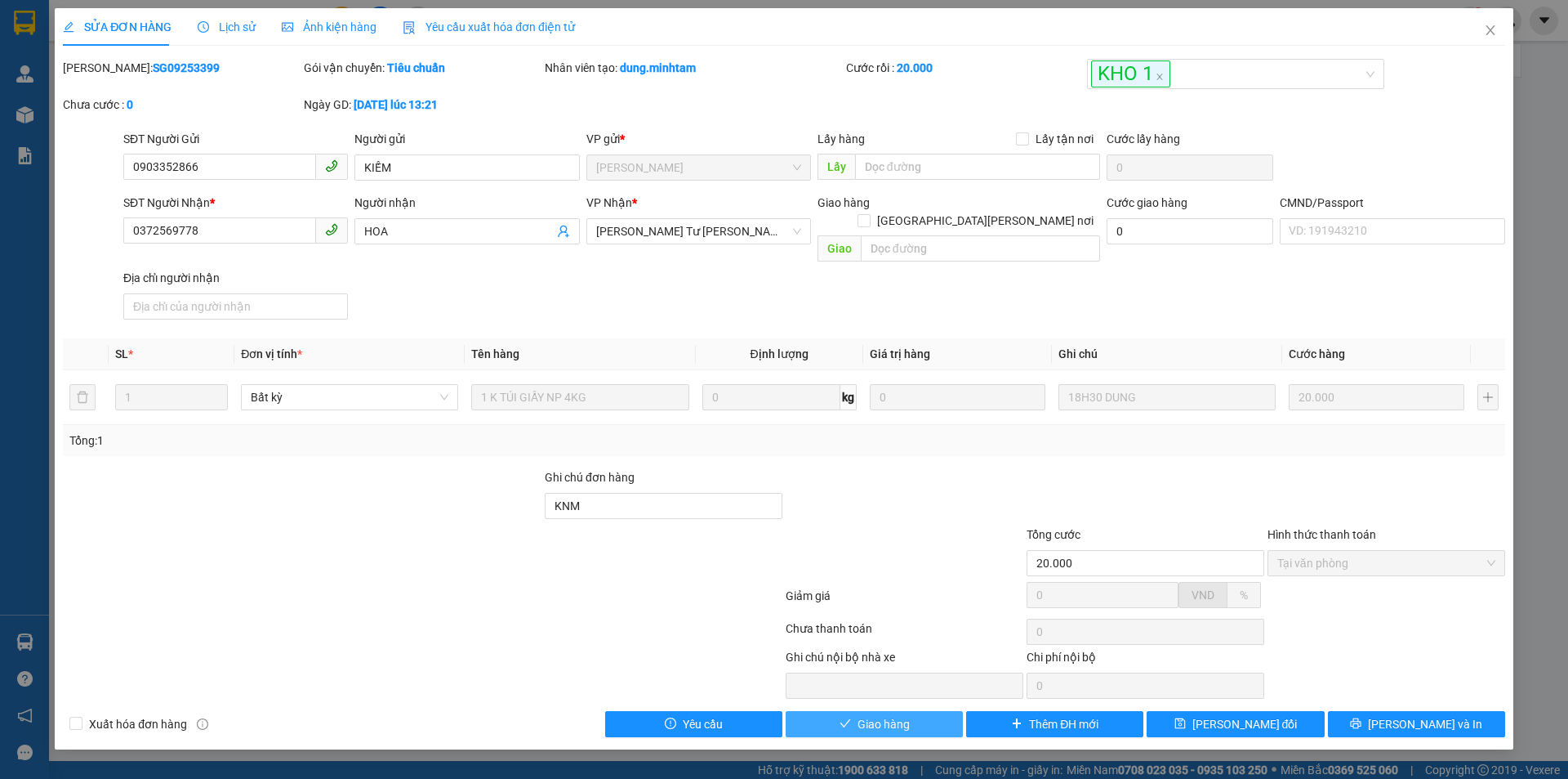
click at [862, 715] on span "Giao hàng" at bounding box center [883, 724] width 52 height 18
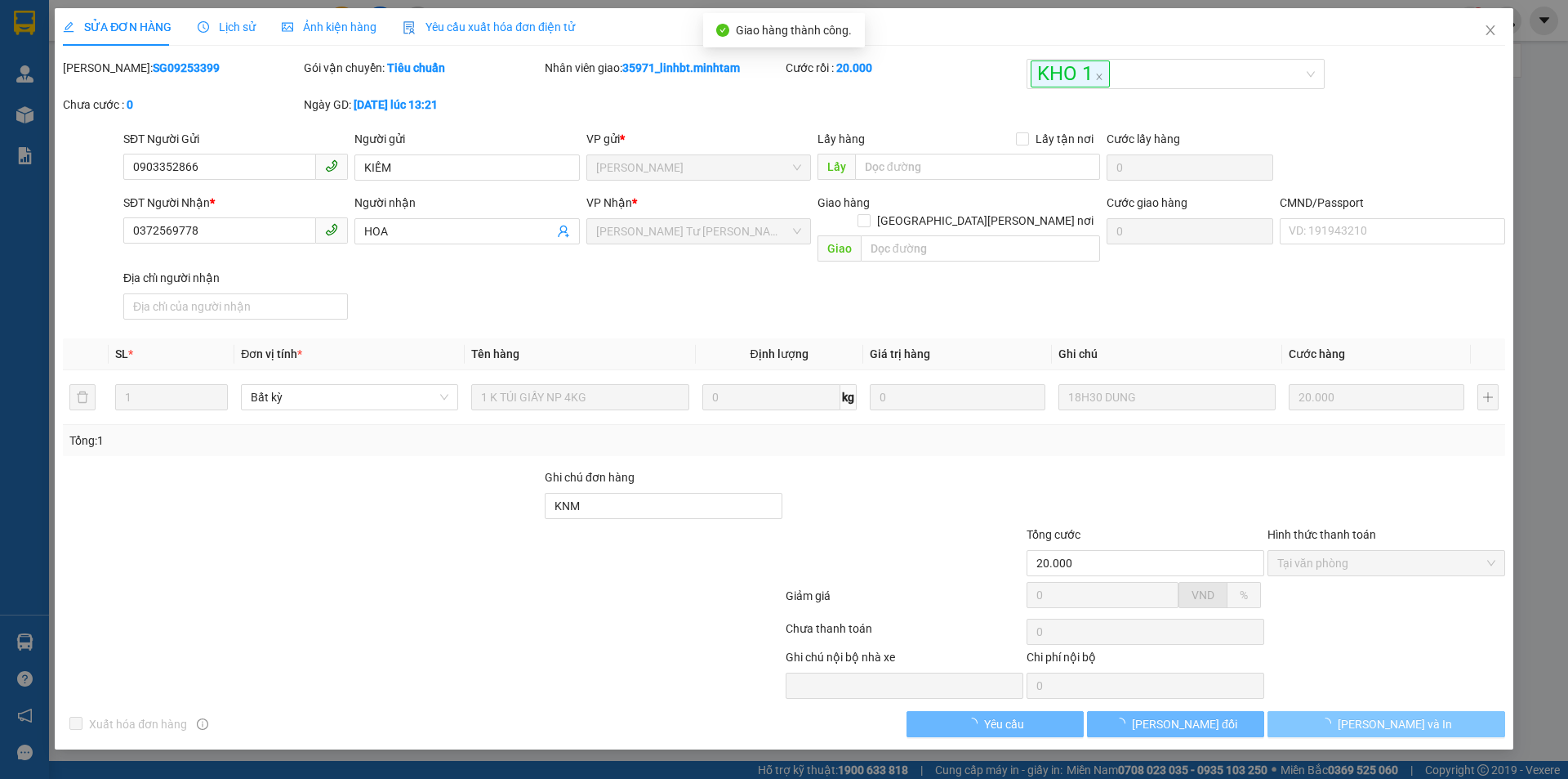
click at [1431, 719] on button "Lưu và In" at bounding box center [1386, 724] width 238 height 27
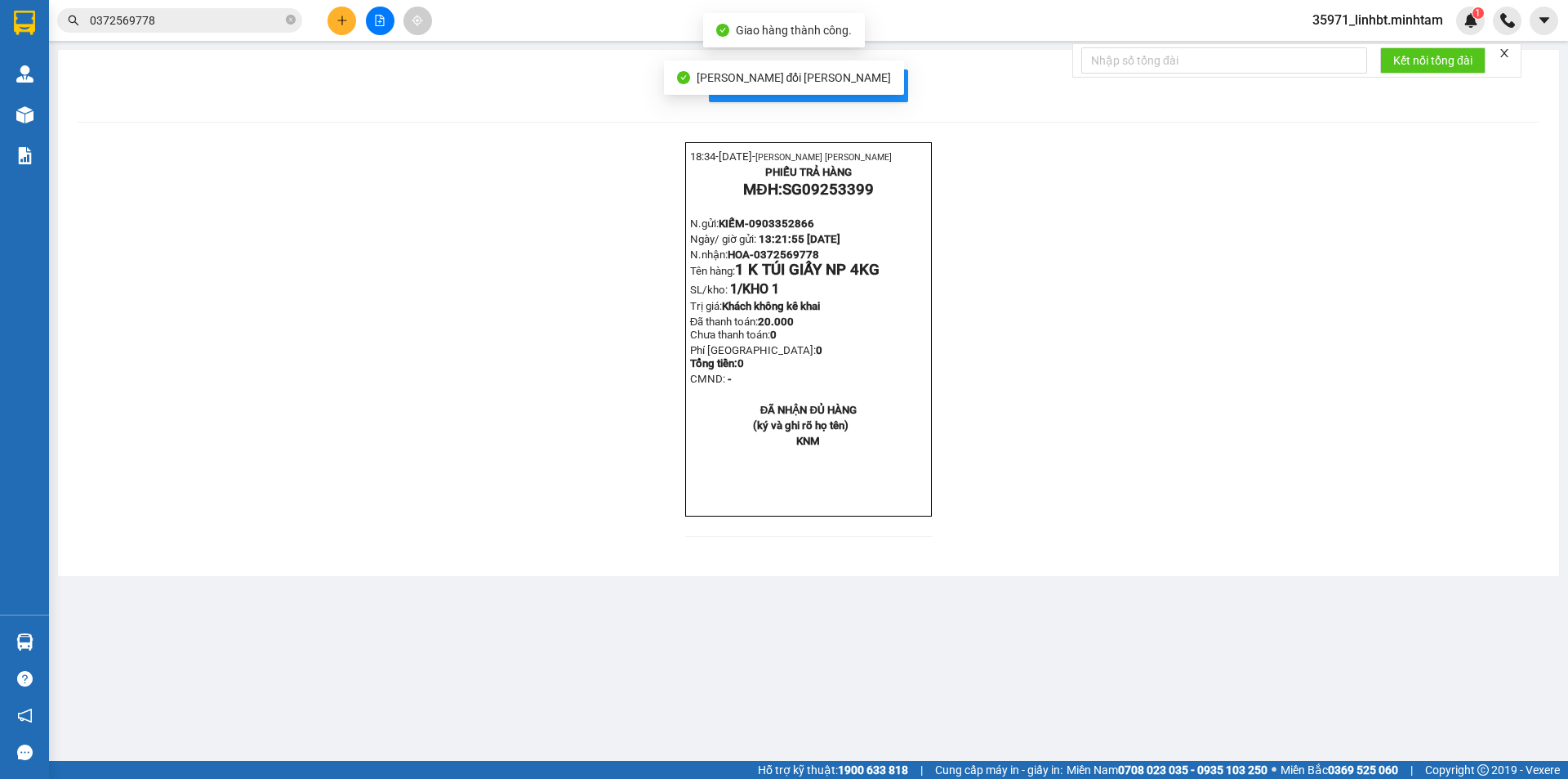
click at [1431, 719] on main "In mẫu biên lai tự cấu hình 18:34- 14-09-2025- LAO THỊ YẾN LINH PHIẾU TRẢ HÀNG …" at bounding box center [784, 380] width 1568 height 761
click at [890, 86] on span "In mẫu biên lai tự cấu hình" at bounding box center [818, 85] width 153 height 21
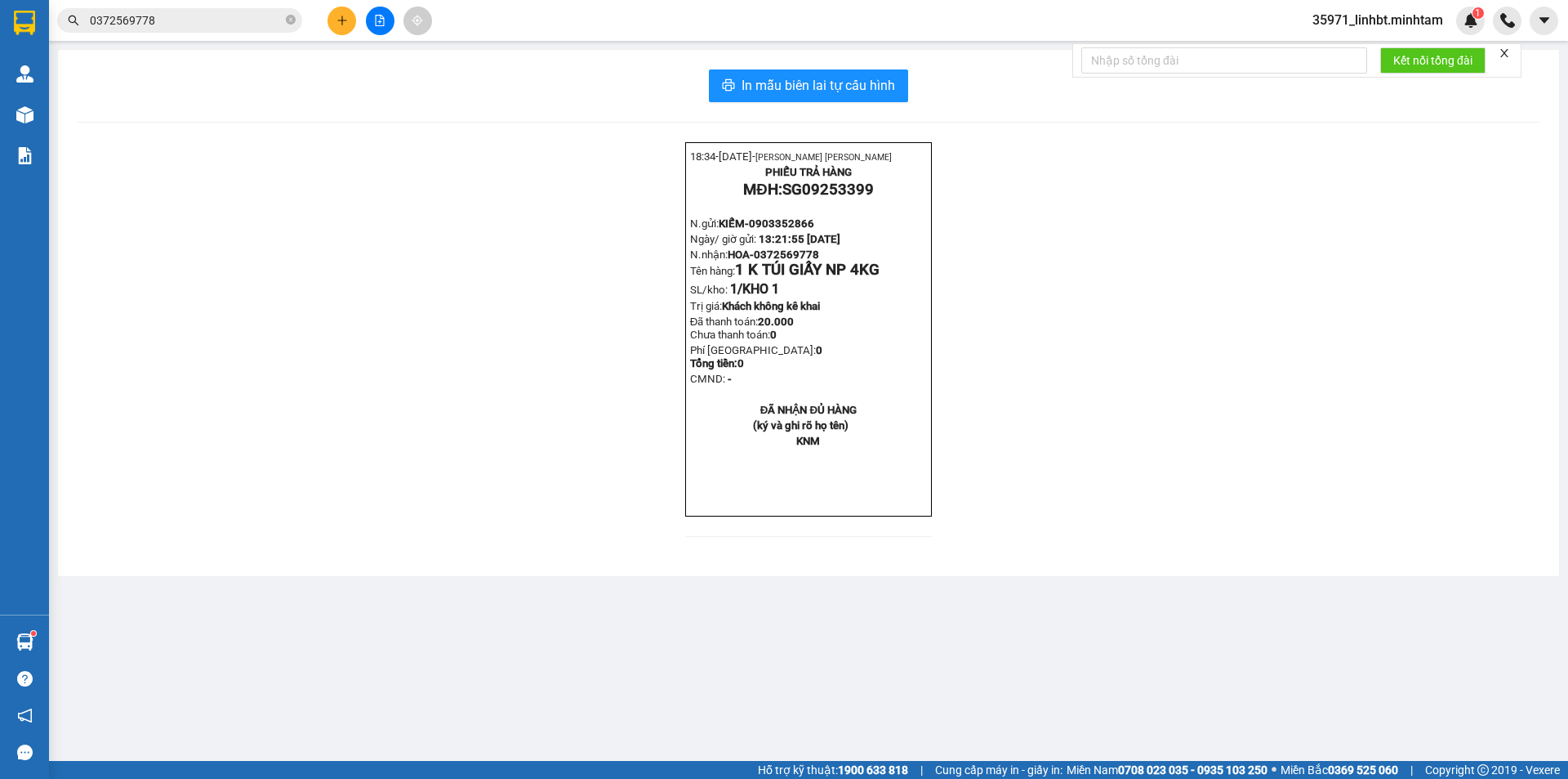
click at [351, 17] on button at bounding box center [341, 21] width 29 height 29
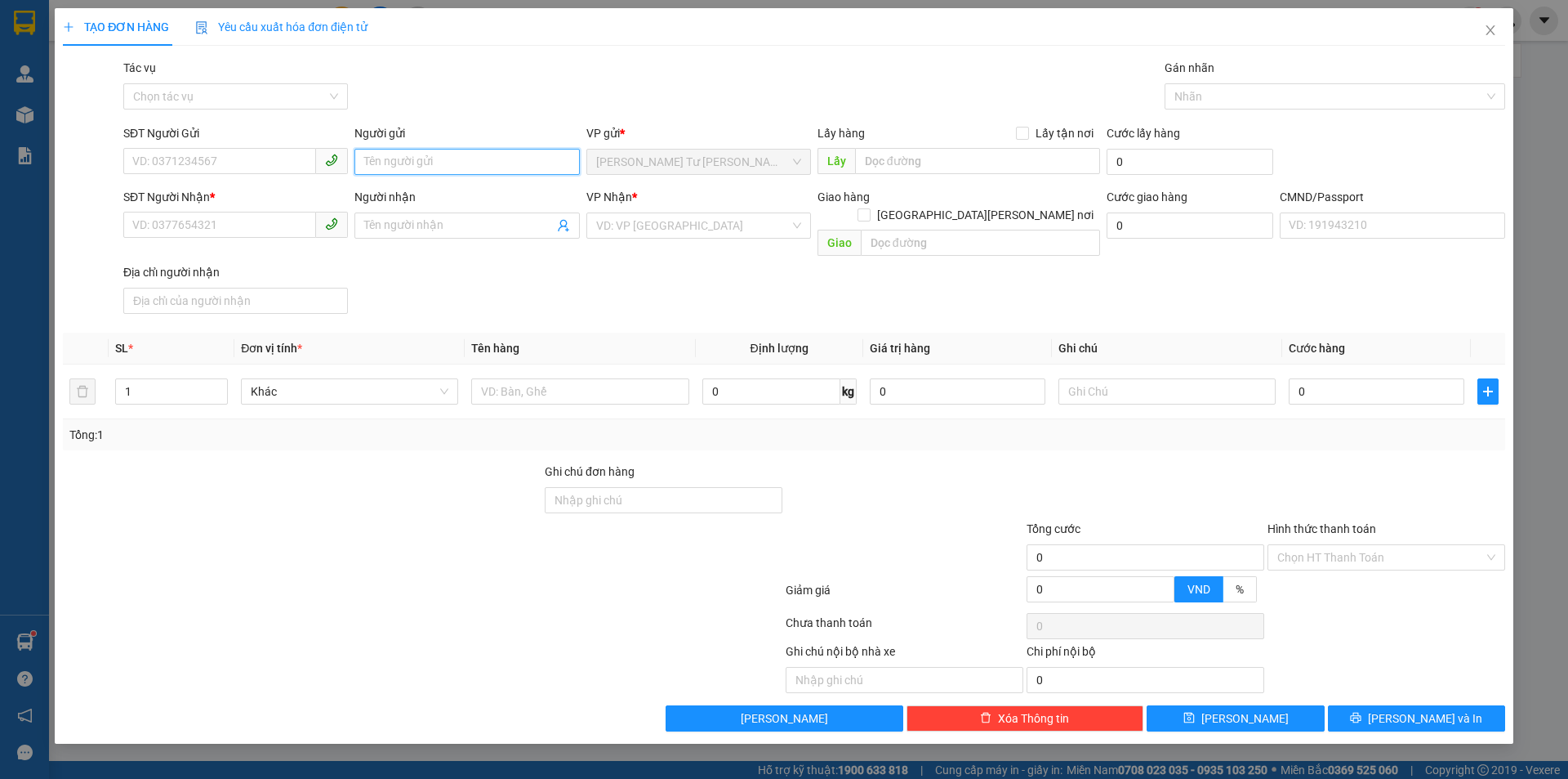
click at [492, 167] on input "Người gửi" at bounding box center [466, 162] width 224 height 27
type input "LINH 4H"
click at [220, 225] on input "SĐT Người Nhận *" at bounding box center [220, 225] width 193 height 27
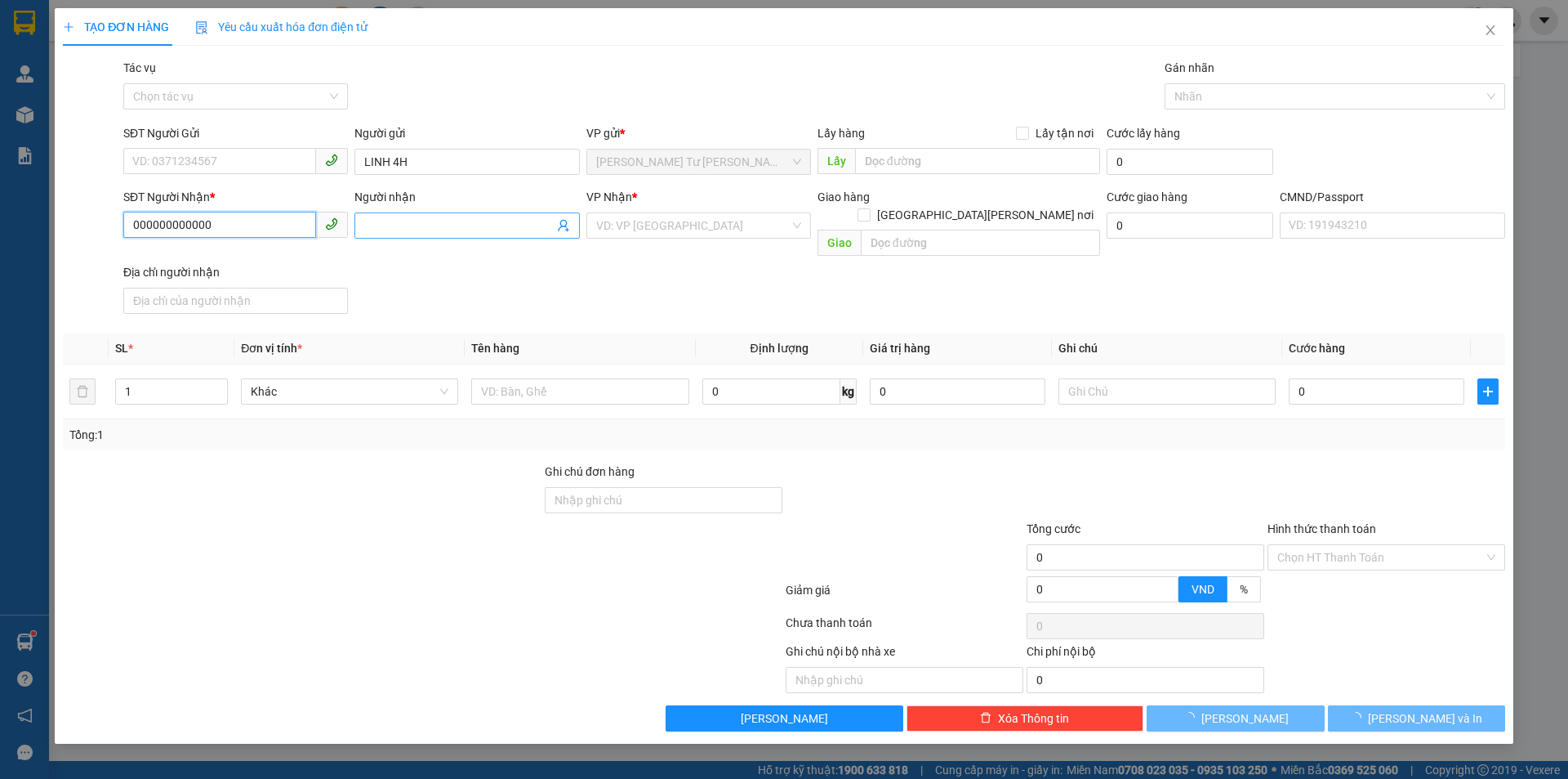
type input "000000000000"
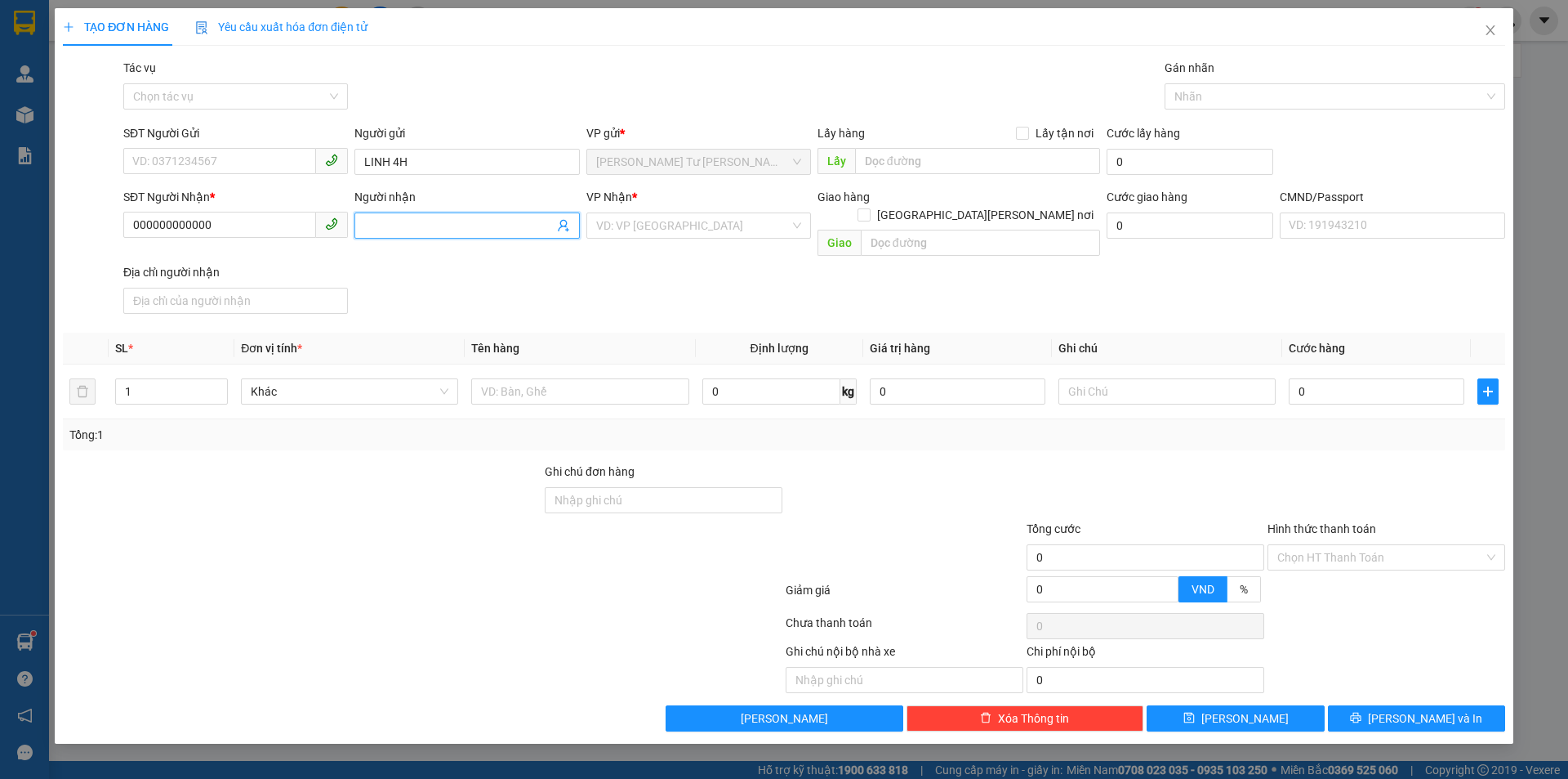
click at [400, 222] on input "Người nhận" at bounding box center [459, 225] width 189 height 18
type input "C KIỀU KT"
click at [656, 220] on input "search" at bounding box center [693, 225] width 194 height 25
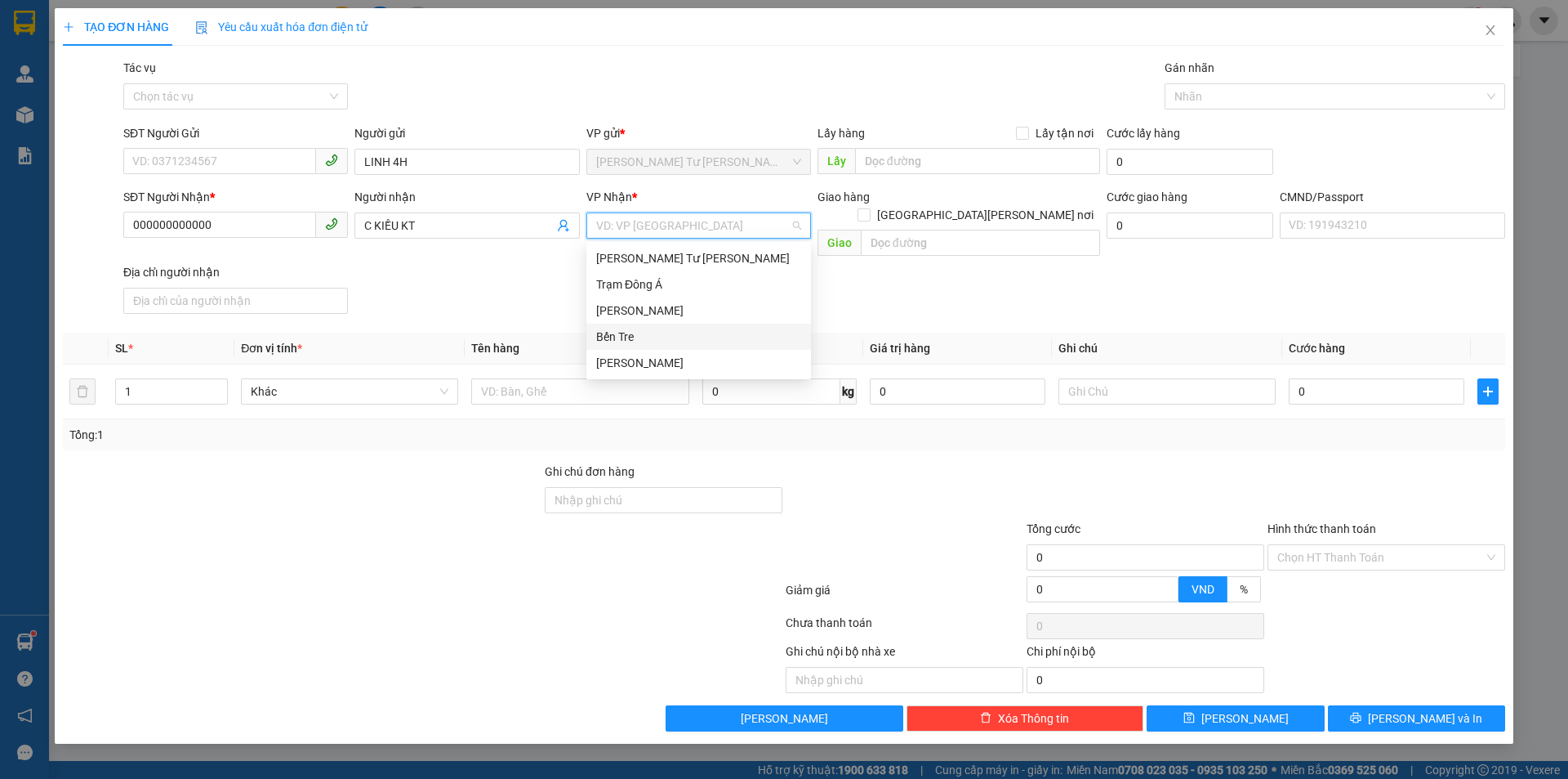
click at [644, 329] on div "Bến Tre" at bounding box center [698, 336] width 205 height 18
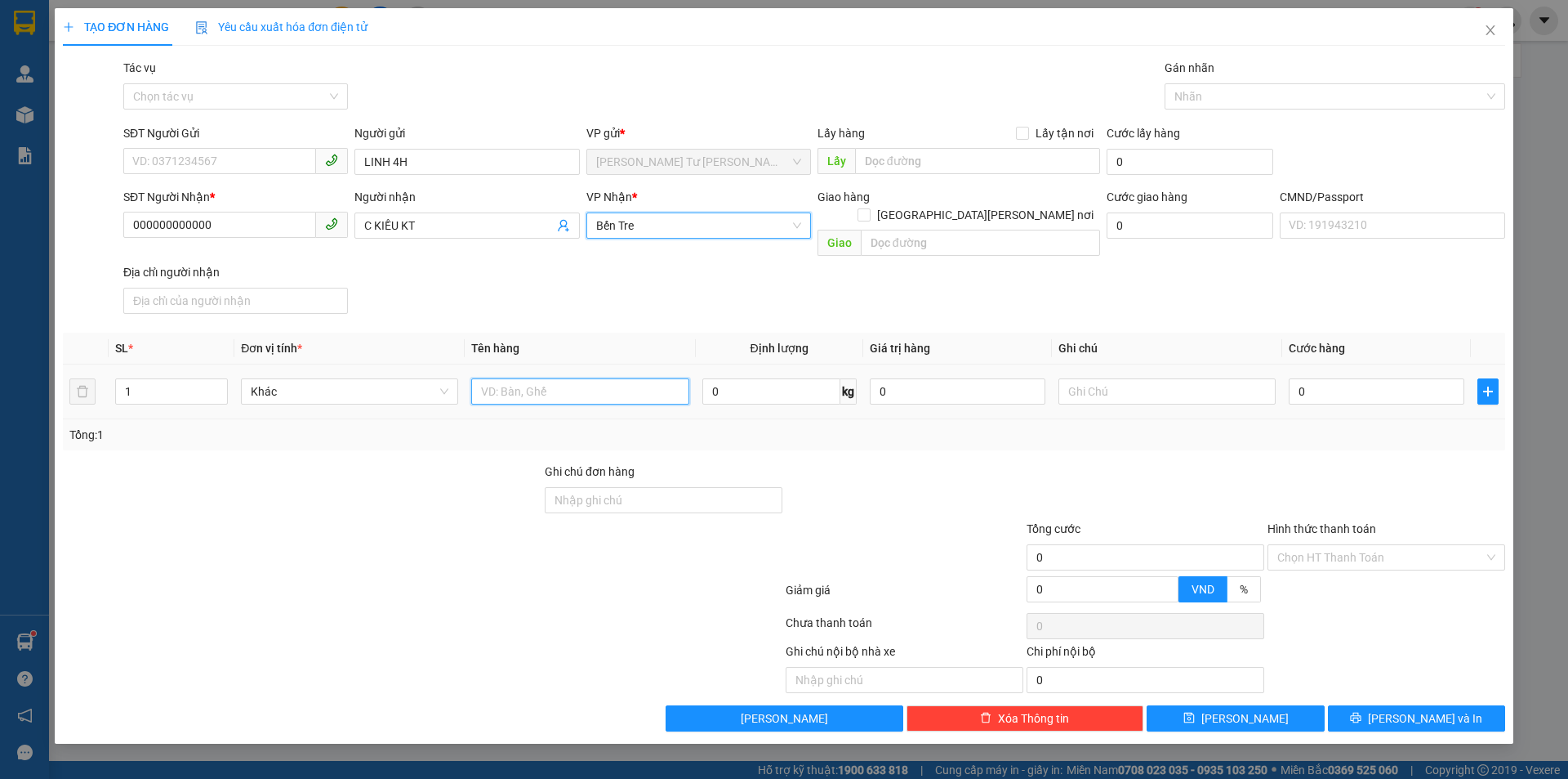
click at [581, 378] on input "text" at bounding box center [580, 391] width 217 height 27
type input "1 PB TIỀN HG 14"
click at [1372, 544] on div "Chọn HT Thanh Toán" at bounding box center [1386, 558] width 238 height 27
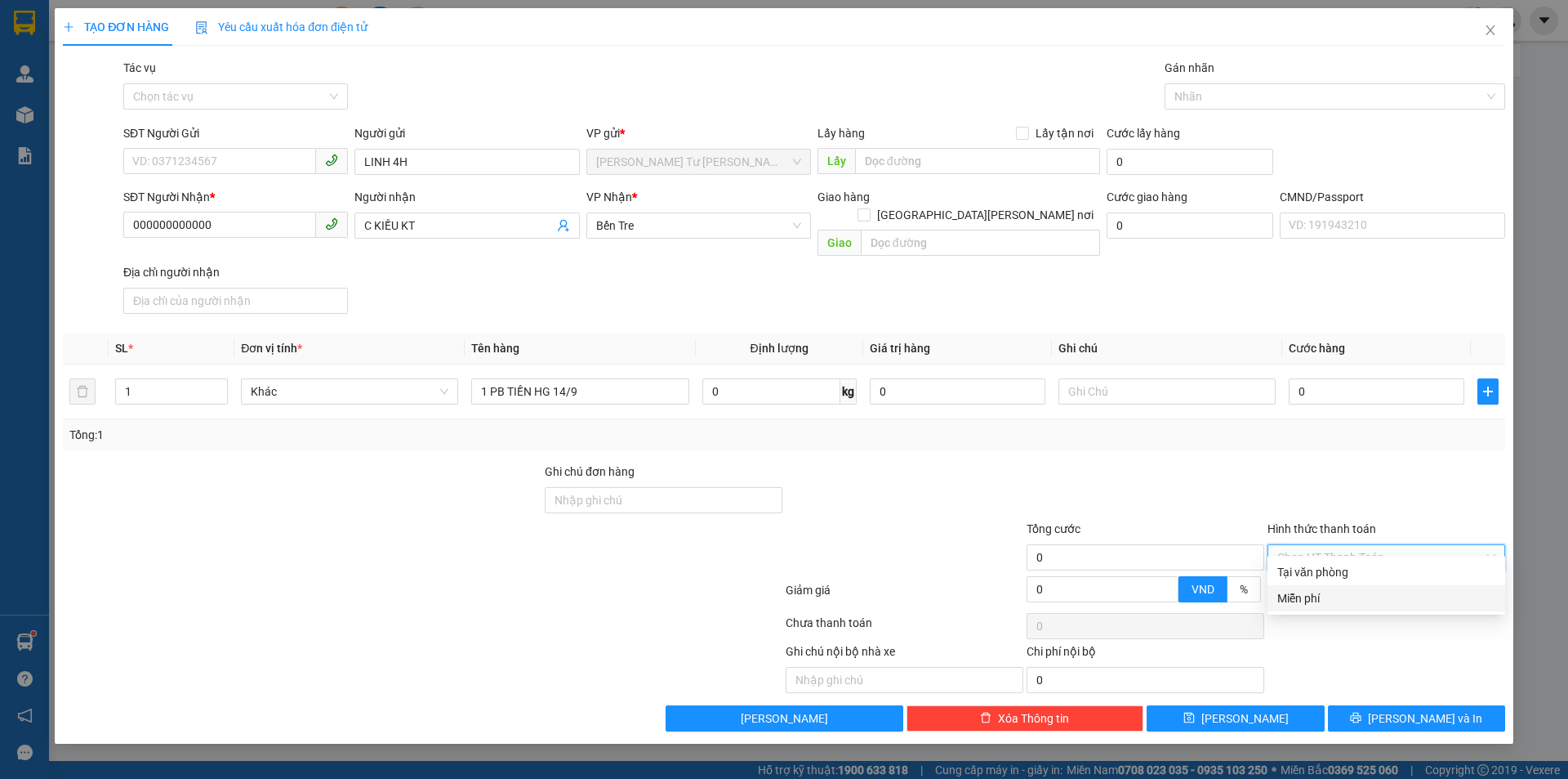
click at [1320, 601] on div "Miễn phí" at bounding box center [1386, 598] width 218 height 18
drag, startPoint x: 1378, startPoint y: 698, endPoint x: 1337, endPoint y: 674, distance: 47.5
click at [1378, 705] on button "Lưu và In" at bounding box center [1416, 719] width 177 height 27
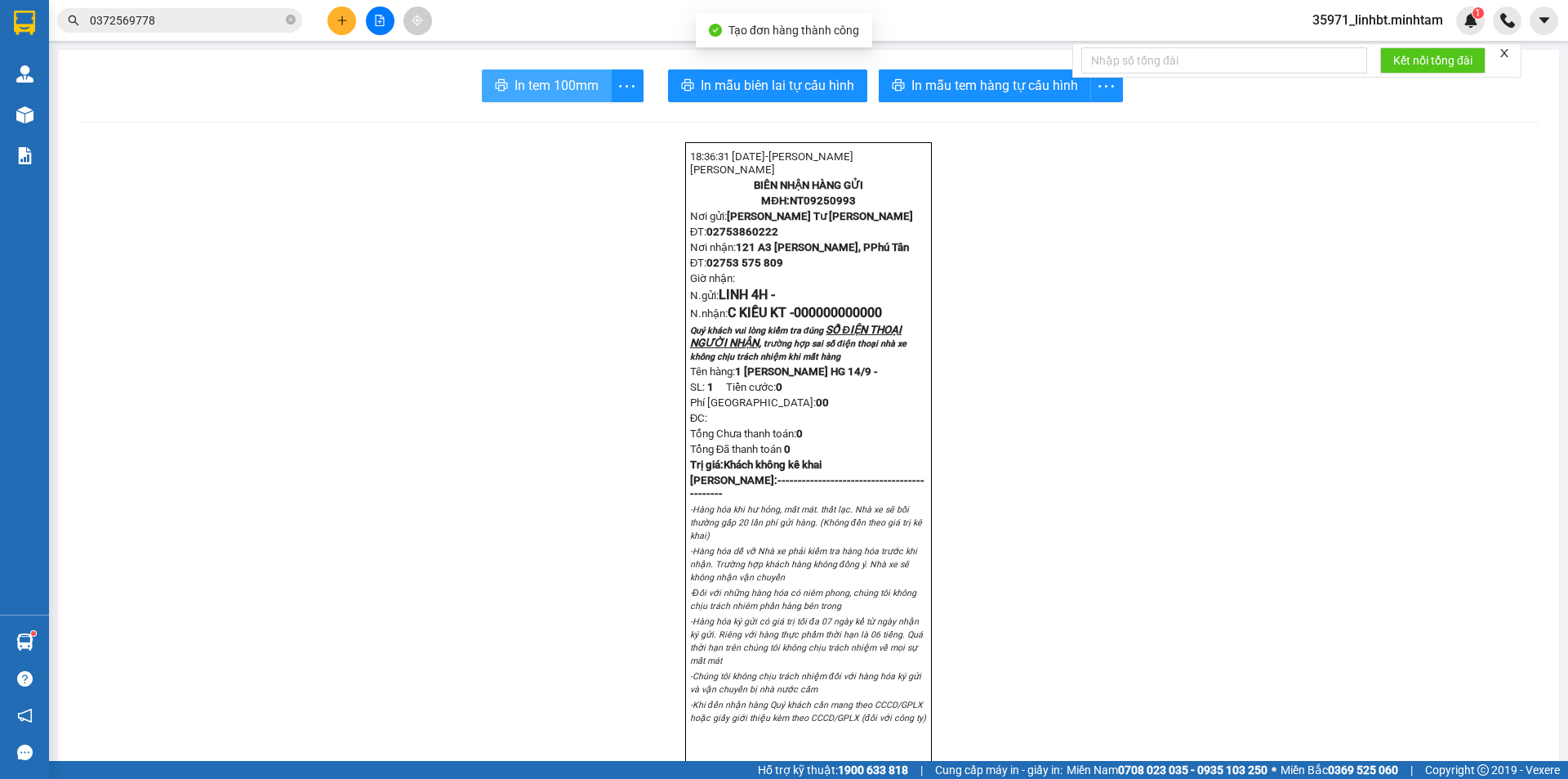
click at [531, 89] on span "In tem 100mm" at bounding box center [557, 85] width 84 height 21
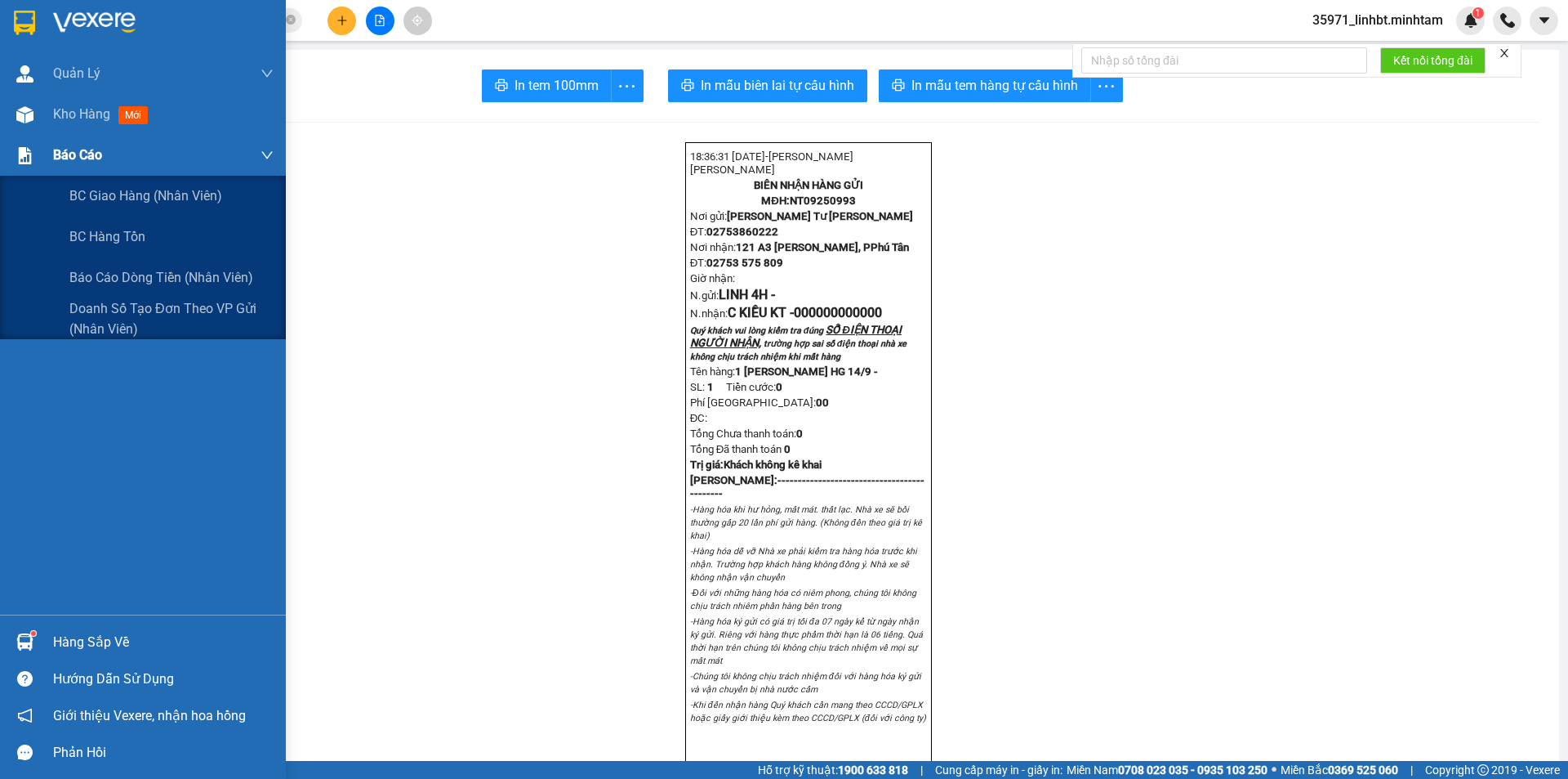
click at [29, 148] on img at bounding box center [25, 155] width 17 height 17
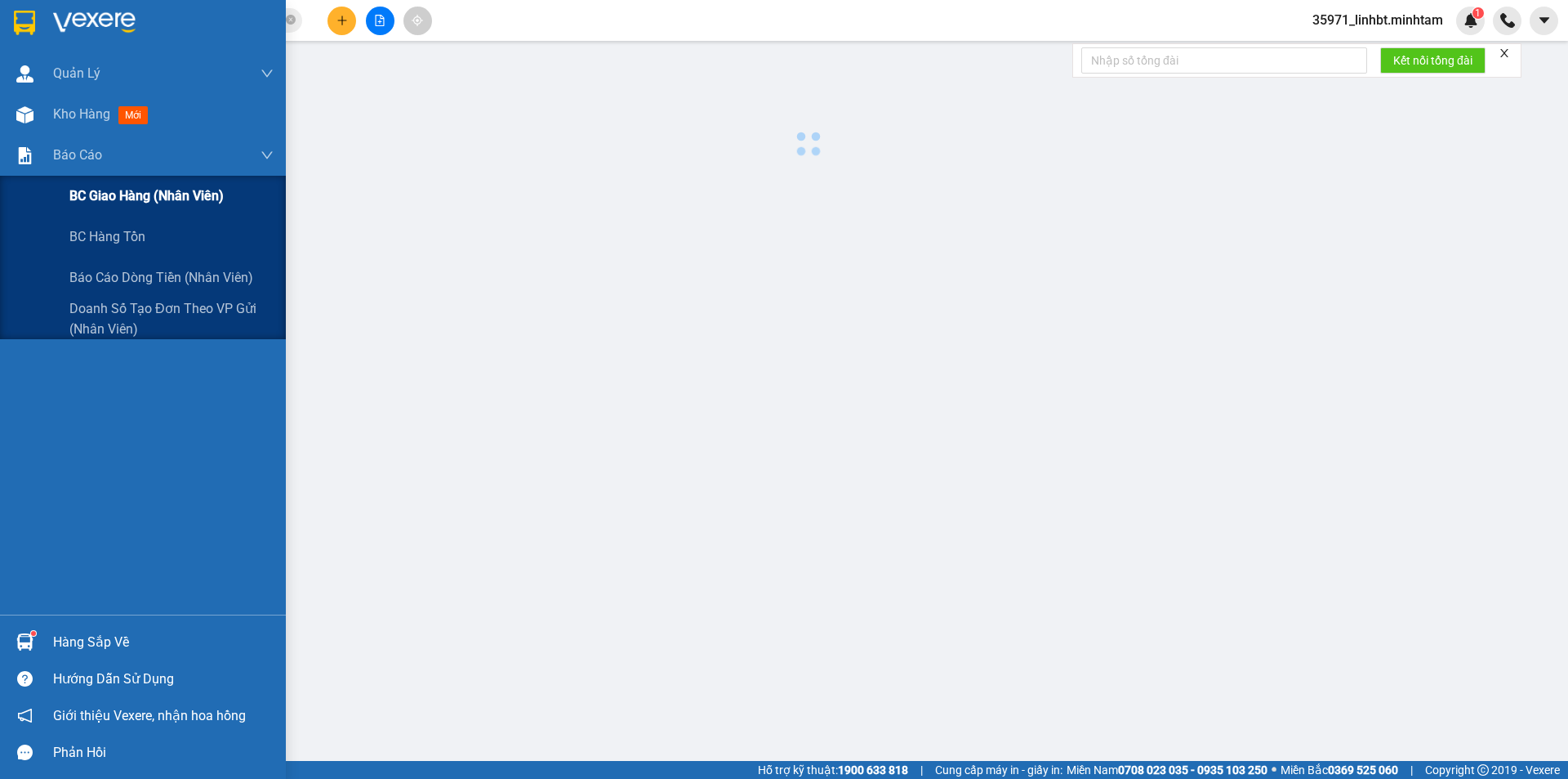
click at [125, 196] on span "BC giao hàng (nhân viên)" at bounding box center [147, 196] width 154 height 21
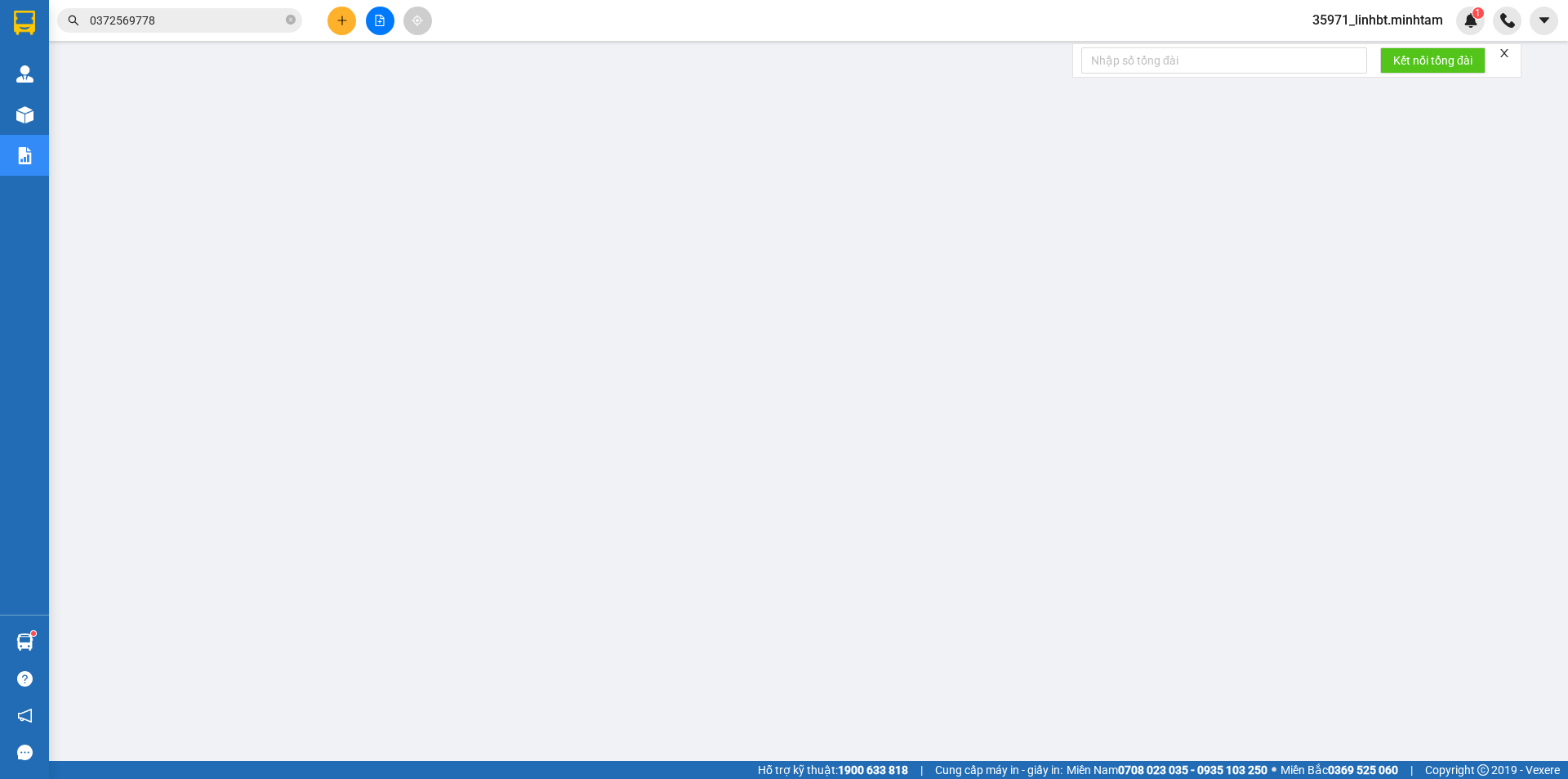
click at [273, 26] on input "0372569778" at bounding box center [186, 21] width 193 height 18
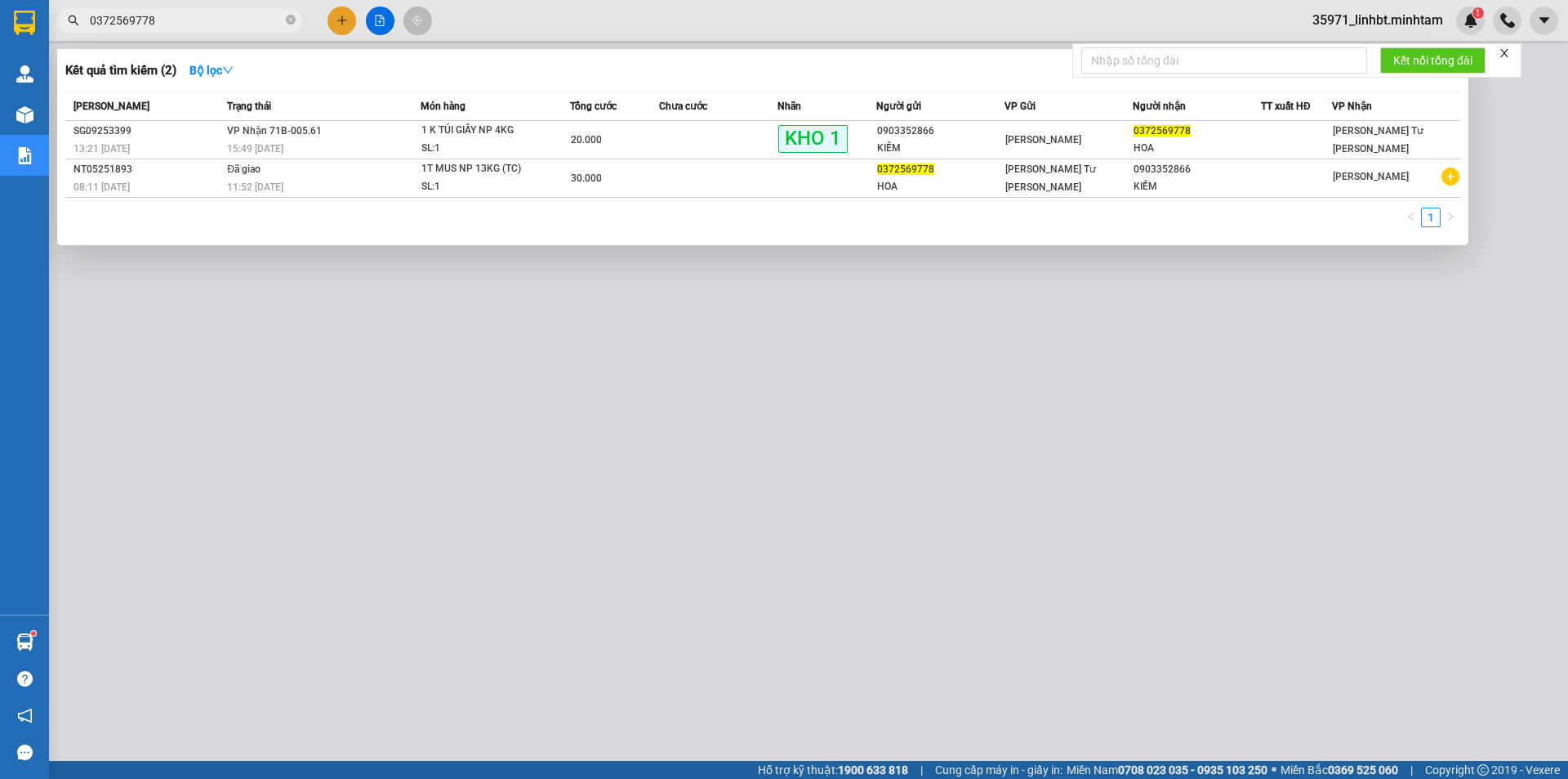
click at [273, 26] on input "0372569778" at bounding box center [186, 21] width 193 height 18
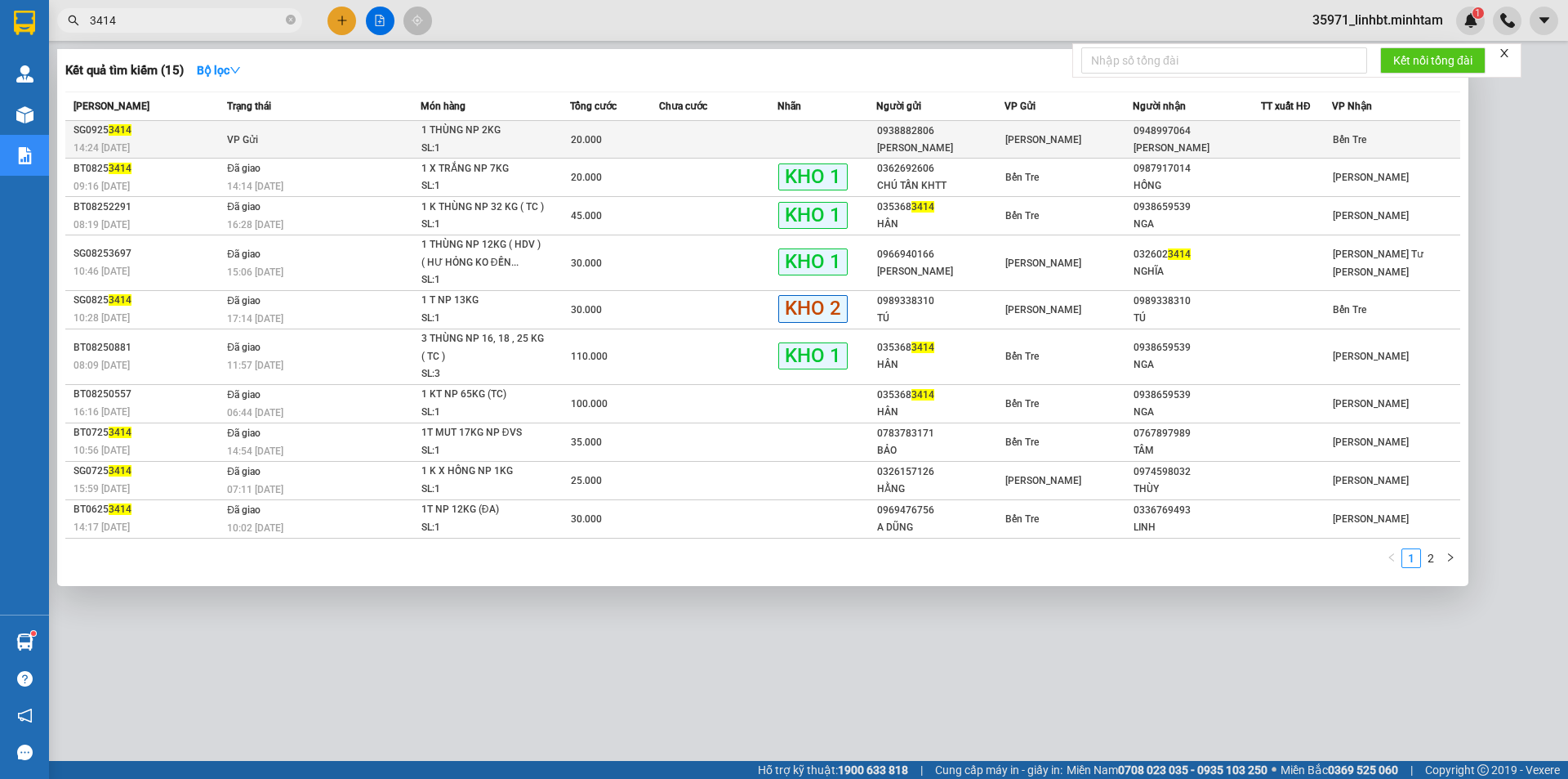
type input "3414"
click at [734, 135] on td at bounding box center [718, 139] width 118 height 37
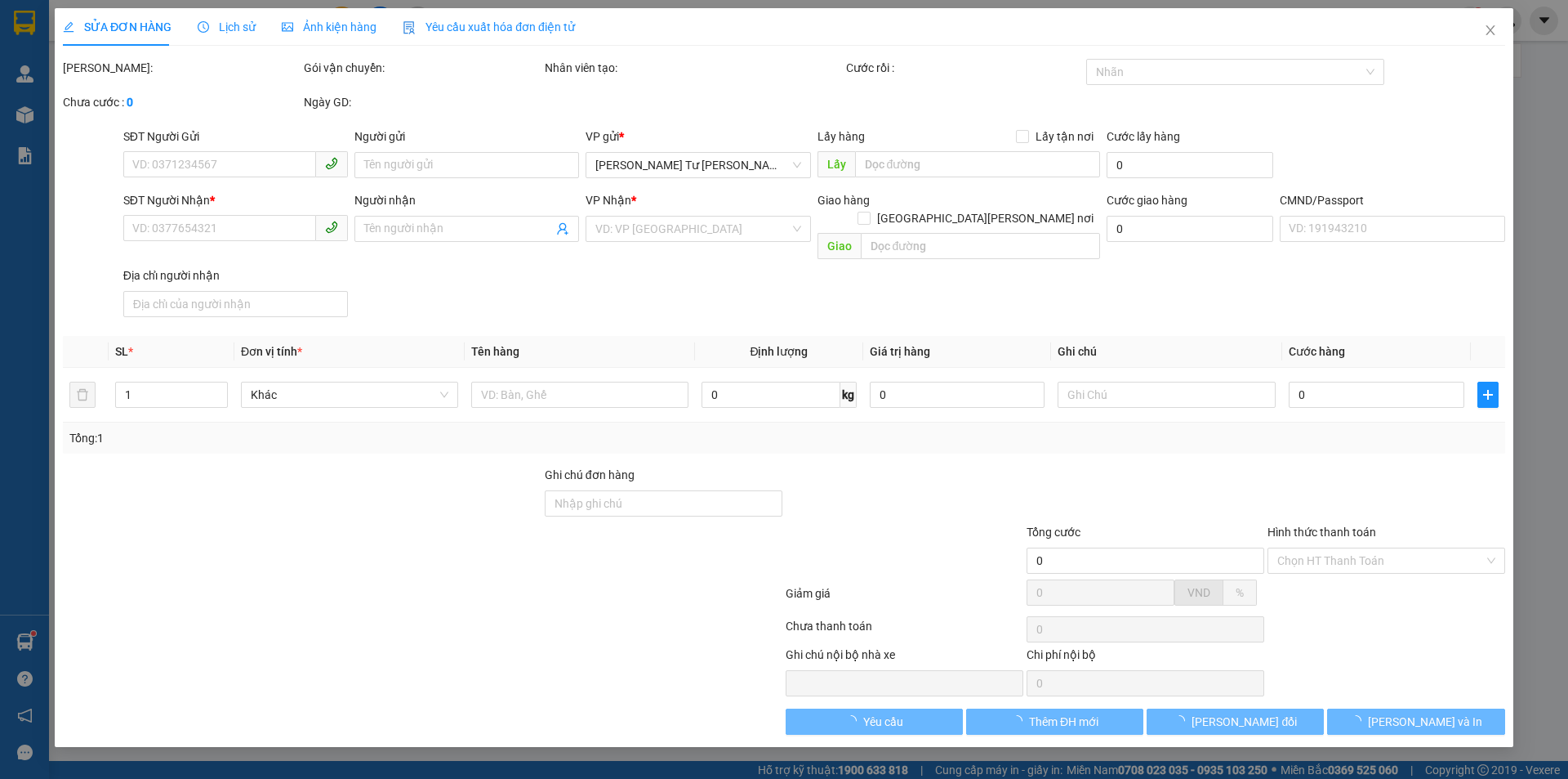
type input "0938882806"
type input "TUYẾT VÂN"
type input "0948997064"
type input "THÚY VÂN"
type input "20.000"
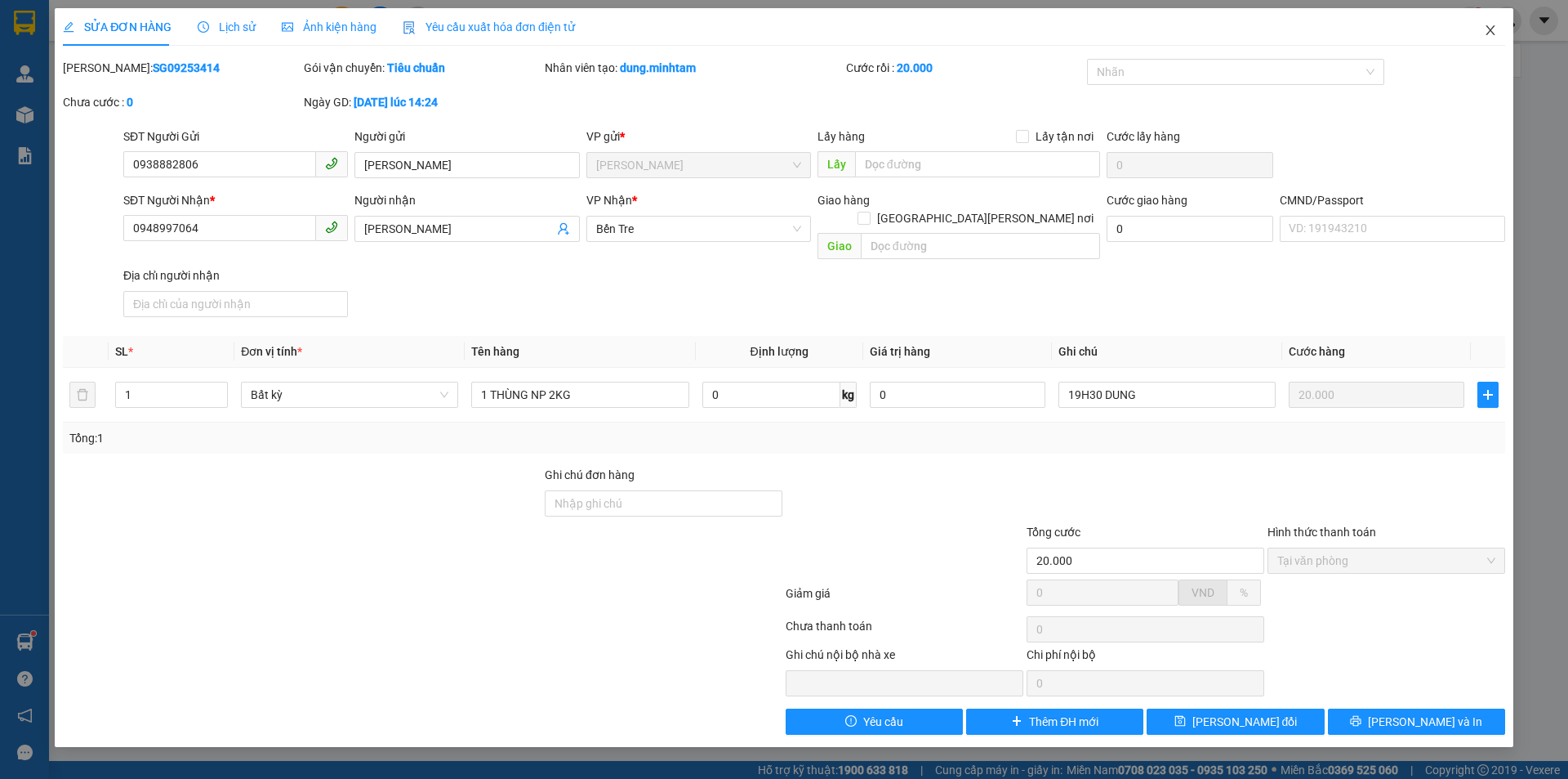
click at [1488, 30] on icon "close" at bounding box center [1490, 31] width 13 height 13
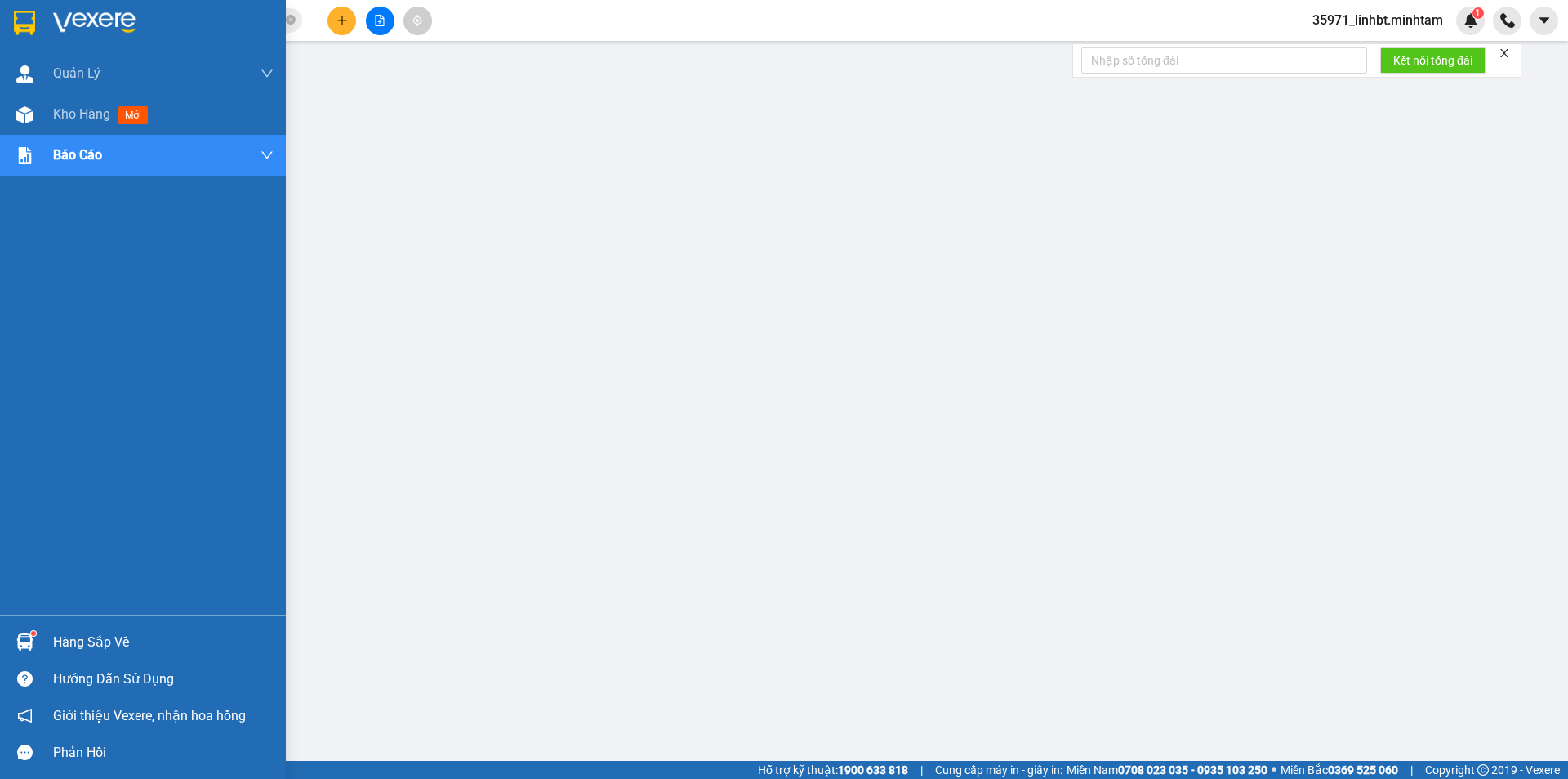
click at [31, 18] on img at bounding box center [25, 23] width 22 height 25
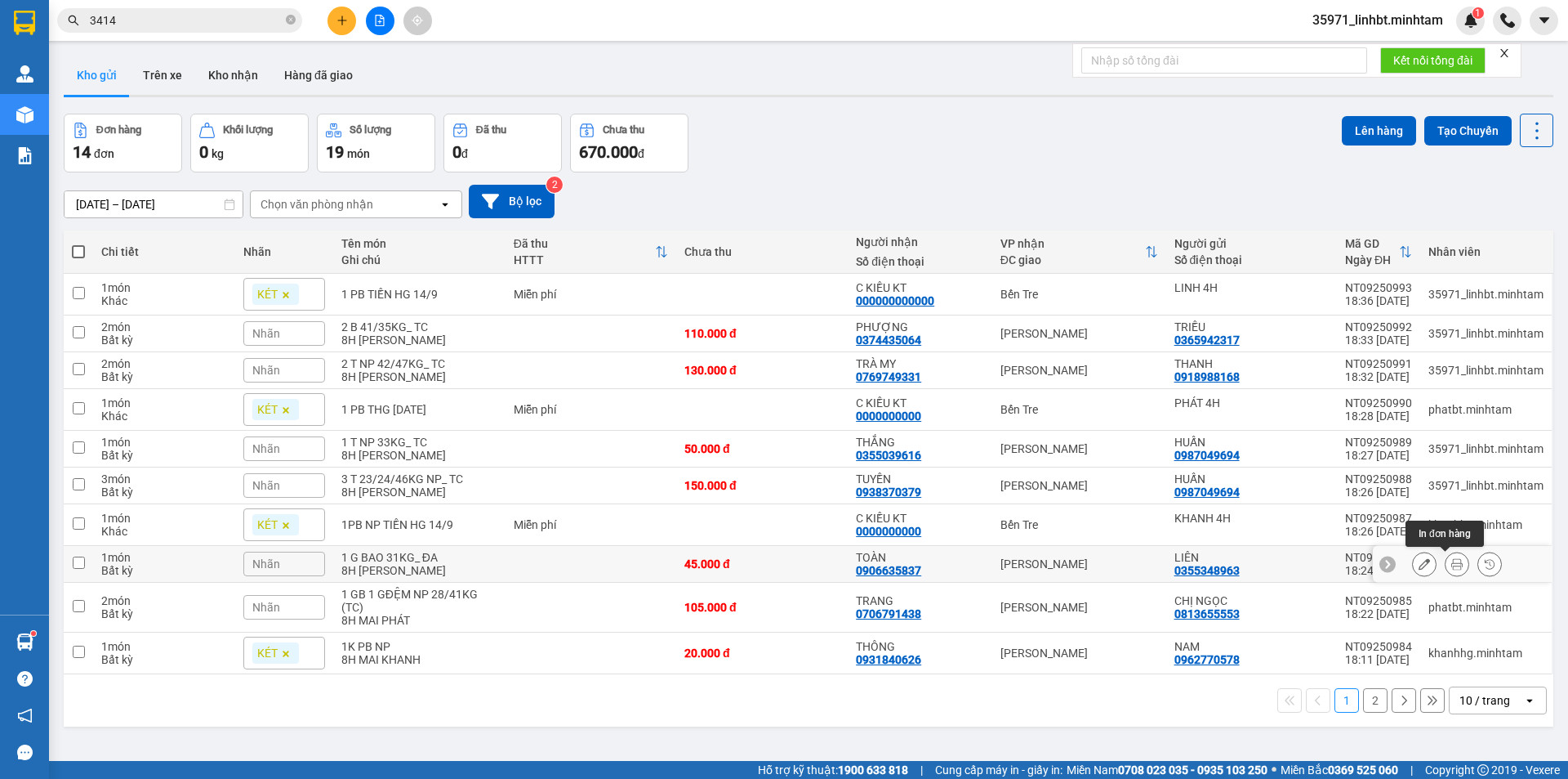
click at [1451, 565] on icon at bounding box center [1457, 564] width 12 height 12
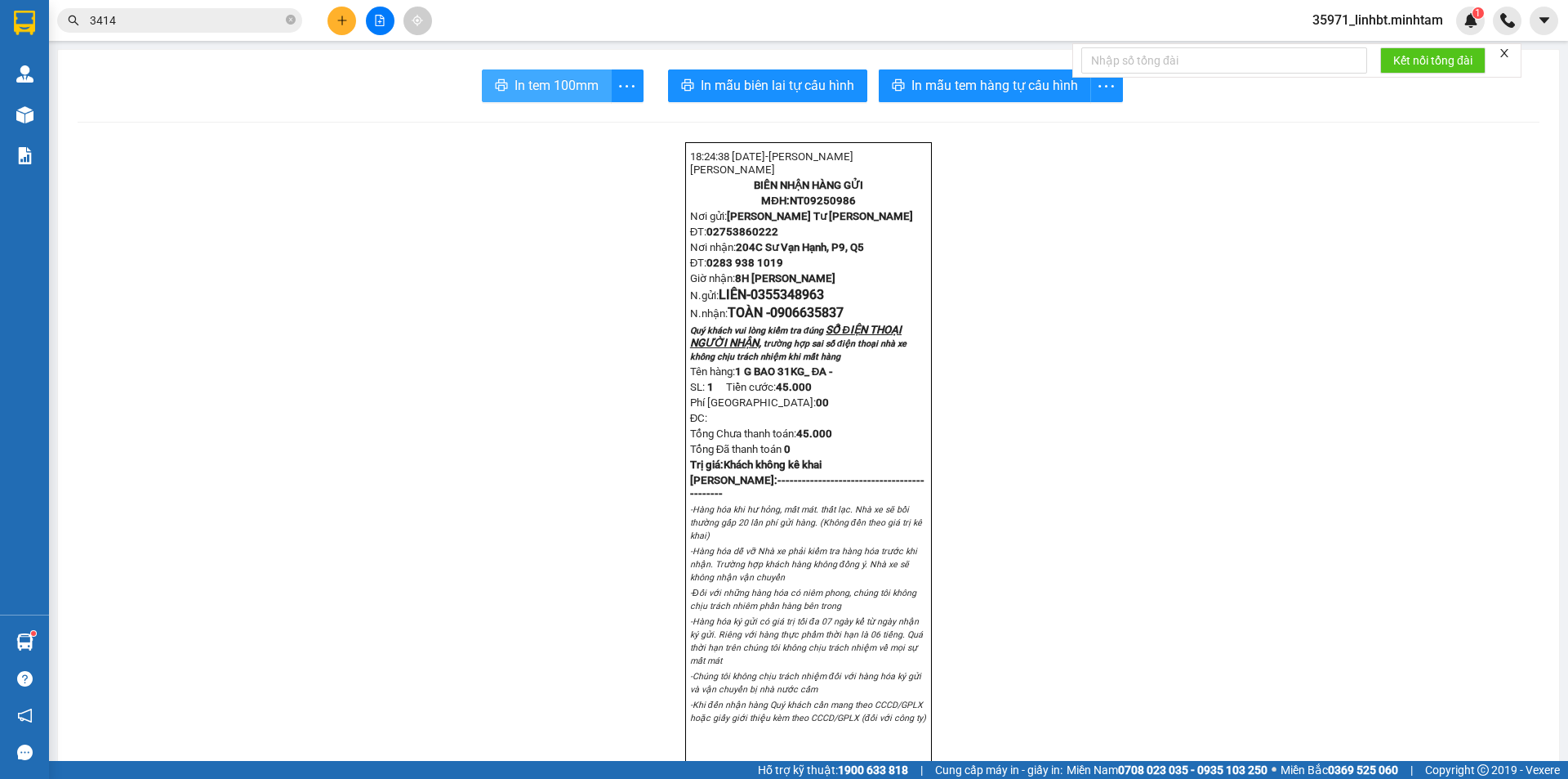
click at [531, 87] on span "In tem 100mm" at bounding box center [557, 85] width 84 height 21
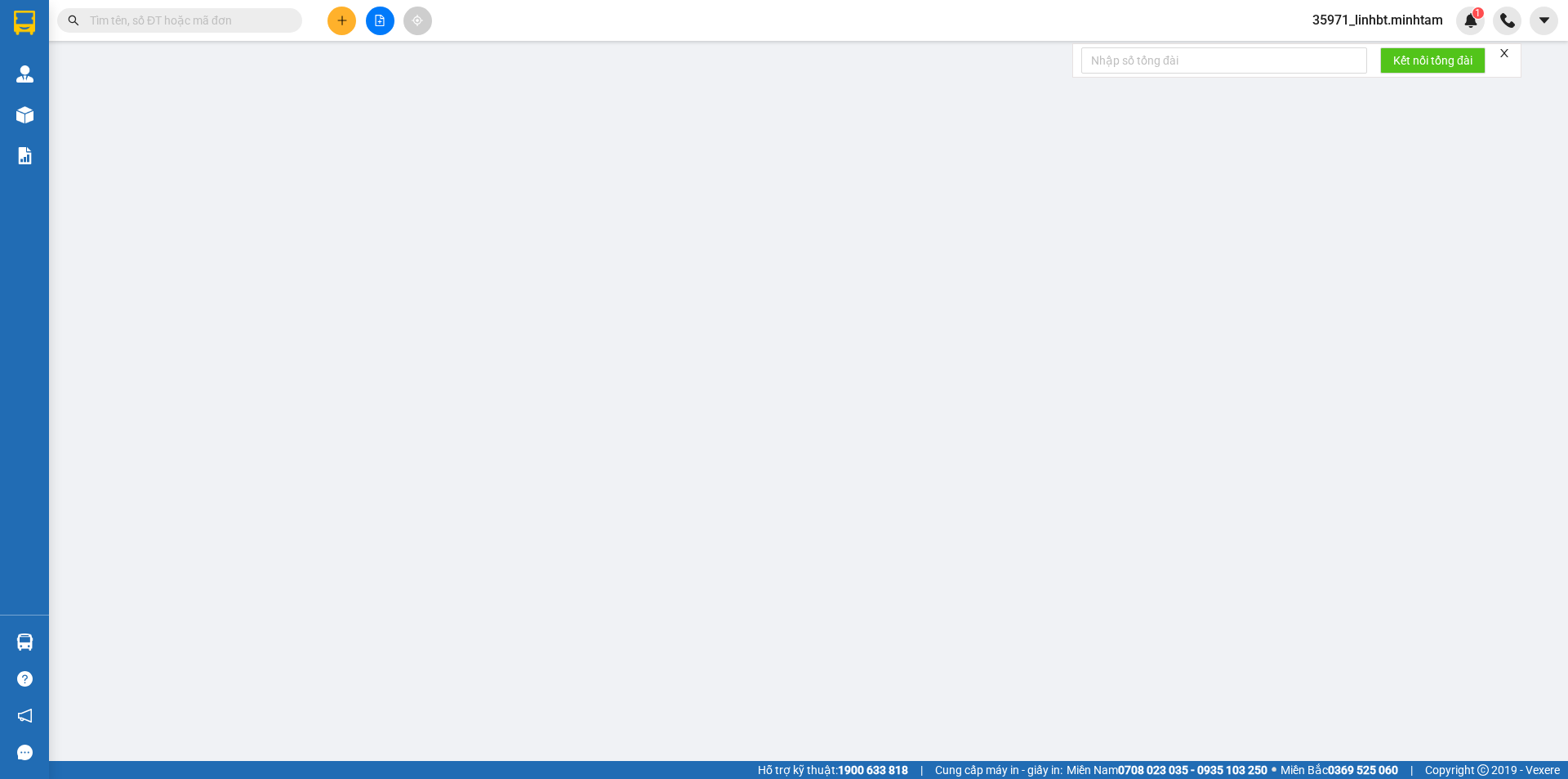
click at [1380, 1] on div "Kết quả tìm kiếm ( 0 ) Bộ lọc No Data 35971_linhbt.minhtam 1" at bounding box center [784, 20] width 1568 height 41
click at [1380, 9] on div "35971_linhbt.minhtam 1" at bounding box center [1392, 21] width 186 height 29
click at [1380, 24] on span "35971_linhbt.minhtam" at bounding box center [1377, 20] width 157 height 21
click at [1392, 56] on span "Đăng xuất" at bounding box center [1385, 51] width 123 height 18
